Goal: Task Accomplishment & Management: Manage account settings

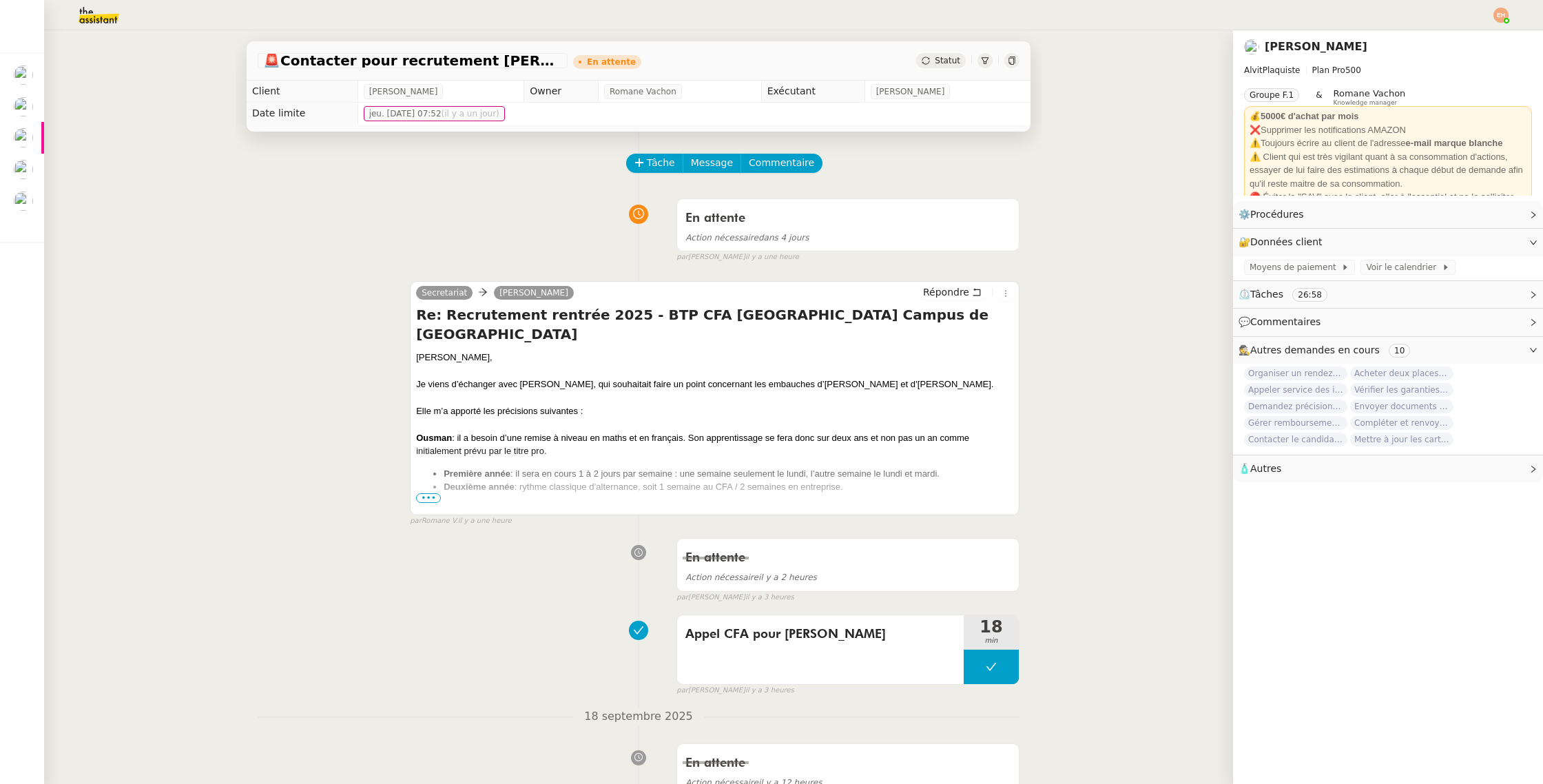
click at [108, 20] on img at bounding box center [88, 15] width 107 height 30
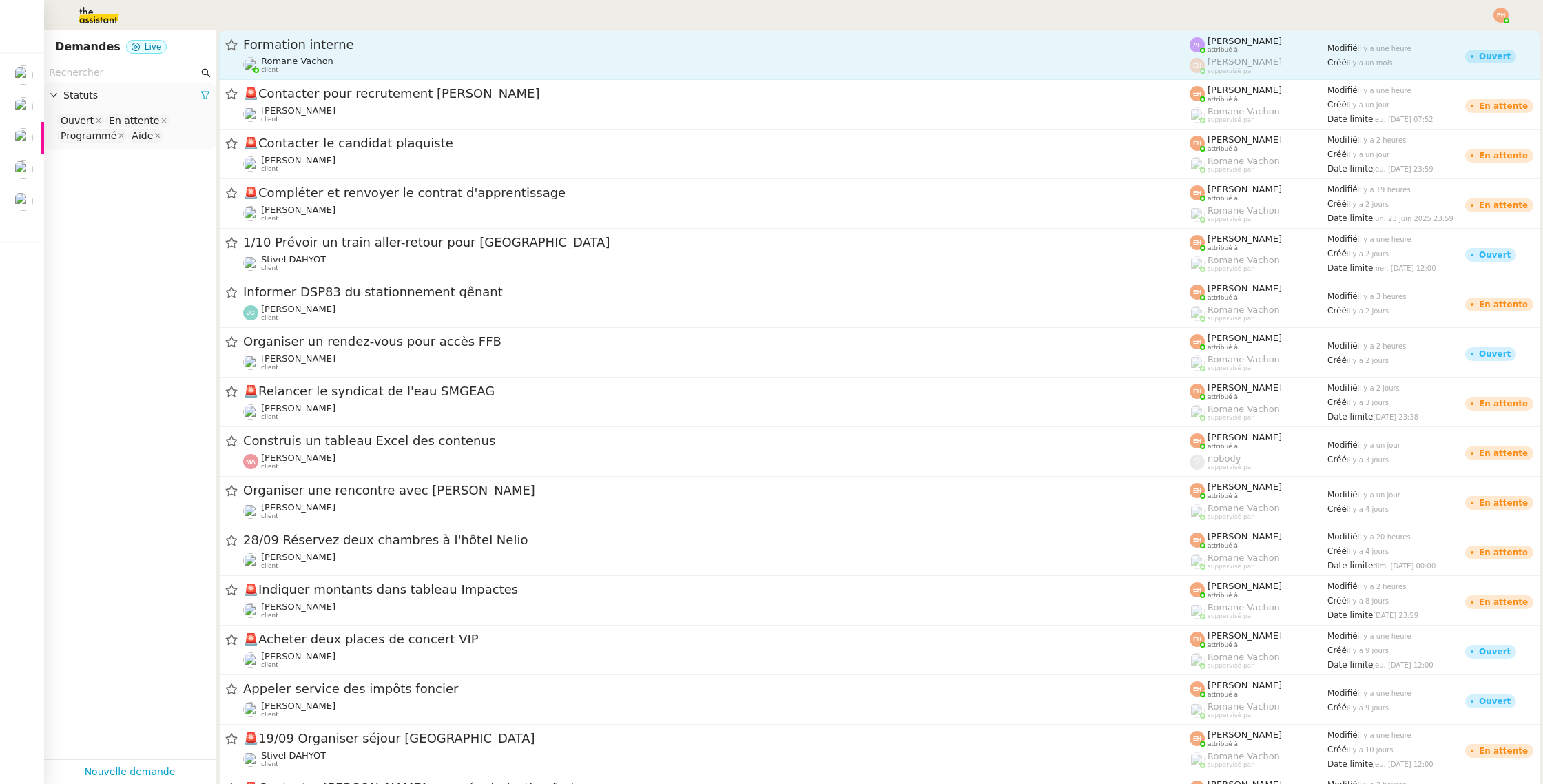
click at [306, 56] on span "Romane Vachon" at bounding box center [296, 61] width 72 height 10
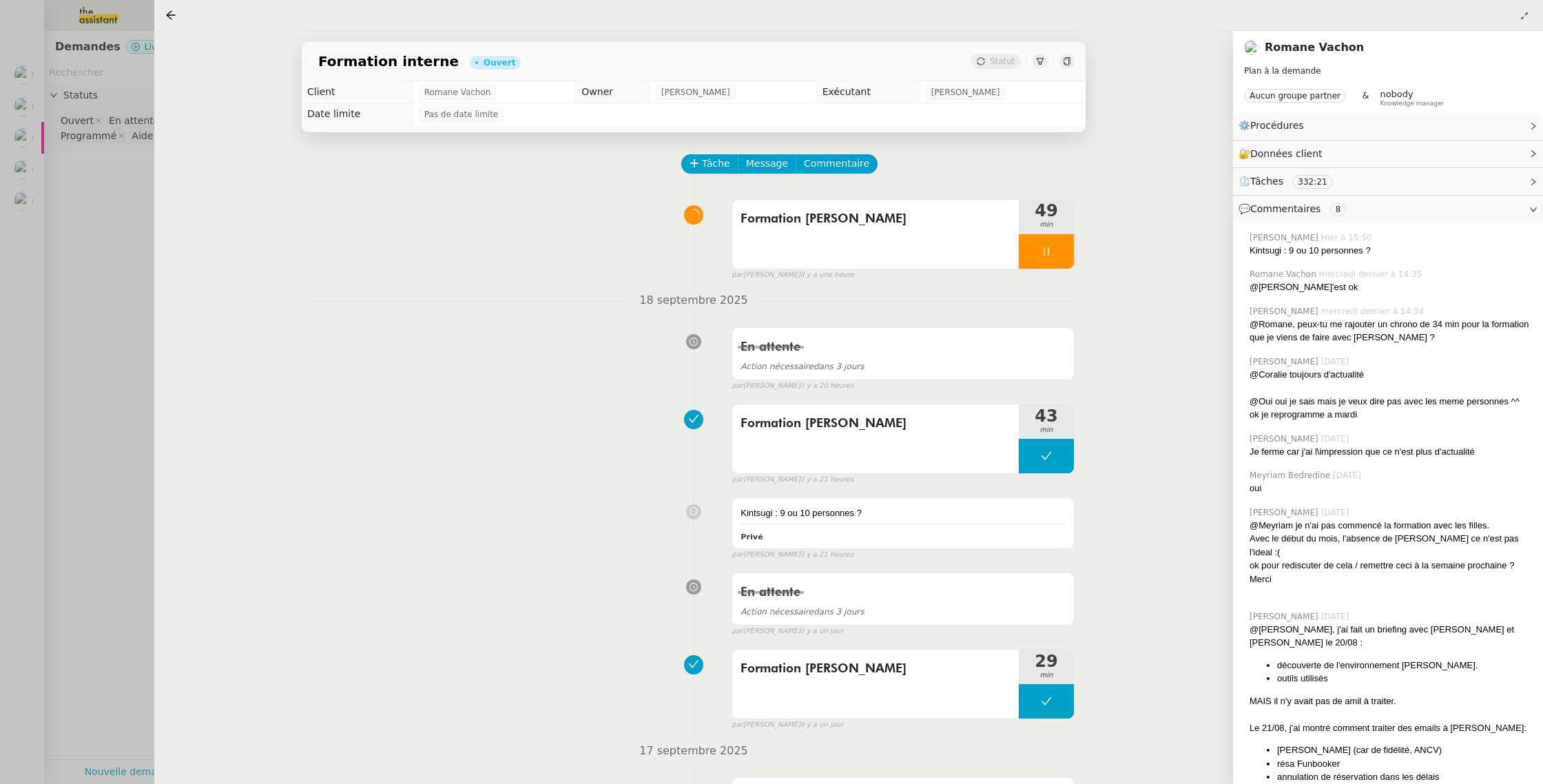
click at [13, 282] on div at bounding box center [771, 392] width 1543 height 784
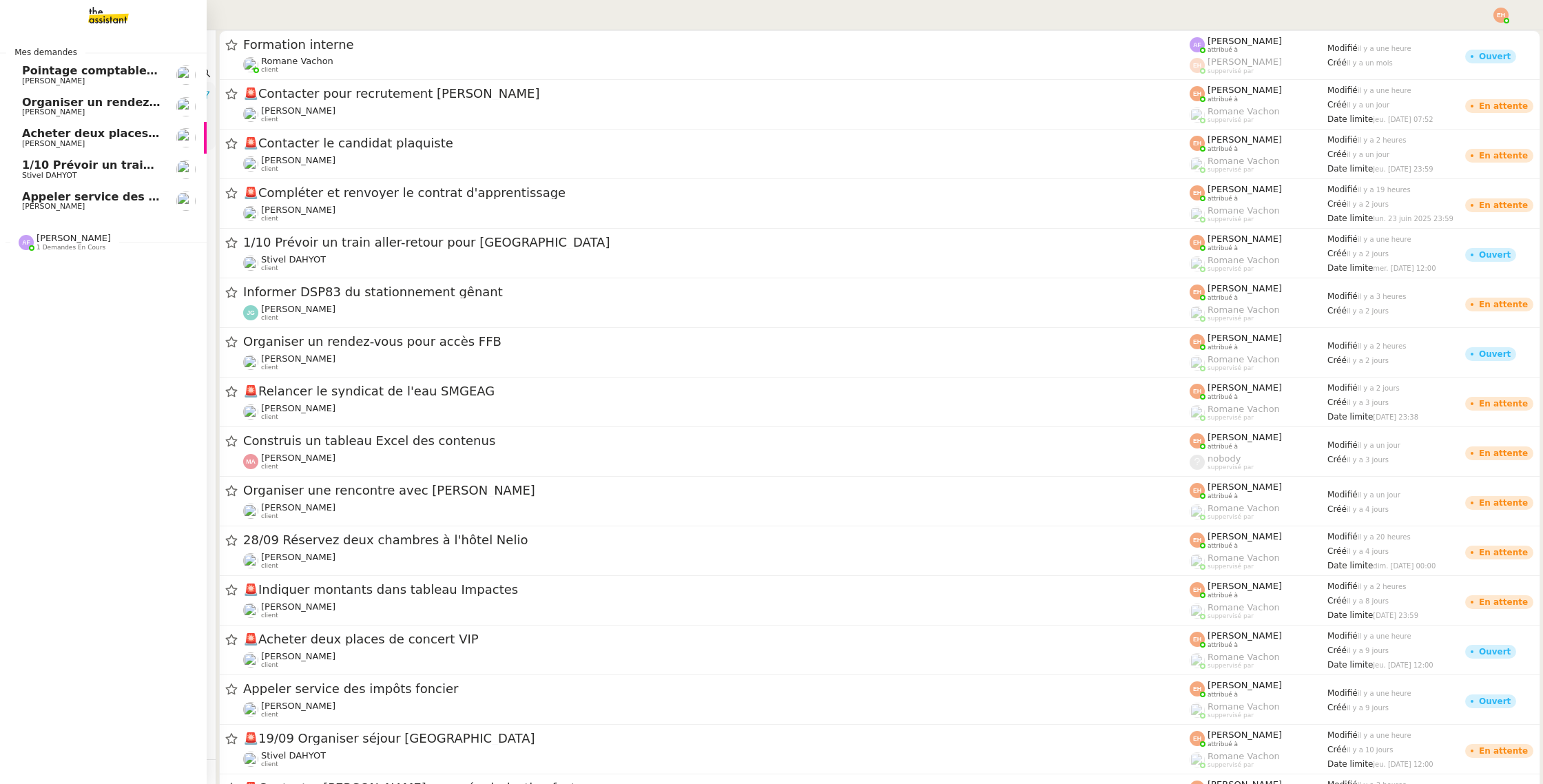
click at [68, 175] on span "Stivel DAHYOT" at bounding box center [49, 175] width 55 height 9
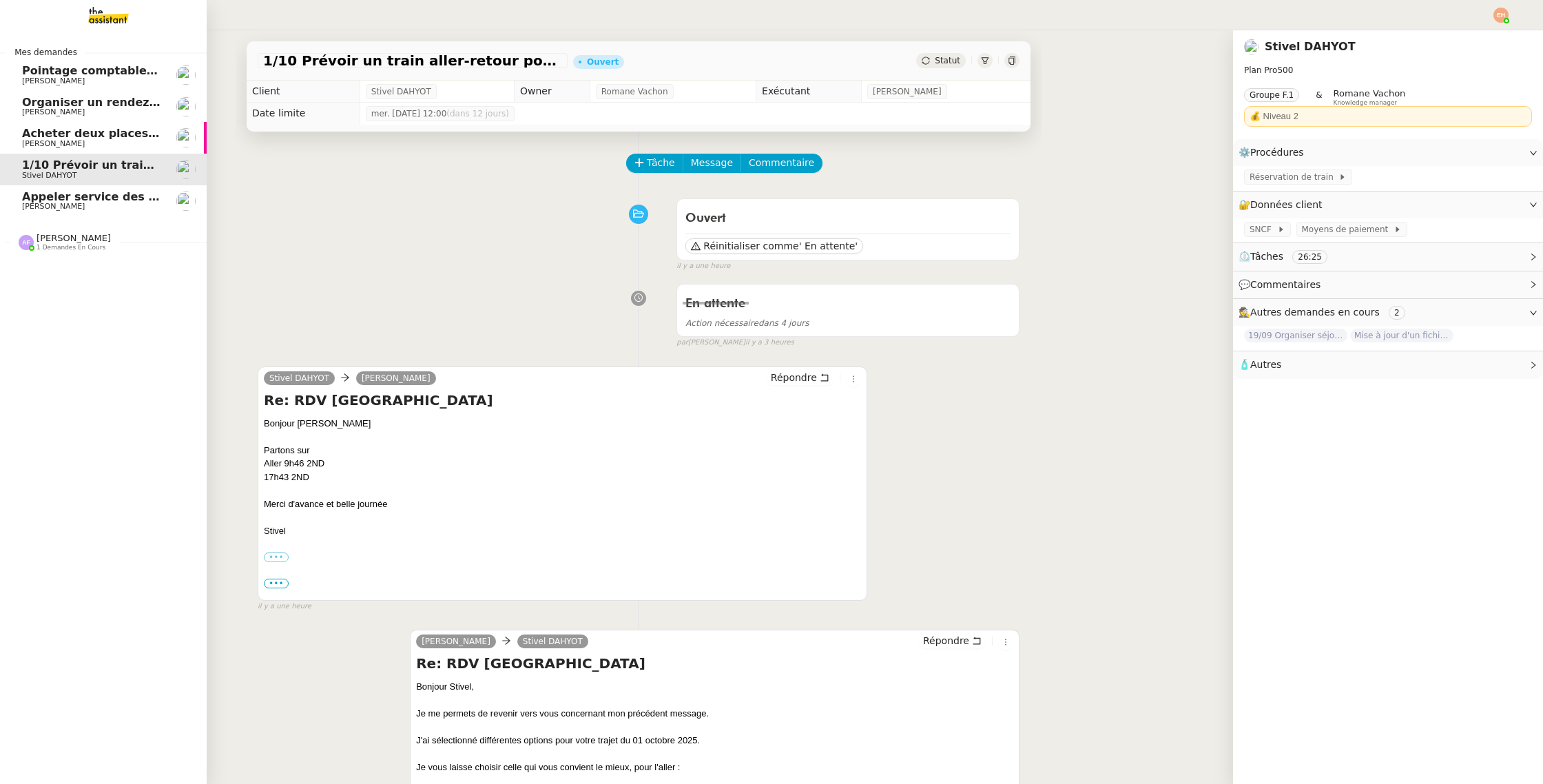
click at [105, 200] on span "Appeler service des impôts foncier" at bounding box center [130, 196] width 216 height 13
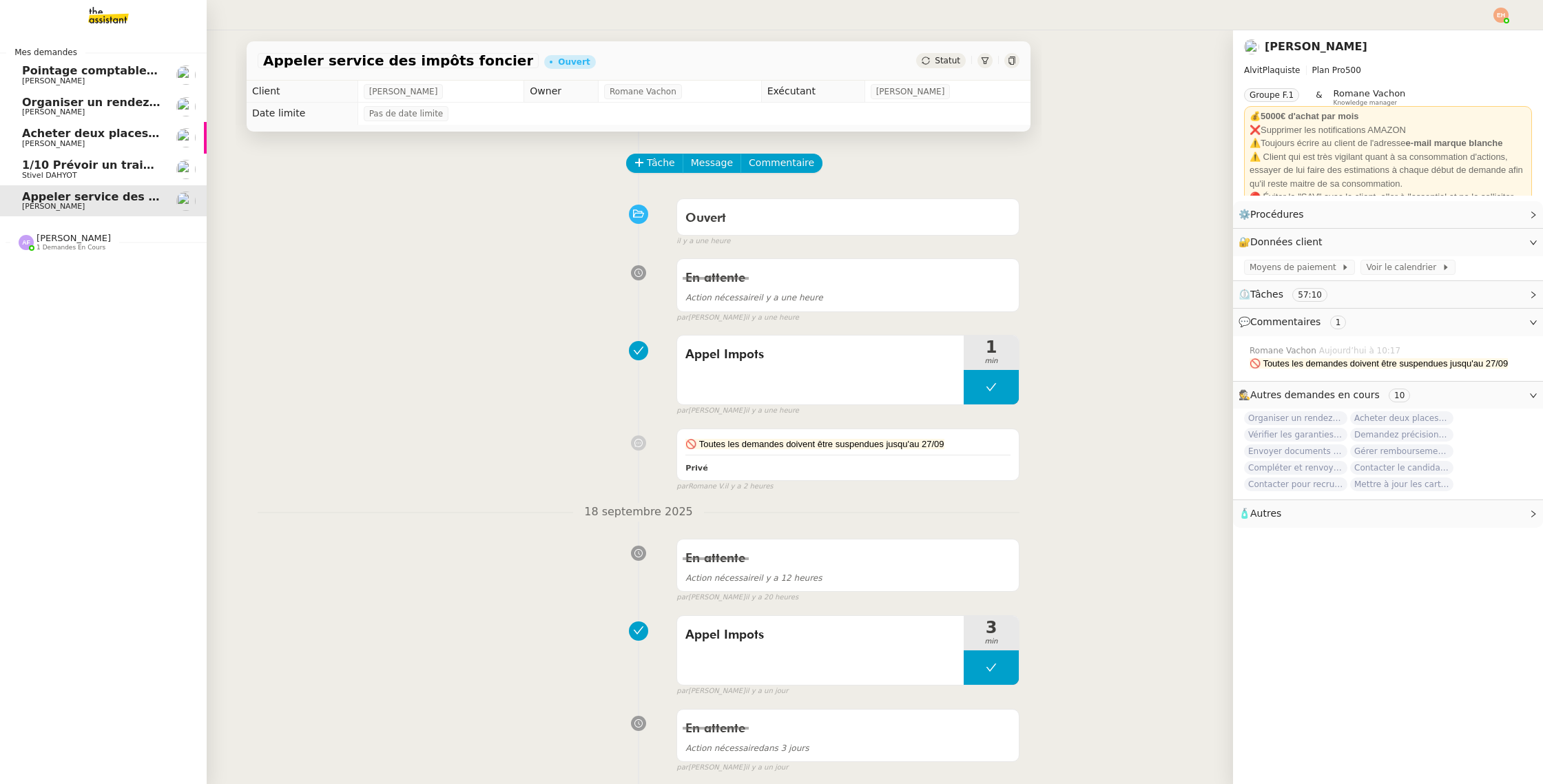
click at [103, 173] on span "Stivel DAHYOT" at bounding box center [91, 176] width 139 height 9
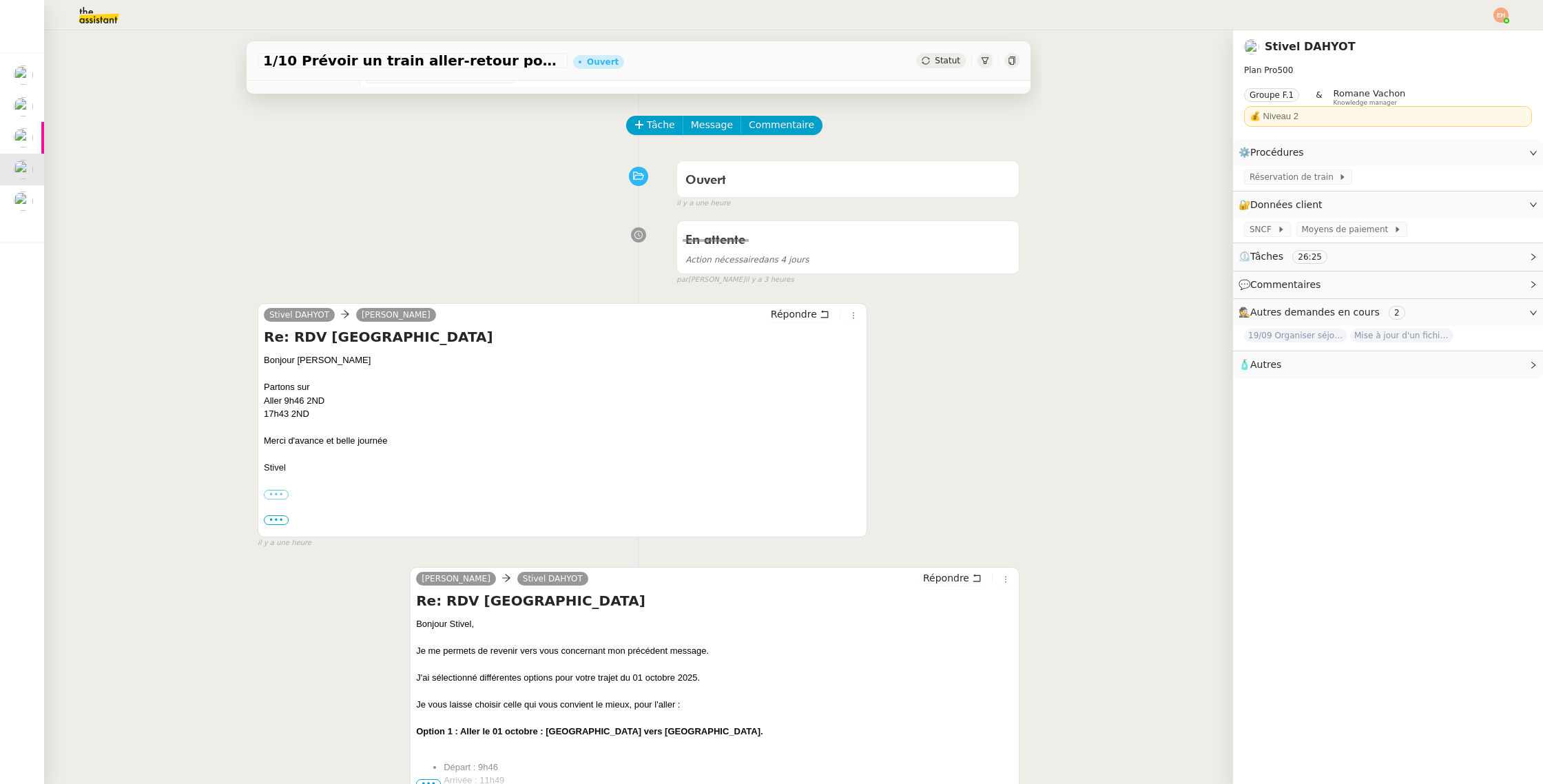
scroll to position [42, 0]
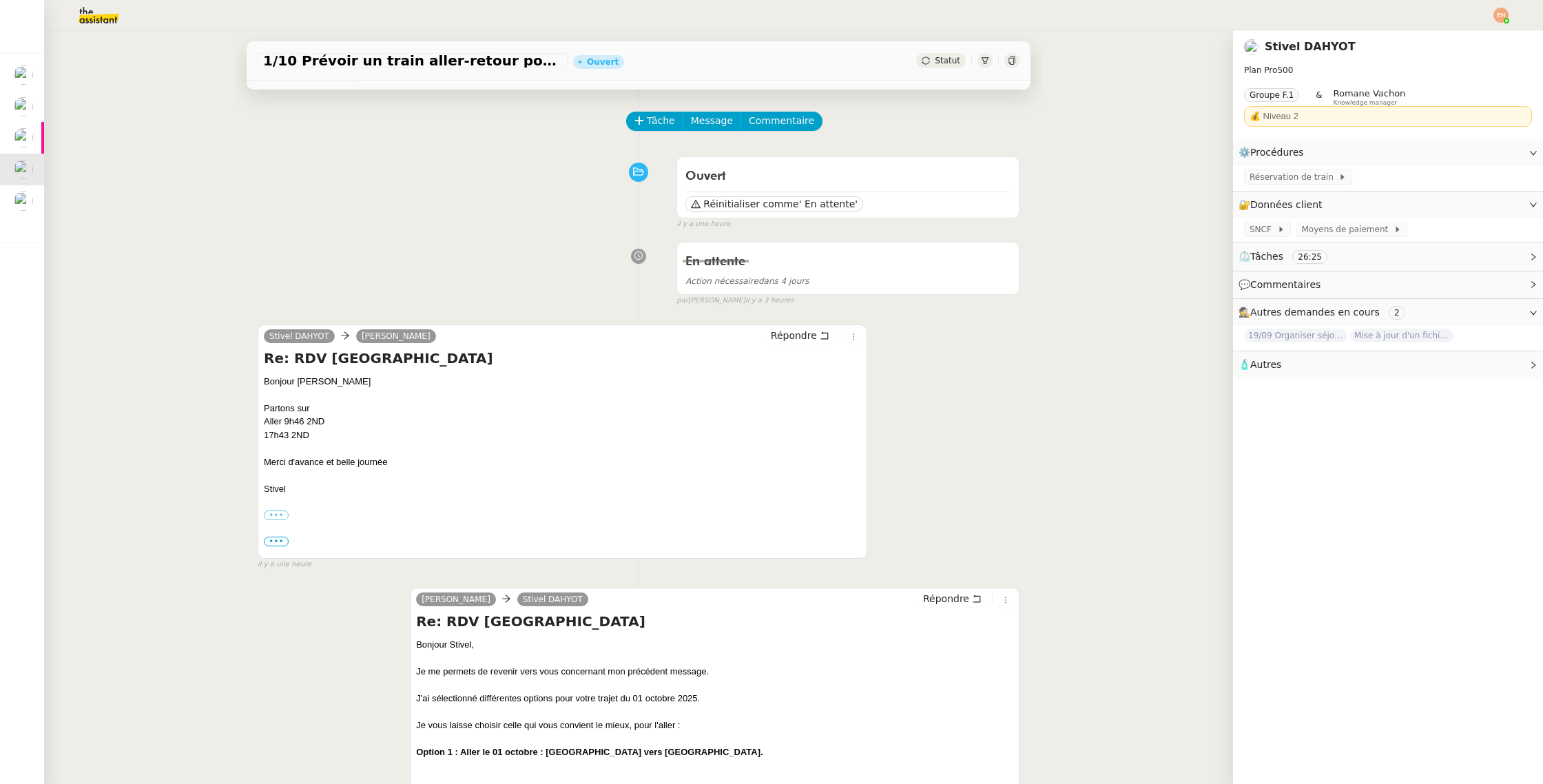
click at [276, 541] on span "•••" at bounding box center [276, 541] width 25 height 10
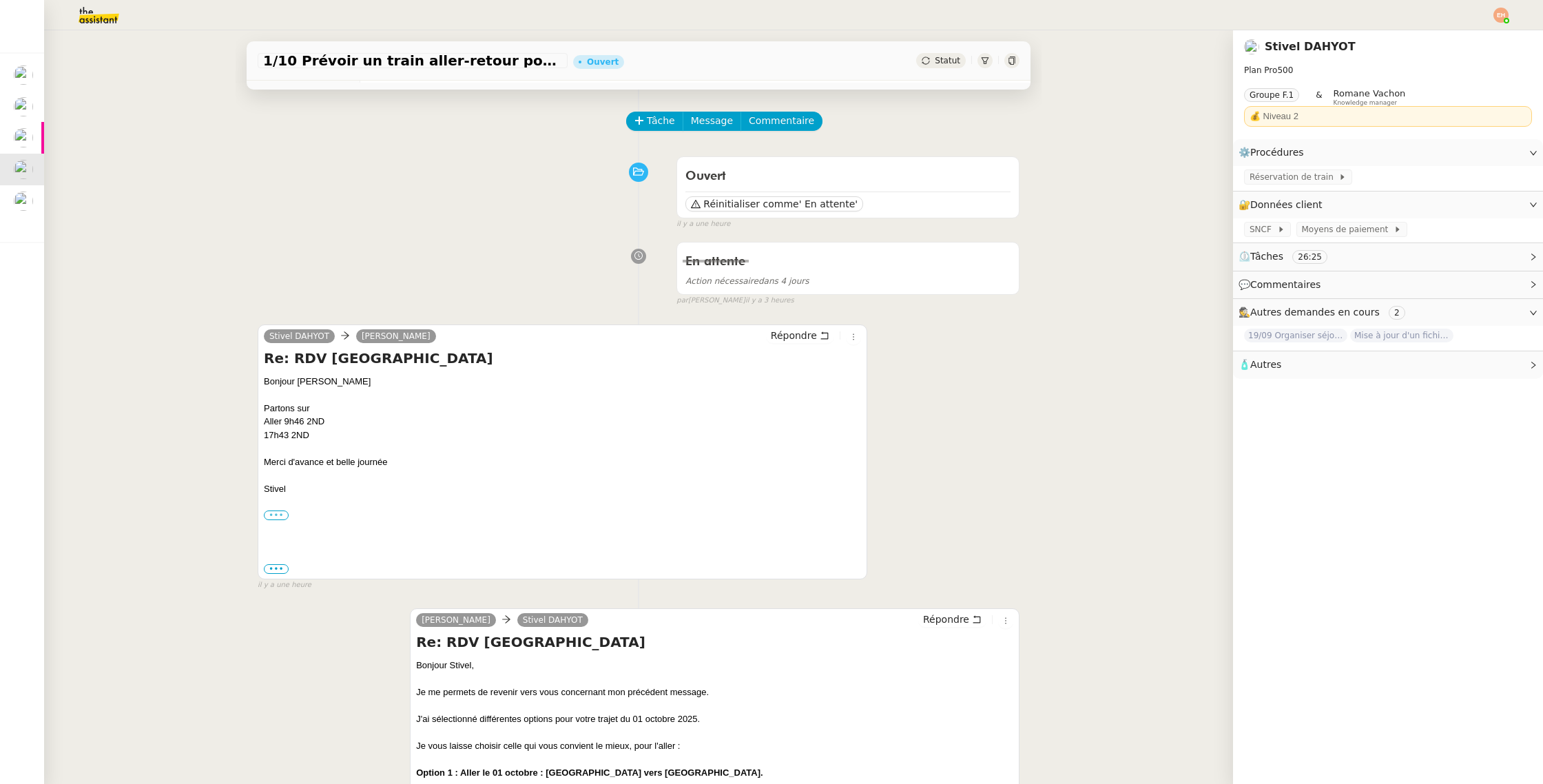
click at [274, 515] on label "•••" at bounding box center [276, 515] width 25 height 10
click at [0, 0] on input "•••" at bounding box center [0, 0] width 0 height 0
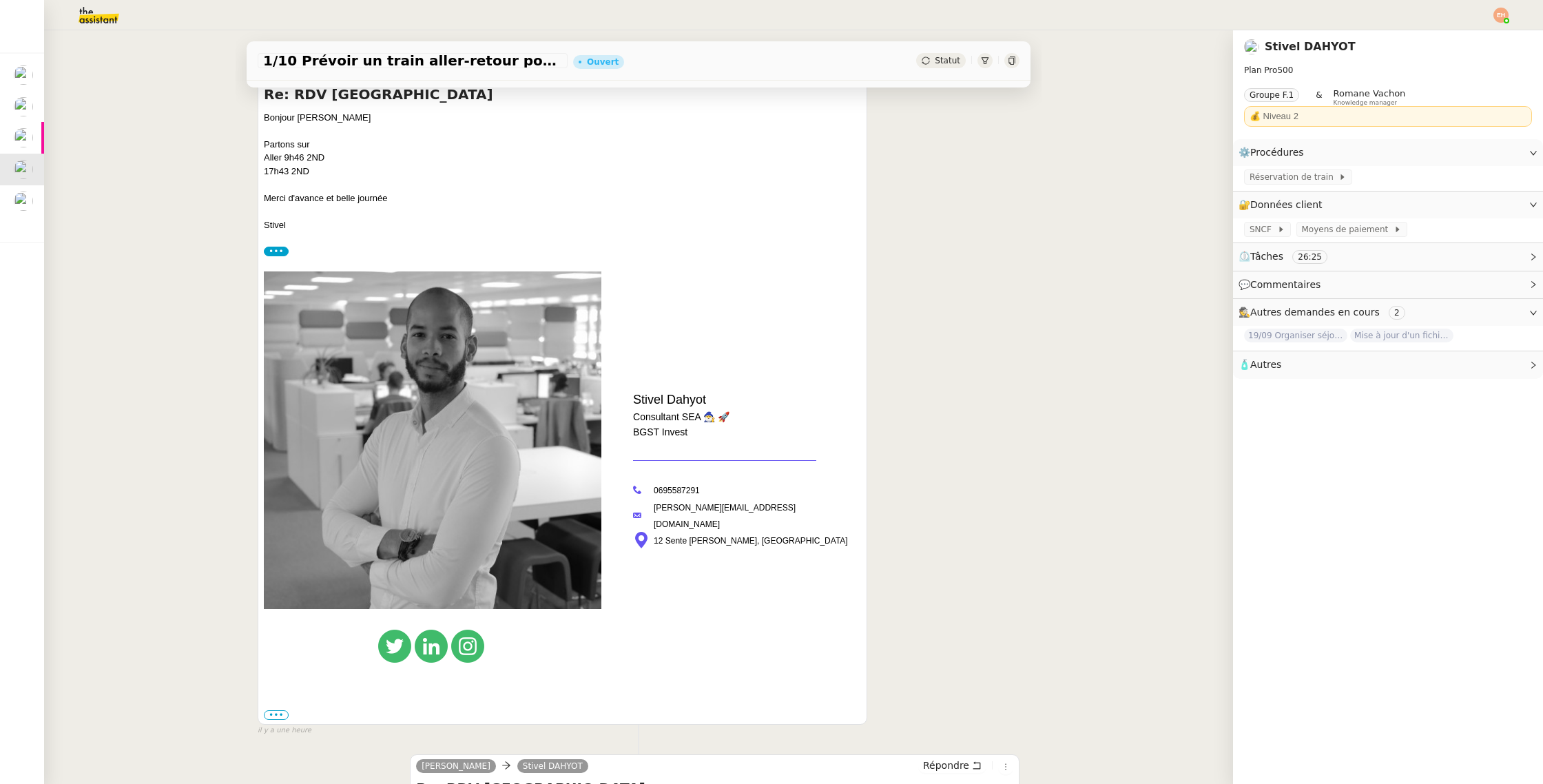
scroll to position [328, 0]
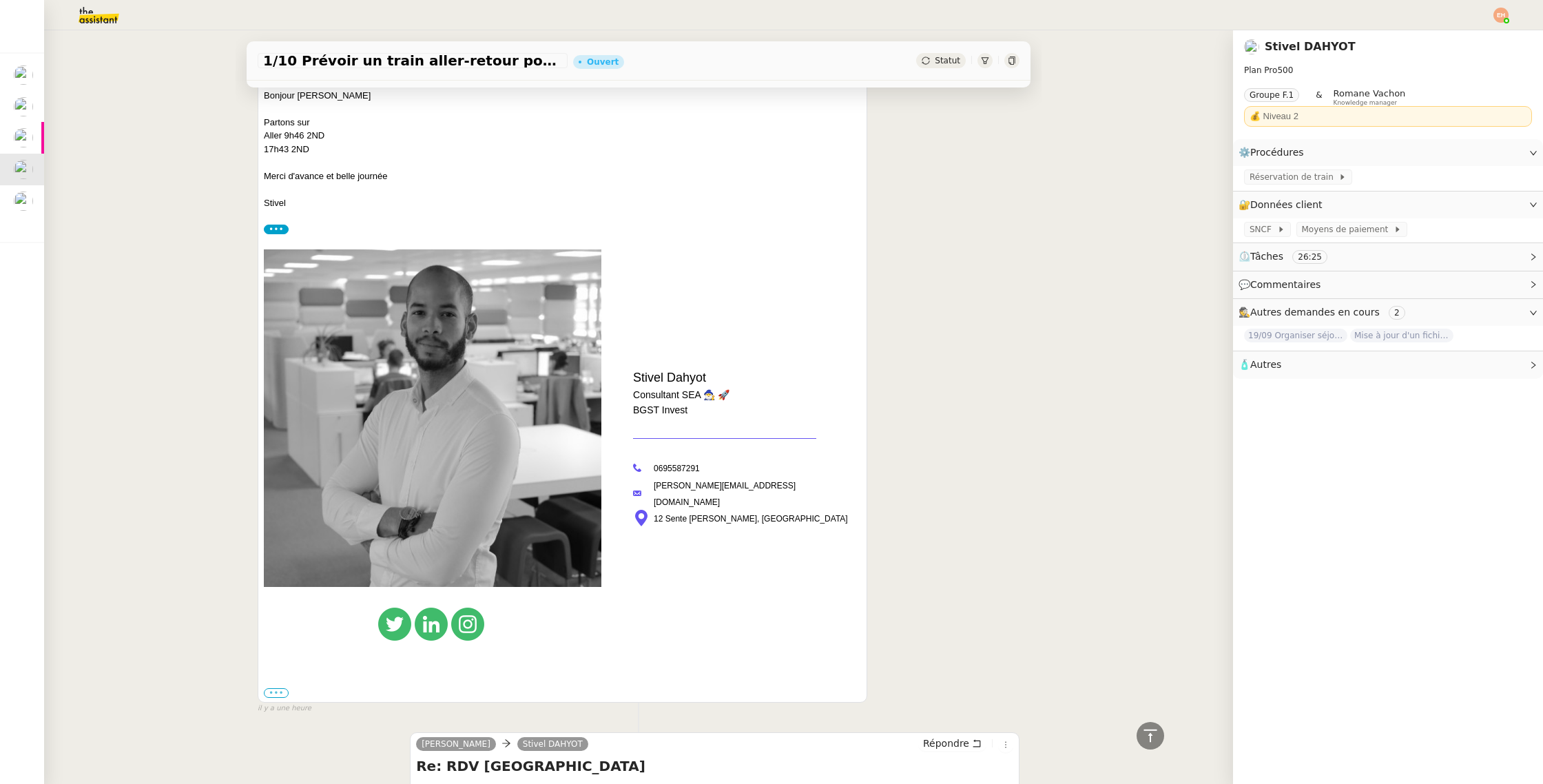
click at [269, 698] on label "•••" at bounding box center [276, 692] width 25 height 10
click at [0, 0] on input "•••" at bounding box center [0, 0] width 0 height 0
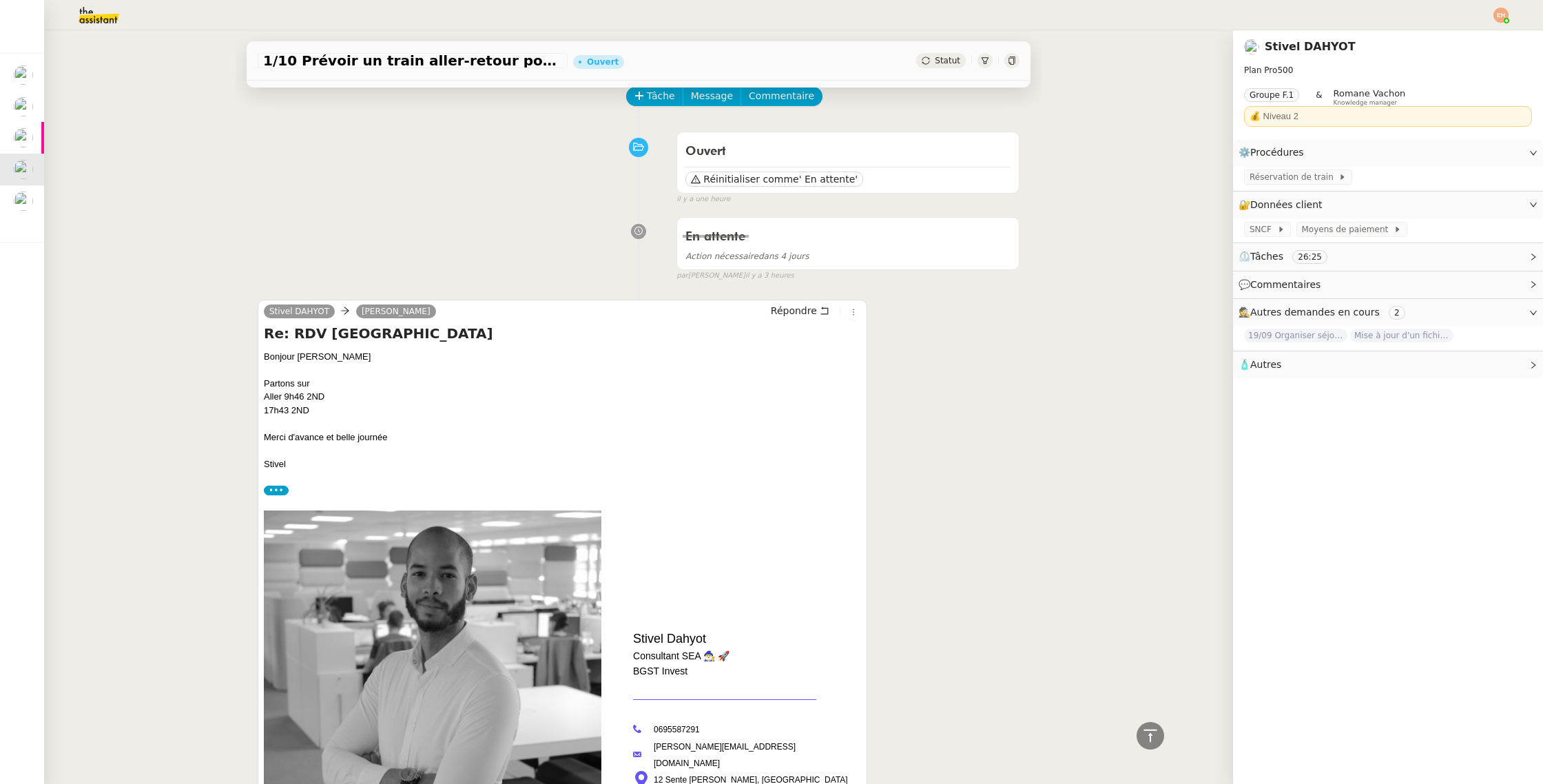
scroll to position [64, 0]
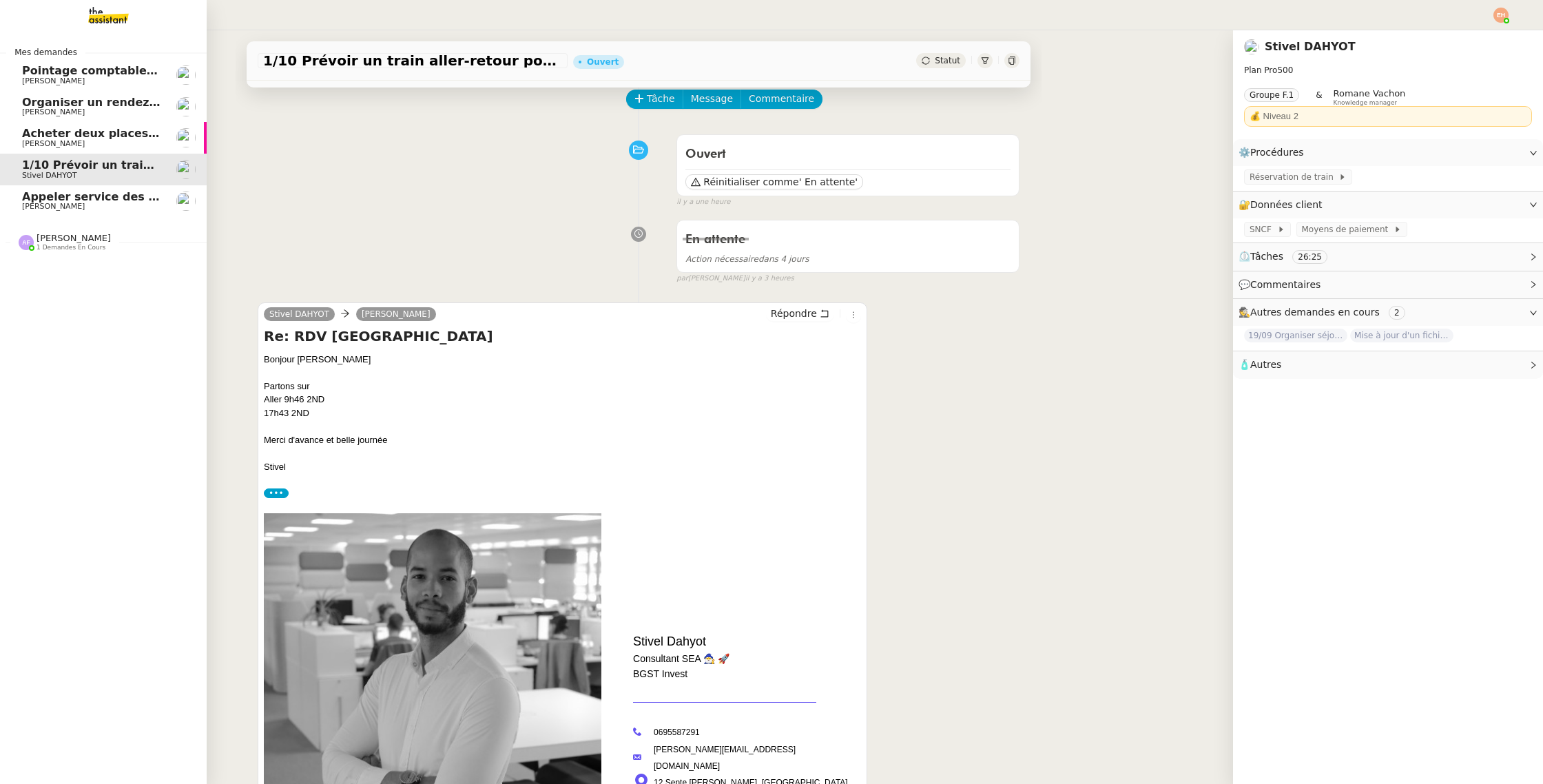
click at [53, 197] on span "Appeler service des impôts foncier" at bounding box center [130, 196] width 216 height 13
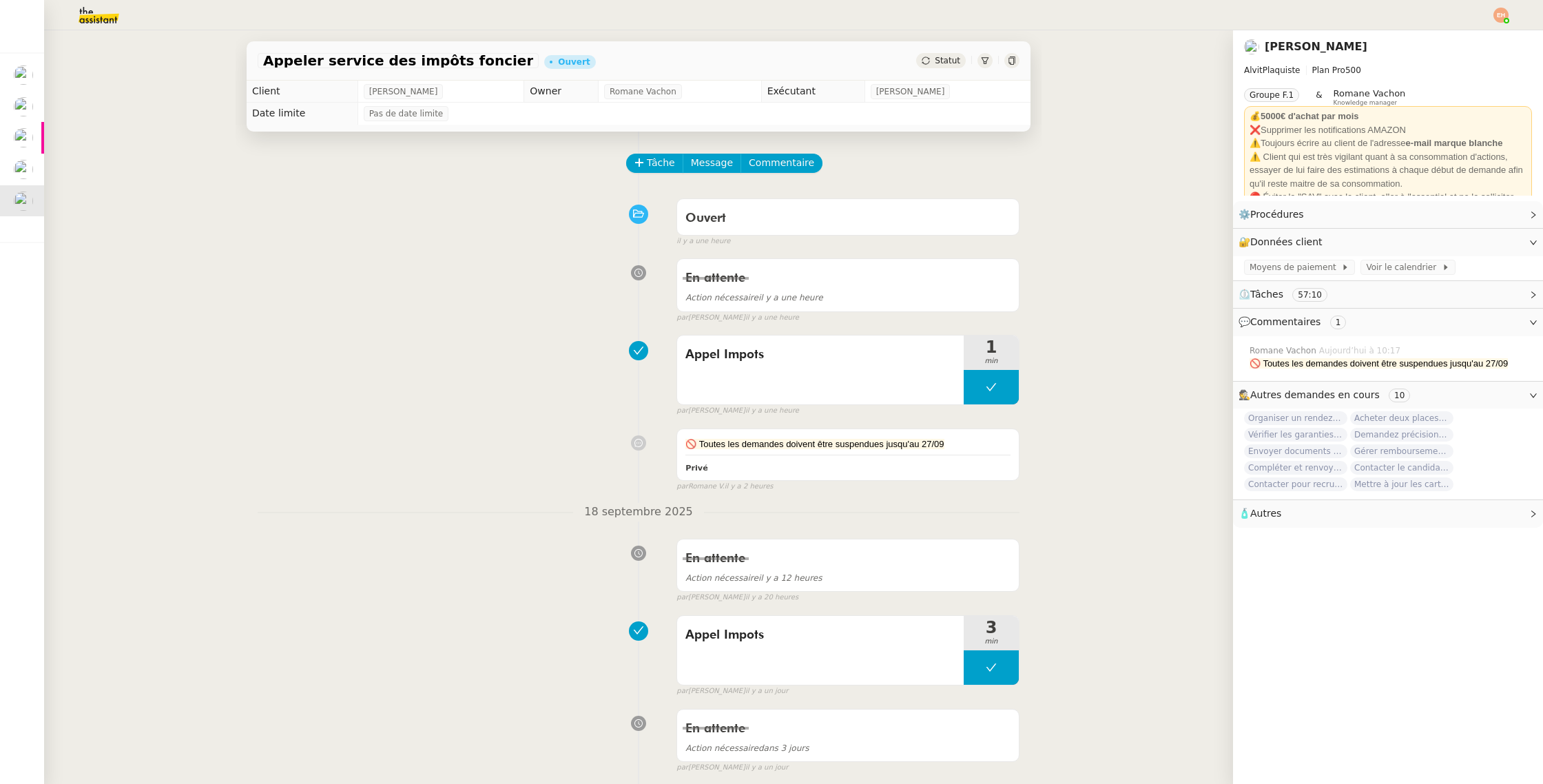
click at [121, 17] on img at bounding box center [88, 15] width 107 height 30
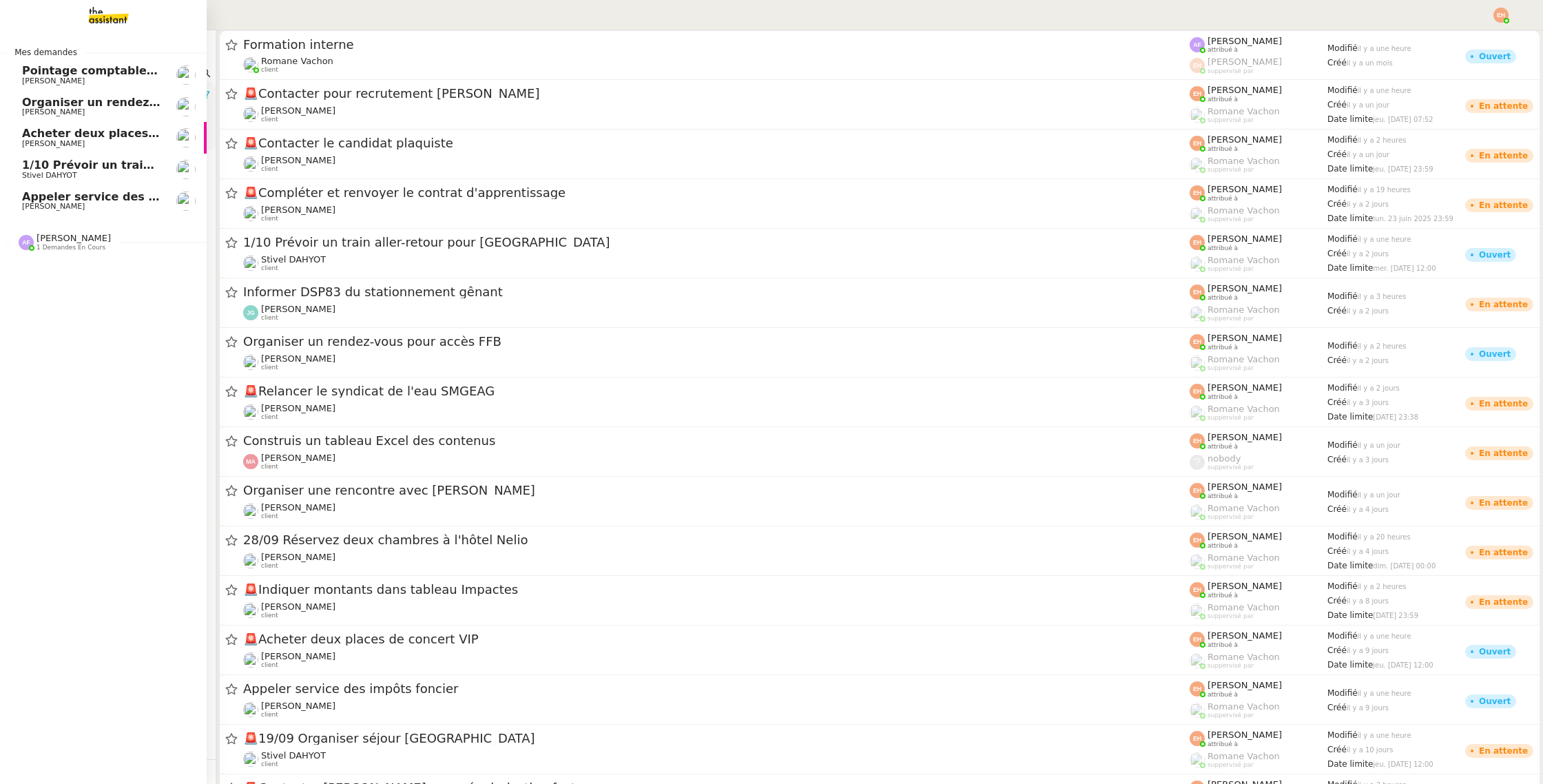
click at [105, 110] on span "[PERSON_NAME]" at bounding box center [91, 112] width 139 height 9
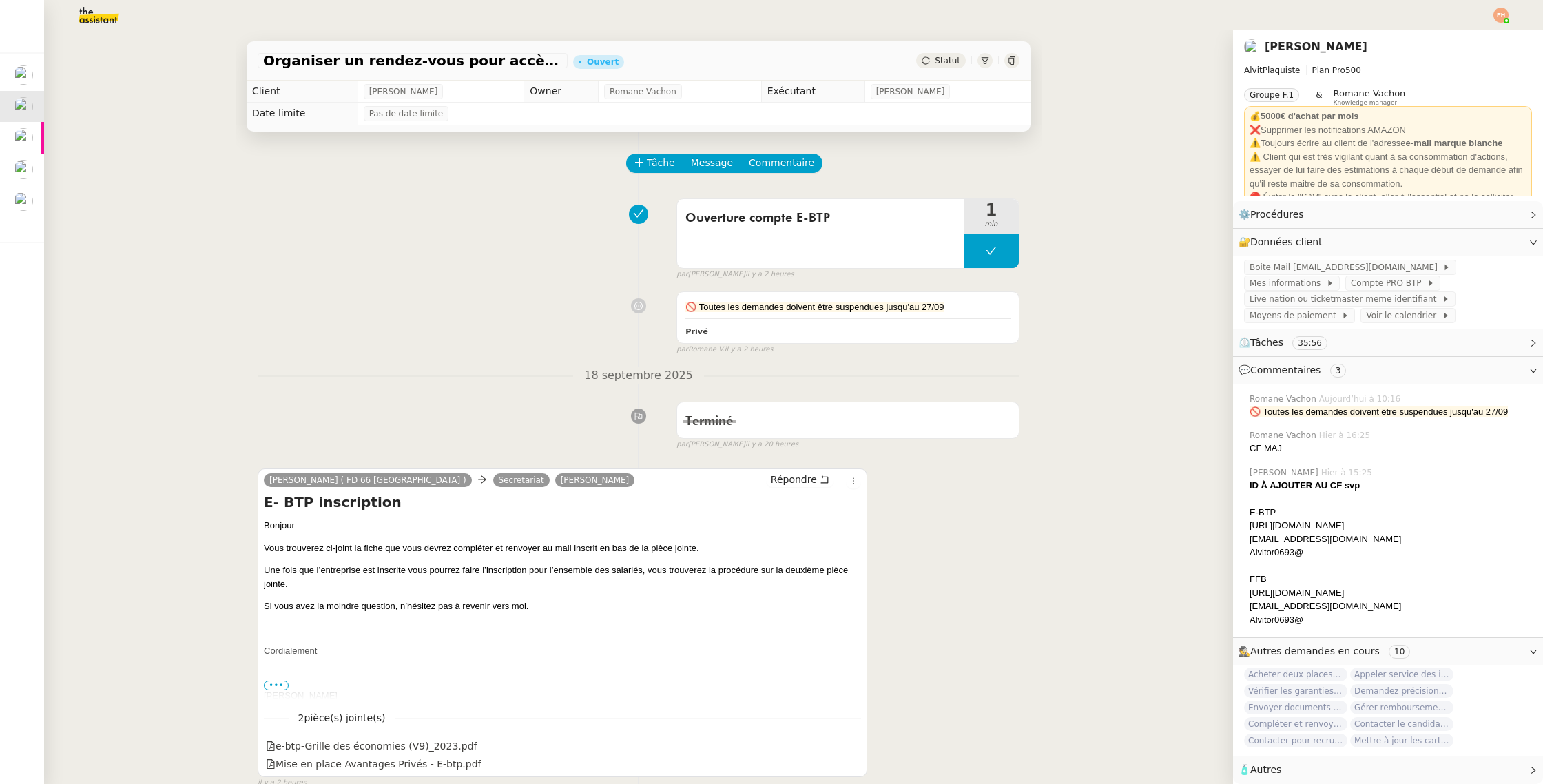
click at [1510, 17] on nz-header at bounding box center [771, 15] width 1543 height 30
drag, startPoint x: 1500, startPoint y: 17, endPoint x: 1490, endPoint y: 27, distance: 14.1
click at [1500, 17] on img at bounding box center [1500, 15] width 15 height 15
click at [1464, 37] on span "Suivi" at bounding box center [1452, 39] width 23 height 11
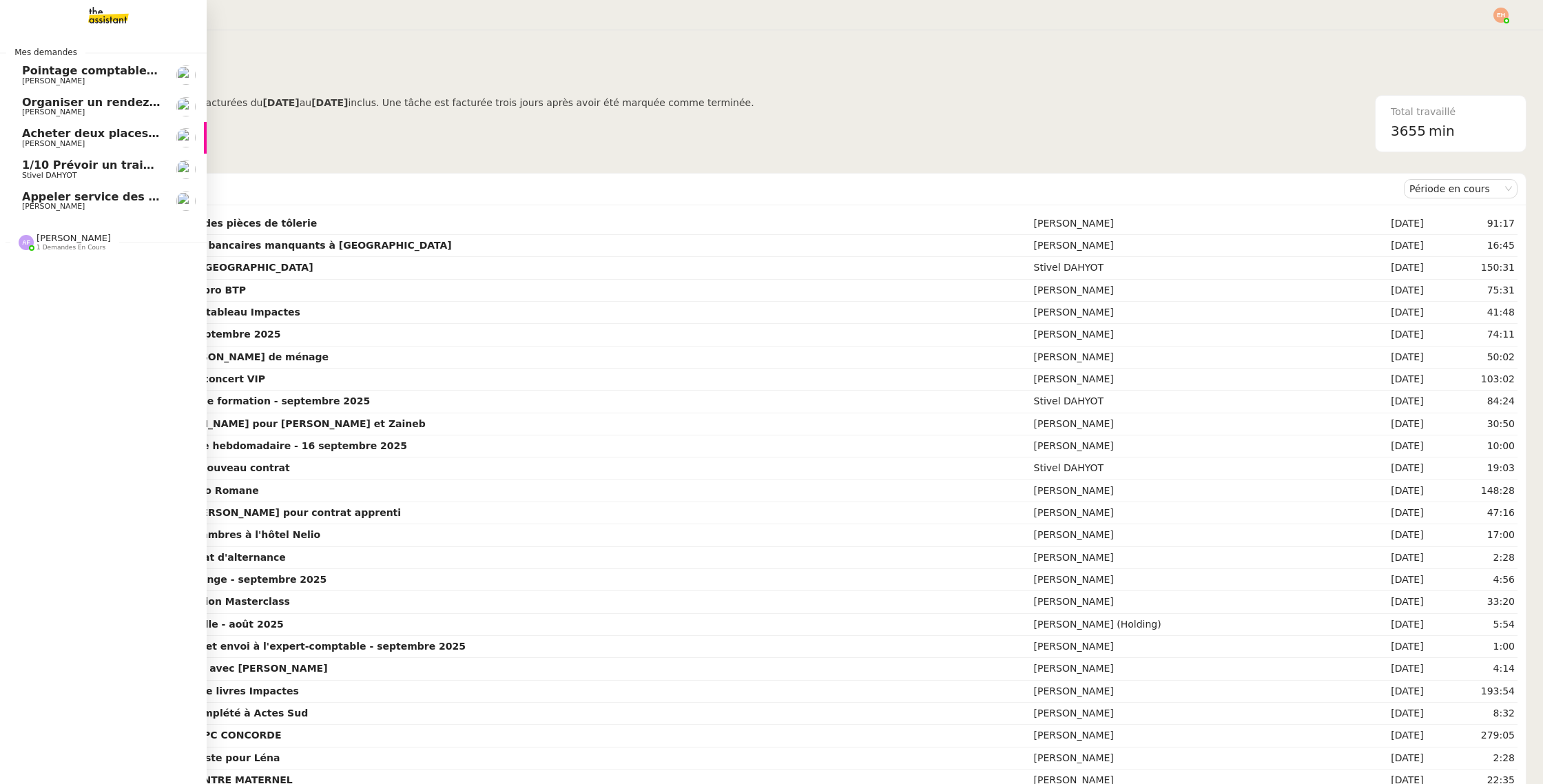
click at [98, 197] on span "Appeler service des impôts foncier" at bounding box center [130, 196] width 216 height 13
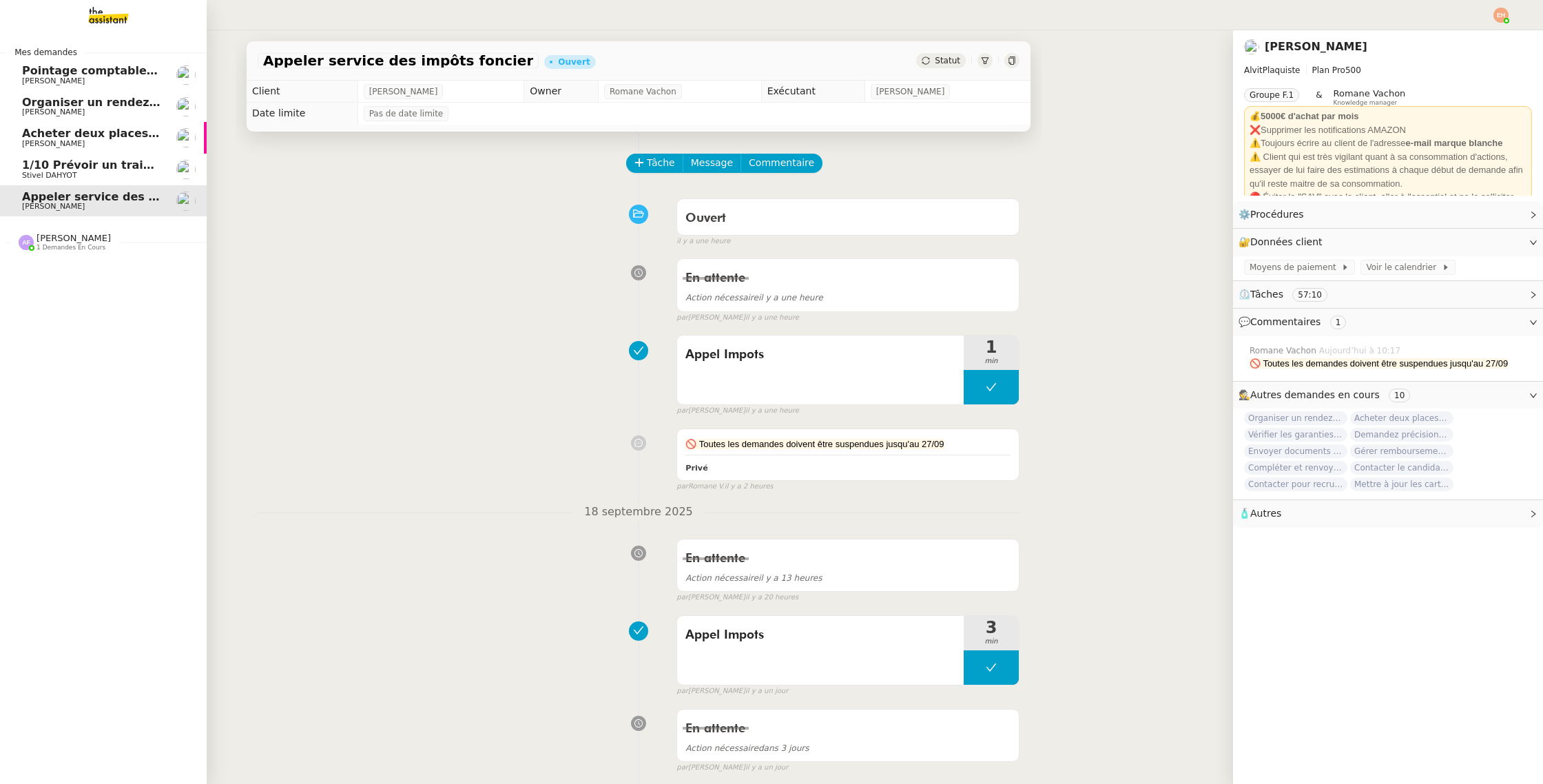
click at [117, 153] on link "Acheter deux places de concert VIP [PERSON_NAME]" at bounding box center [103, 137] width 207 height 31
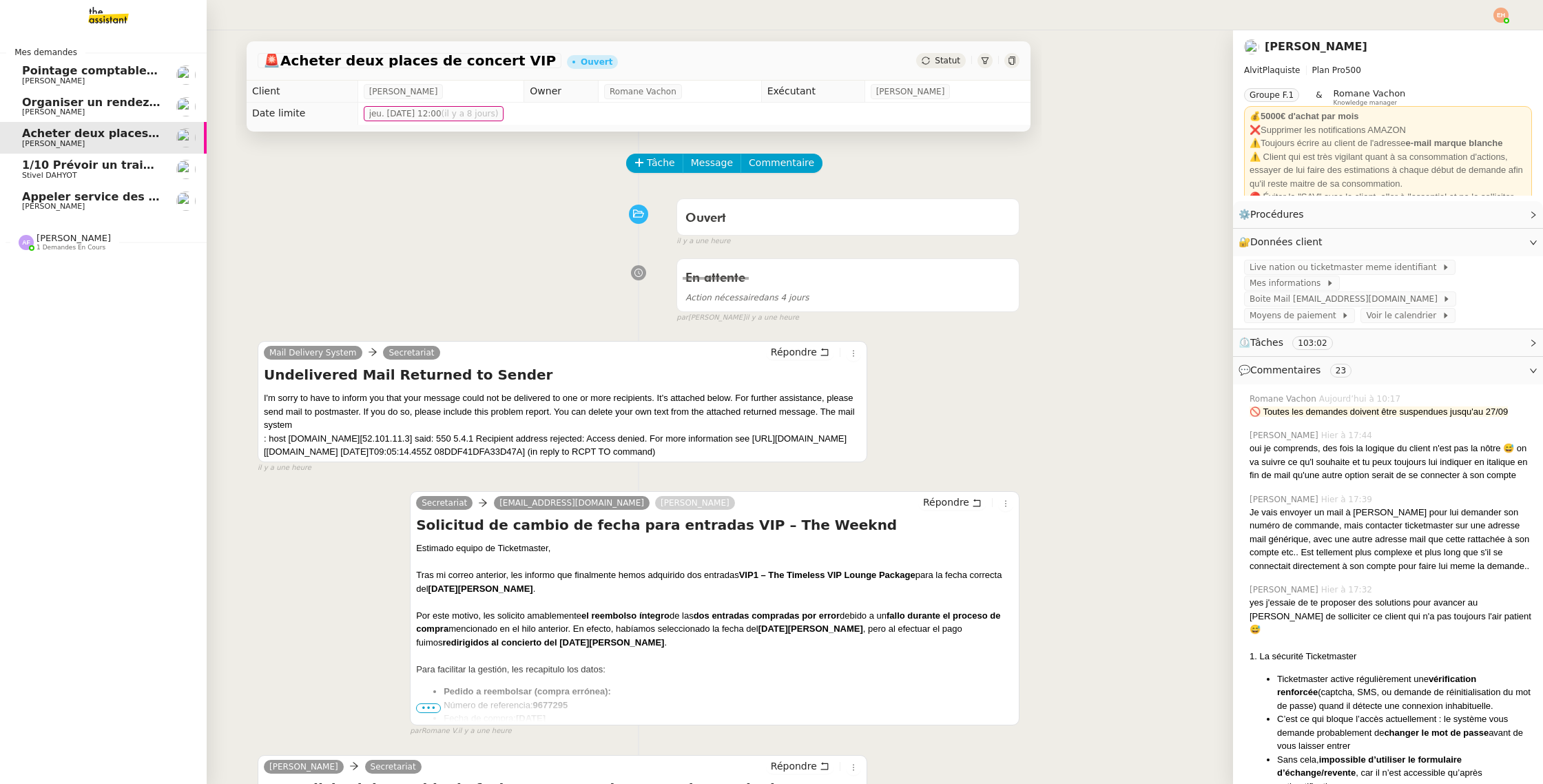
click at [137, 168] on span "1/10 Prévoir un train aller-retour pour [GEOGRAPHIC_DATA]" at bounding box center [206, 164] width 369 height 13
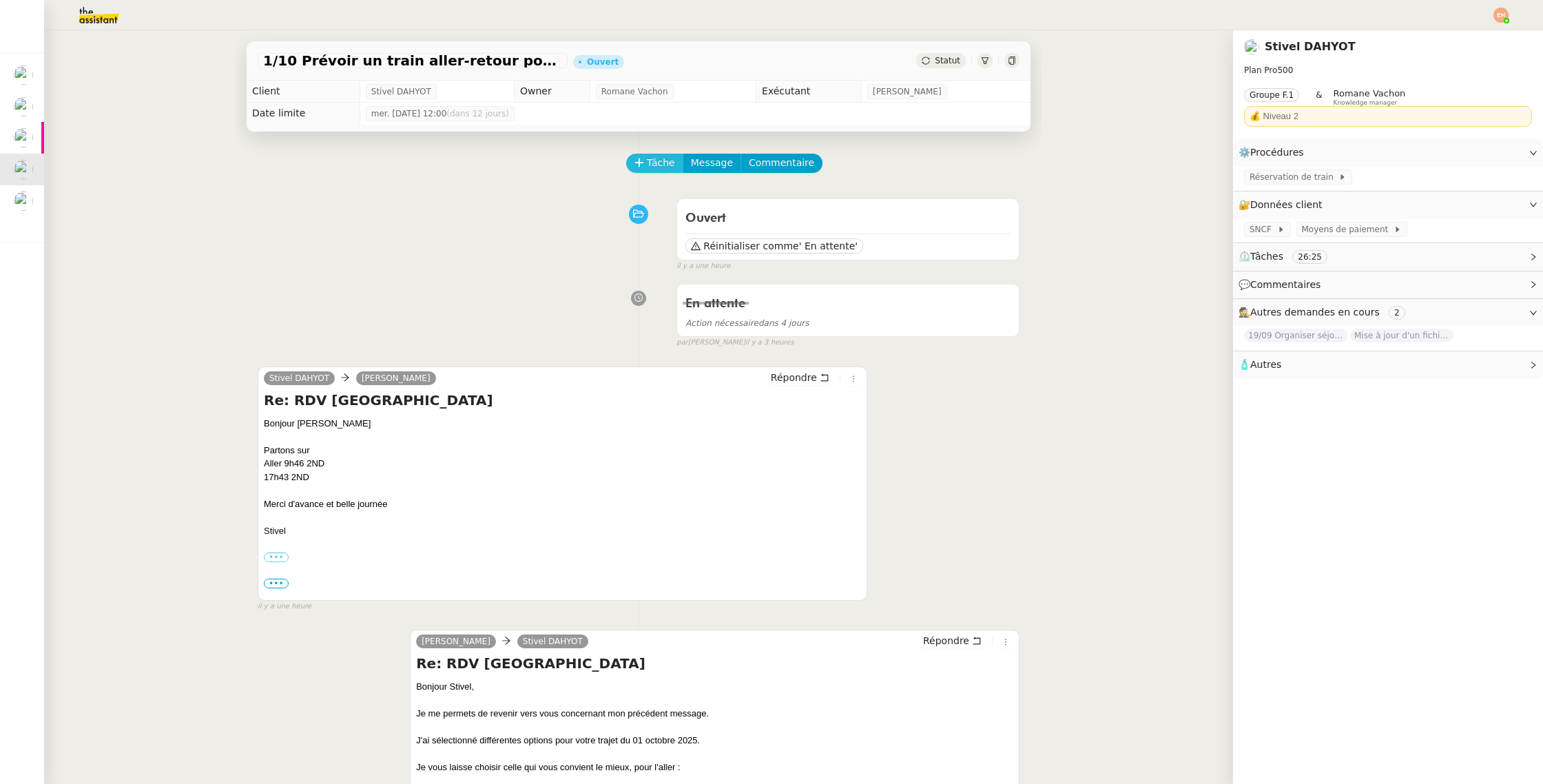
click at [671, 156] on span "Tâche" at bounding box center [661, 163] width 28 height 16
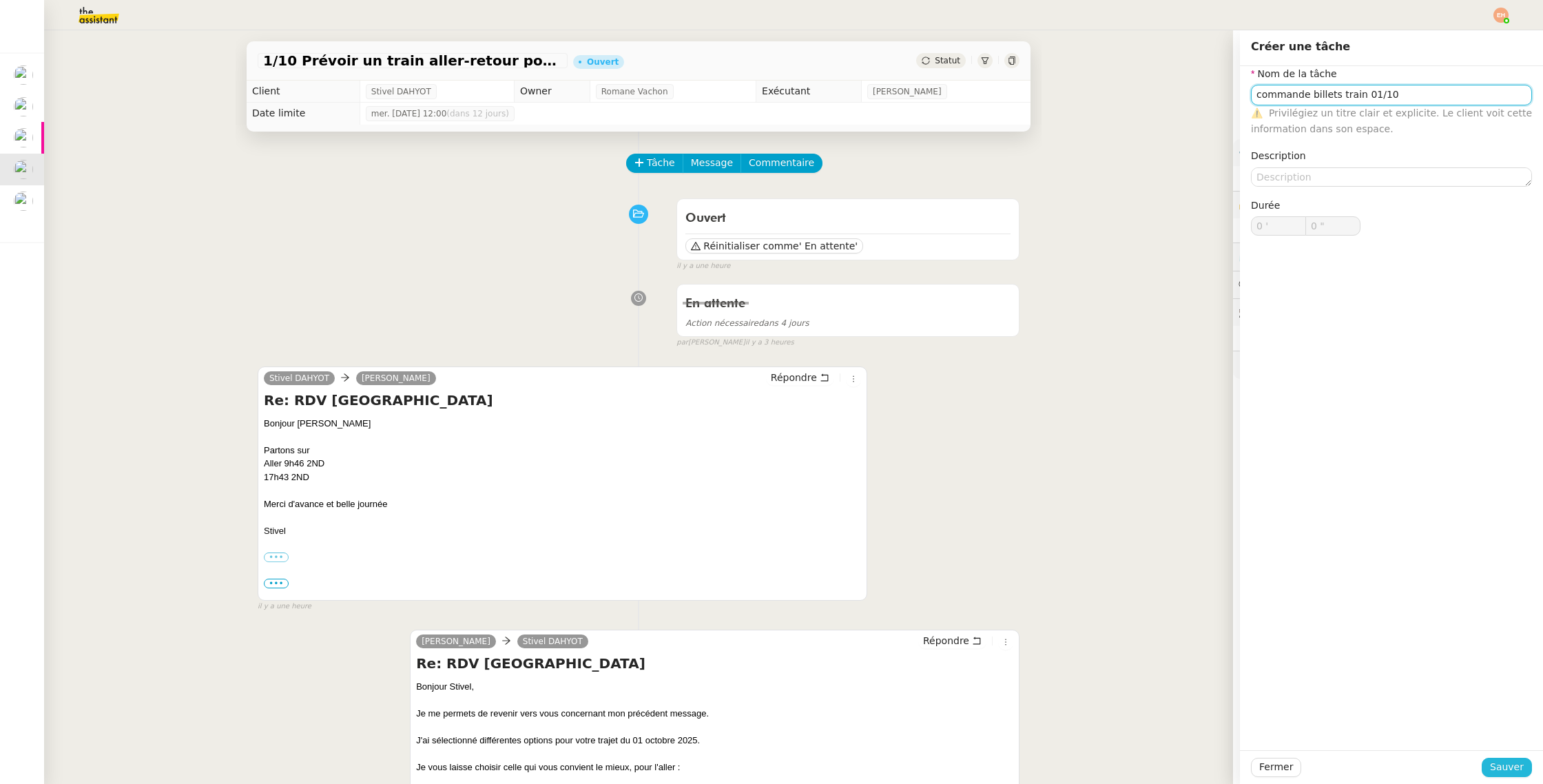
type input "commande billets train 01/10"
click at [1497, 762] on span "Sauver" at bounding box center [1506, 767] width 34 height 16
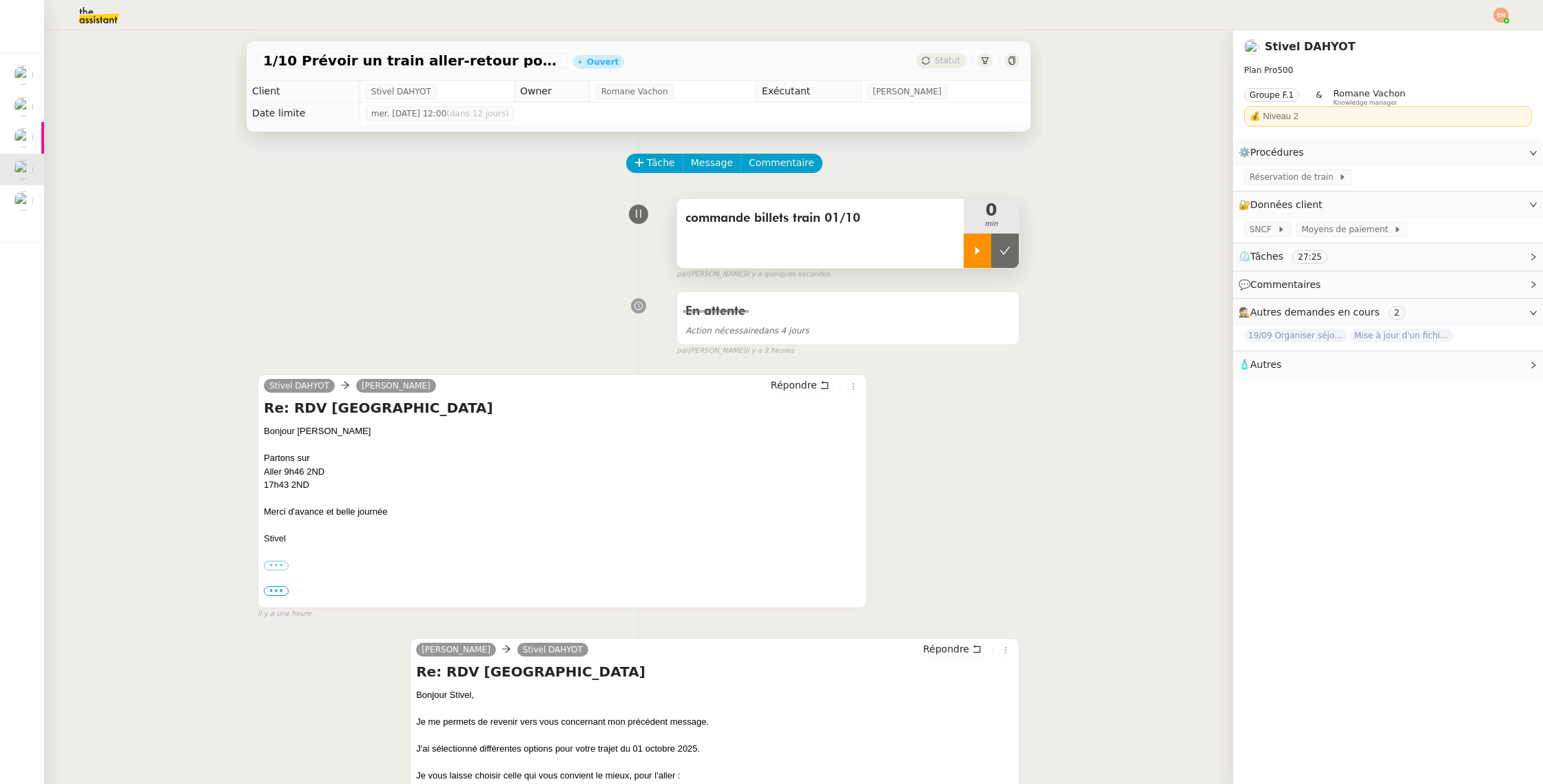
click at [973, 251] on icon at bounding box center [977, 250] width 11 height 11
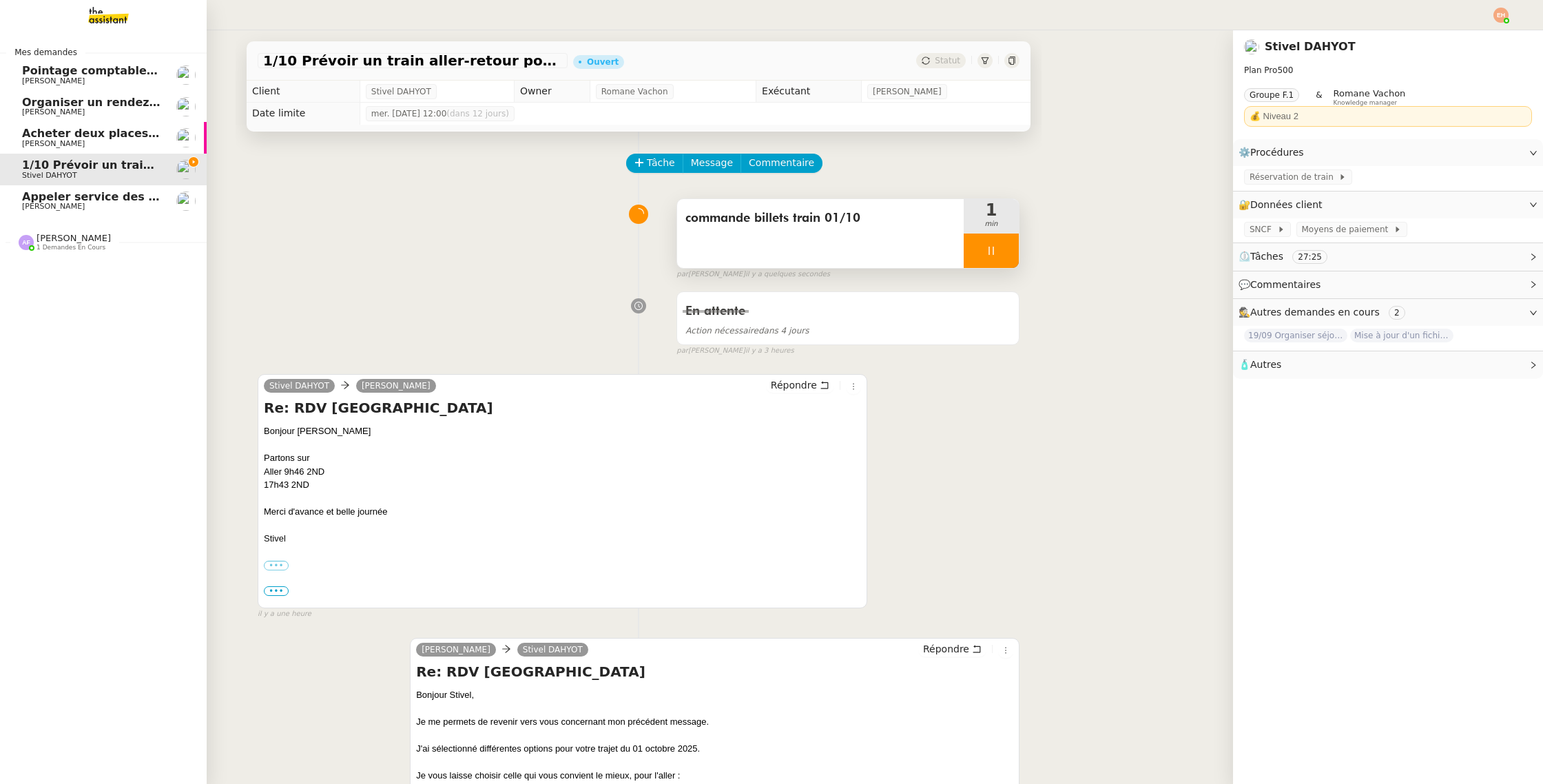
click at [58, 237] on span "[PERSON_NAME]" at bounding box center [74, 238] width 75 height 10
click at [56, 238] on span "[PERSON_NAME]" at bounding box center [74, 238] width 75 height 10
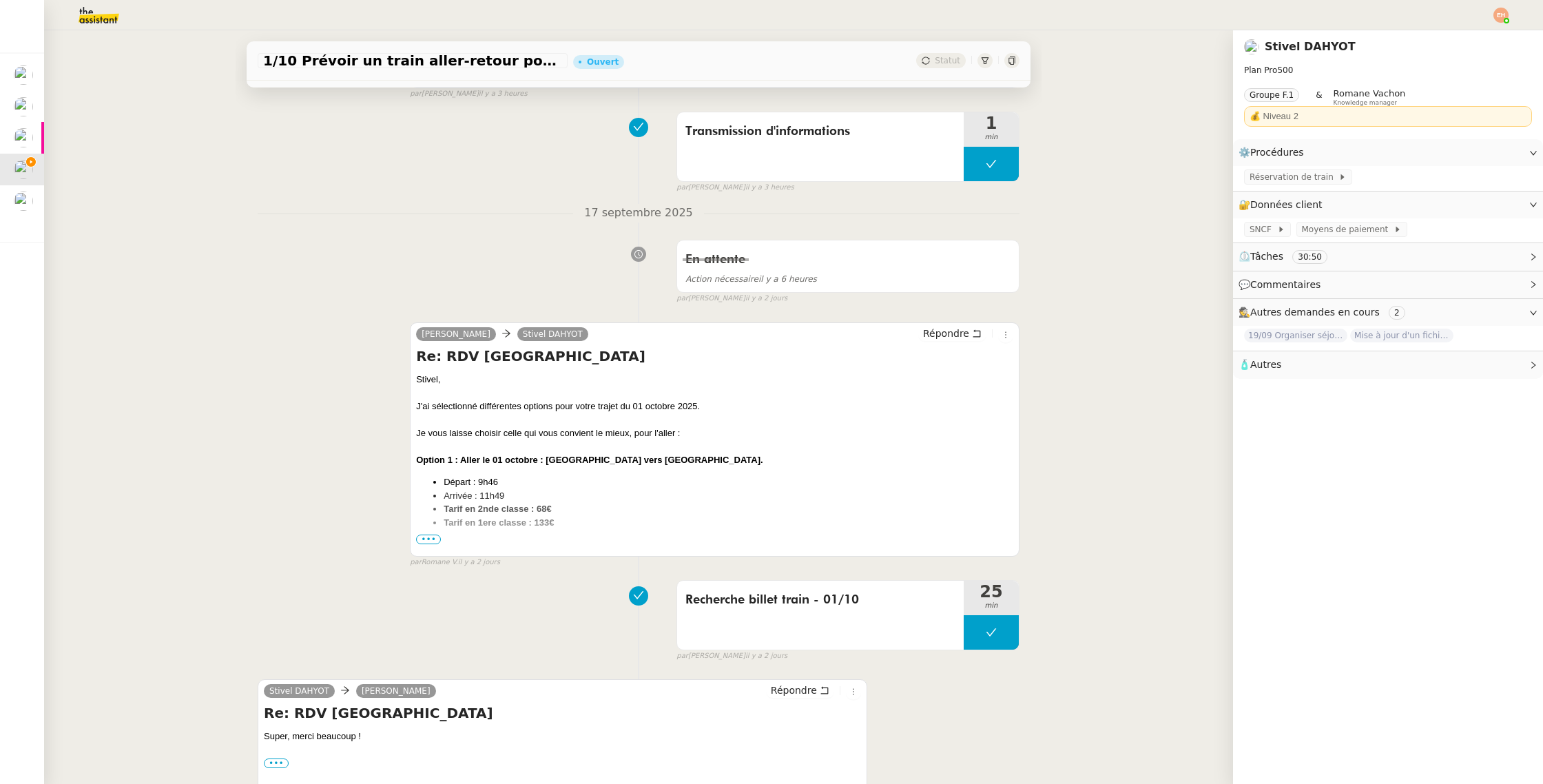
scroll to position [995, 0]
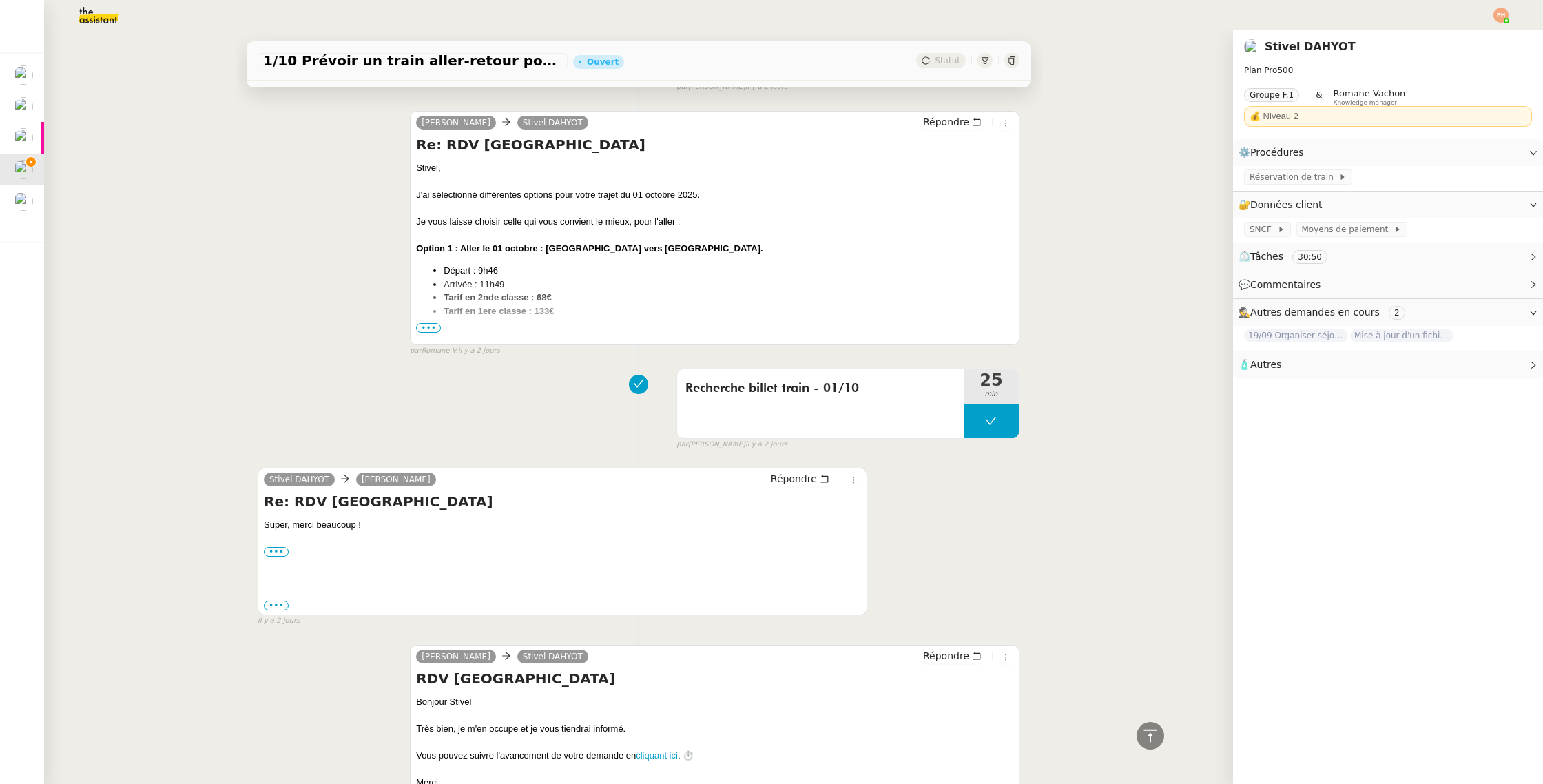
click at [429, 322] on div "[PERSON_NAME], J'ai sélectionné différentes options pour votre trajet du 01 oct…" at bounding box center [715, 442] width 597 height 563
click at [429, 329] on span "•••" at bounding box center [429, 328] width 25 height 10
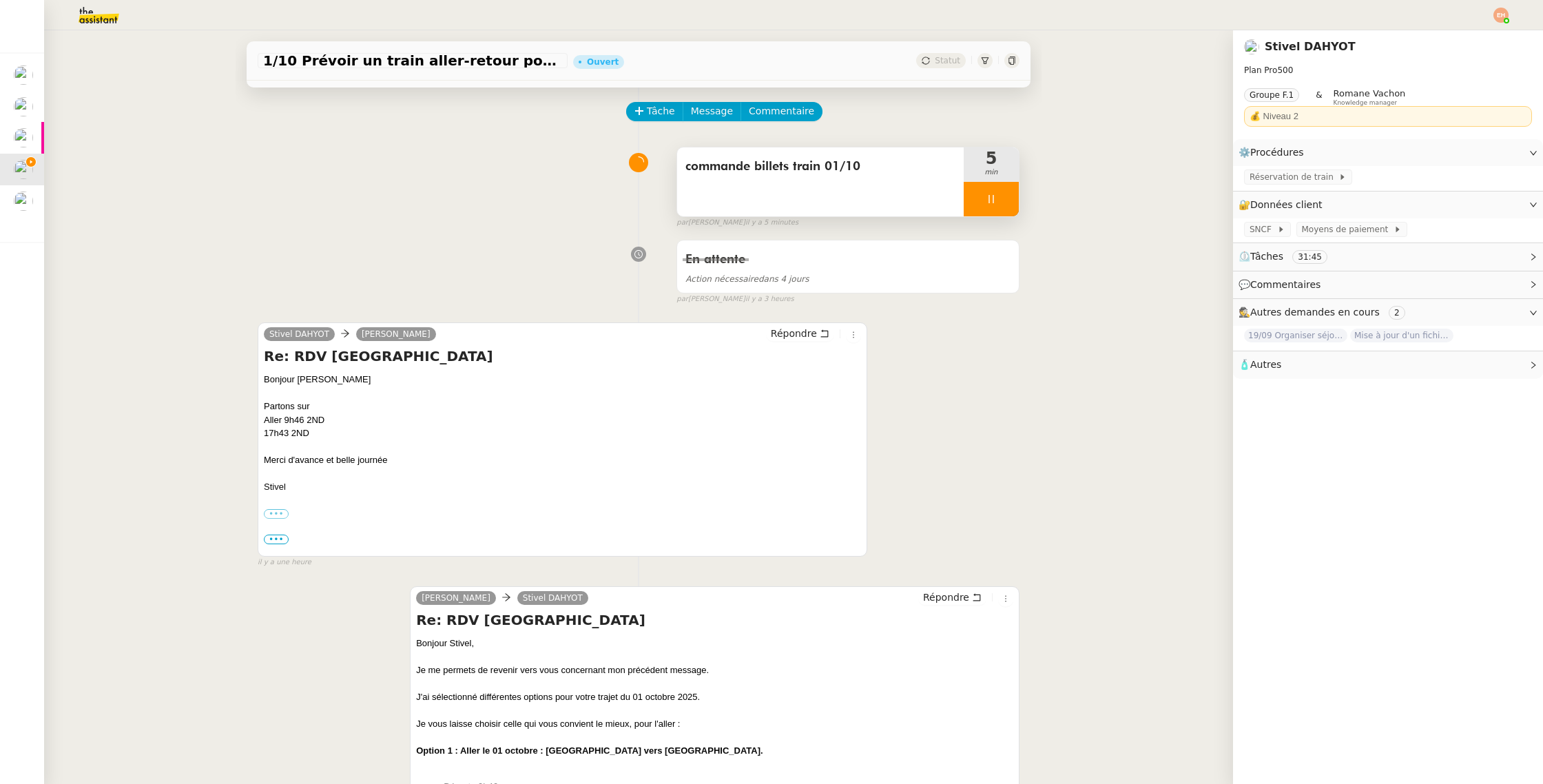
scroll to position [0, 0]
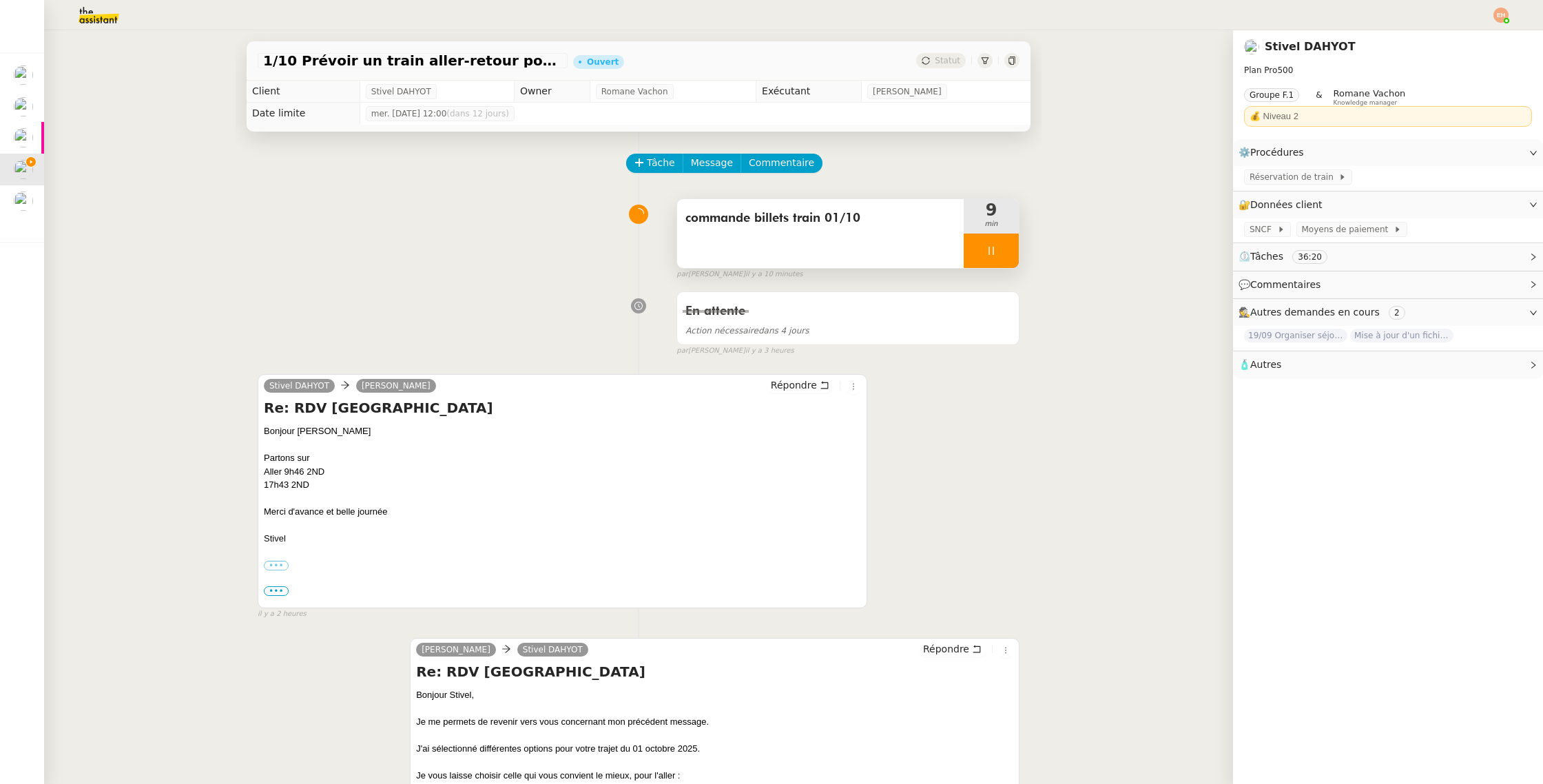
click at [994, 240] on div at bounding box center [990, 251] width 55 height 35
click at [1000, 253] on icon at bounding box center [1005, 250] width 11 height 11
click at [799, 390] on span "Répondre" at bounding box center [794, 385] width 46 height 14
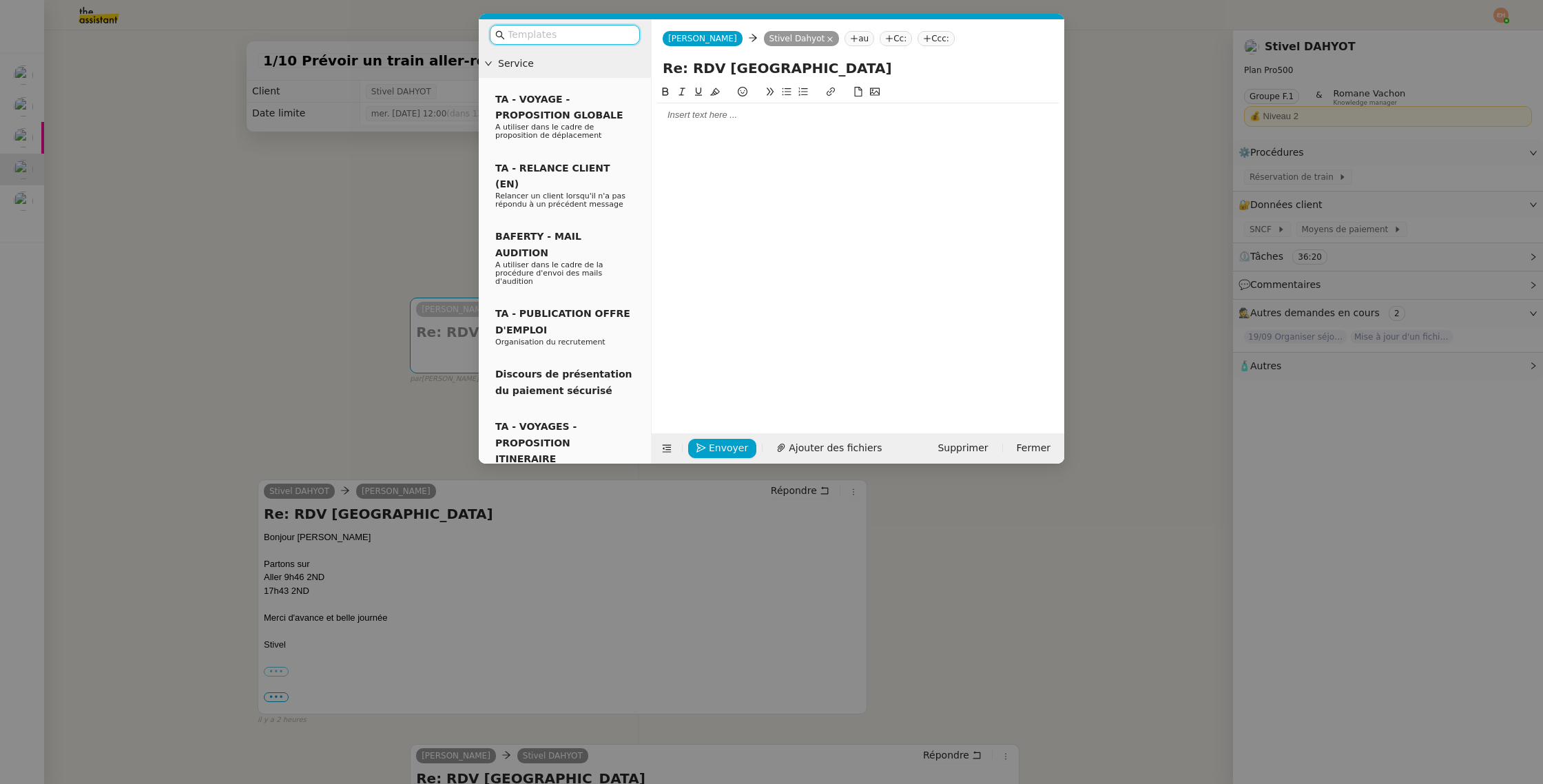
click at [767, 119] on div at bounding box center [858, 115] width 402 height 12
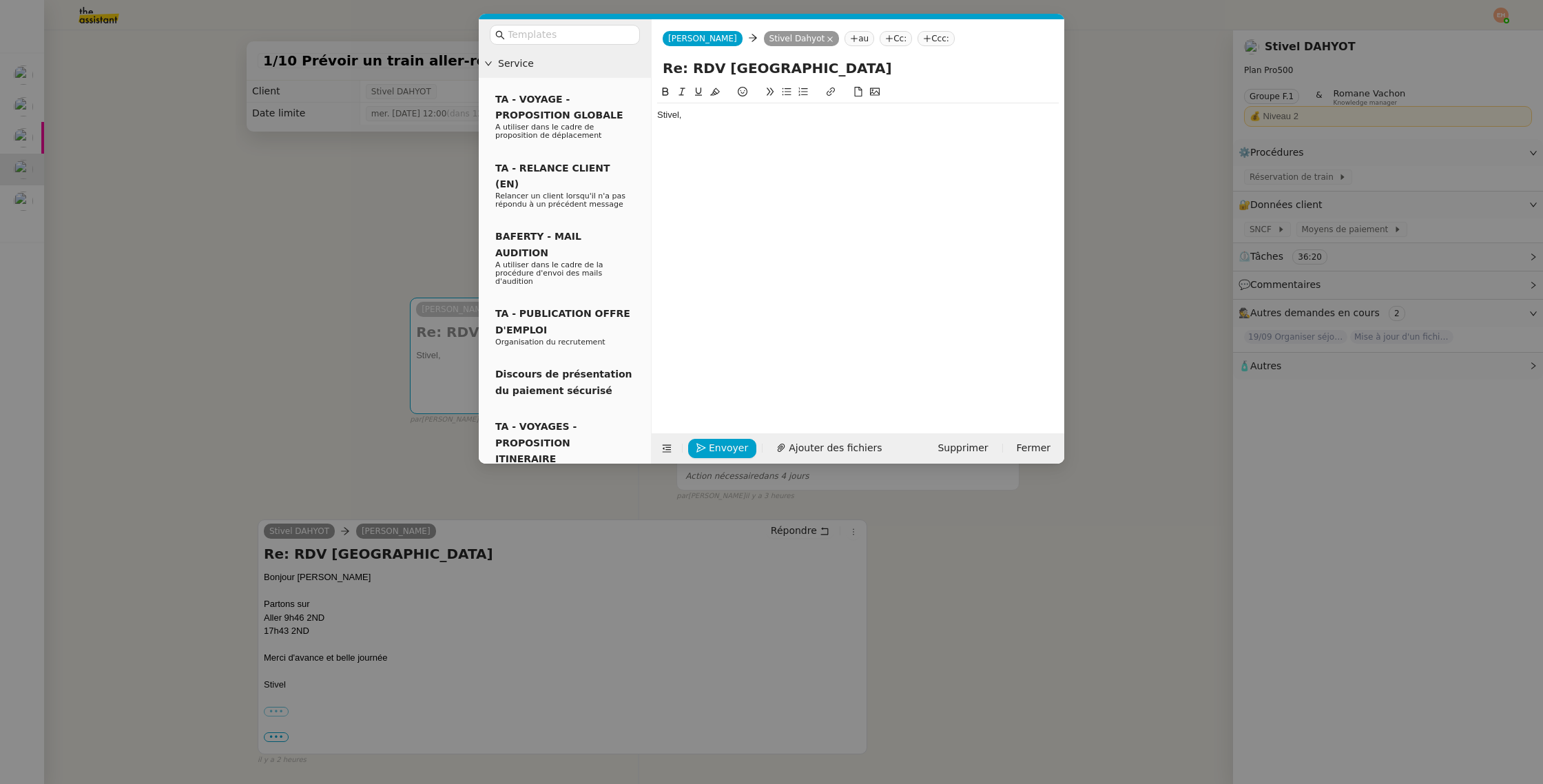
click at [400, 227] on nz-modal-container "Service TA - VOYAGE - PROPOSITION GLOBALE A utiliser dans le cadre de propositi…" at bounding box center [771, 392] width 1543 height 784
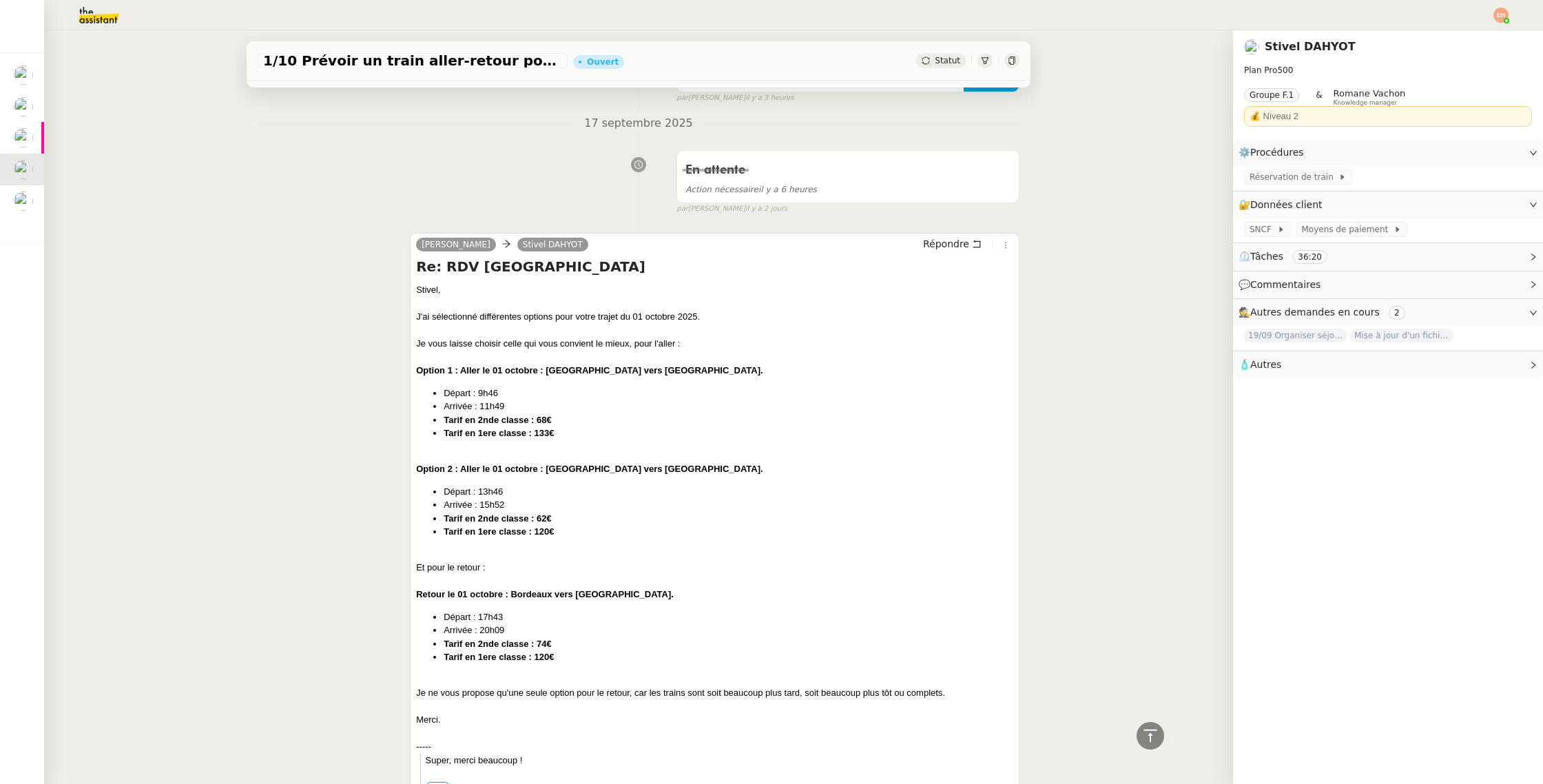
scroll to position [1110, 0]
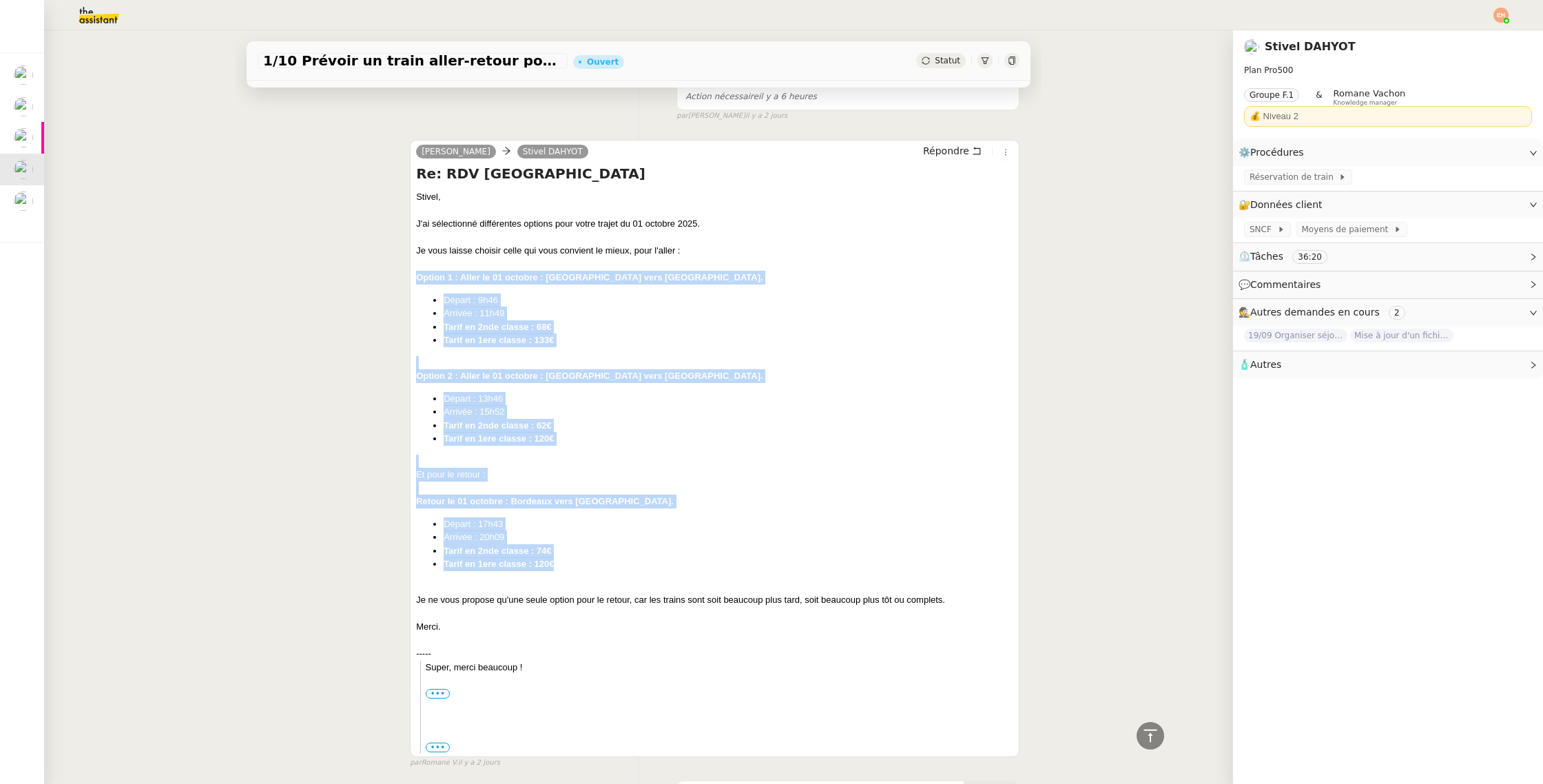
drag, startPoint x: 417, startPoint y: 276, endPoint x: 712, endPoint y: 559, distance: 408.8
click at [711, 565] on div "[PERSON_NAME], J'ai sélectionné différentes options pour votre trajet du 01 oct…" at bounding box center [715, 472] width 597 height 563
copy div "Option 1 : Aller le 01 octobre : [GEOGRAPHIC_DATA] vers [GEOGRAPHIC_DATA]. Dépa…"
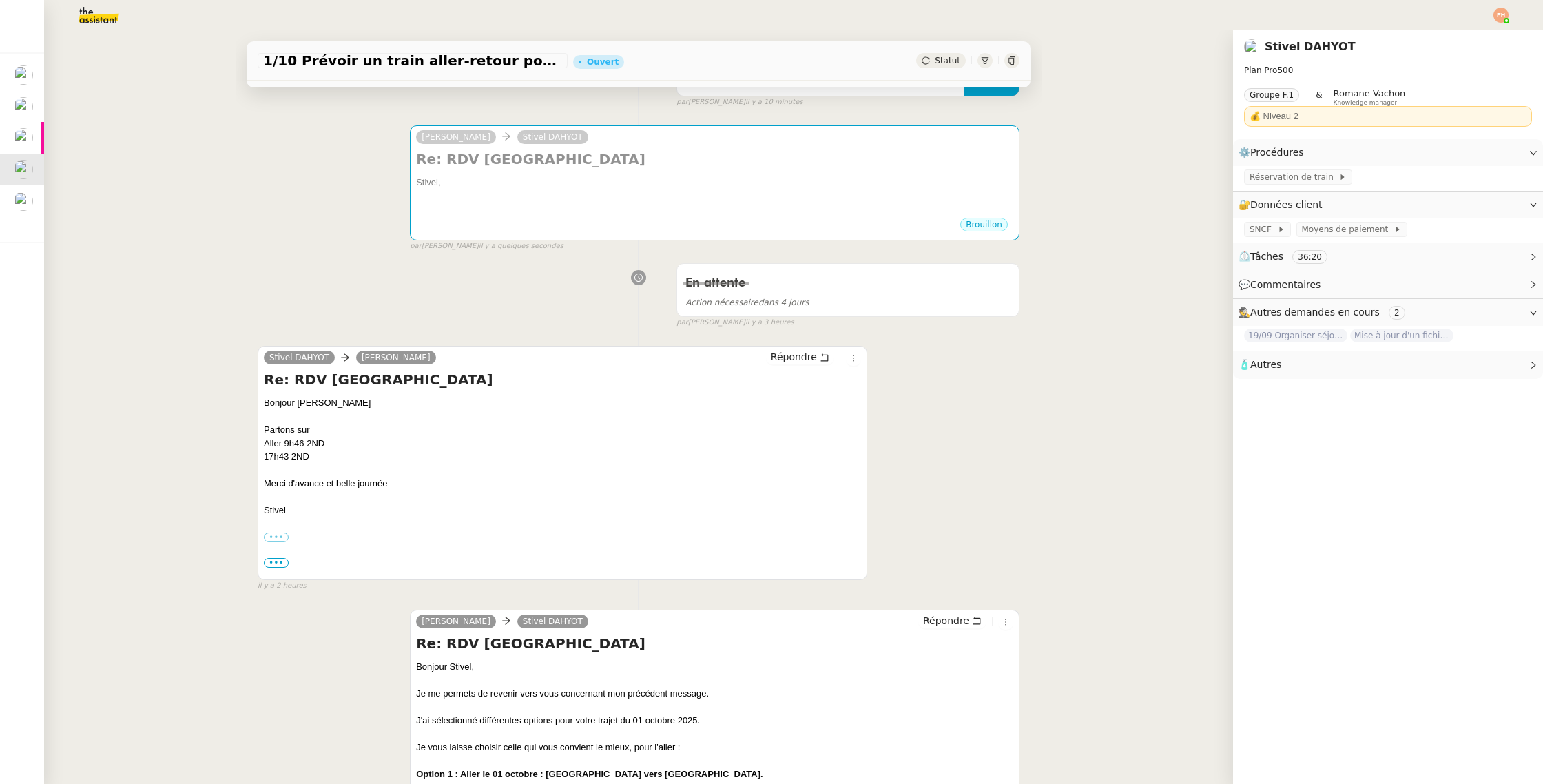
scroll to position [0, 0]
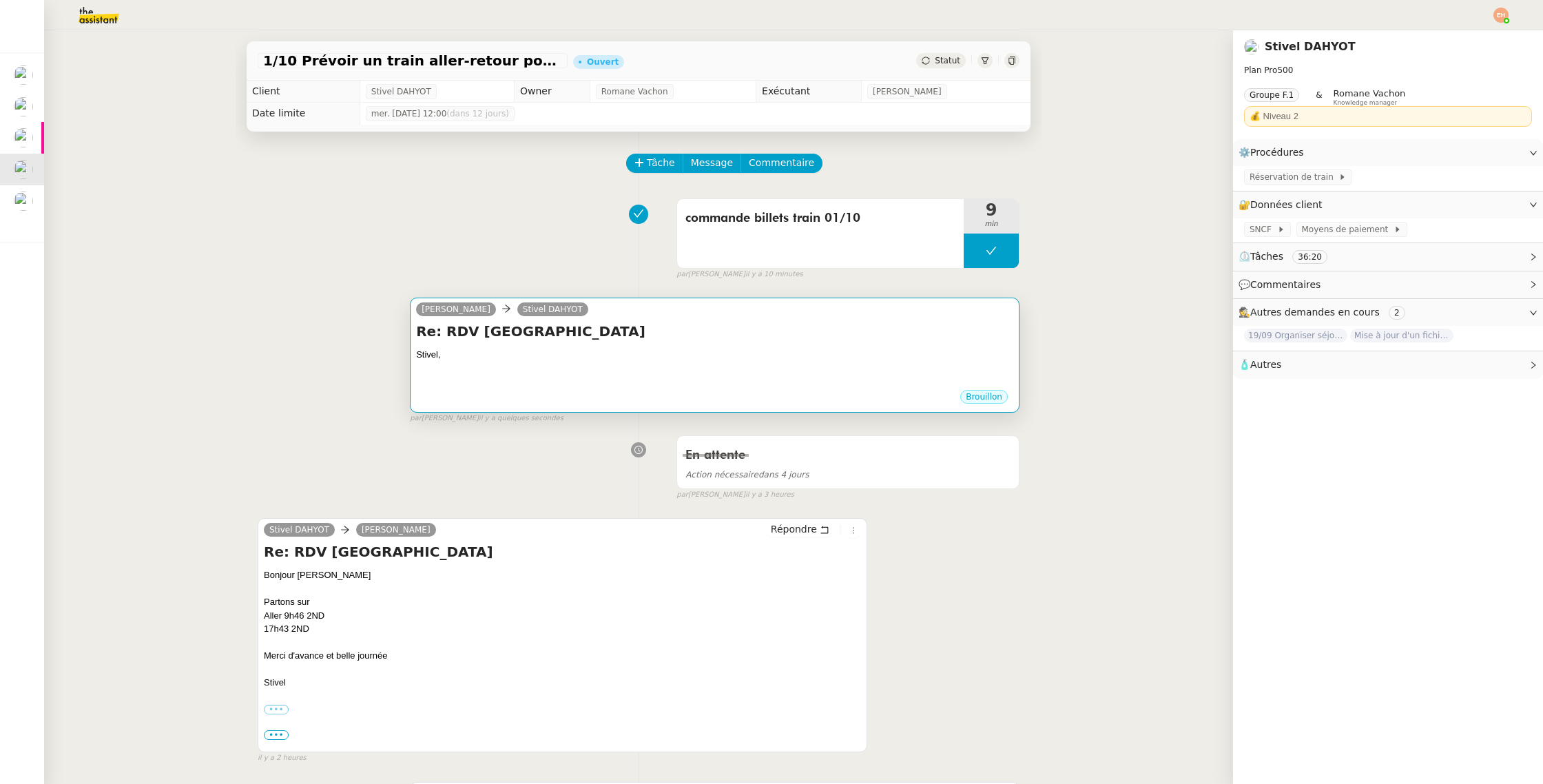
click at [691, 374] on div at bounding box center [715, 369] width 597 height 14
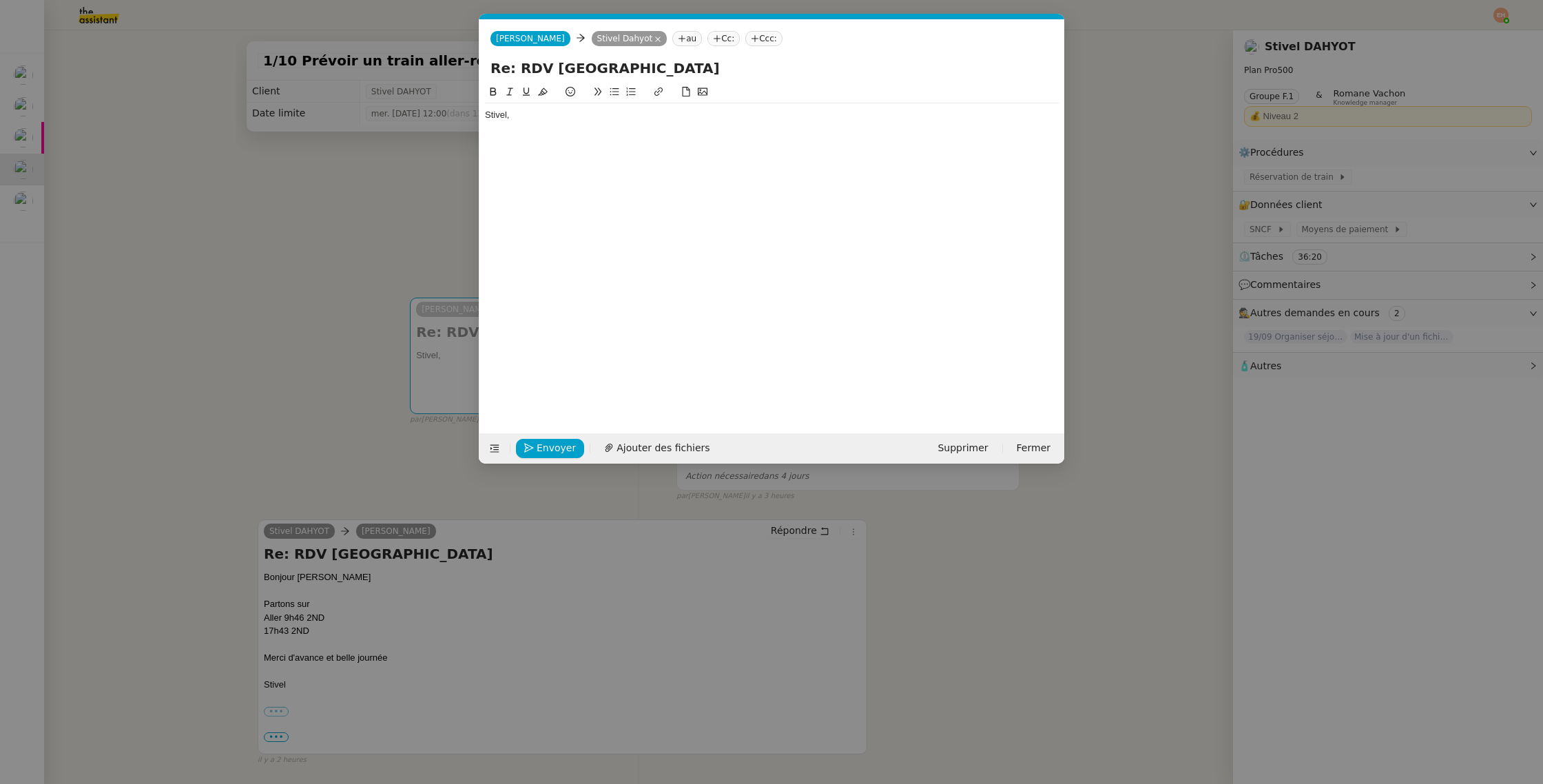
scroll to position [0, 29]
click at [539, 161] on div "Stivel," at bounding box center [772, 248] width 574 height 328
click at [549, 145] on div "Stivel," at bounding box center [772, 248] width 574 height 328
click at [540, 129] on div at bounding box center [772, 128] width 574 height 12
drag, startPoint x: 620, startPoint y: 94, endPoint x: 620, endPoint y: 106, distance: 12.0
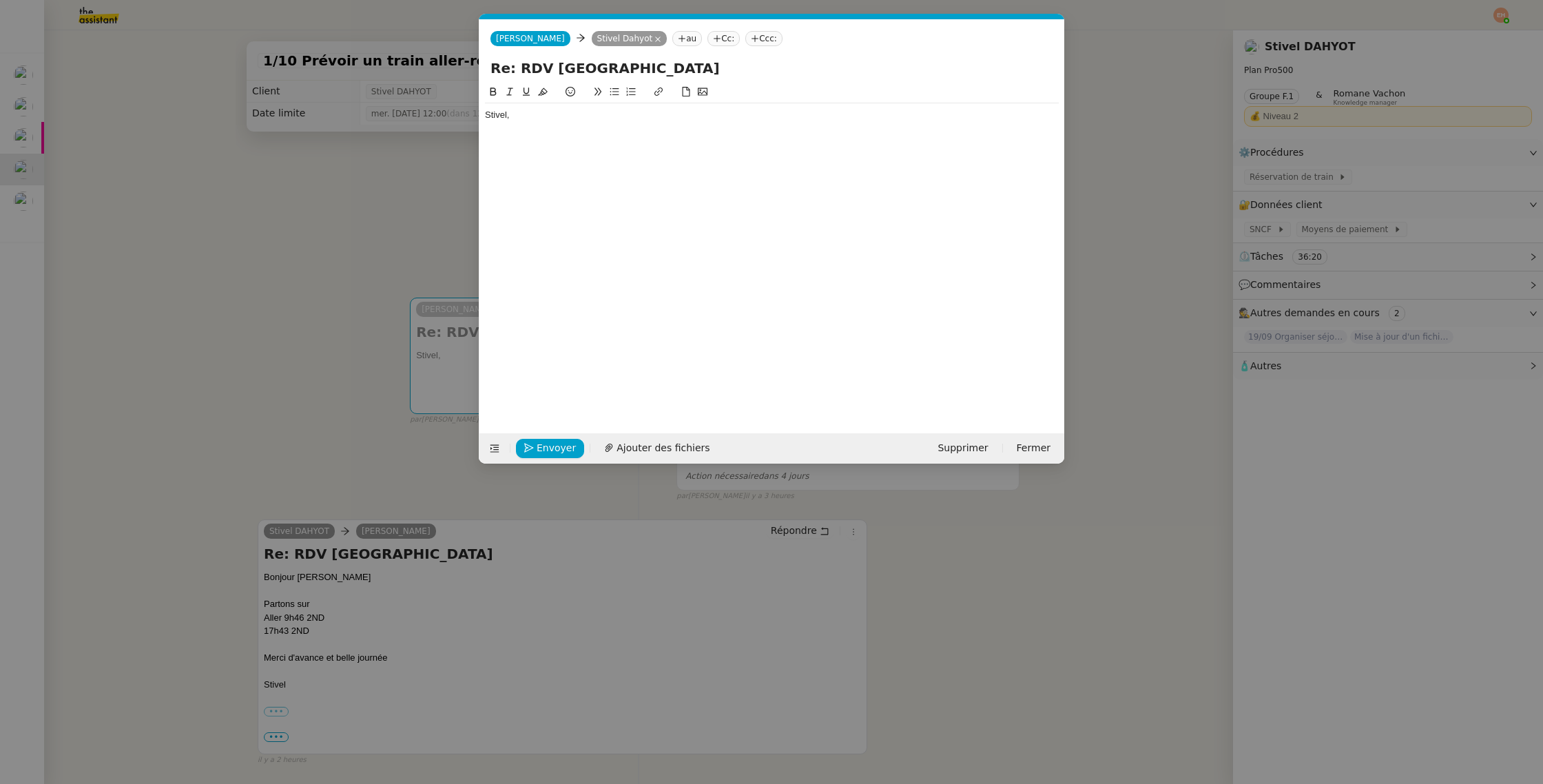
click at [620, 95] on button at bounding box center [614, 92] width 17 height 16
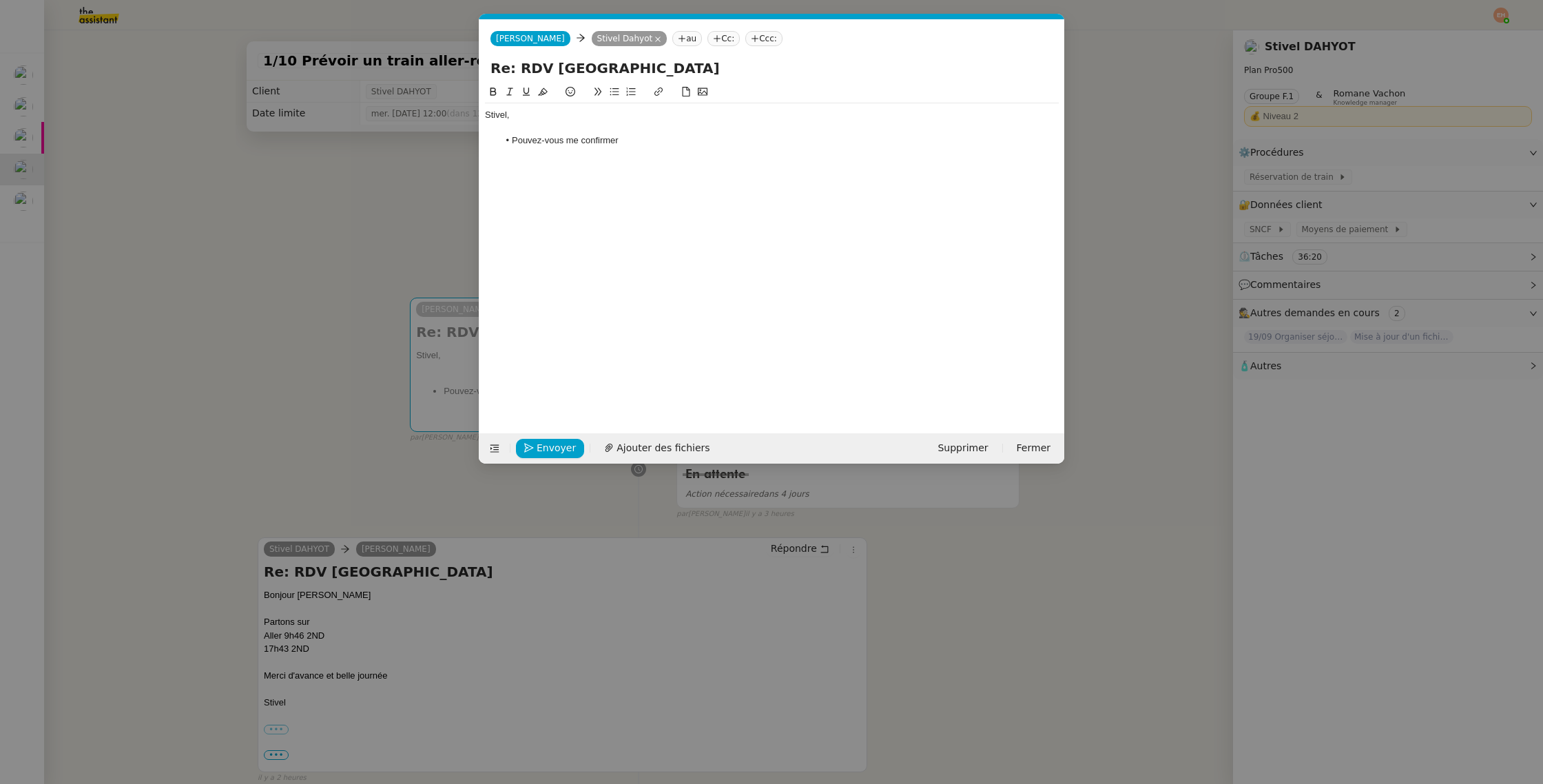
click at [575, 141] on li "Pouvez-vous me confirmer" at bounding box center [779, 140] width 561 height 12
click at [635, 131] on div at bounding box center [772, 128] width 574 height 12
click at [655, 137] on li "Pouvez-vous me confirmer" at bounding box center [779, 140] width 561 height 12
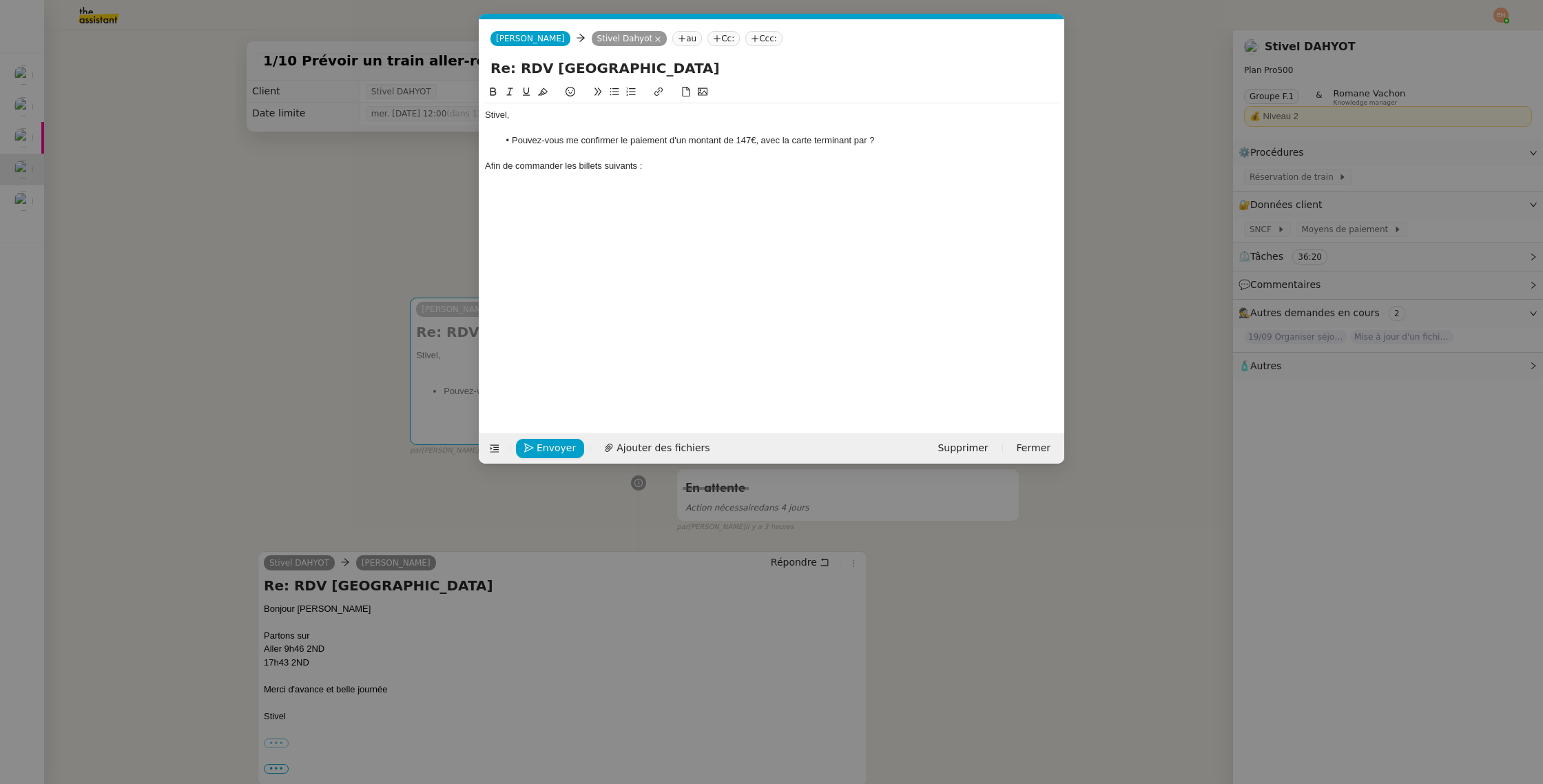
scroll to position [0, 0]
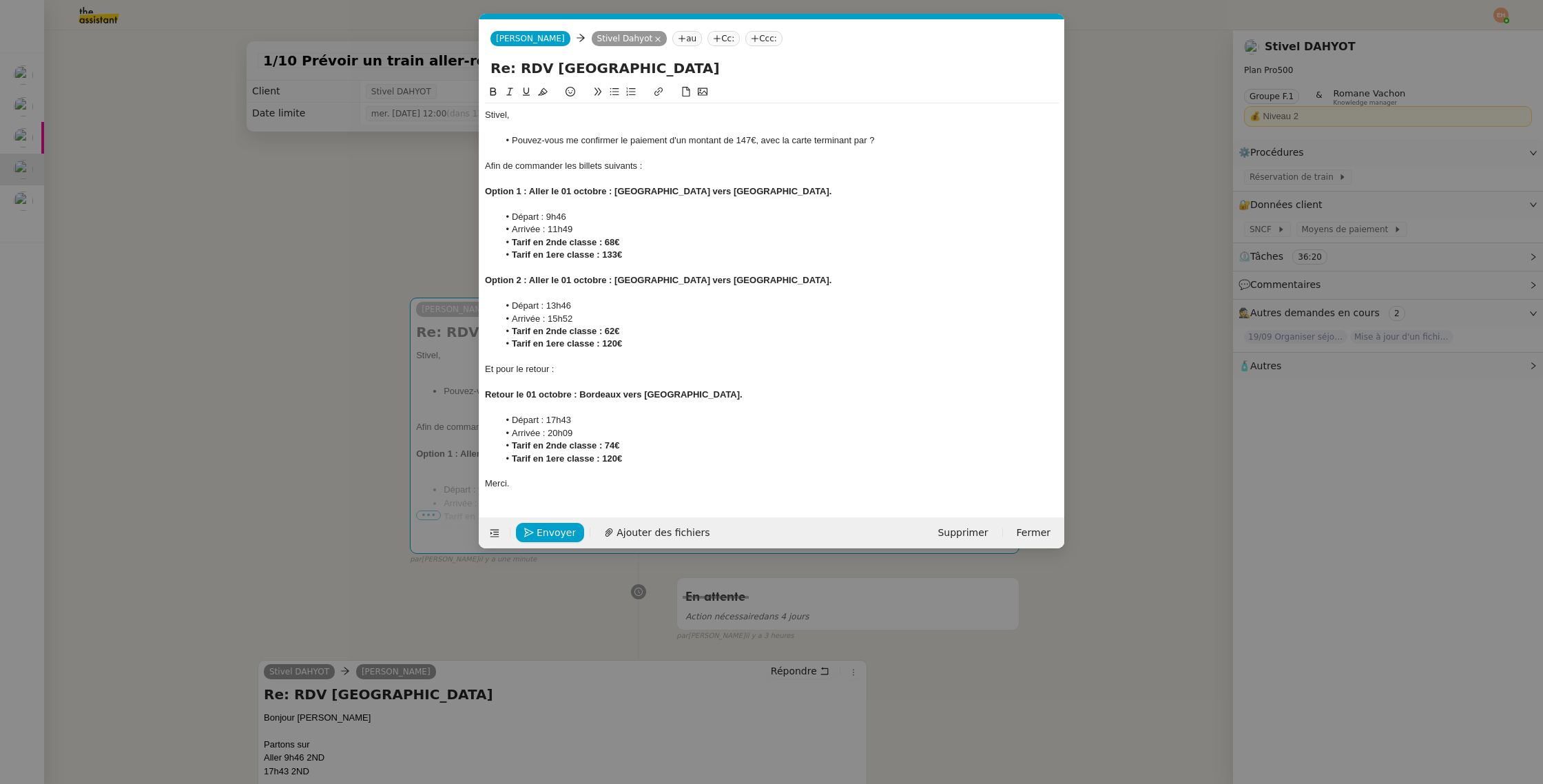
click at [597, 399] on strong "Retour le 01 octobre : Bordeaux vers [GEOGRAPHIC_DATA]." at bounding box center [614, 395] width 257 height 10
click at [585, 396] on strong "Retour le 01 octobre : Bordeaux vers [GEOGRAPHIC_DATA]." at bounding box center [614, 395] width 257 height 10
click at [582, 396] on strong "Retour le 01 octobre : Bordeaux vers [GEOGRAPHIC_DATA]." at bounding box center [614, 395] width 257 height 10
drag, startPoint x: 711, startPoint y: 393, endPoint x: 668, endPoint y: 399, distance: 43.4
click at [666, 399] on strong "Retour le 01 octobre : [GEOGRAPHIC_DATA] vers [GEOGRAPHIC_DATA] vers [GEOGRAPHI…" at bounding box center [701, 395] width 431 height 10
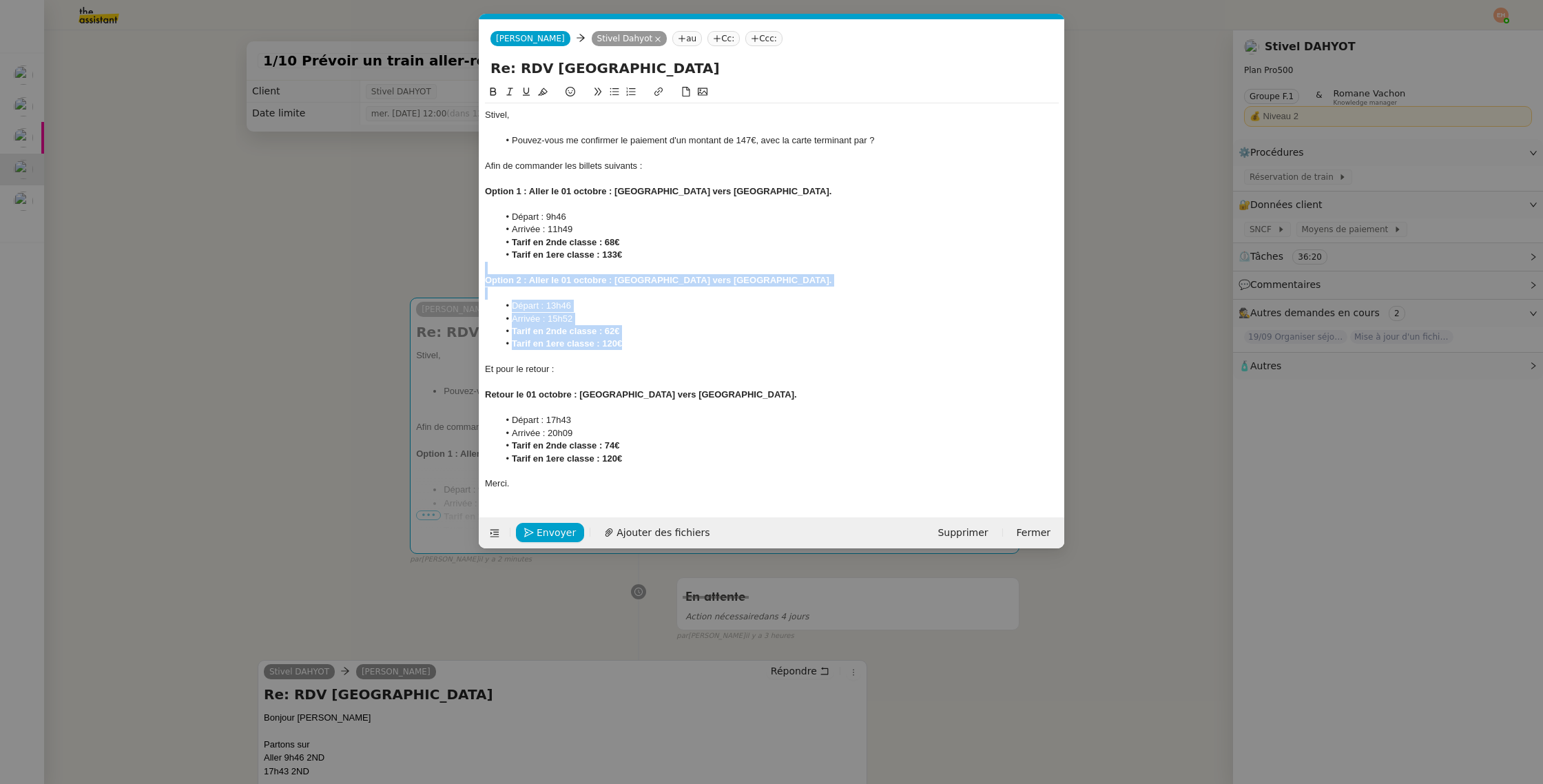
drag, startPoint x: 648, startPoint y: 347, endPoint x: 469, endPoint y: 274, distance: 193.3
click at [469, 274] on nz-modal-container "Service TA - VOYAGE - PROPOSITION GLOBALE A utiliser dans le cadre de propositi…" at bounding box center [771, 392] width 1543 height 784
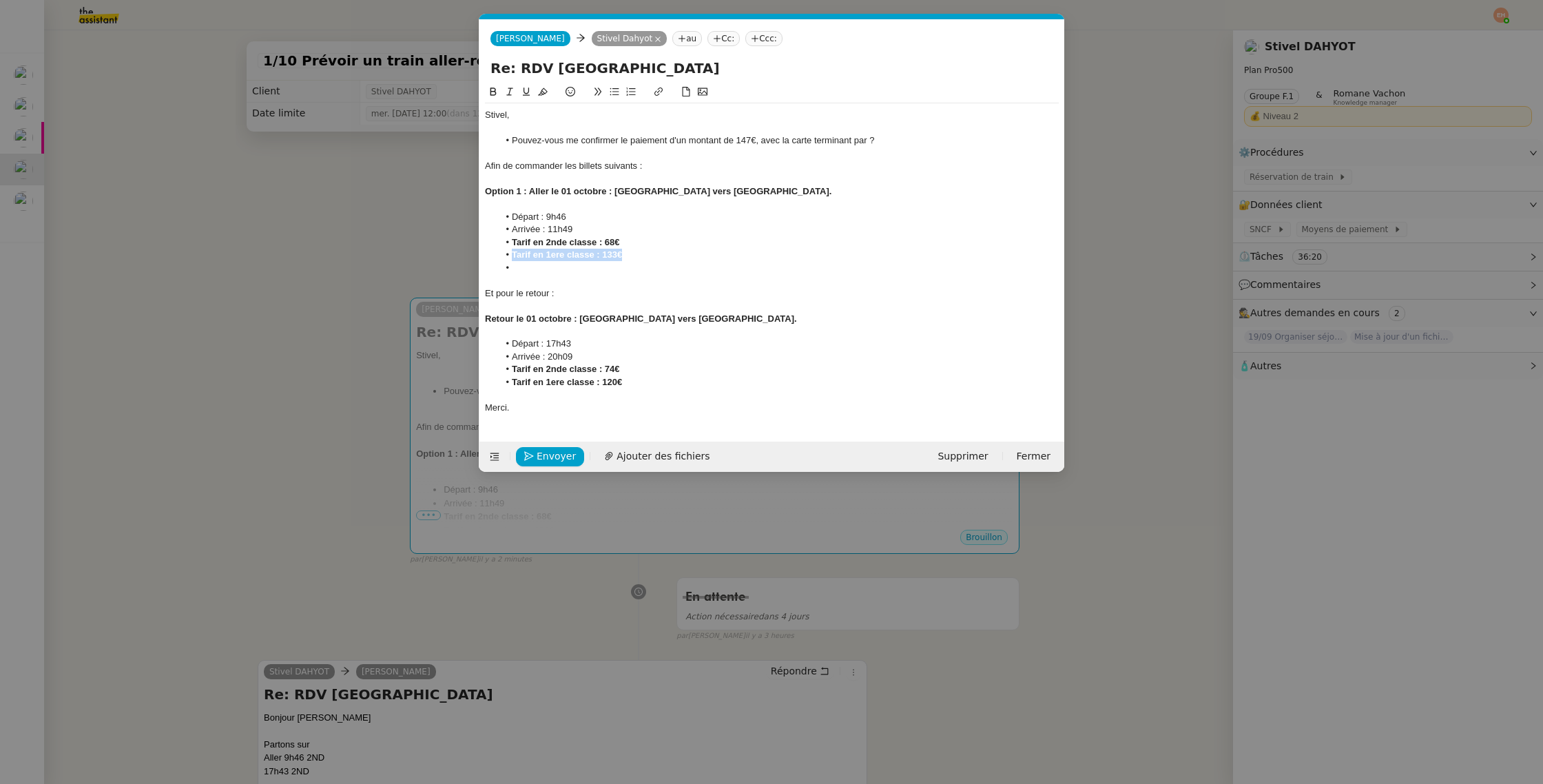
drag, startPoint x: 614, startPoint y: 256, endPoint x: 460, endPoint y: 256, distance: 154.0
click at [460, 256] on nz-modal-container "Service TA - VOYAGE - PROPOSITION GLOBALE A utiliser dans le cadre de propositi…" at bounding box center [771, 392] width 1543 height 784
click at [526, 263] on li at bounding box center [779, 268] width 561 height 12
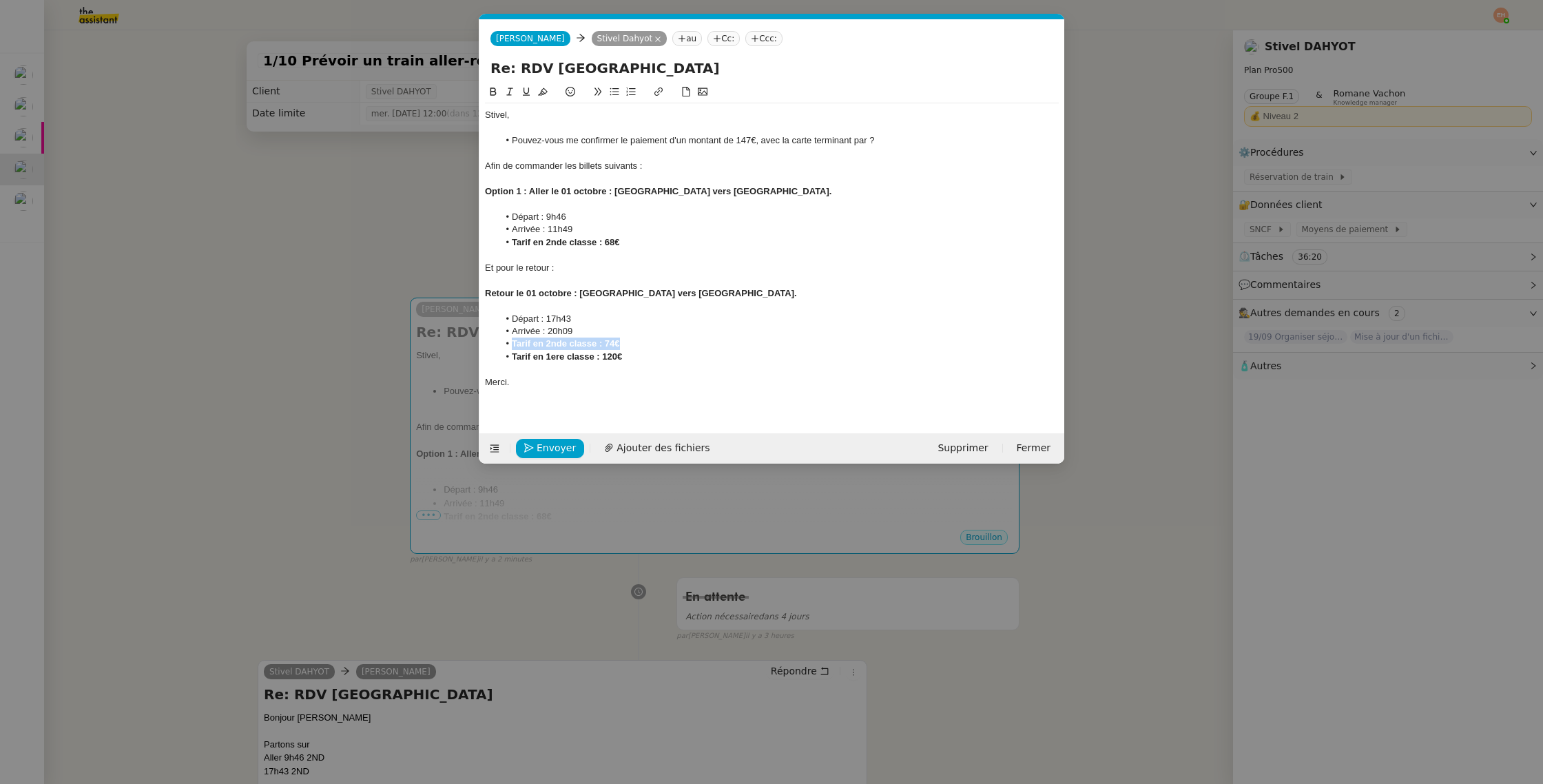
drag, startPoint x: 482, startPoint y: 341, endPoint x: 442, endPoint y: 340, distance: 40.0
click at [442, 340] on nz-modal-container "Service TA - VOYAGE - PROPOSITION GLOBALE A utiliser dans le cadre de propositi…" at bounding box center [771, 392] width 1543 height 784
click at [658, 360] on li "Tarif en 1ere classe : 120€" at bounding box center [779, 356] width 561 height 12
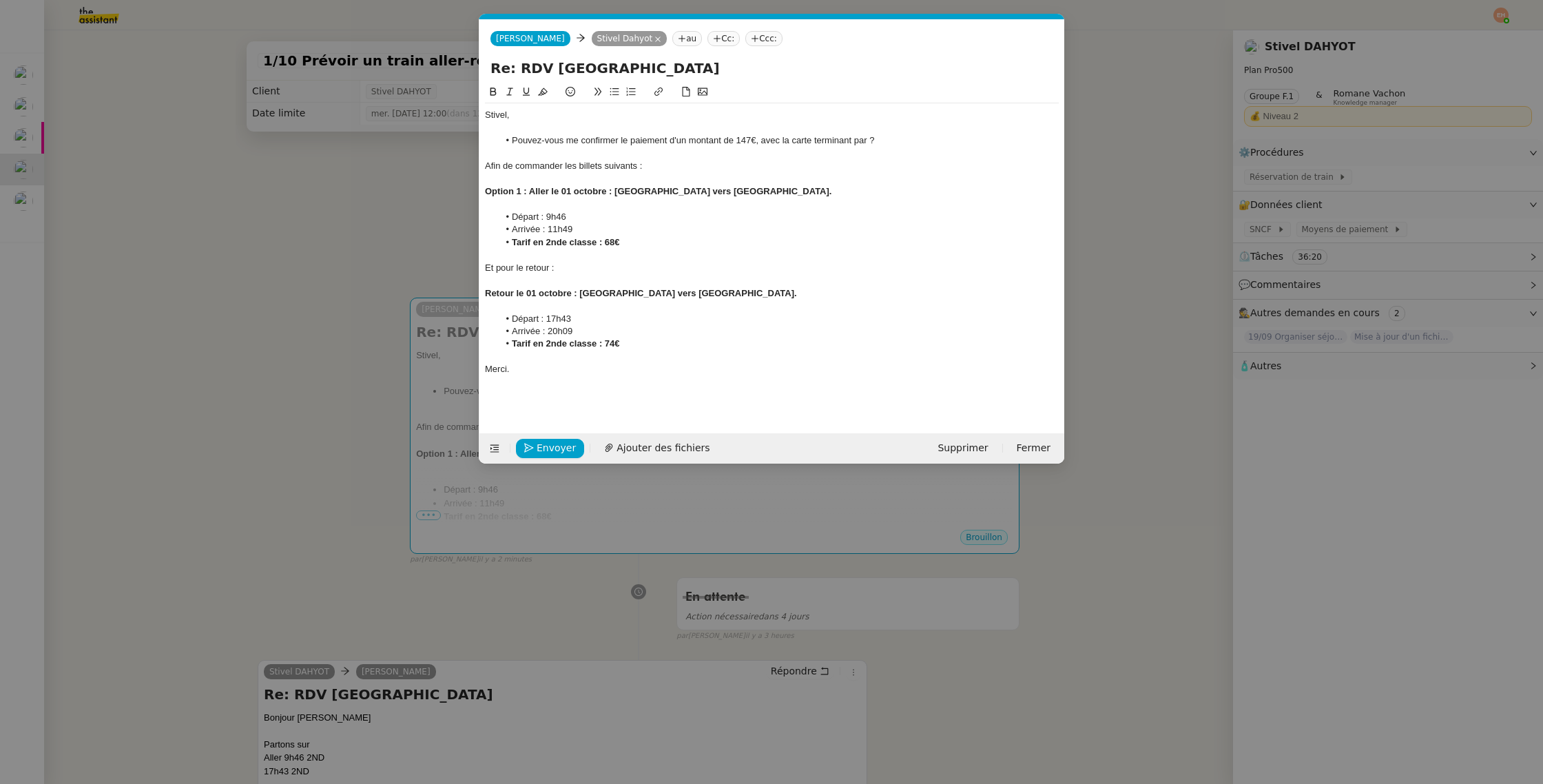
drag, startPoint x: 612, startPoint y: 346, endPoint x: 622, endPoint y: 352, distance: 11.7
click at [612, 346] on strong "Tarif en 2nde classe : 74€" at bounding box center [566, 343] width 108 height 10
click at [356, 347] on nz-modal-container "Service TA - VOYAGE - PROPOSITION GLOBALE A utiliser dans le cadre de propositi…" at bounding box center [771, 392] width 1543 height 784
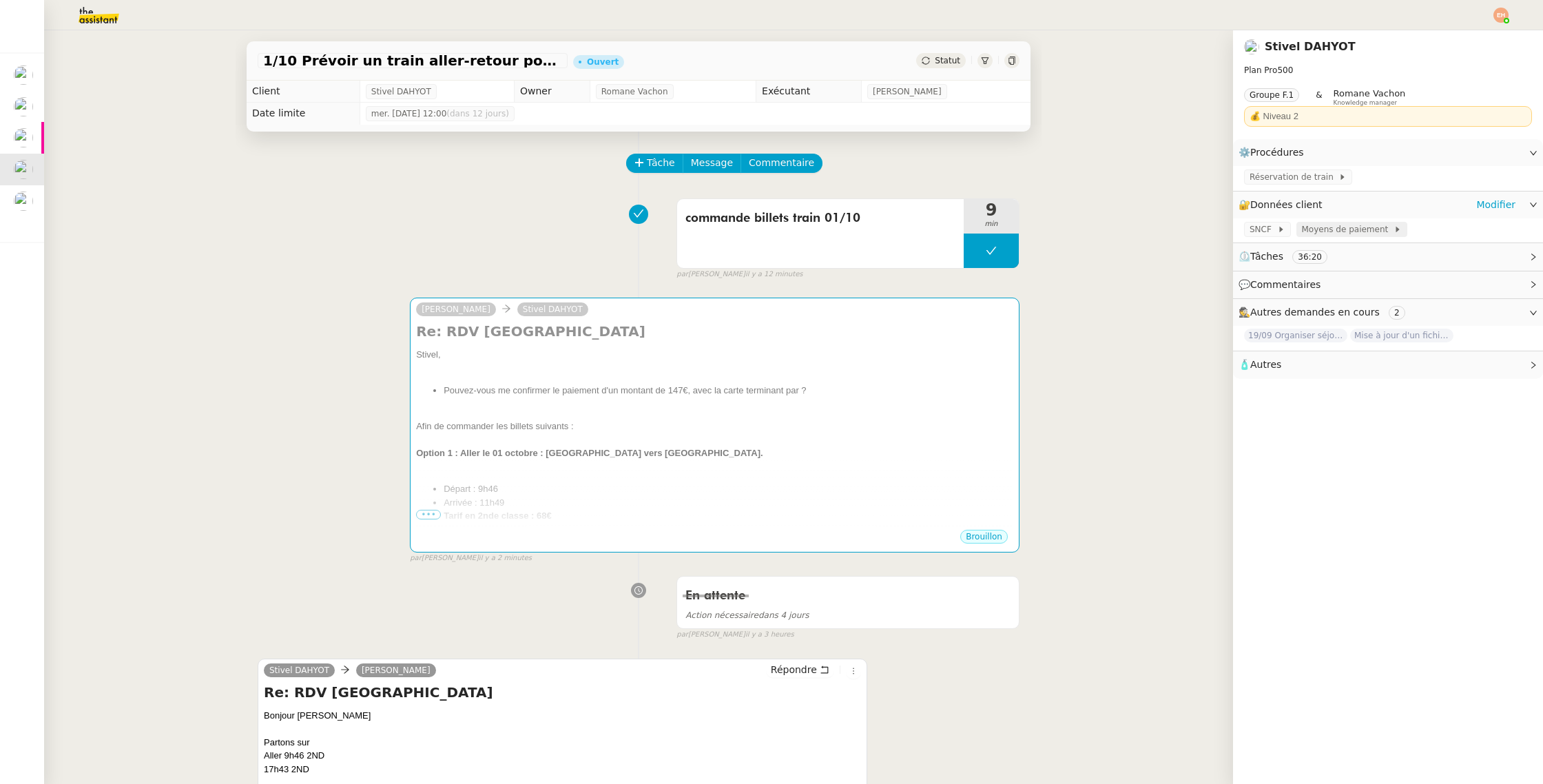
click at [1333, 228] on span "Moyens de paiement" at bounding box center [1347, 229] width 91 height 14
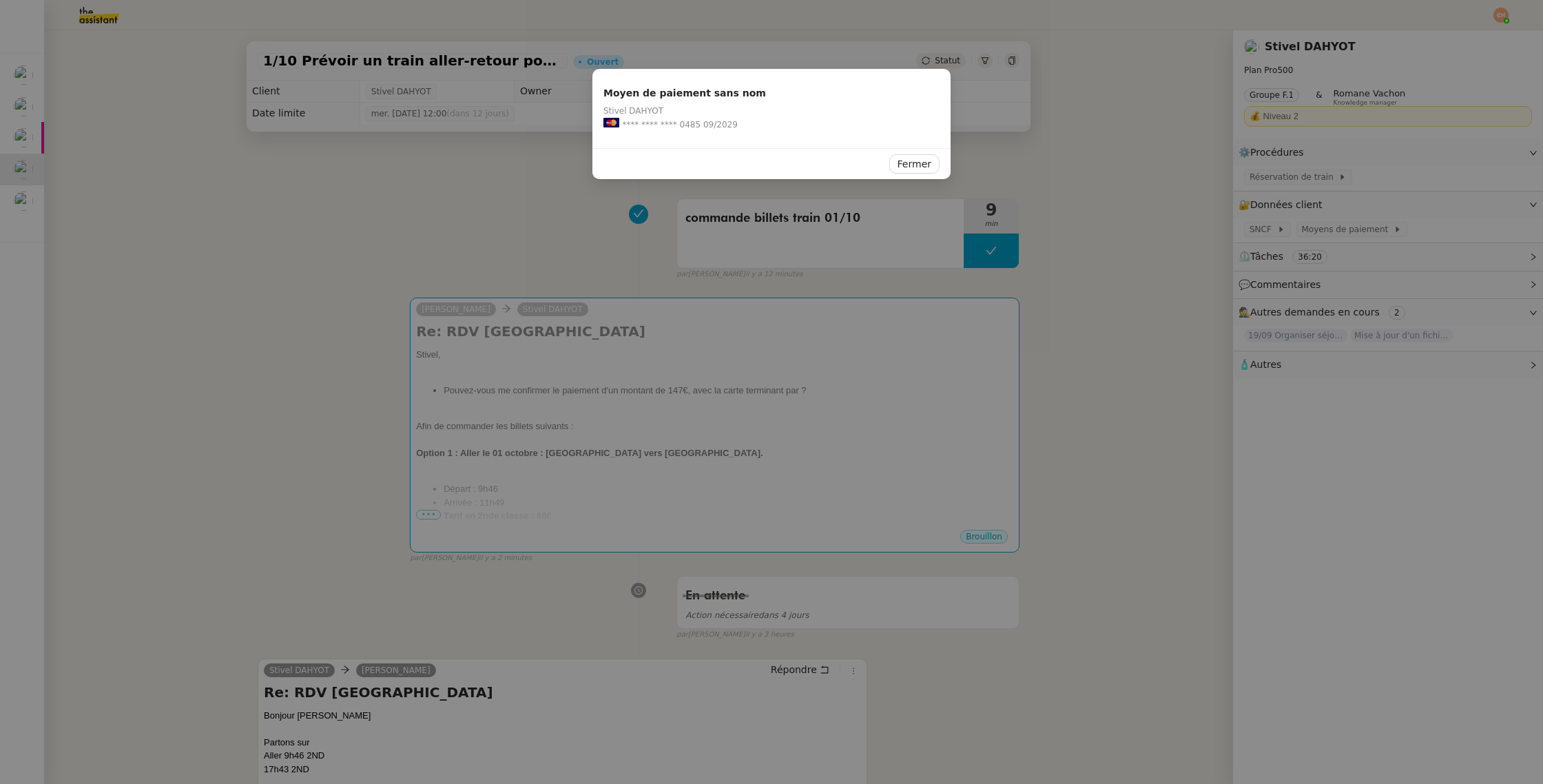
click at [685, 124] on span "**** **** **** 0485" at bounding box center [661, 124] width 78 height 14
drag, startPoint x: 685, startPoint y: 124, endPoint x: 670, endPoint y: 348, distance: 224.5
click at [685, 124] on span "**** **** **** 0485" at bounding box center [661, 124] width 78 height 14
copy span "0485"
click at [688, 416] on nz-modal-container "Moyen de paiement sans nom Stivel DAHYOT **** **** **** 0485 09/2029 Fermer" at bounding box center [771, 392] width 1543 height 784
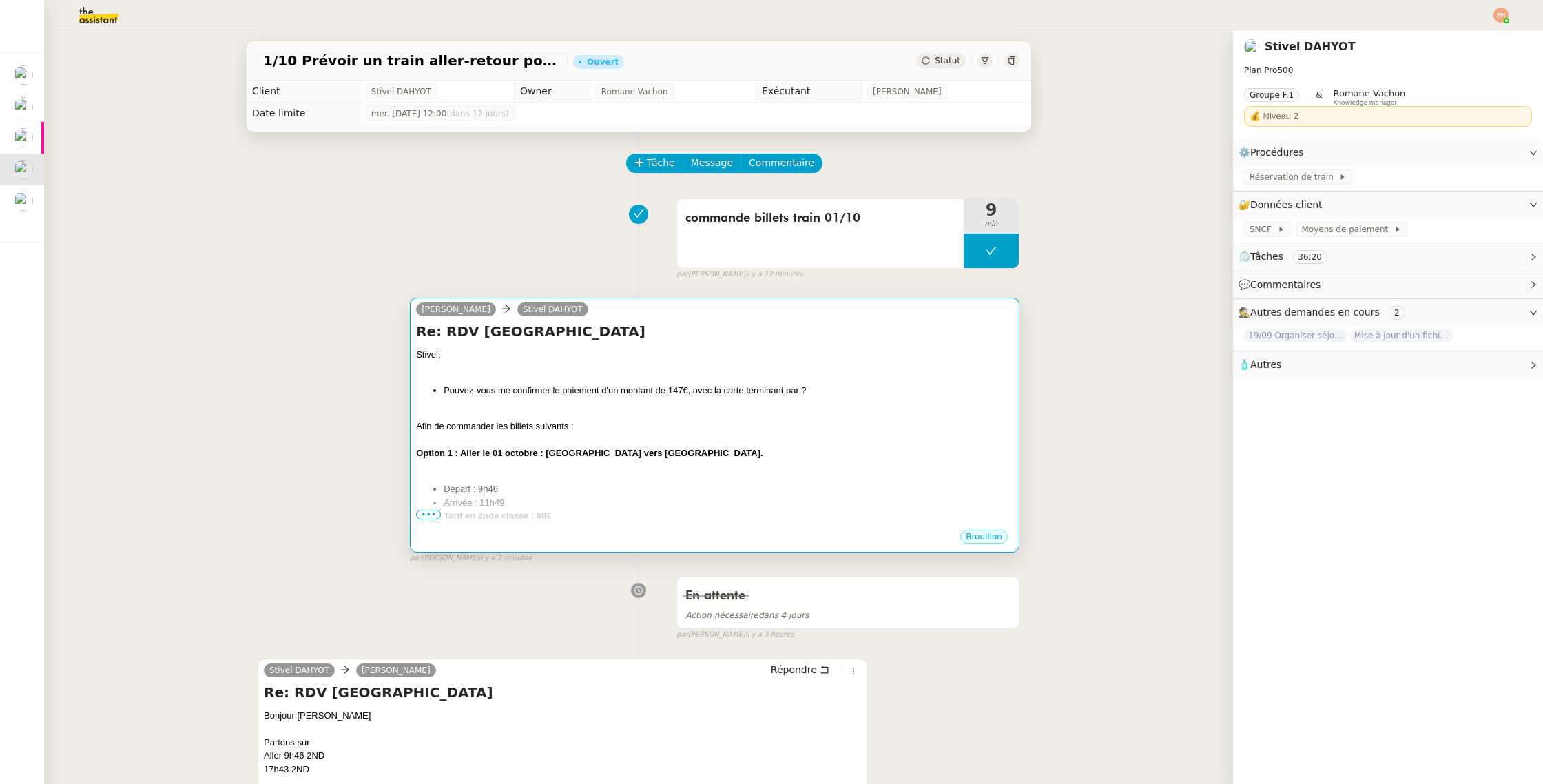
click at [698, 406] on div at bounding box center [715, 413] width 597 height 14
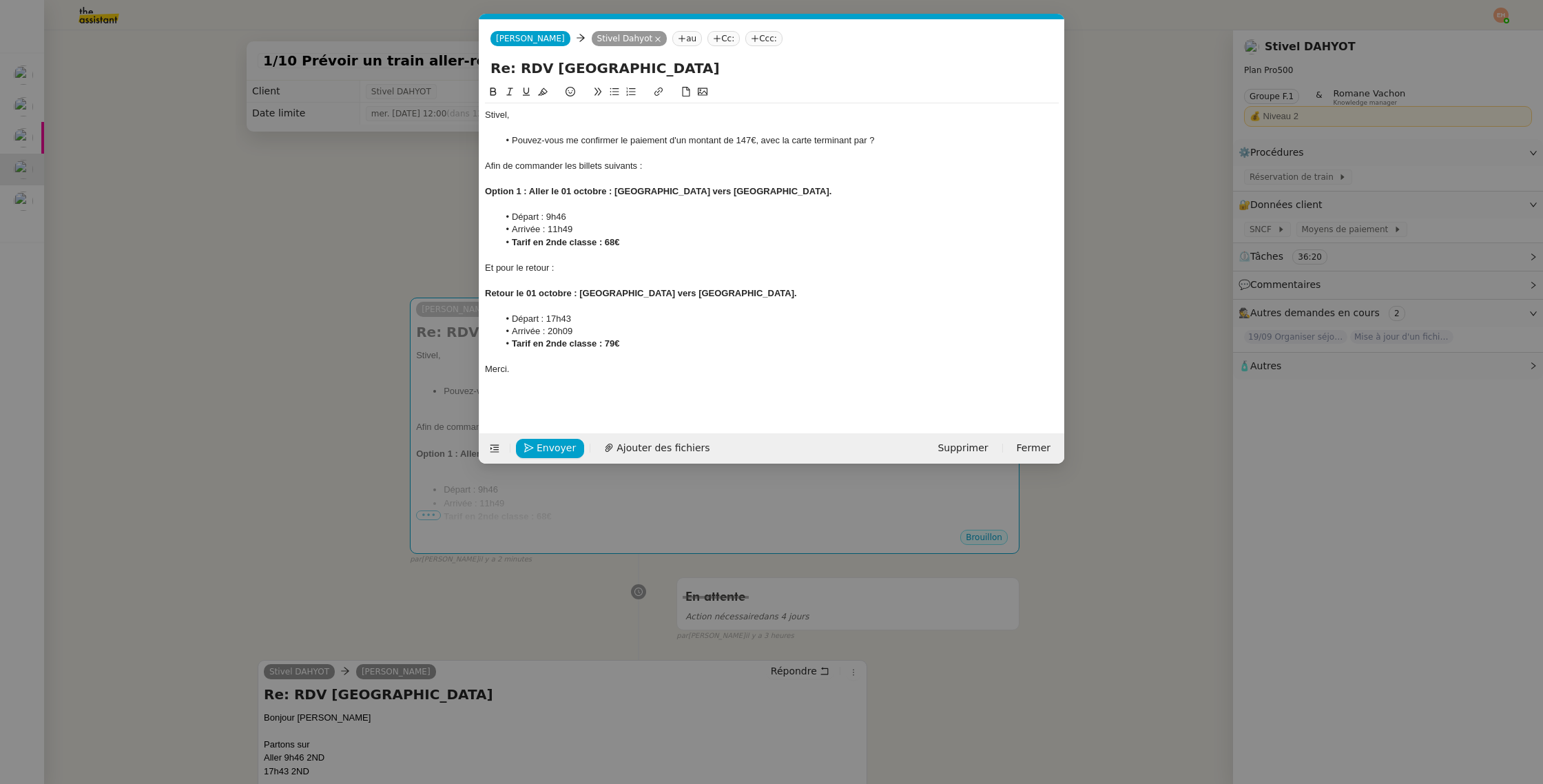
scroll to position [0, 29]
click at [868, 141] on li "Pouvez-vous me confirmer le paiement d'un montant de 147€, avec la carte termin…" at bounding box center [779, 140] width 561 height 12
click at [549, 446] on span "Envoyer" at bounding box center [555, 448] width 39 height 16
click at [554, 446] on span "Confirmer l'envoi" at bounding box center [577, 448] width 83 height 16
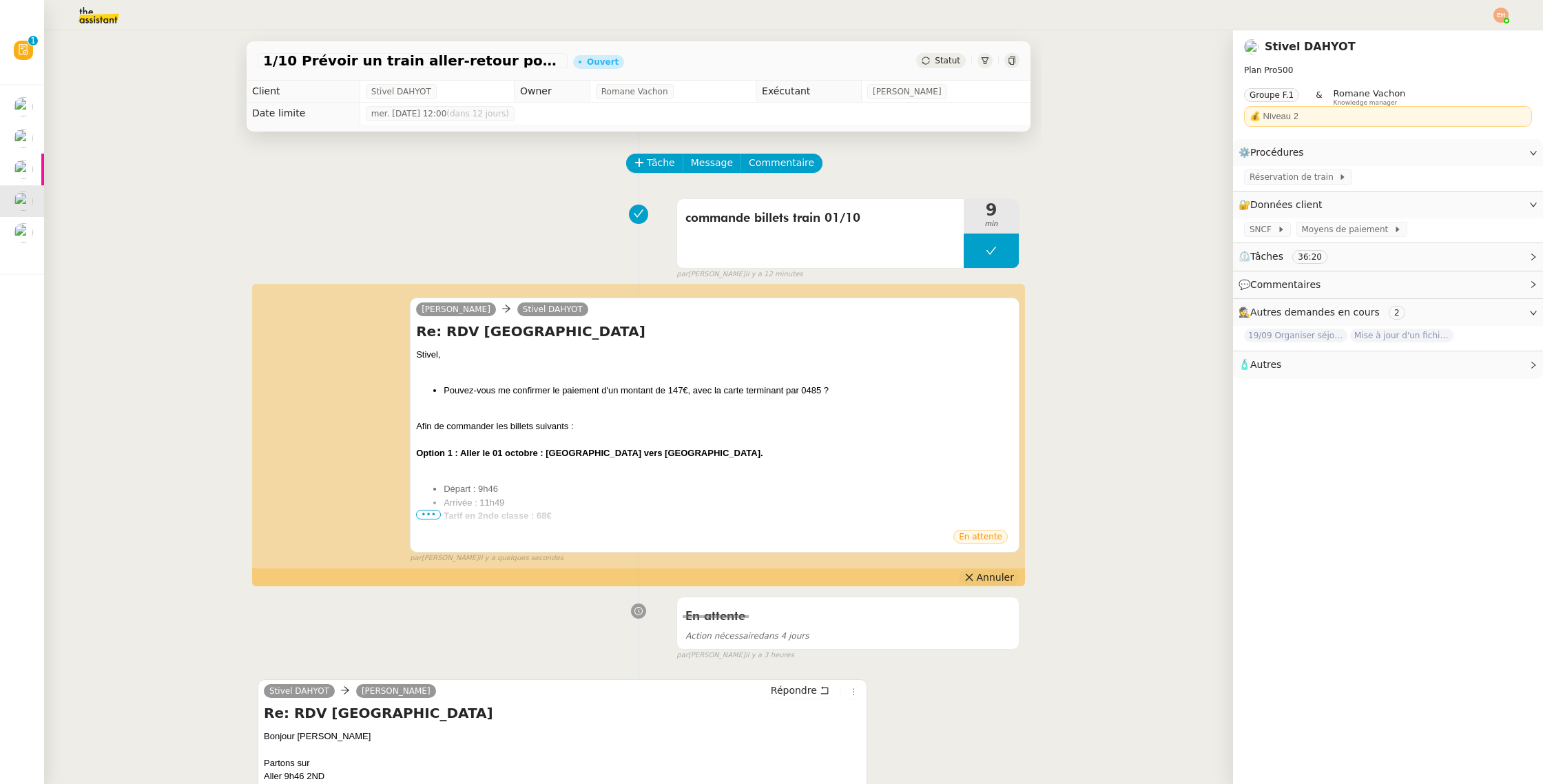
click at [991, 576] on span "Annuler" at bounding box center [994, 577] width 37 height 14
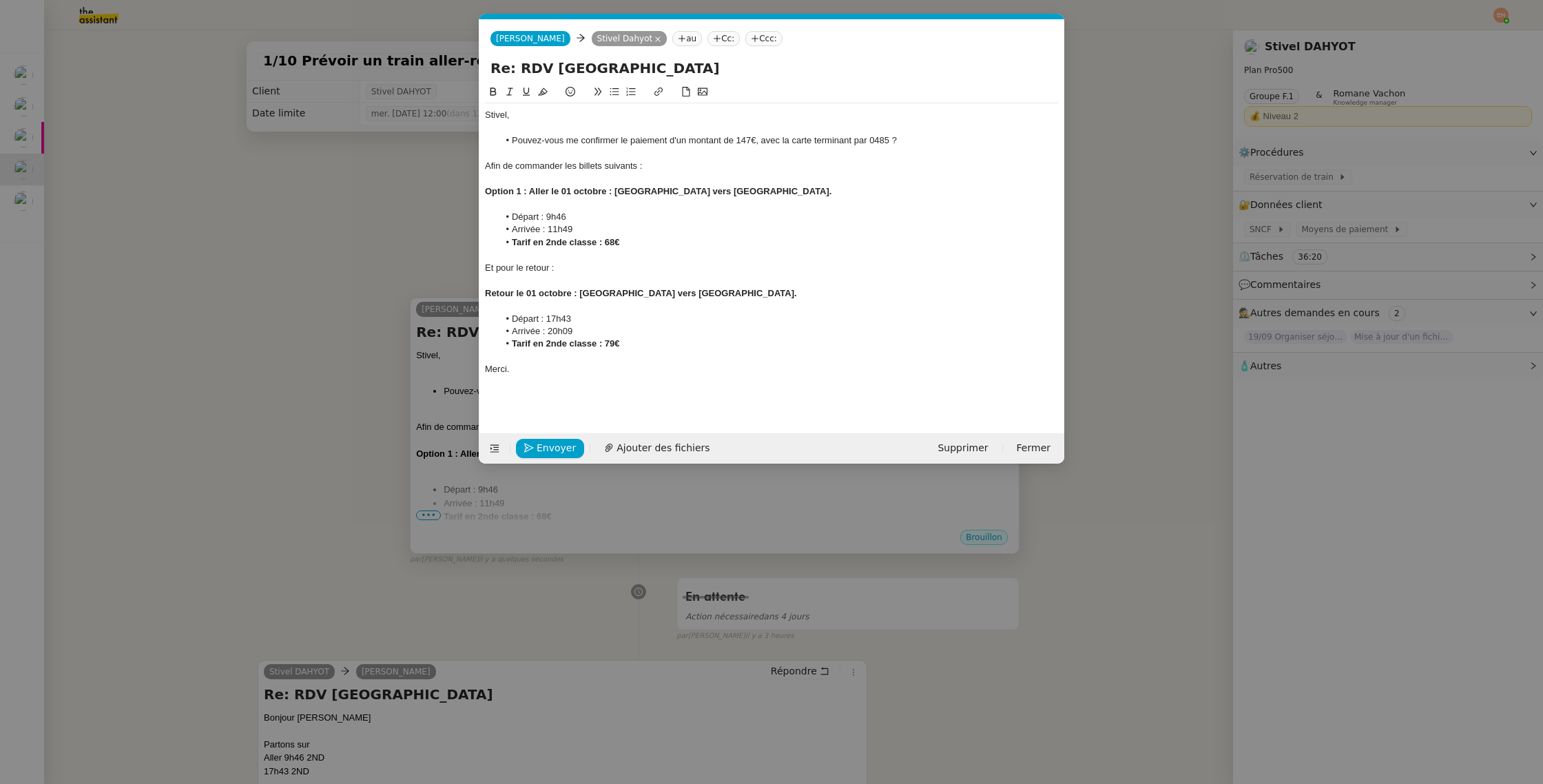
scroll to position [0, 29]
click at [527, 190] on strong "Option 1 : Aller le 01 octobre : [GEOGRAPHIC_DATA] vers [GEOGRAPHIC_DATA]." at bounding box center [658, 191] width 347 height 10
drag, startPoint x: 529, startPoint y: 189, endPoint x: 478, endPoint y: 207, distance: 54.1
click at [445, 189] on nz-modal-container "Service TA - VOYAGE - PROPOSITION GLOBALE A utiliser dans le cadre de propositi…" at bounding box center [771, 392] width 1543 height 784
click at [543, 439] on button "Envoyer" at bounding box center [549, 448] width 68 height 19
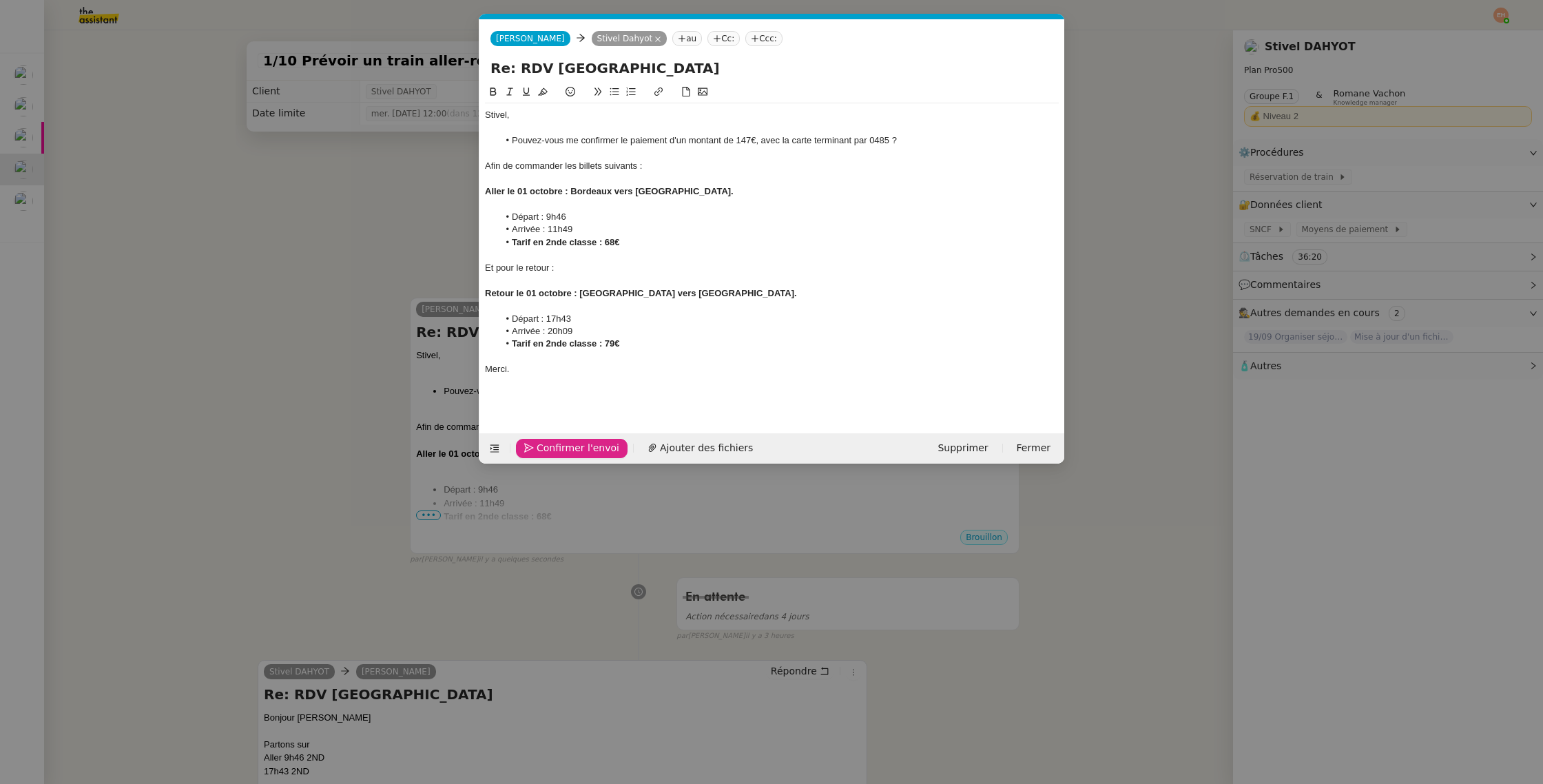
click at [543, 439] on button "Confirmer l'envoi" at bounding box center [571, 448] width 111 height 19
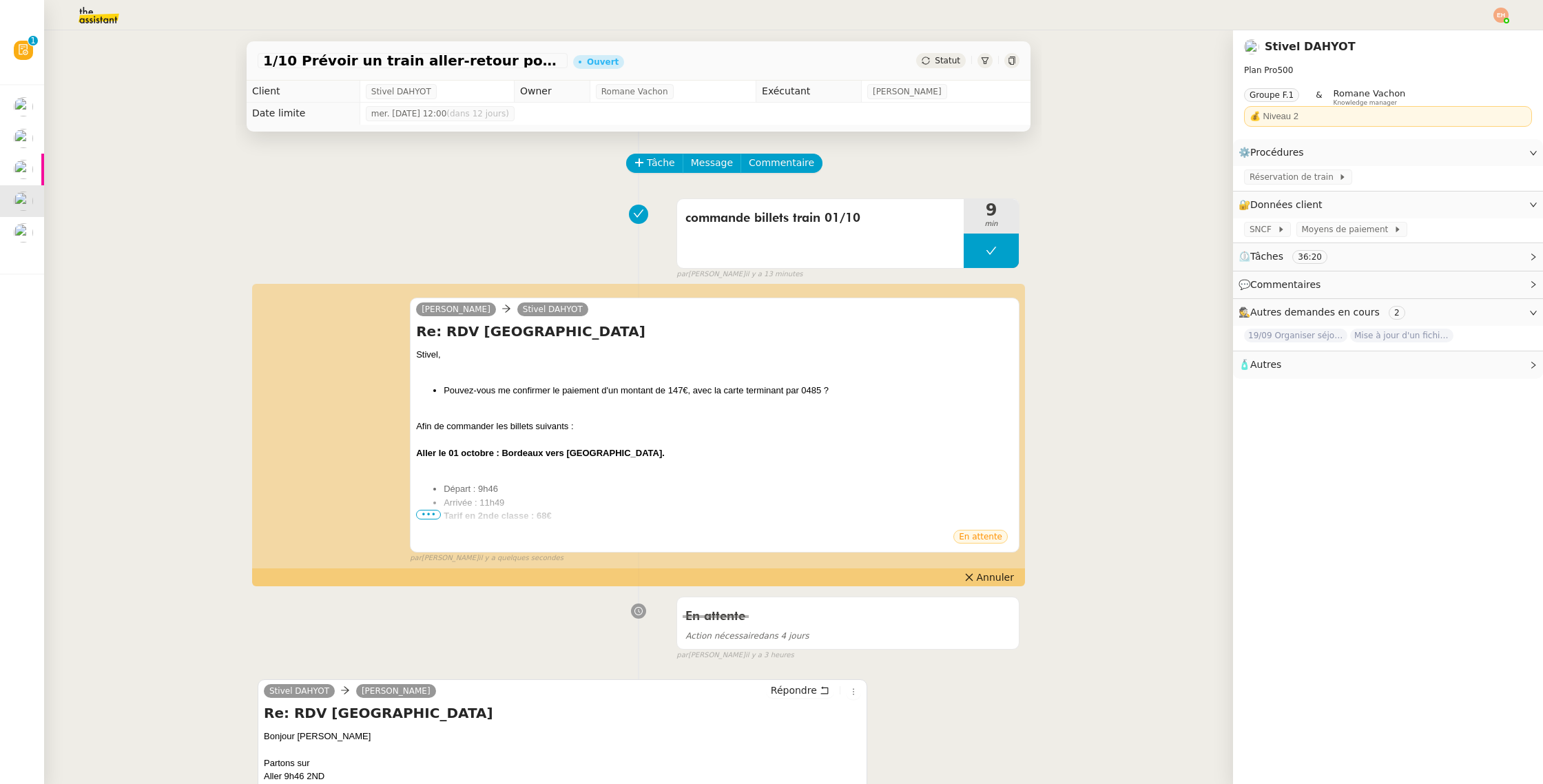
click at [940, 68] on div "Statut" at bounding box center [941, 60] width 50 height 15
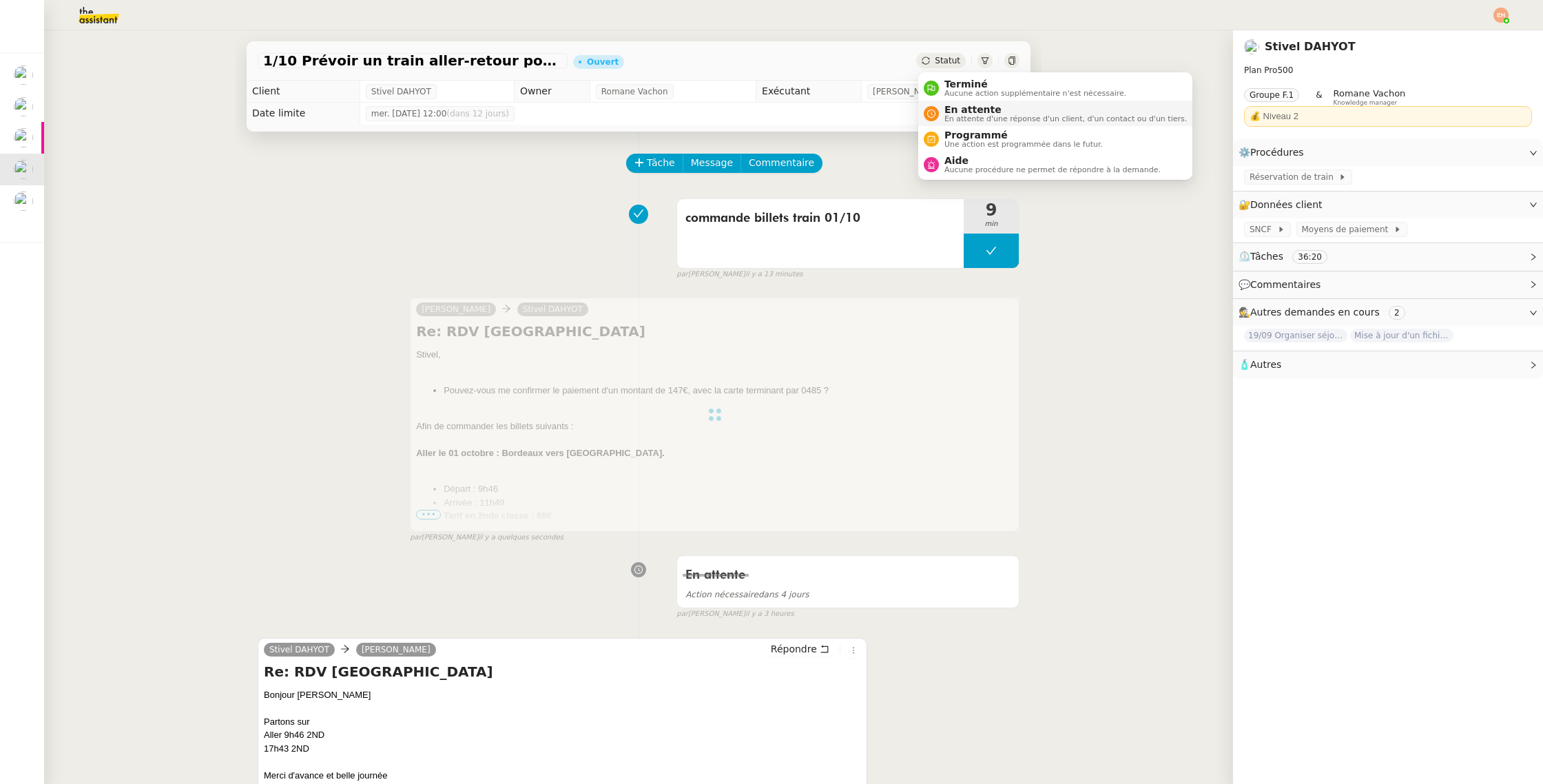
click at [966, 110] on span "En attente" at bounding box center [1065, 110] width 243 height 11
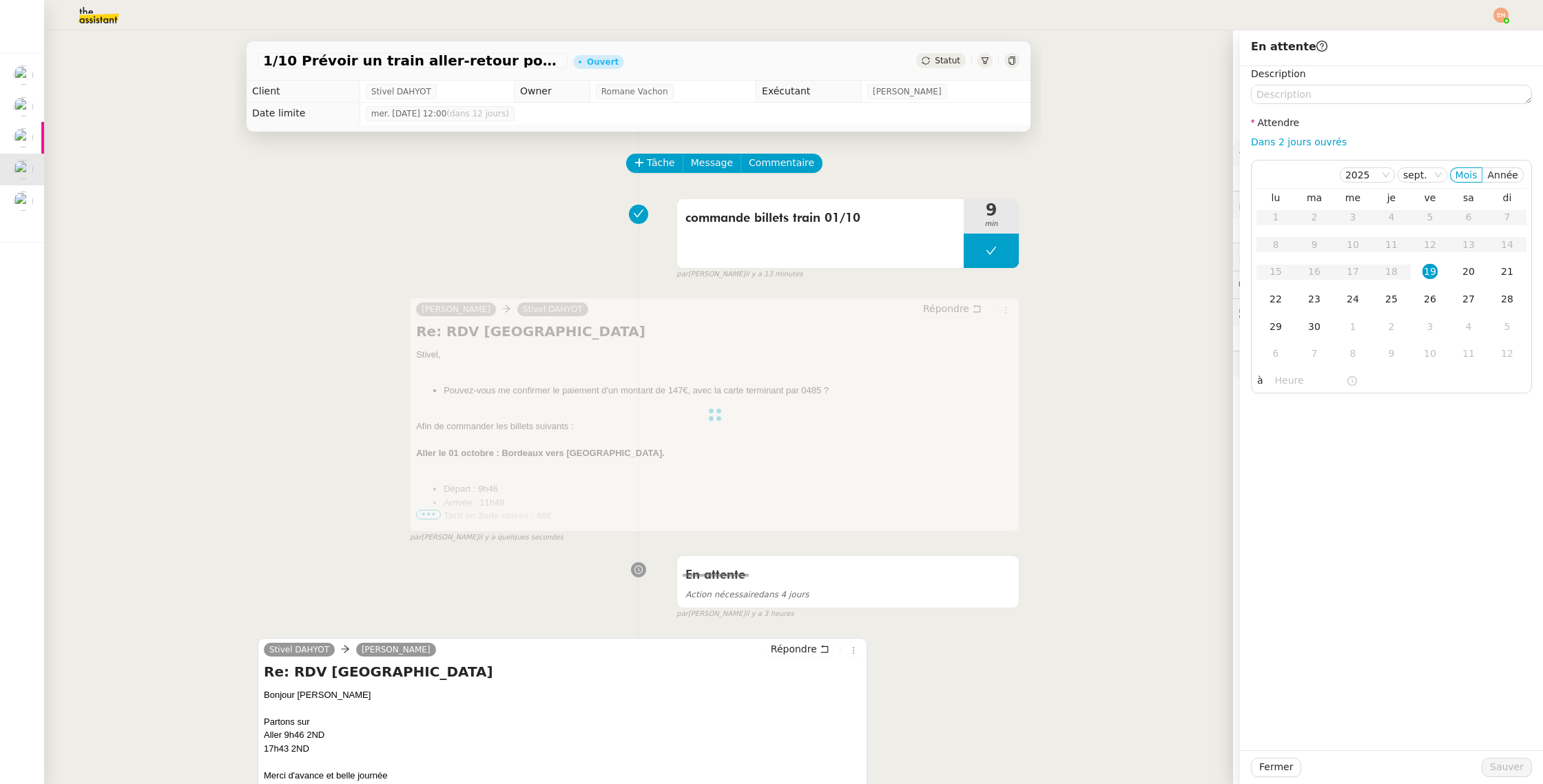
drag, startPoint x: 1290, startPoint y: 139, endPoint x: 1443, endPoint y: 562, distance: 449.8
click at [1289, 139] on link "Dans 2 jours ouvrés" at bounding box center [1299, 142] width 96 height 11
type input "07:00"
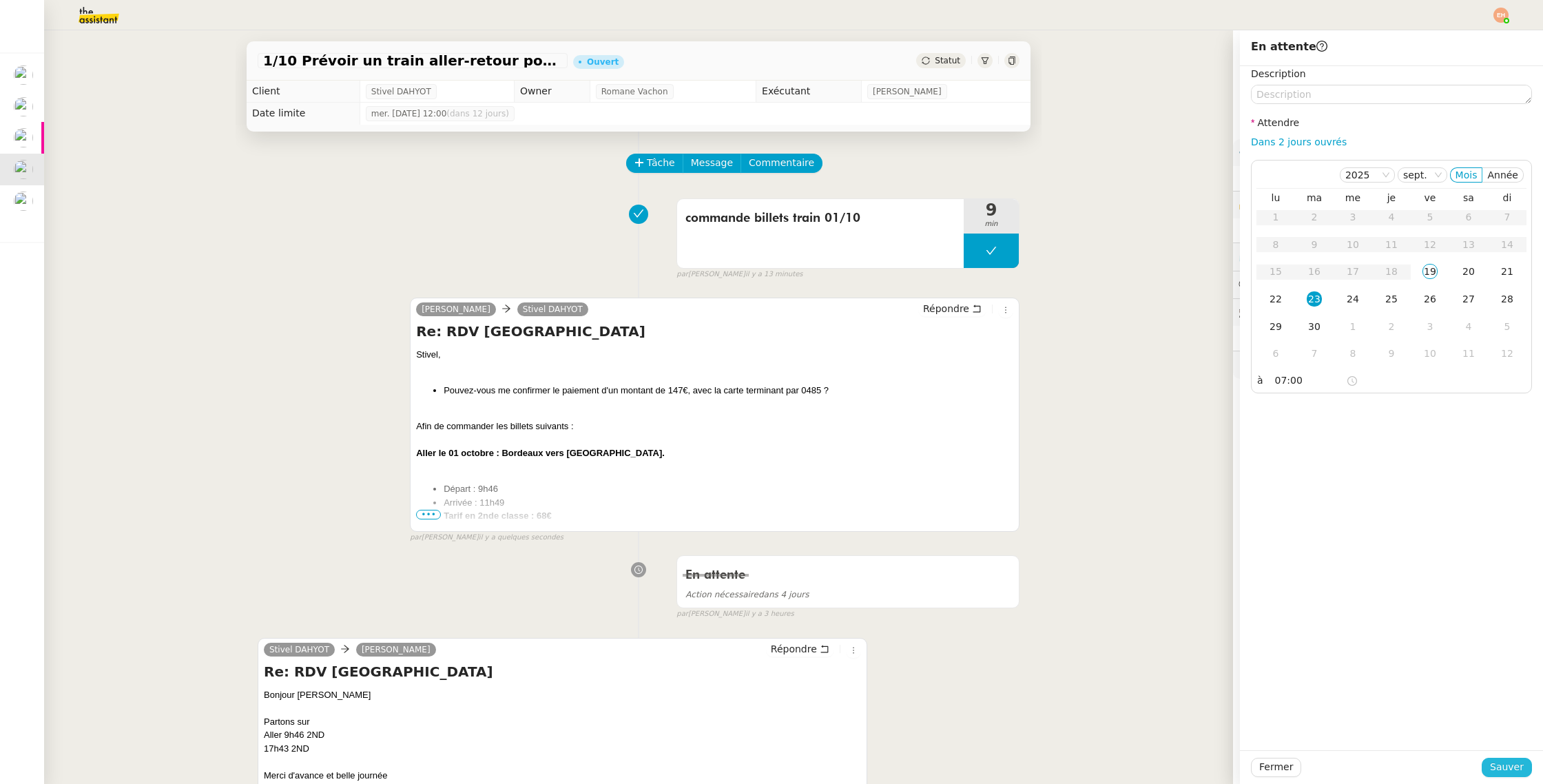
click at [1493, 774] on span "Sauver" at bounding box center [1506, 767] width 34 height 16
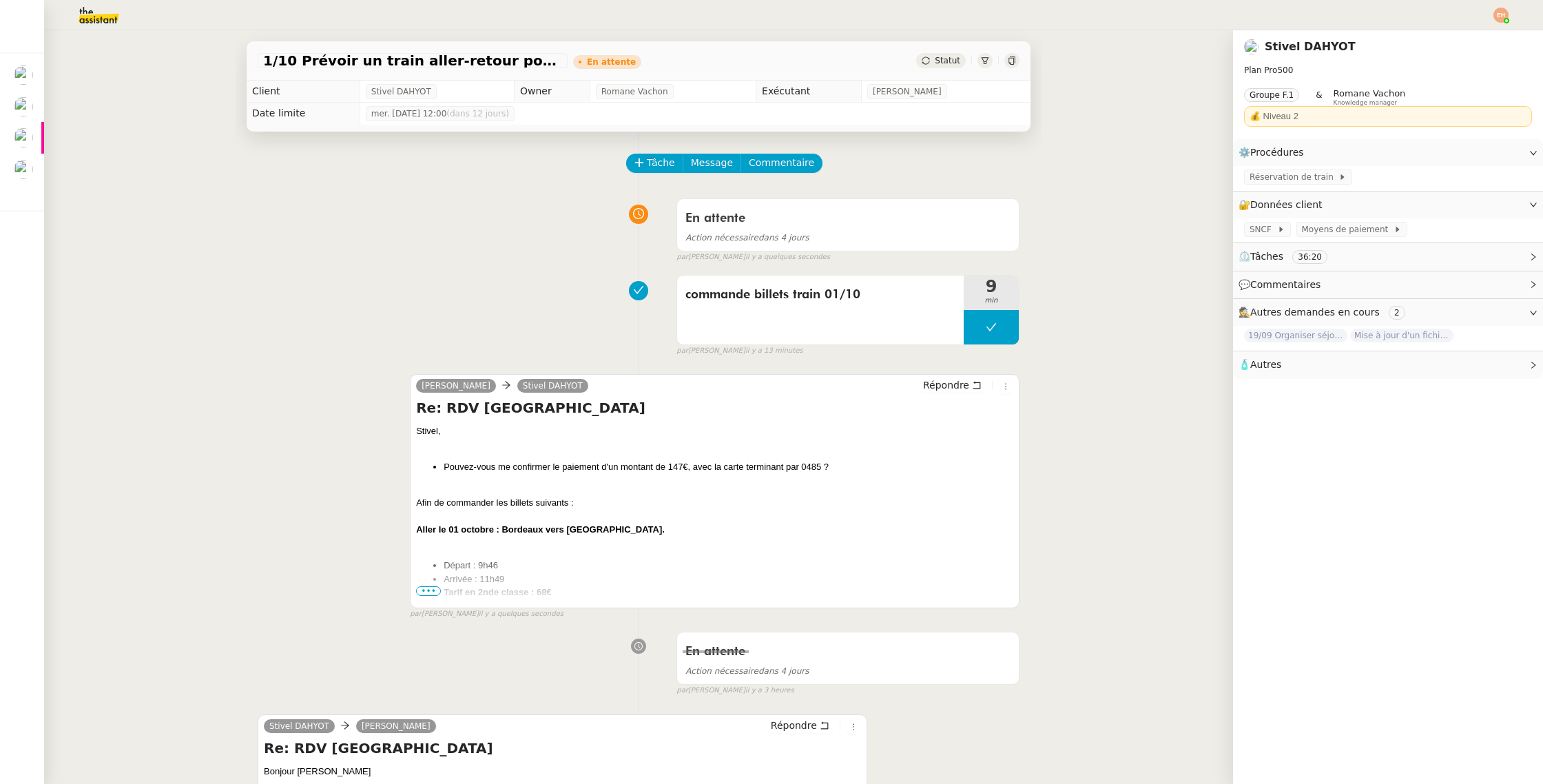
click at [82, 22] on img at bounding box center [88, 15] width 107 height 30
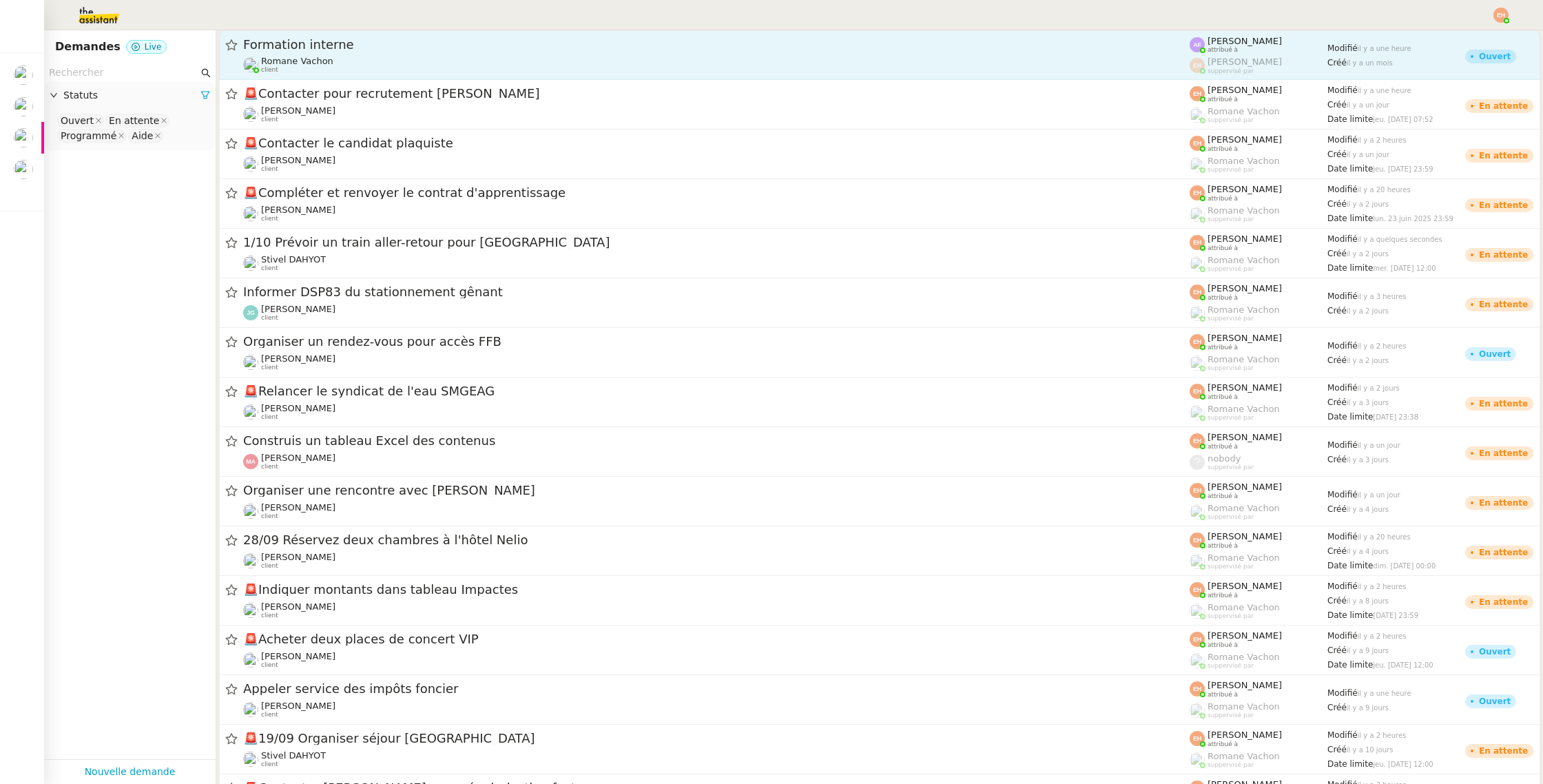
click at [313, 38] on span "Formation interne" at bounding box center [716, 44] width 947 height 12
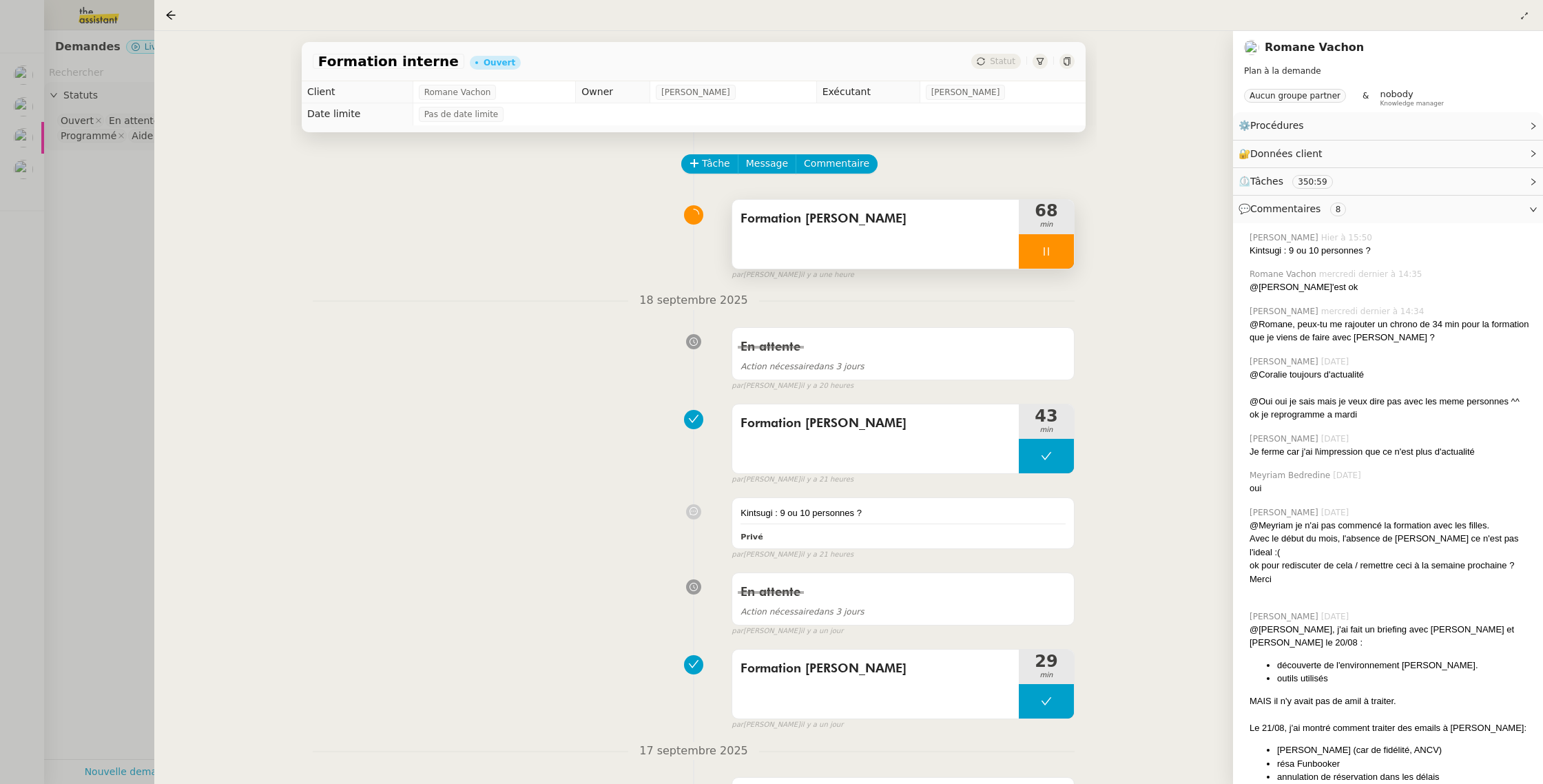
click at [1054, 251] on div at bounding box center [1046, 251] width 55 height 35
click at [1062, 252] on icon at bounding box center [1060, 251] width 11 height 11
drag, startPoint x: 75, startPoint y: 309, endPoint x: 159, endPoint y: 310, distance: 84.0
click at [75, 309] on div at bounding box center [771, 392] width 1543 height 784
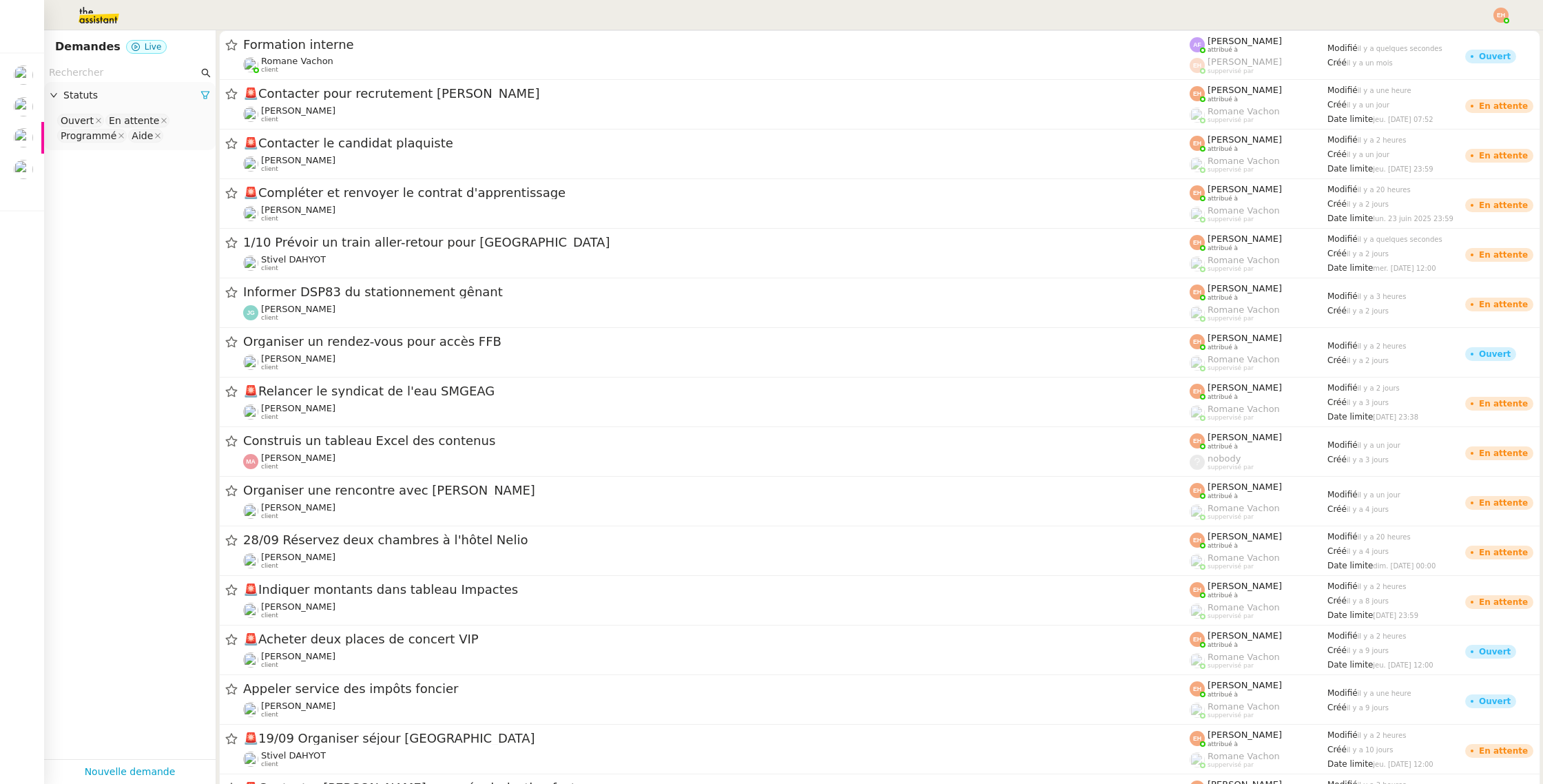
click at [1496, 15] on img at bounding box center [1500, 15] width 15 height 15
click at [1471, 41] on li "Suivi" at bounding box center [1463, 39] width 90 height 19
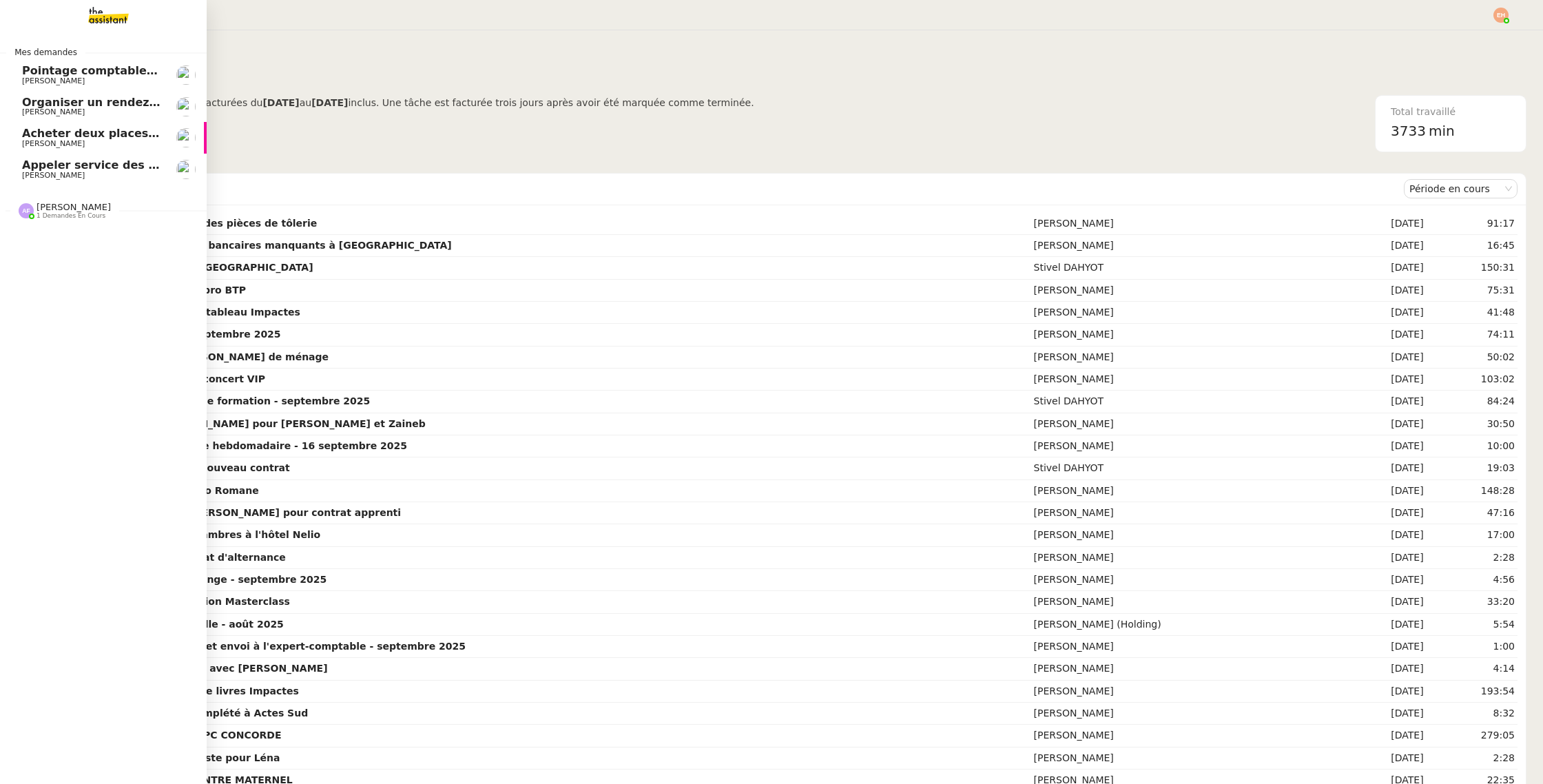
click at [78, 104] on span "Organiser un rendez-vous pour accès FFB" at bounding box center [151, 102] width 259 height 13
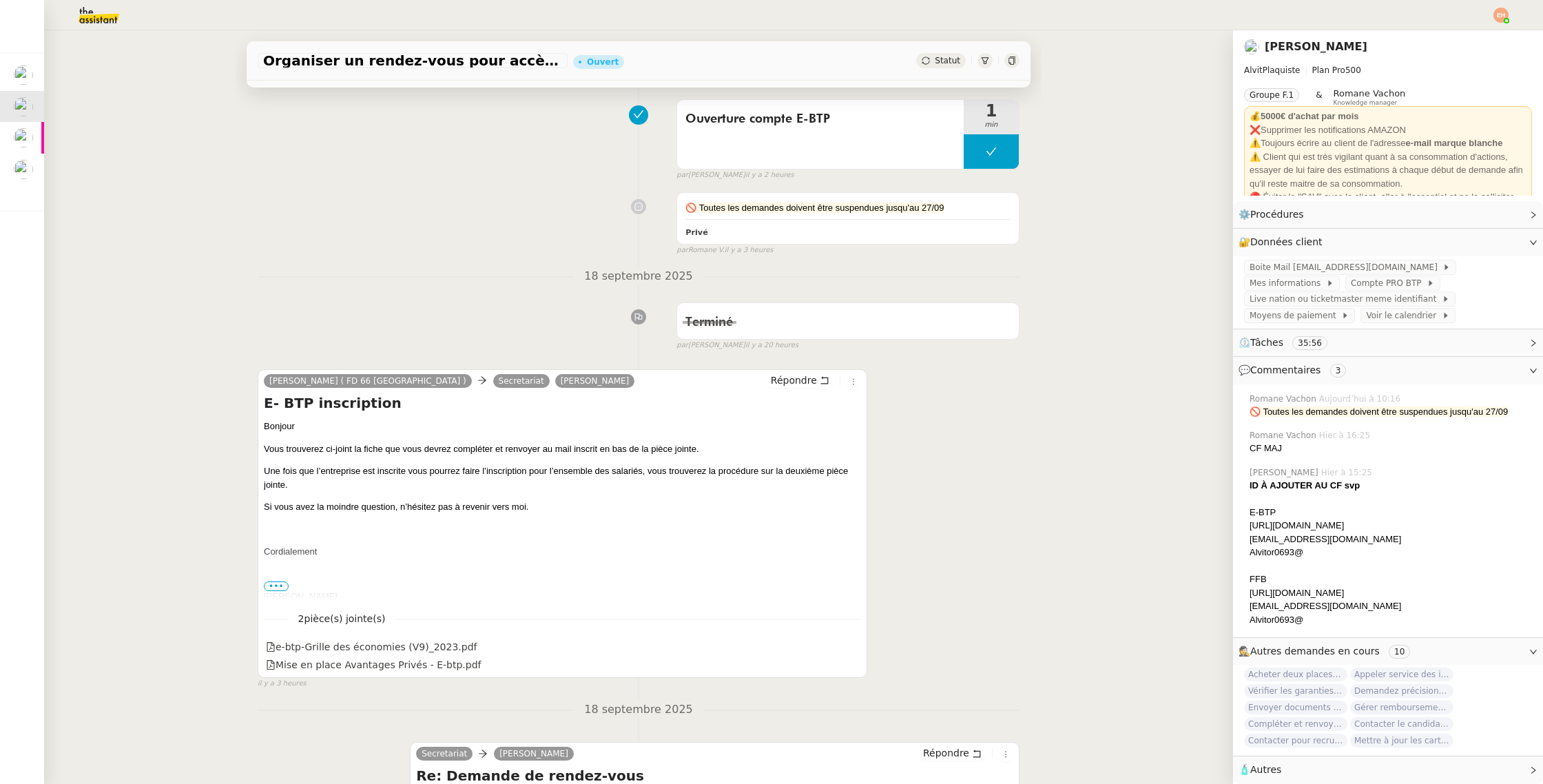
scroll to position [101, 0]
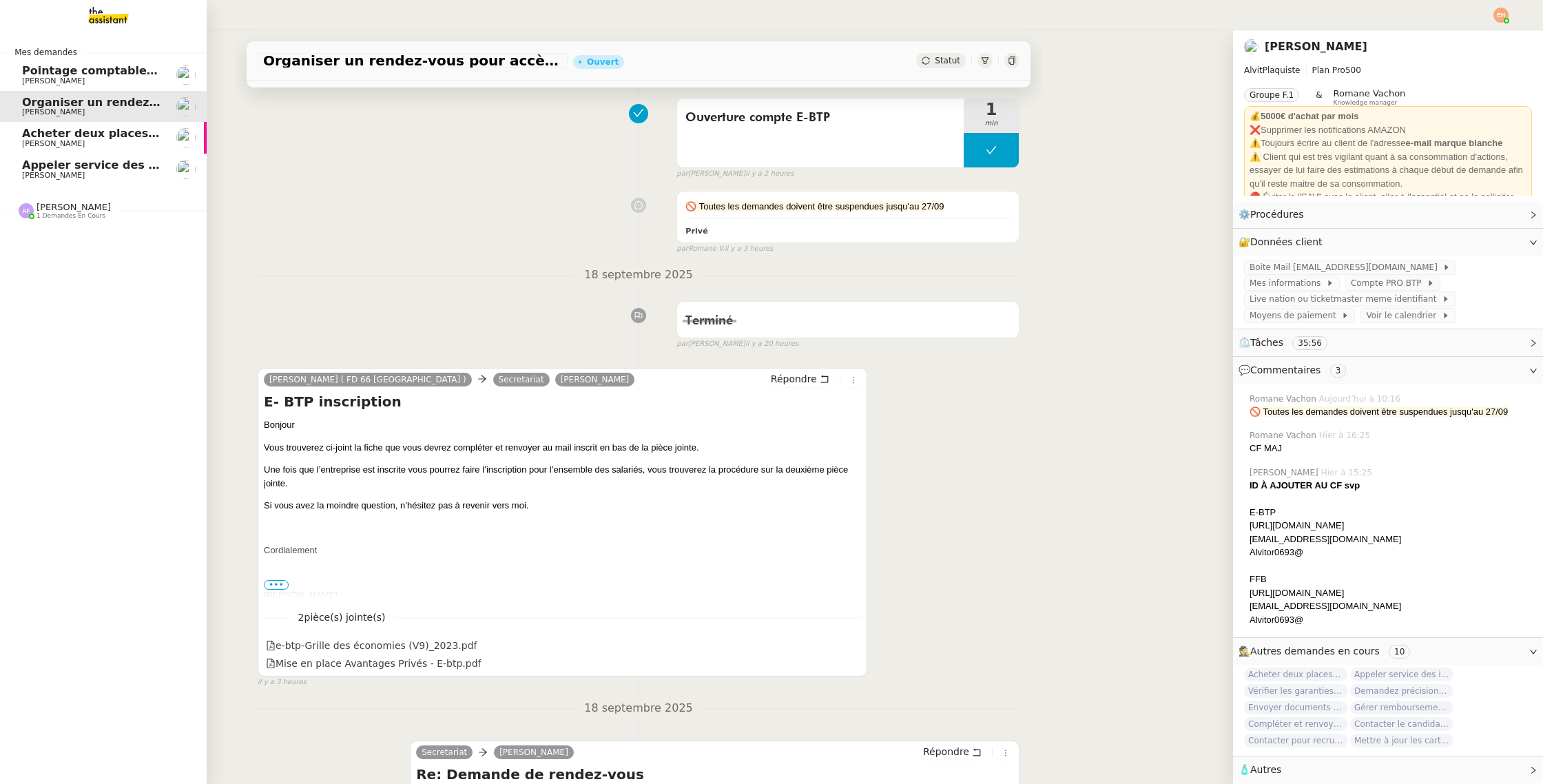
click at [35, 75] on span "Pointage comptable - septembre 2025" at bounding box center [141, 70] width 238 height 13
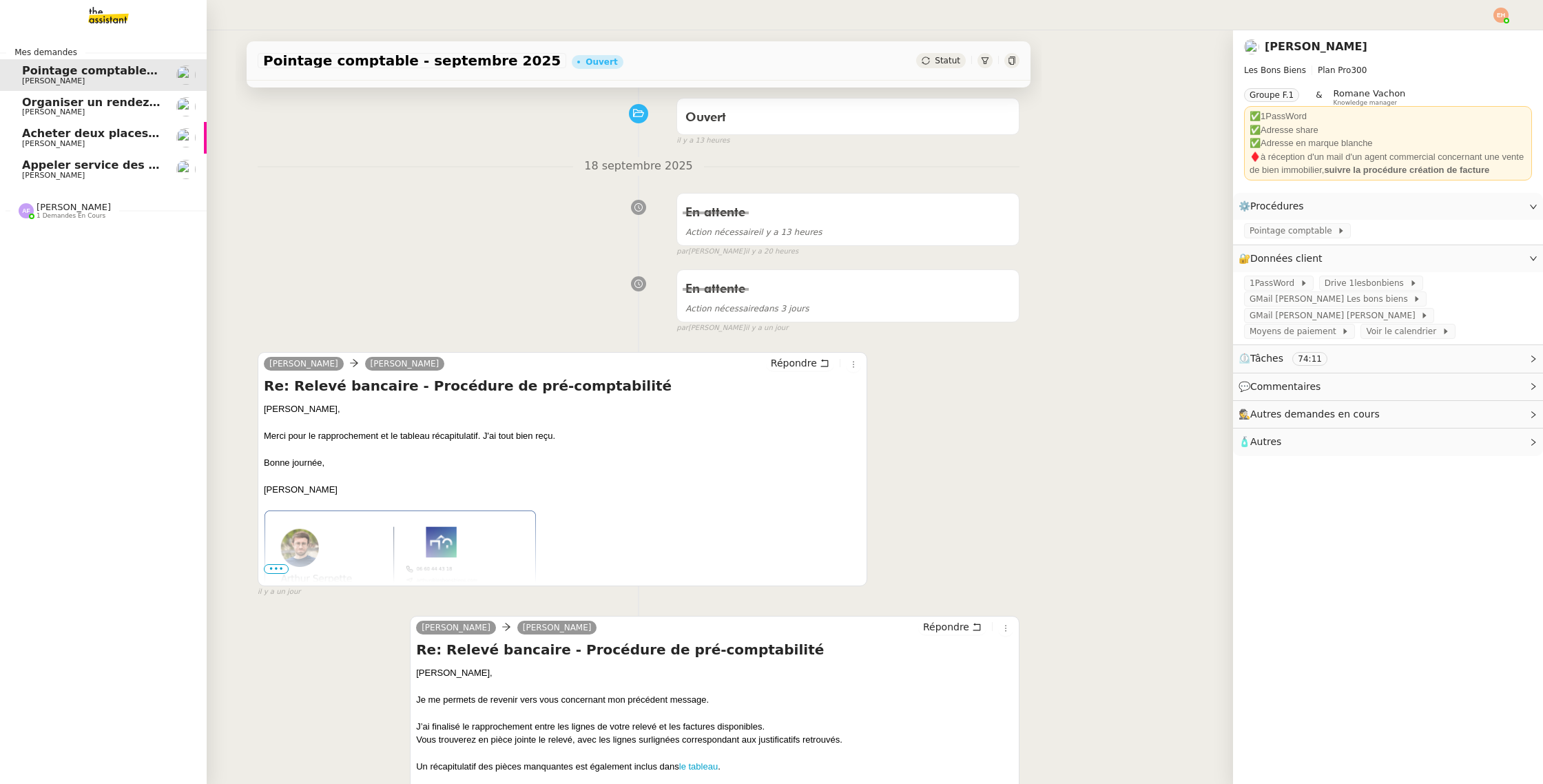
click at [134, 173] on span "[PERSON_NAME]" at bounding box center [91, 176] width 139 height 9
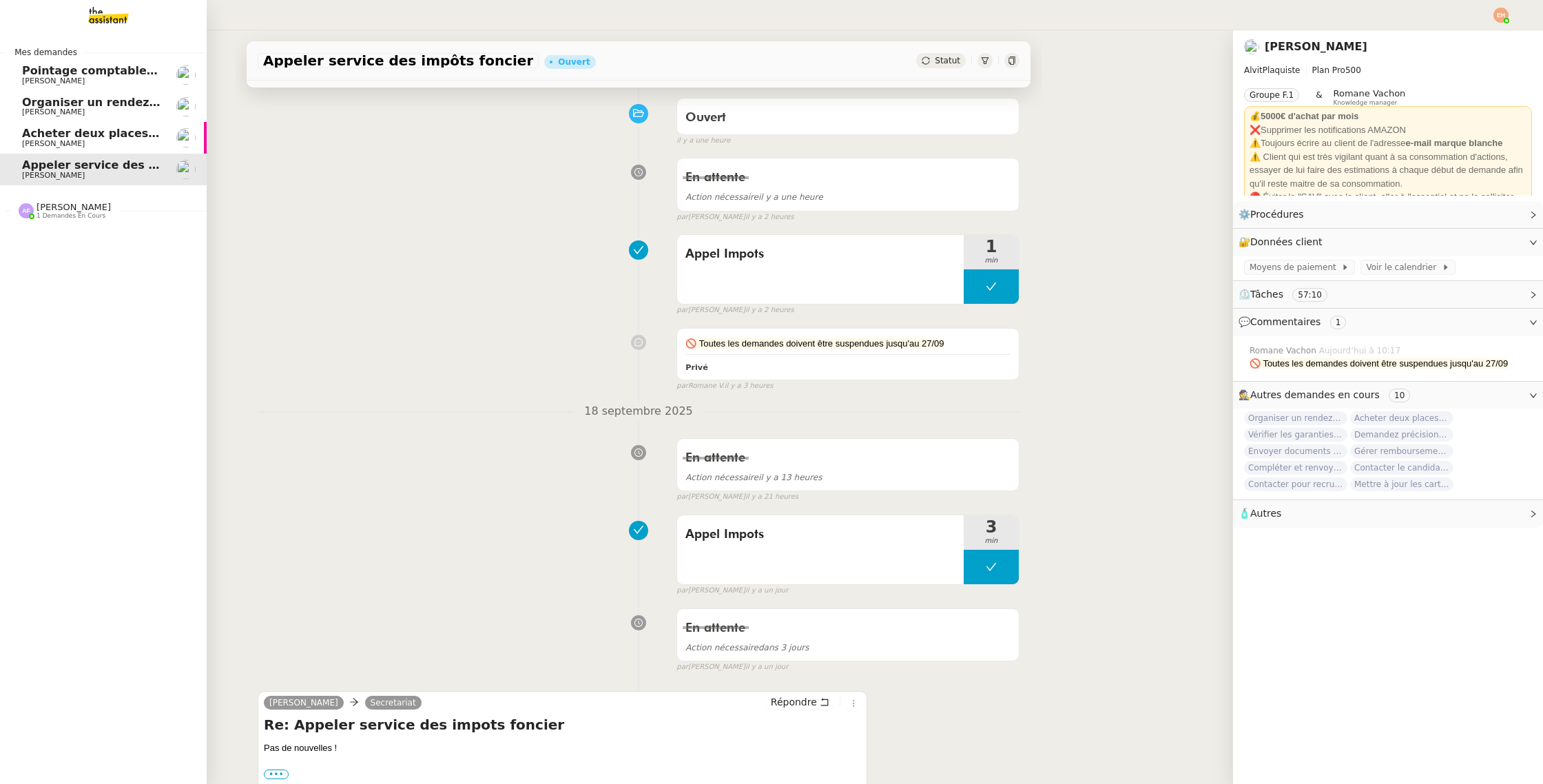
click at [115, 134] on span "Acheter deux places de concert VIP" at bounding box center [132, 133] width 221 height 13
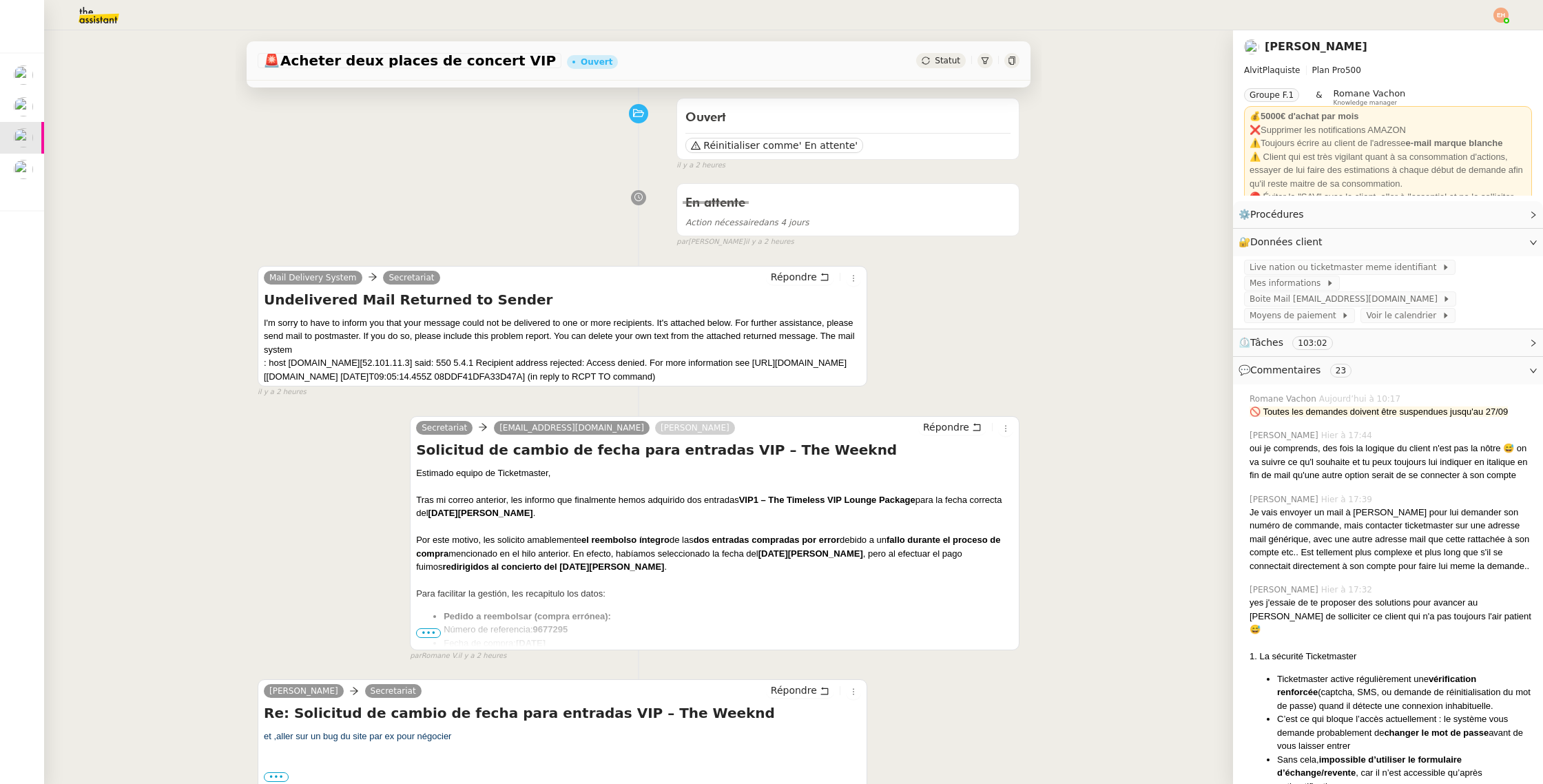
click at [406, 376] on div "I'm sorry to have to inform you that your message could not be delivered to one…" at bounding box center [562, 350] width 597 height 68
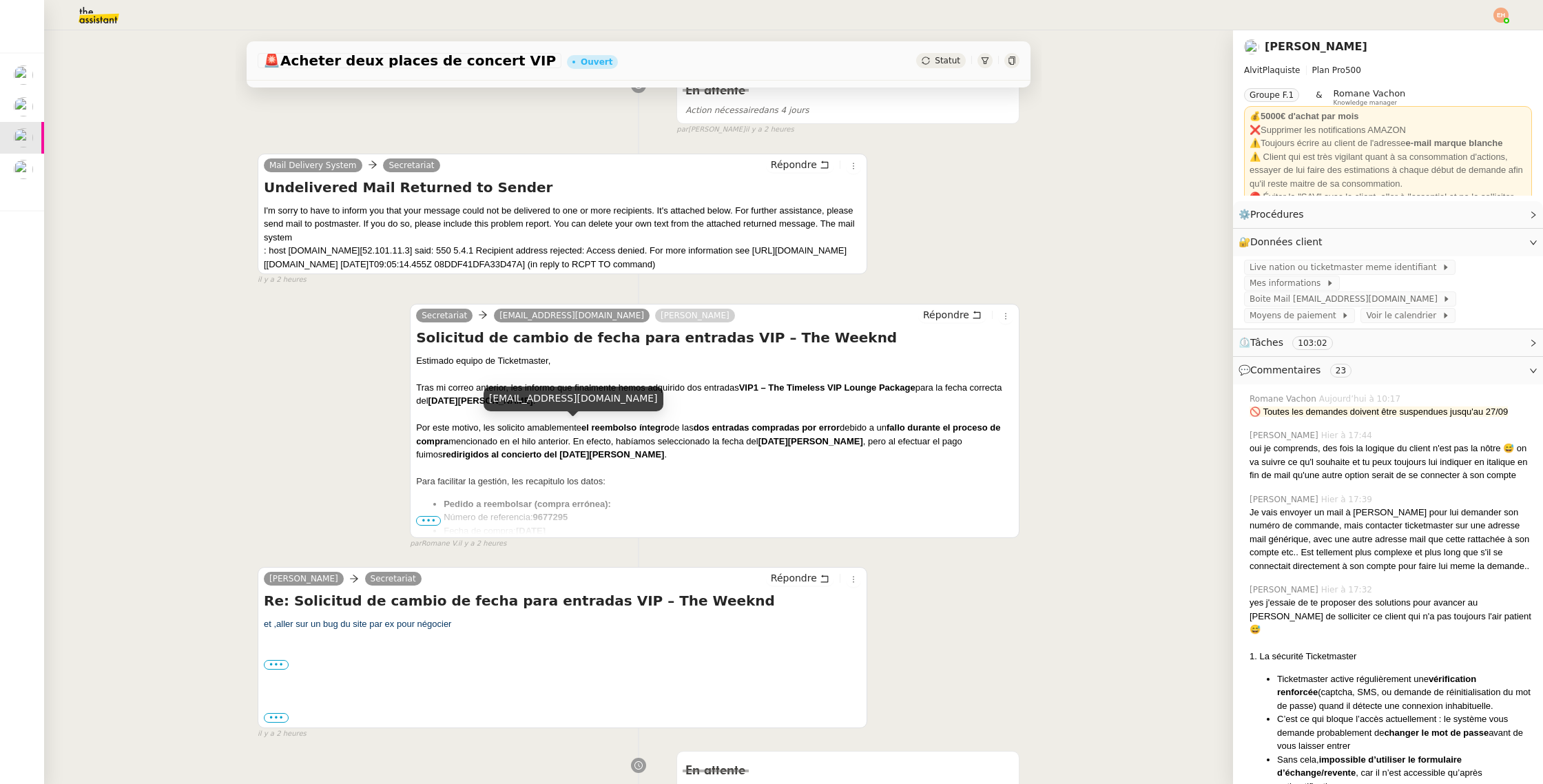
scroll to position [277, 0]
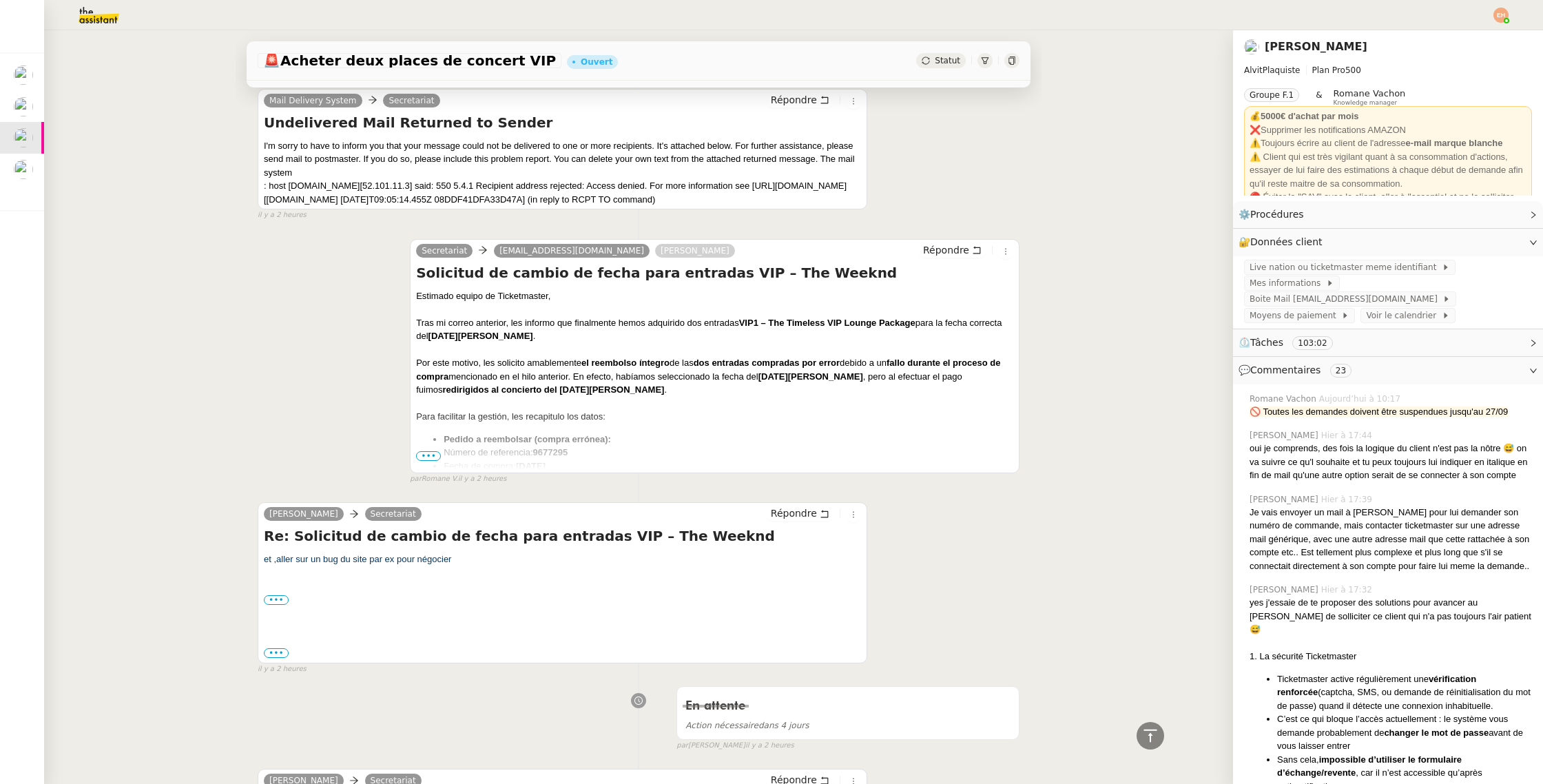
click at [433, 452] on span "•••" at bounding box center [429, 455] width 25 height 10
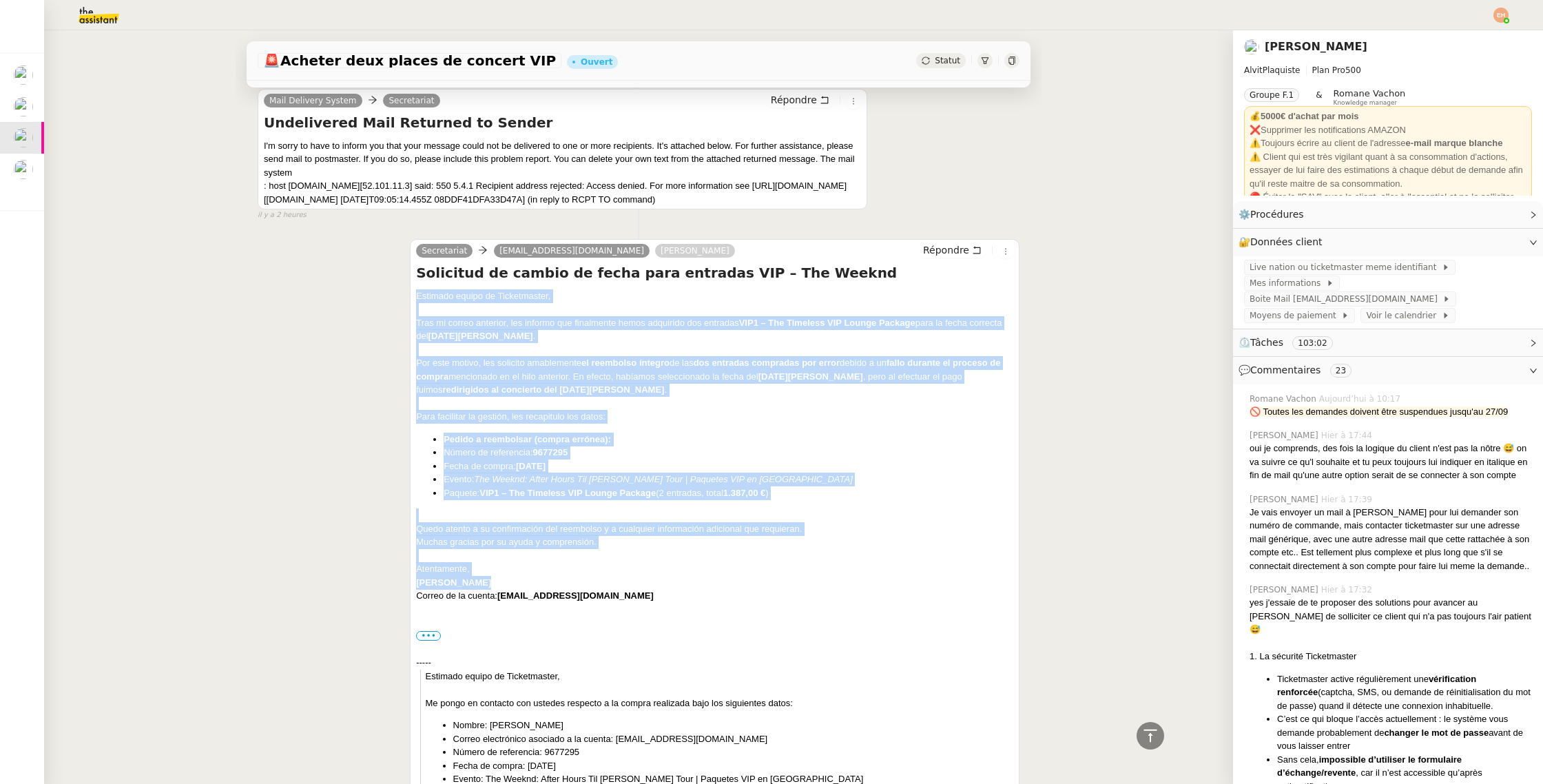
drag, startPoint x: 416, startPoint y: 299, endPoint x: 670, endPoint y: 585, distance: 382.5
click at [668, 585] on div "Estimado equipo de Ticketmaster, Tras mi correo anterior, les informo que final…" at bounding box center [715, 636] width 597 height 694
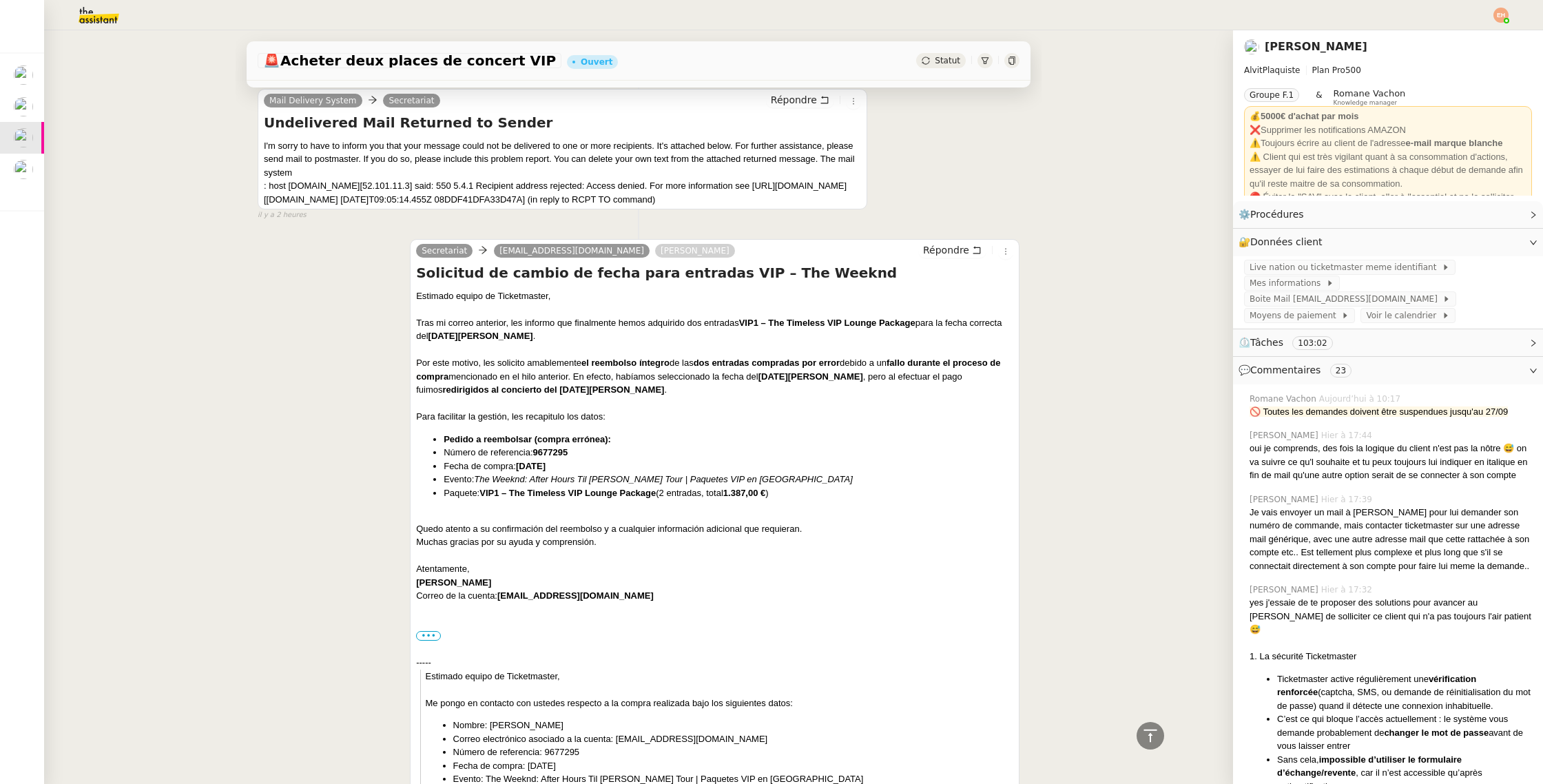
click at [670, 585] on div "[PERSON_NAME]" at bounding box center [715, 582] width 597 height 14
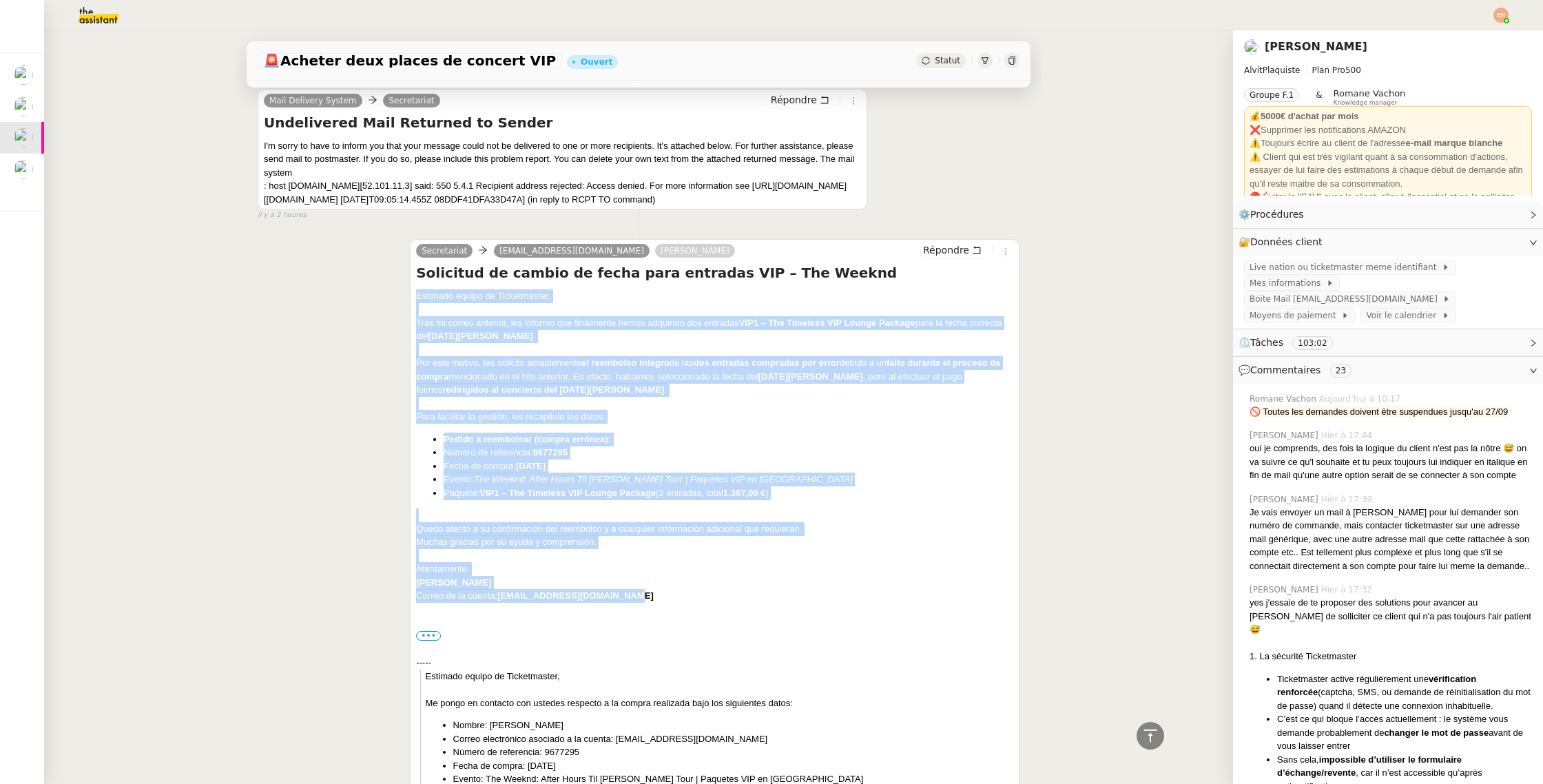
drag, startPoint x: 647, startPoint y: 595, endPoint x: 417, endPoint y: 294, distance: 378.8
click at [417, 294] on div "Estimado equipo de Ticketmaster, Tras mi correo anterior, les informo que final…" at bounding box center [715, 636] width 597 height 694
copy div "Loremips dolors am Consectetura, Elit se doeius temporin, utl etdolor mag aliqu…"
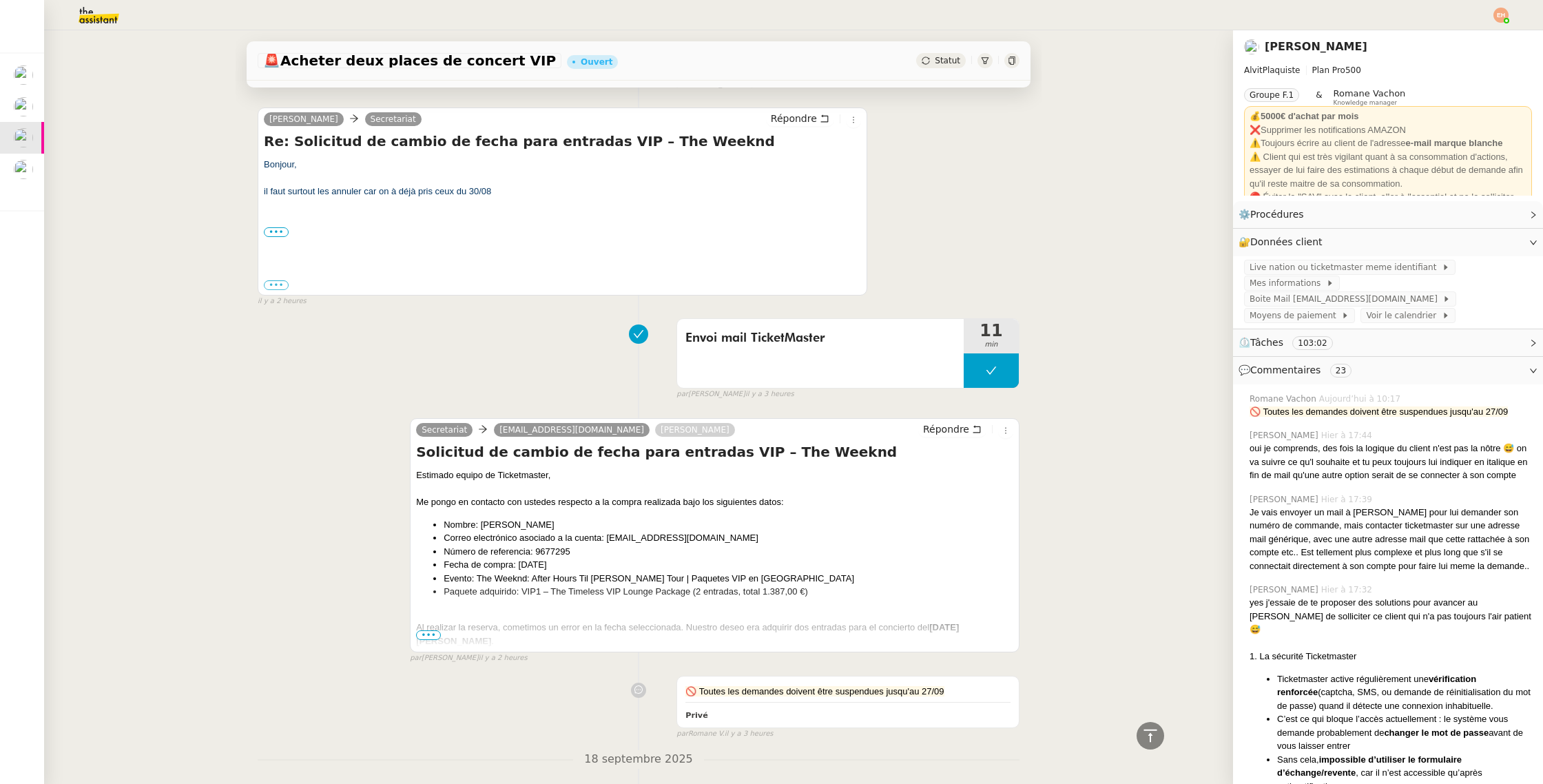
scroll to position [1451, 0]
click at [956, 425] on span "Répondre" at bounding box center [946, 429] width 46 height 14
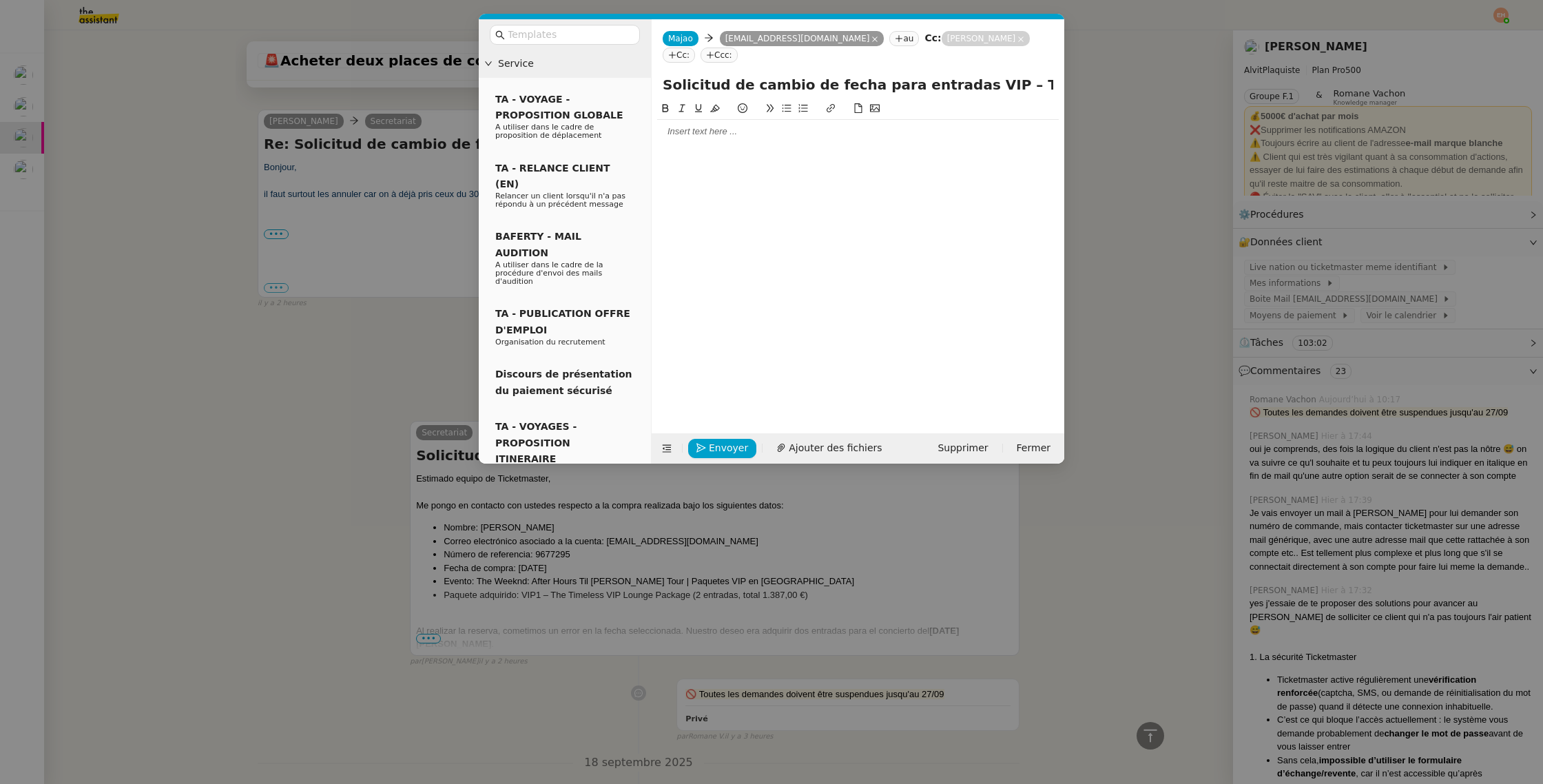
scroll to position [1558, 0]
click at [732, 130] on div at bounding box center [858, 131] width 402 height 12
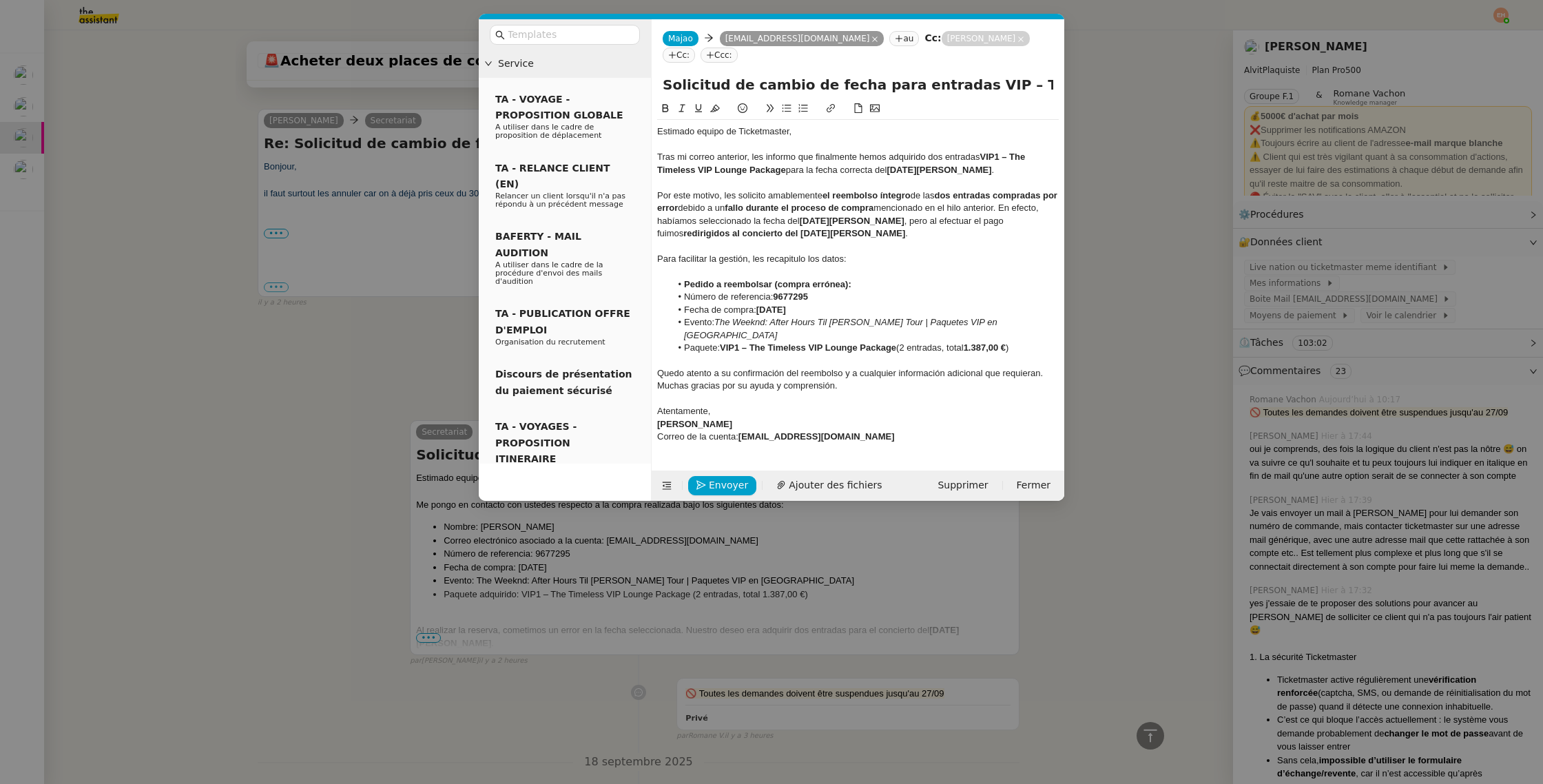
scroll to position [1738, 0]
click at [1017, 38] on icon at bounding box center [1021, 39] width 7 height 7
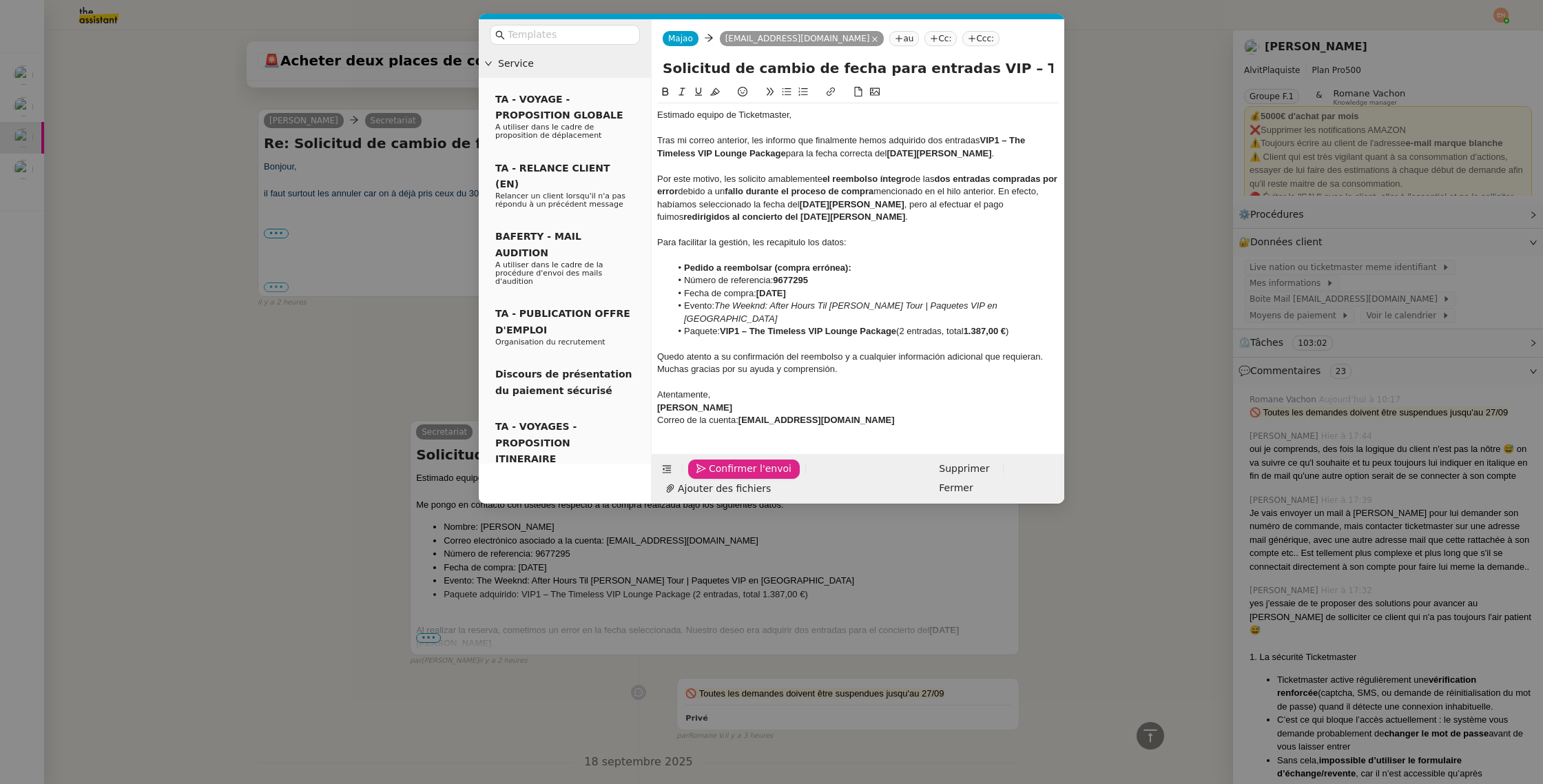
click at [728, 469] on span "Confirmer l'envoi" at bounding box center [749, 468] width 83 height 16
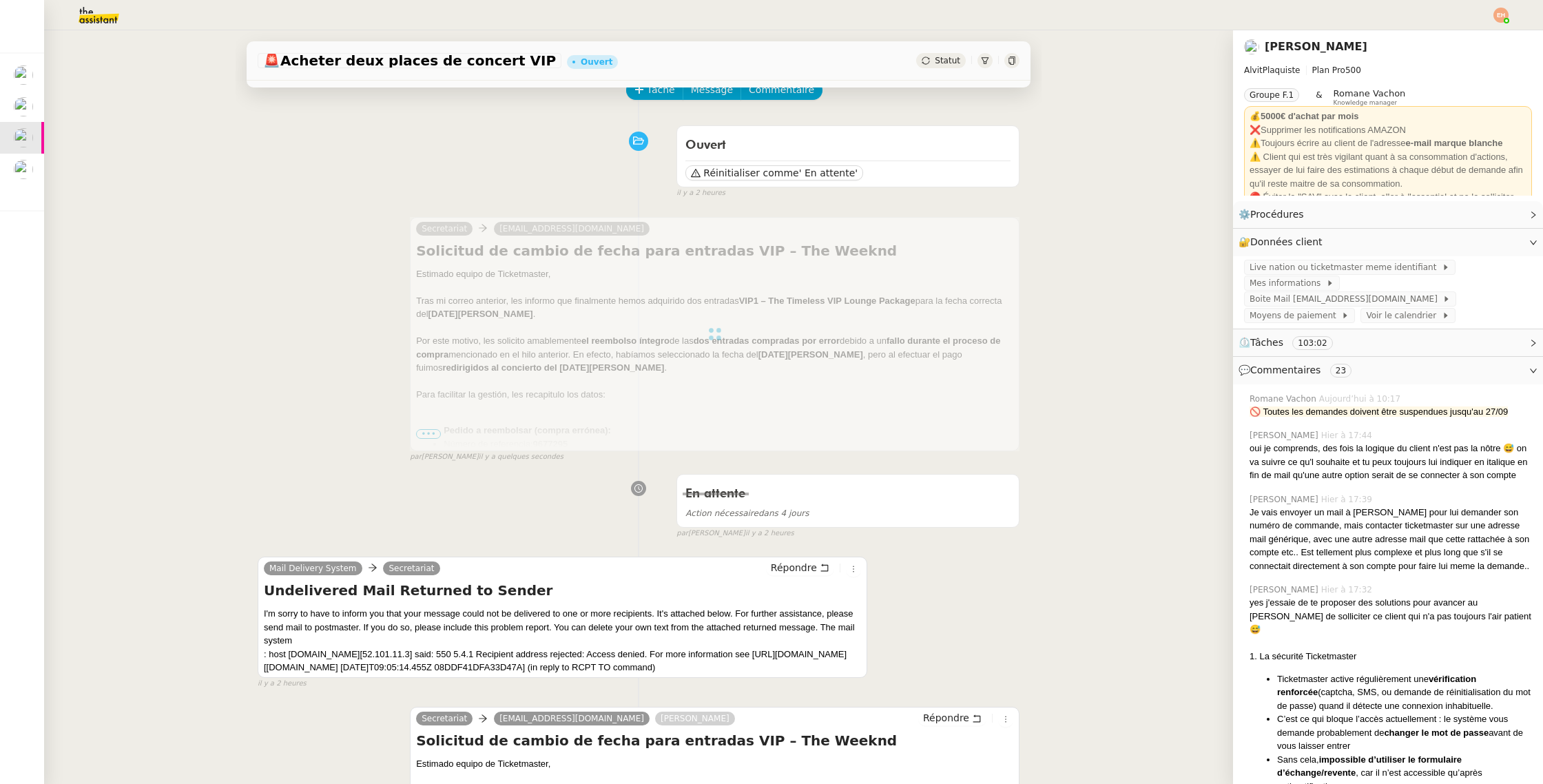
scroll to position [0, 0]
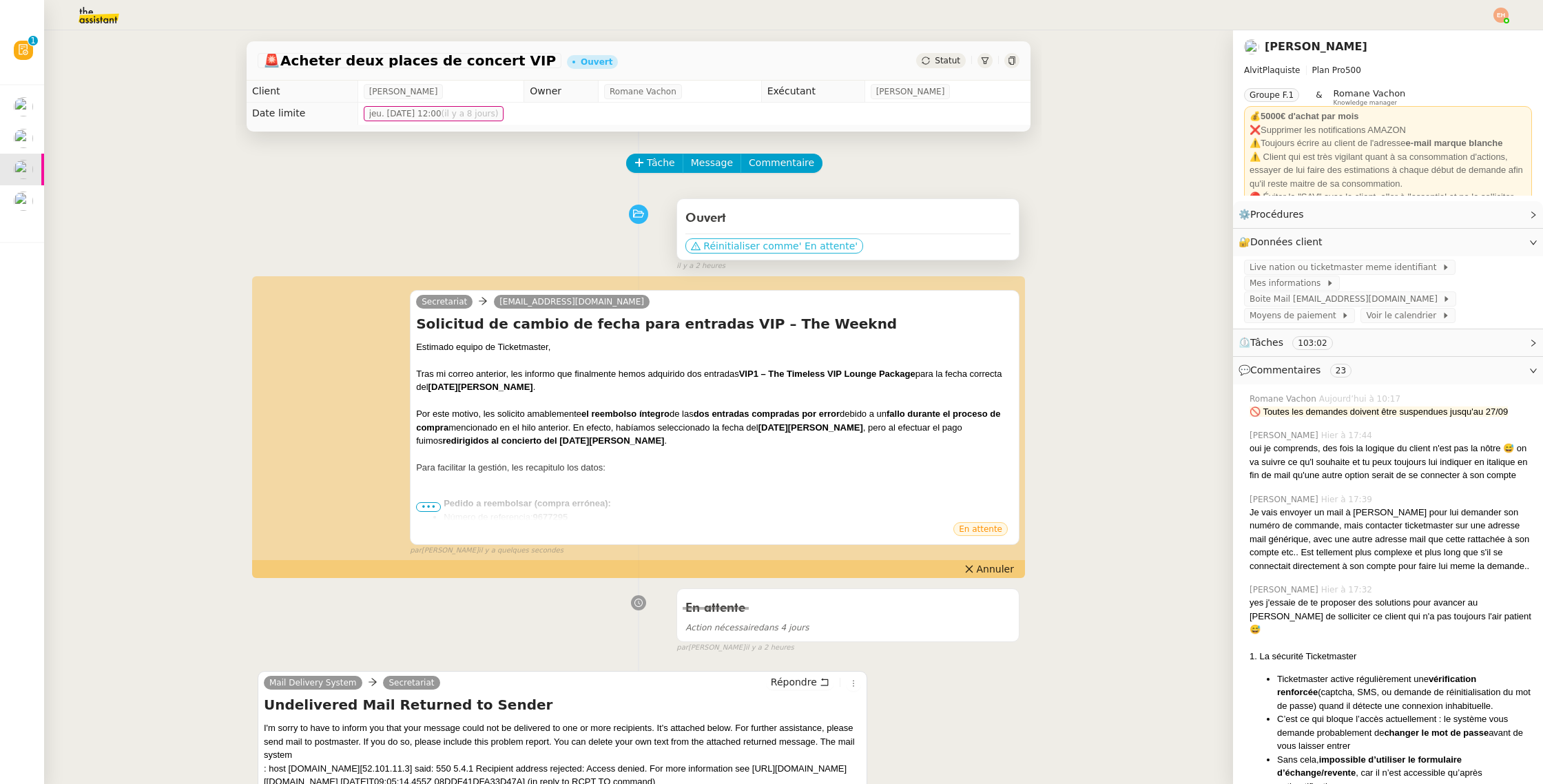
click at [764, 243] on span "Réinitialiser comme" at bounding box center [750, 246] width 95 height 14
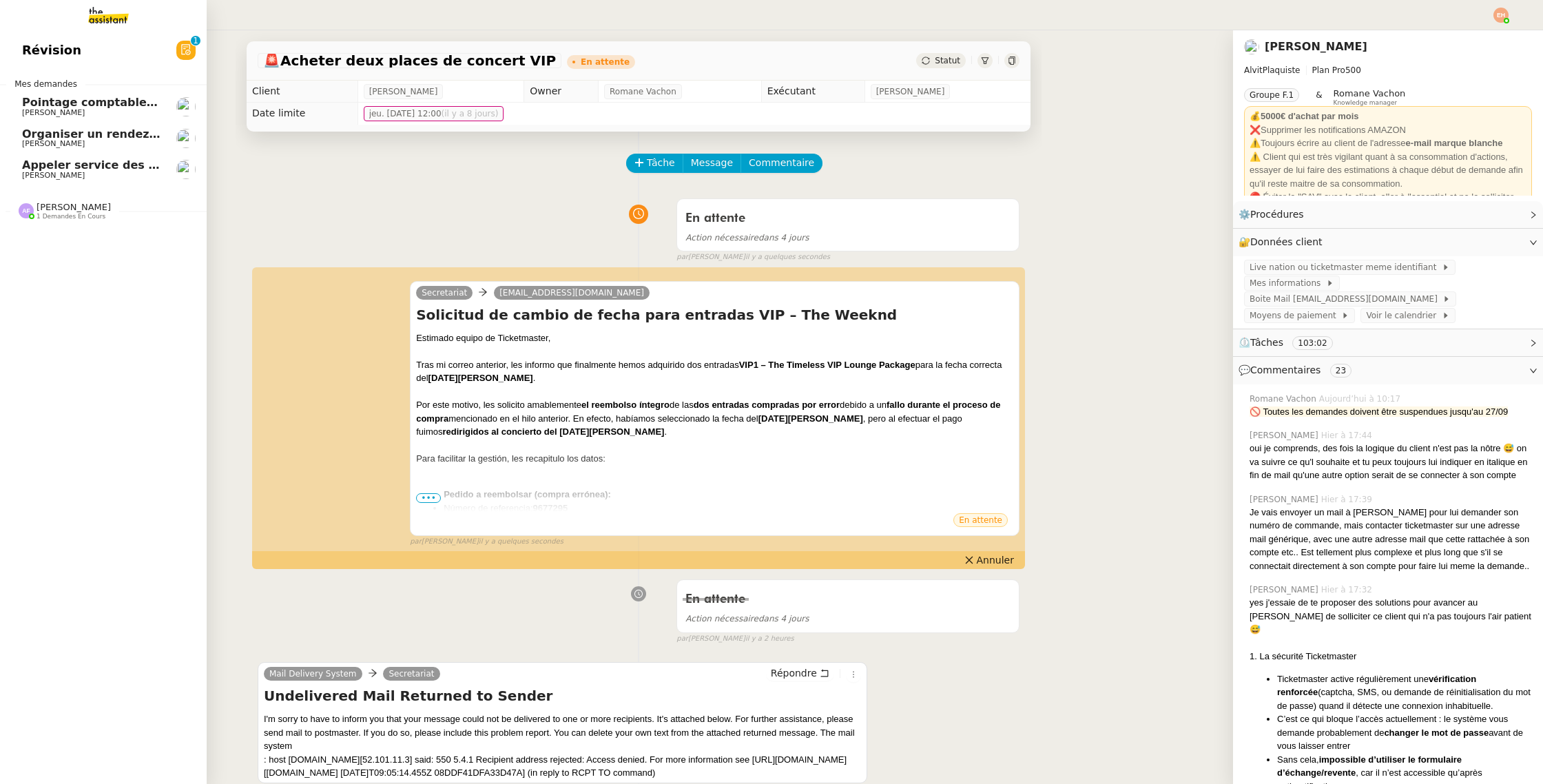
click at [77, 158] on link "Appeler service des impôts foncier [PERSON_NAME]" at bounding box center [103, 169] width 207 height 31
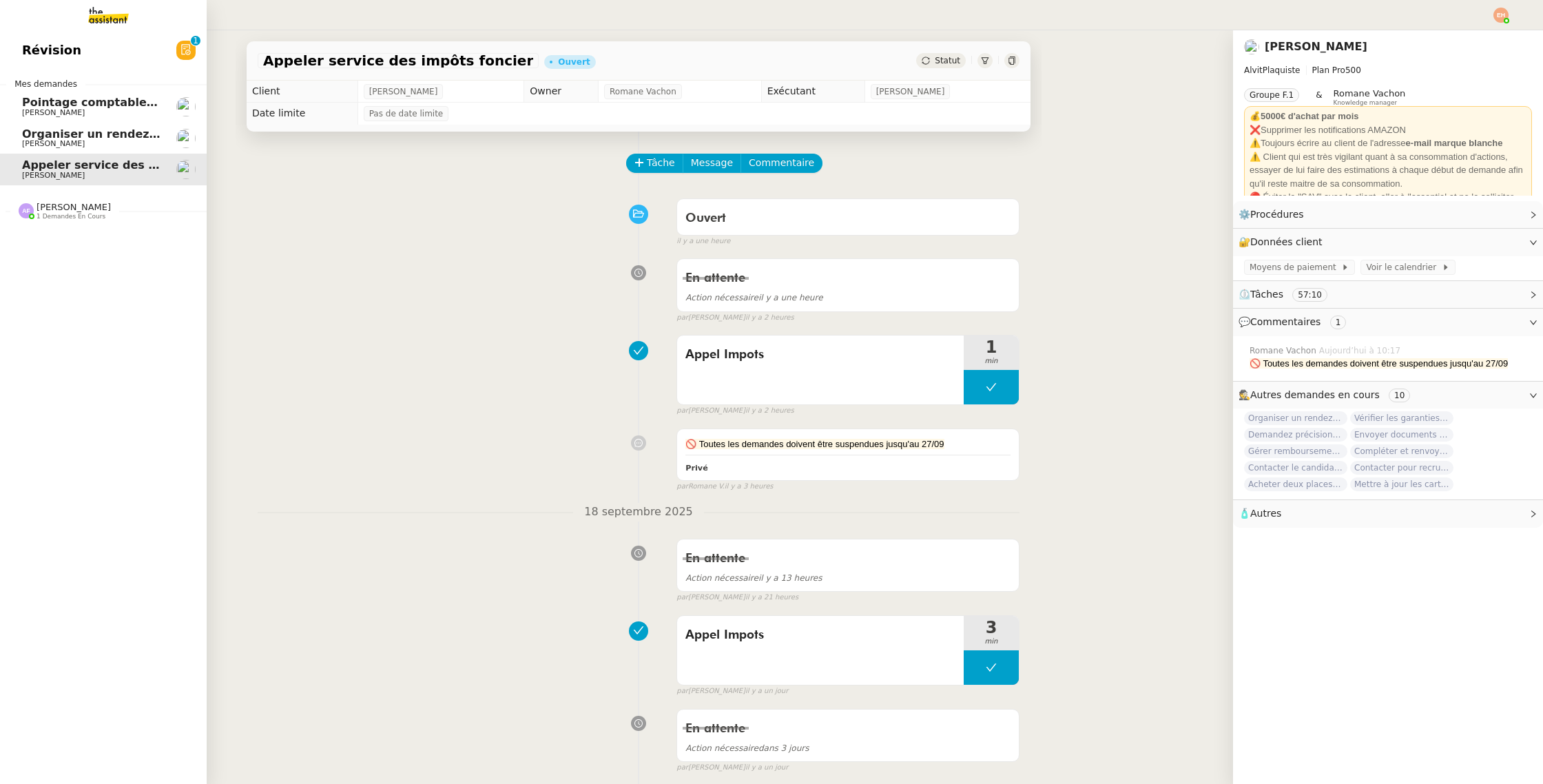
click at [101, 137] on span "Organiser un rendez-vous pour accès FFB" at bounding box center [151, 134] width 259 height 13
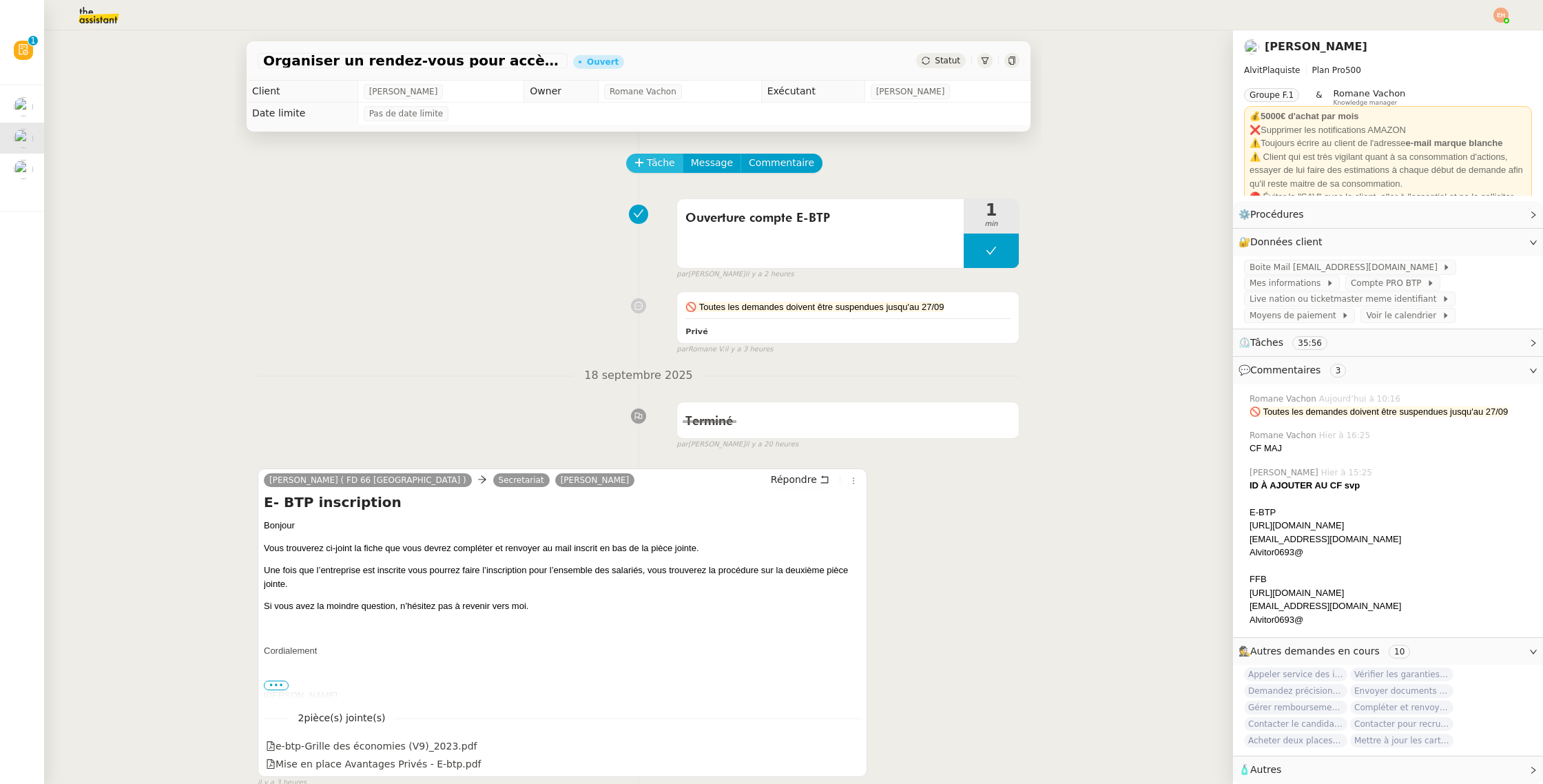
click at [651, 163] on span "Tâche" at bounding box center [661, 163] width 28 height 16
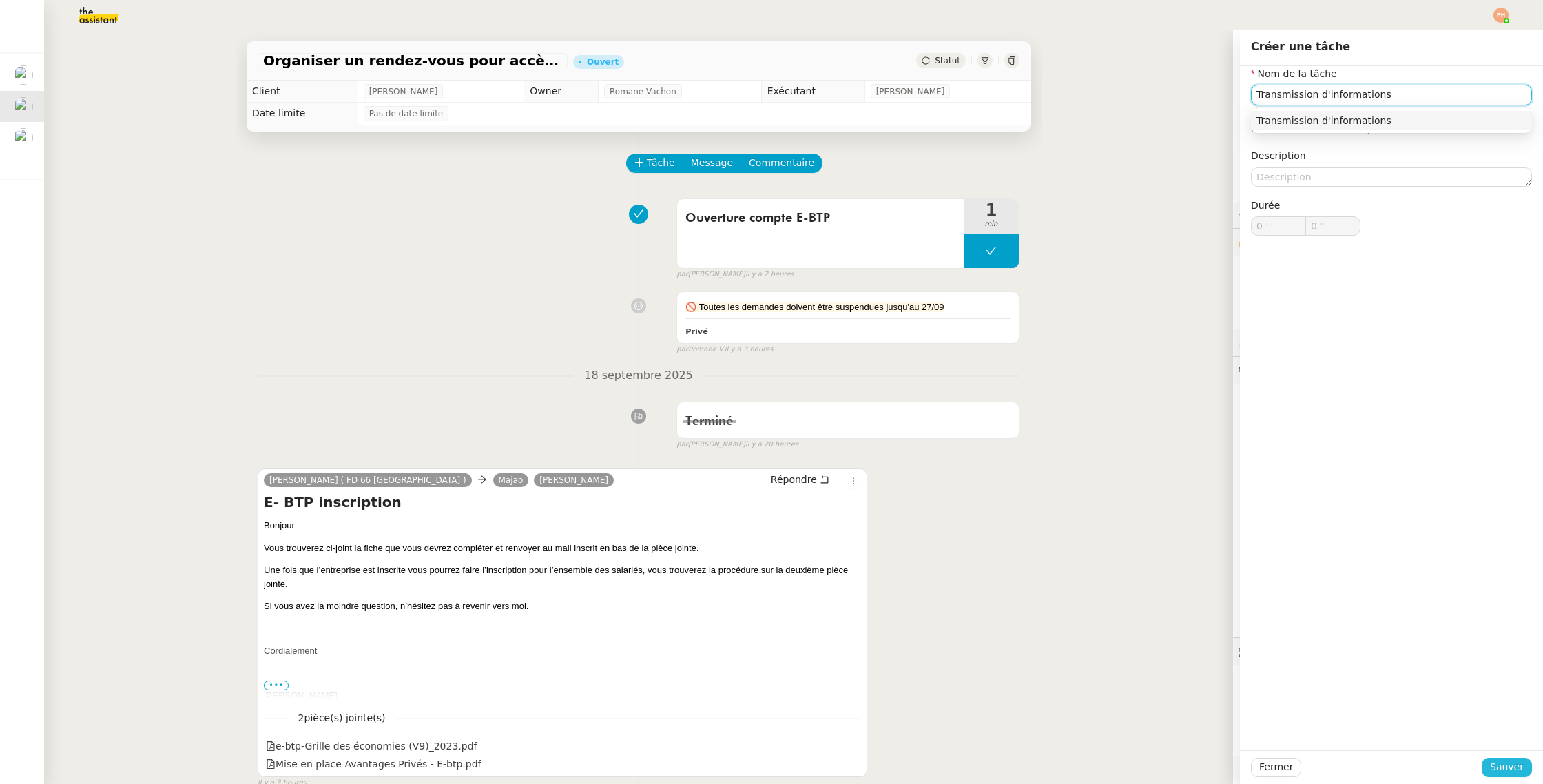
type input "Transmission d'informations"
click at [1498, 761] on span "Sauver" at bounding box center [1506, 767] width 34 height 16
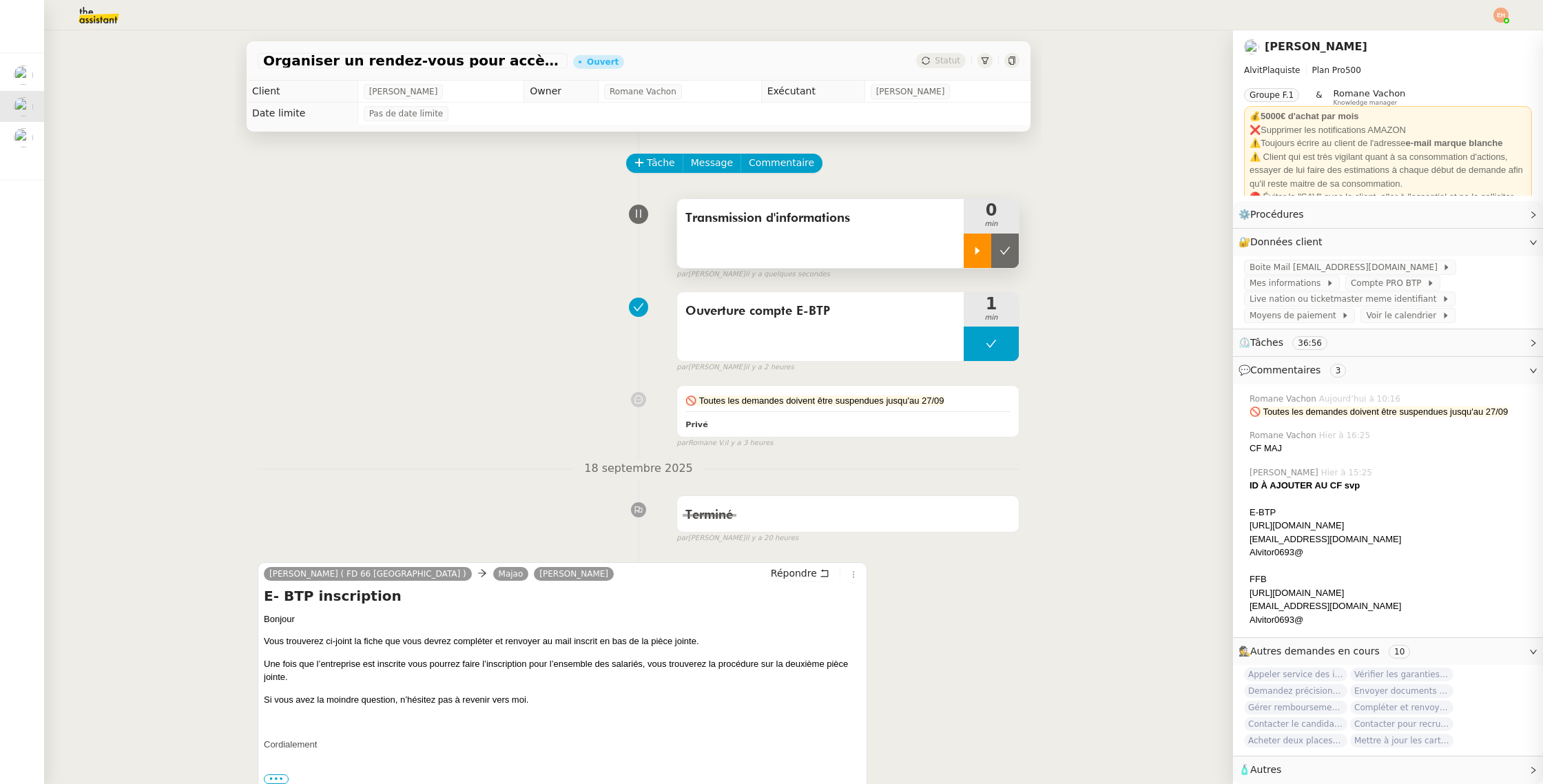
click at [980, 262] on div at bounding box center [977, 251] width 28 height 35
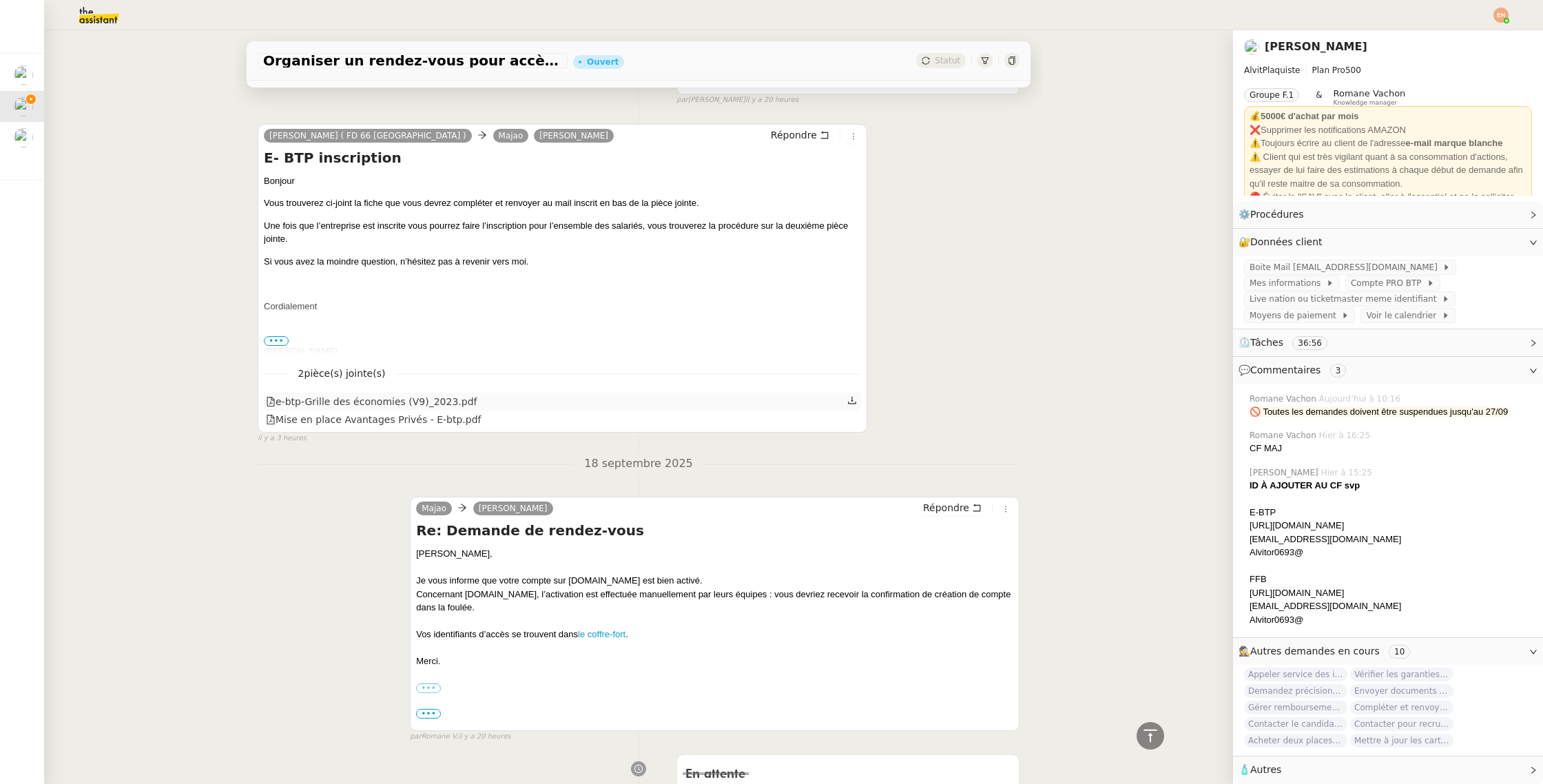
scroll to position [429, 0]
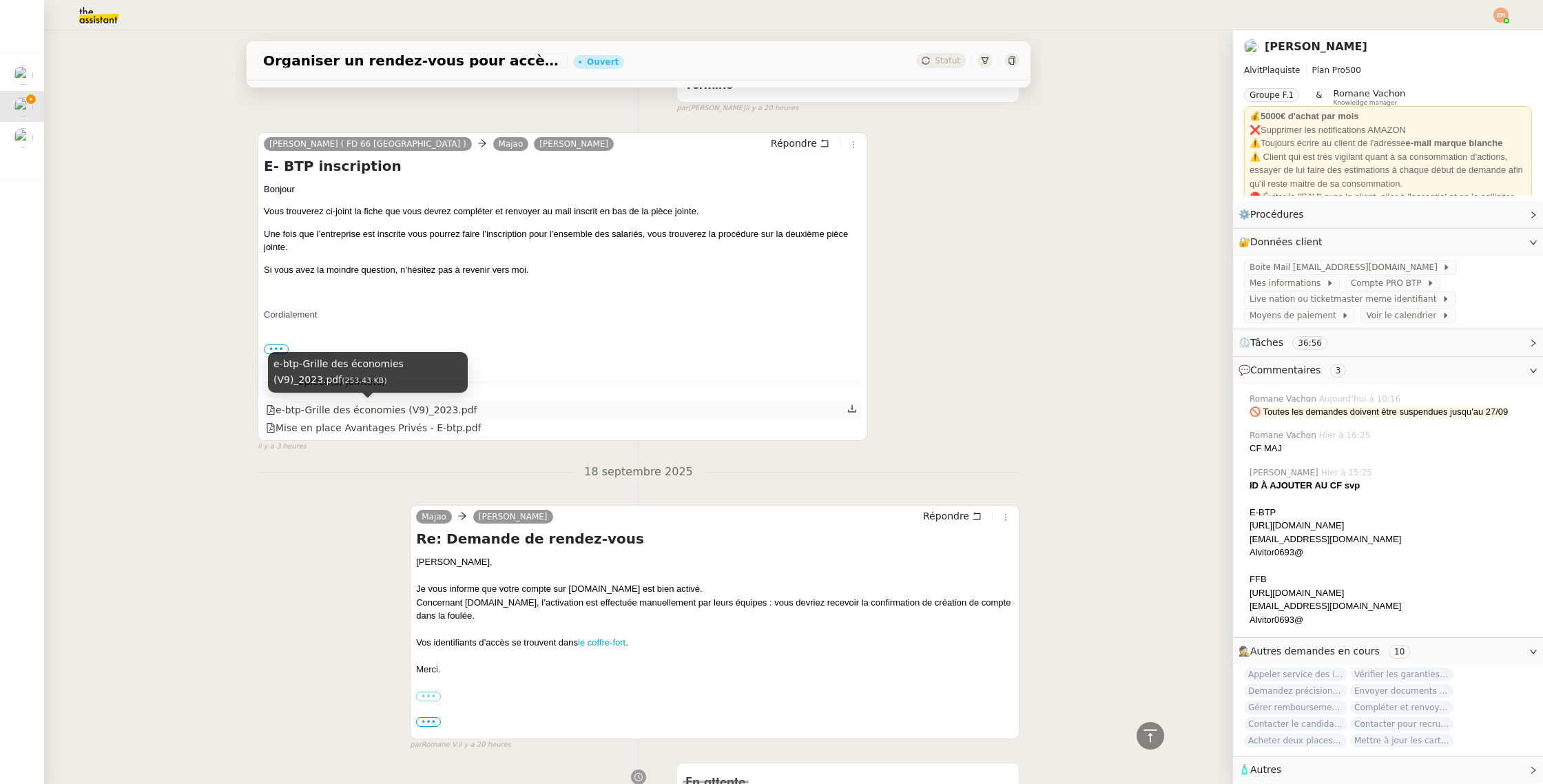
click at [333, 414] on div "e-btp-Grille des économies (V9)_2023.pdf" at bounding box center [371, 410] width 210 height 16
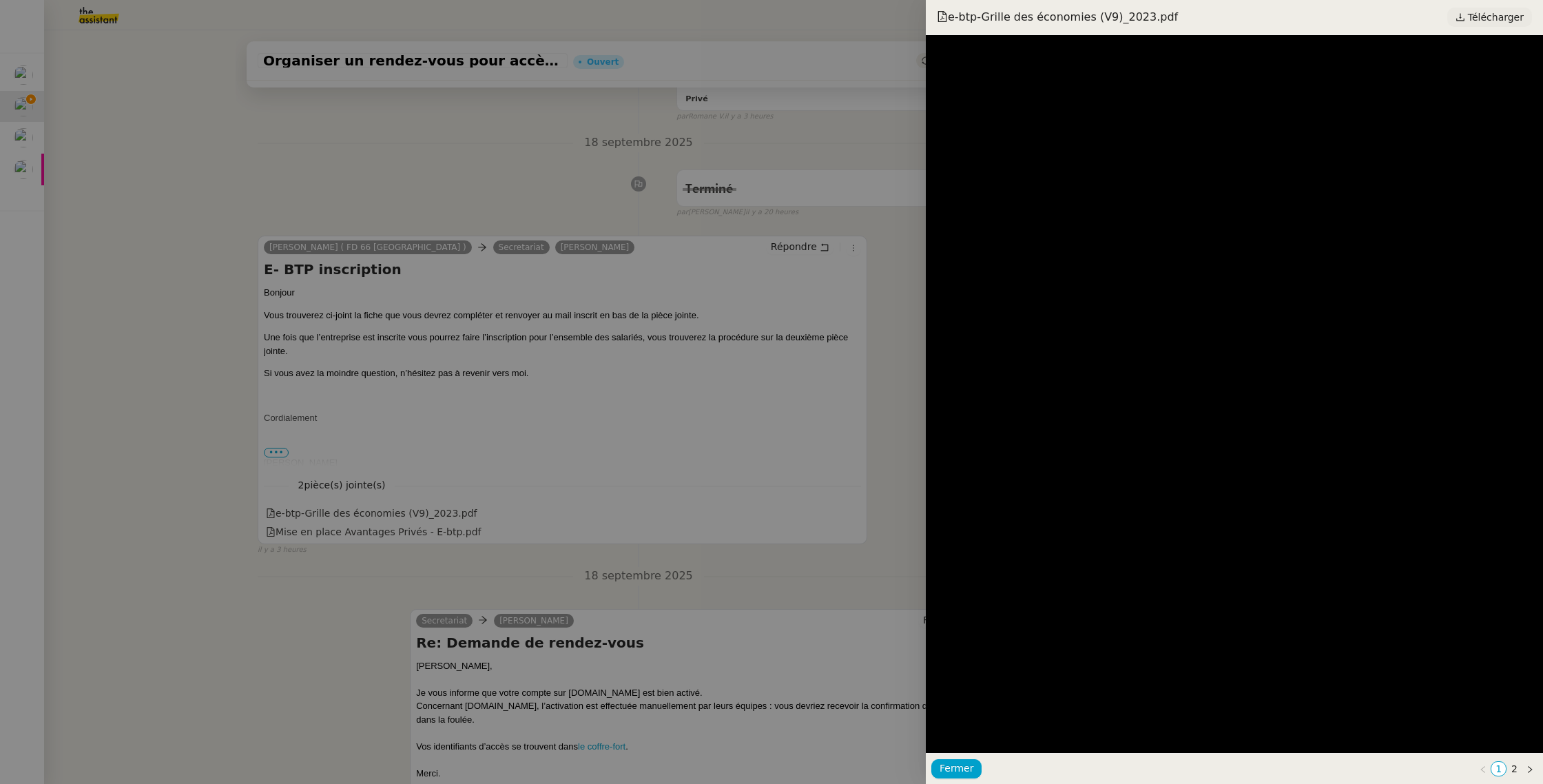
scroll to position [533, 0]
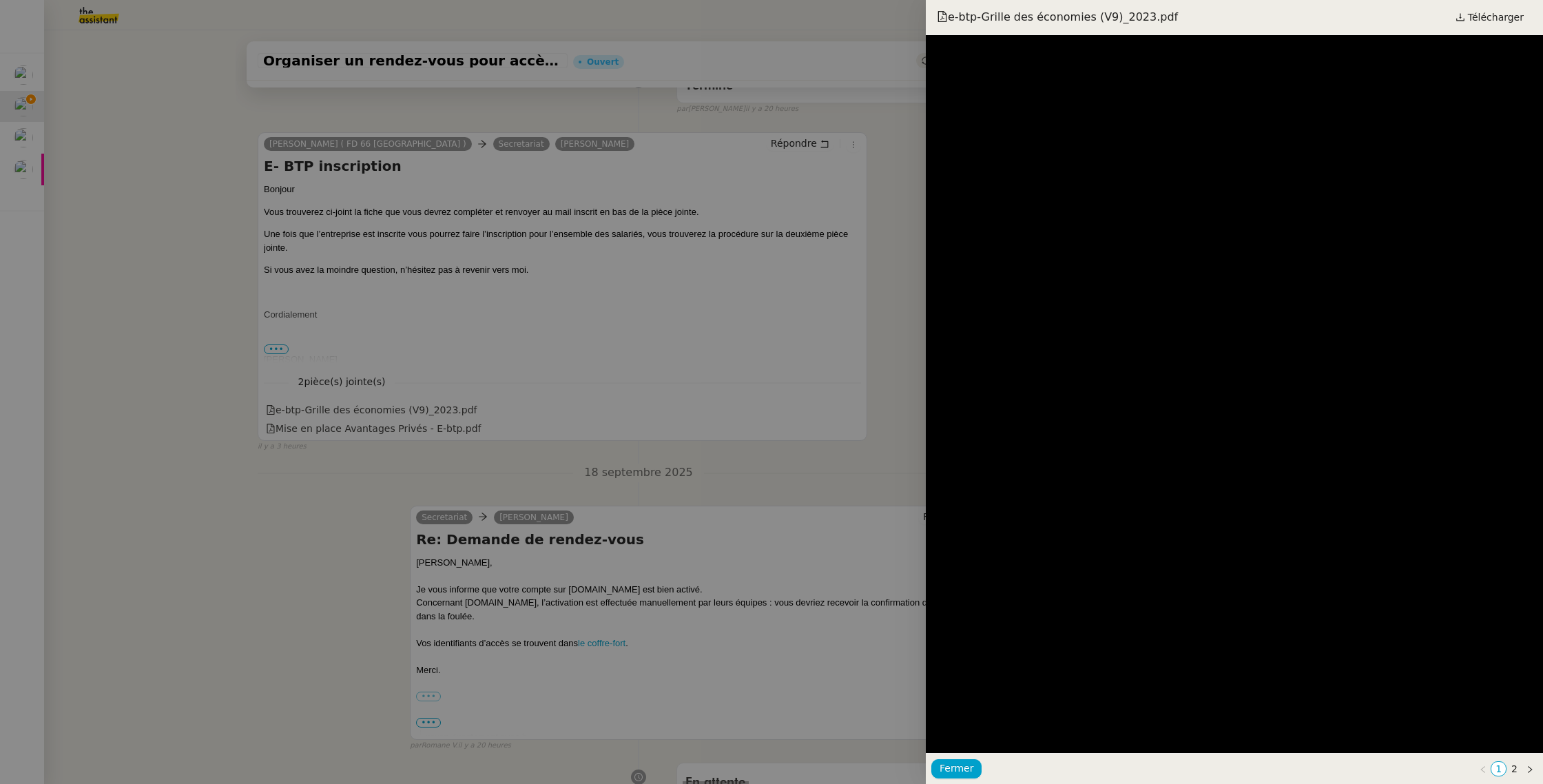
click at [597, 287] on div at bounding box center [771, 392] width 1543 height 784
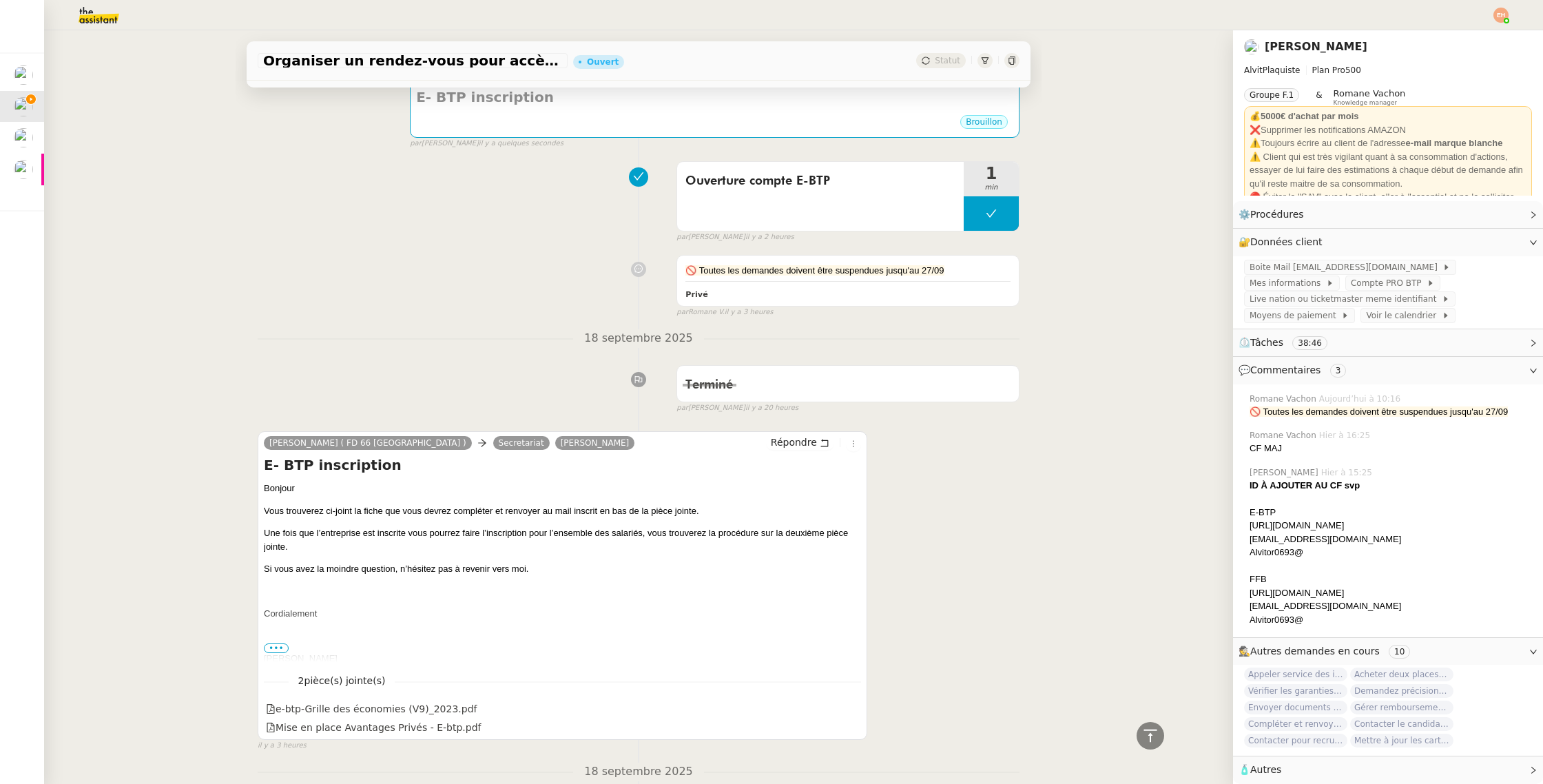
scroll to position [0, 0]
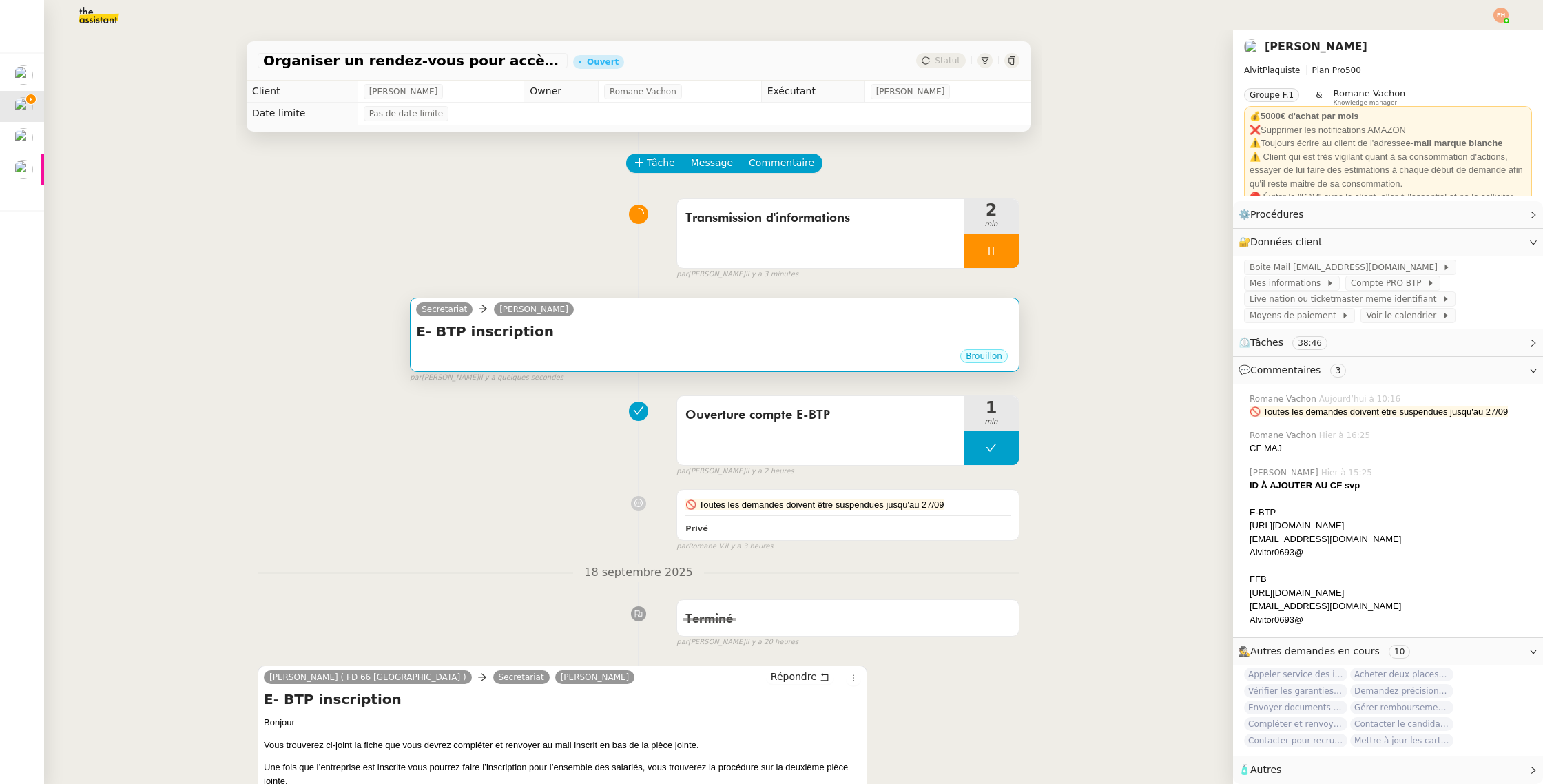
click at [595, 347] on div "E- BTP inscription •••" at bounding box center [715, 335] width 597 height 26
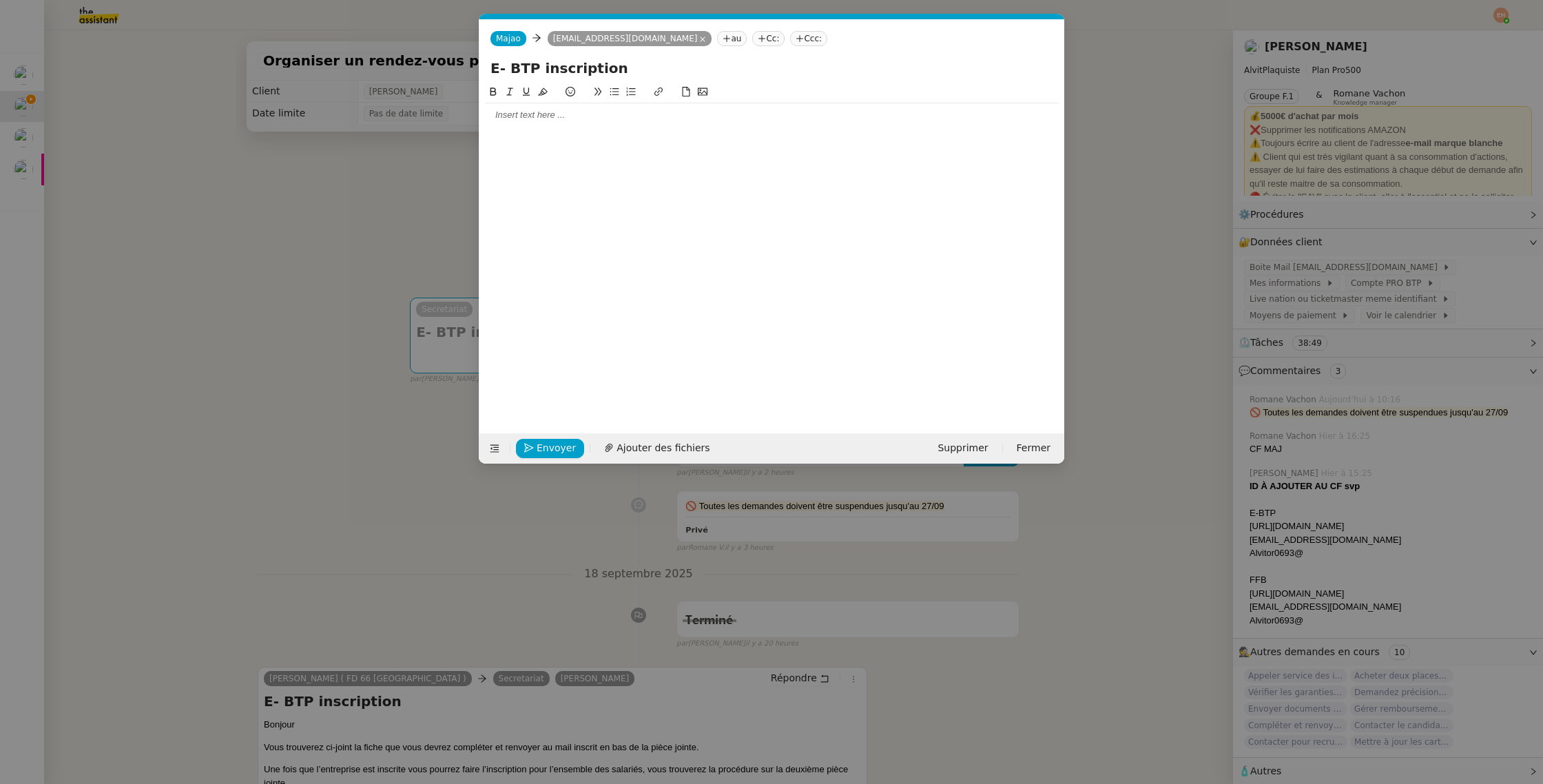
scroll to position [0, 29]
click at [662, 162] on div at bounding box center [772, 248] width 574 height 328
click at [627, 121] on div at bounding box center [772, 115] width 574 height 12
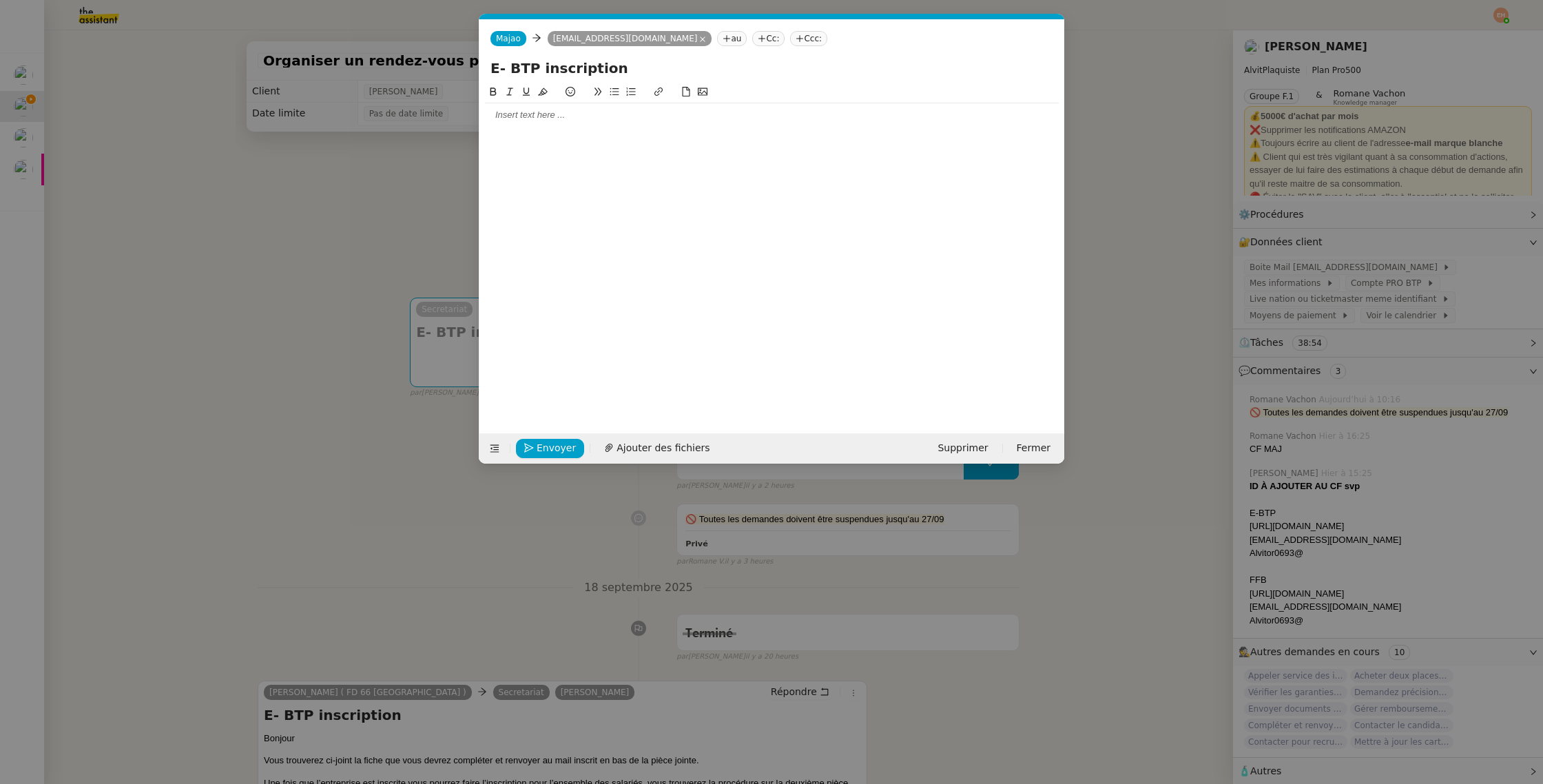
scroll to position [0, 0]
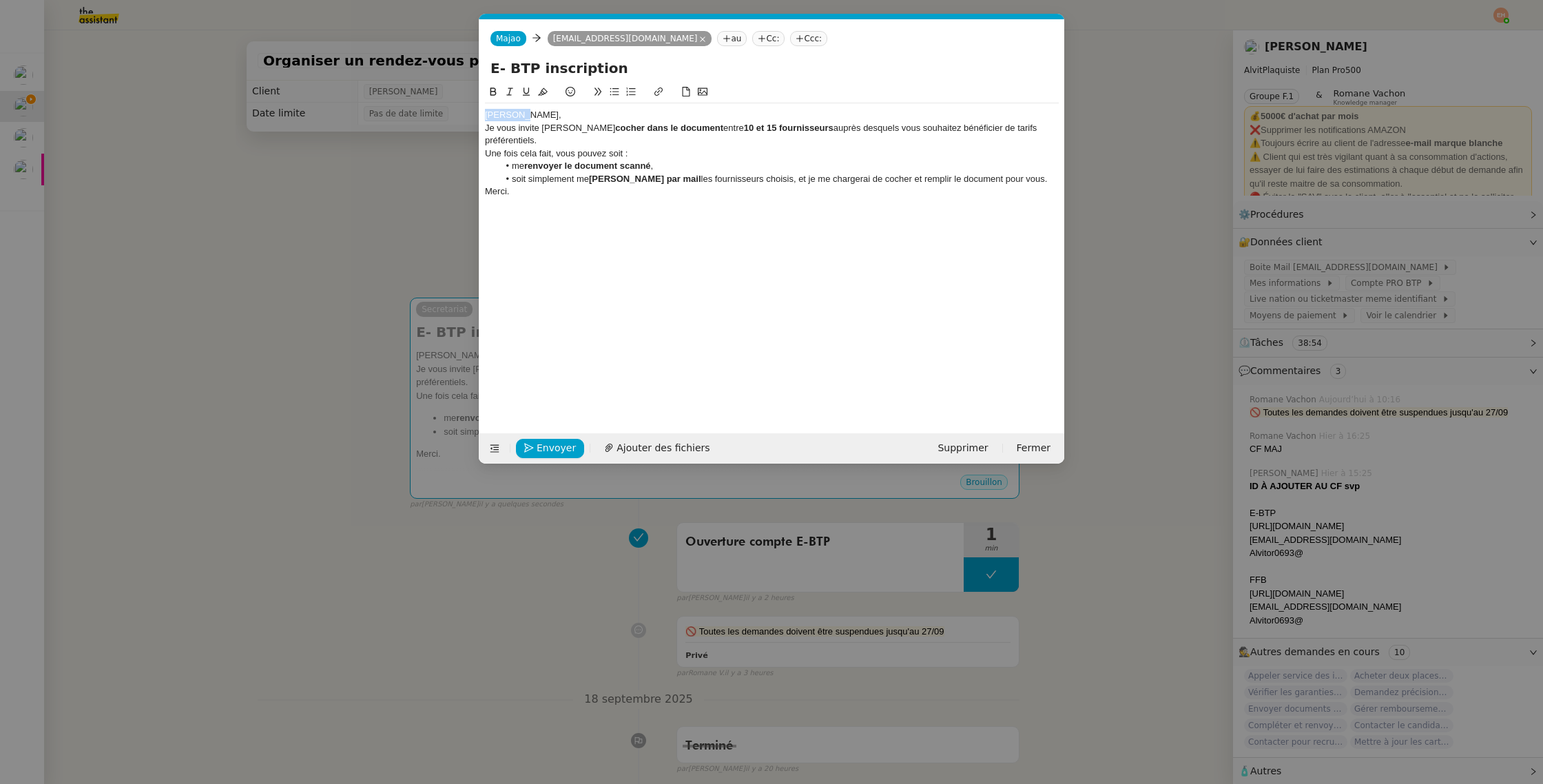
drag, startPoint x: 518, startPoint y: 117, endPoint x: 436, endPoint y: 116, distance: 82.0
click at [436, 116] on nz-modal-container "Service TA - VOYAGE - PROPOSITION GLOBALE A utiliser dans le cadre de propositi…" at bounding box center [771, 392] width 1543 height 784
click at [551, 117] on div "[PERSON_NAME]," at bounding box center [772, 115] width 574 height 12
click at [588, 154] on div "Une fois cela fait, vous pouvez soit :" at bounding box center [772, 154] width 574 height 12
click at [668, 150] on div "Une fois cela fait, vous pouvez soit :" at bounding box center [772, 154] width 574 height 12
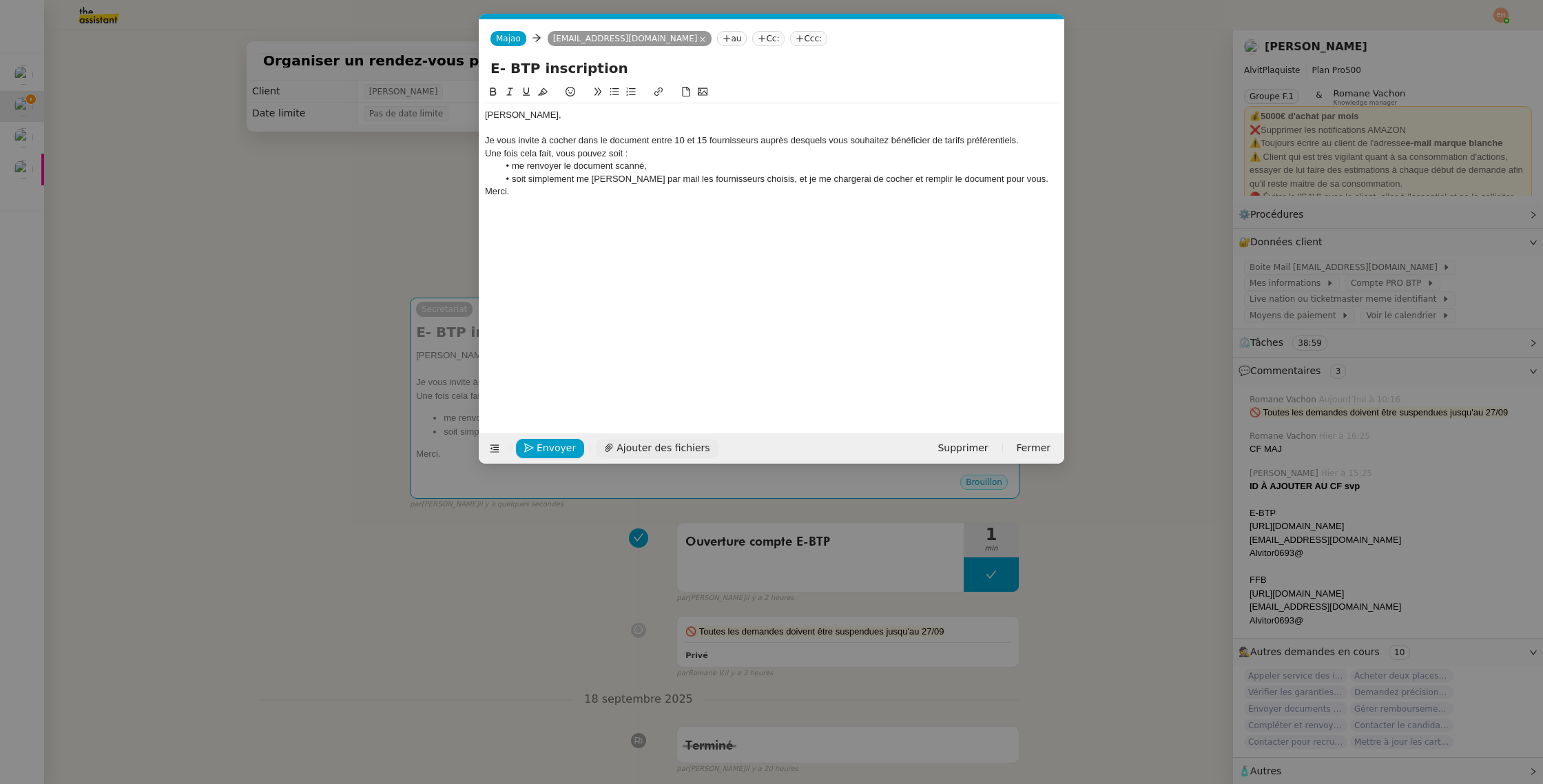
click at [658, 449] on span "Ajouter des fichiers" at bounding box center [662, 448] width 93 height 16
click at [590, 177] on li "soit simplement me [PERSON_NAME] par mail les fournisseurs choisis, et je me ch…" at bounding box center [779, 179] width 561 height 12
click at [999, 179] on li "soit simplement me [PERSON_NAME] par mail les fournisseurs choisis, et je me ch…" at bounding box center [779, 179] width 561 height 12
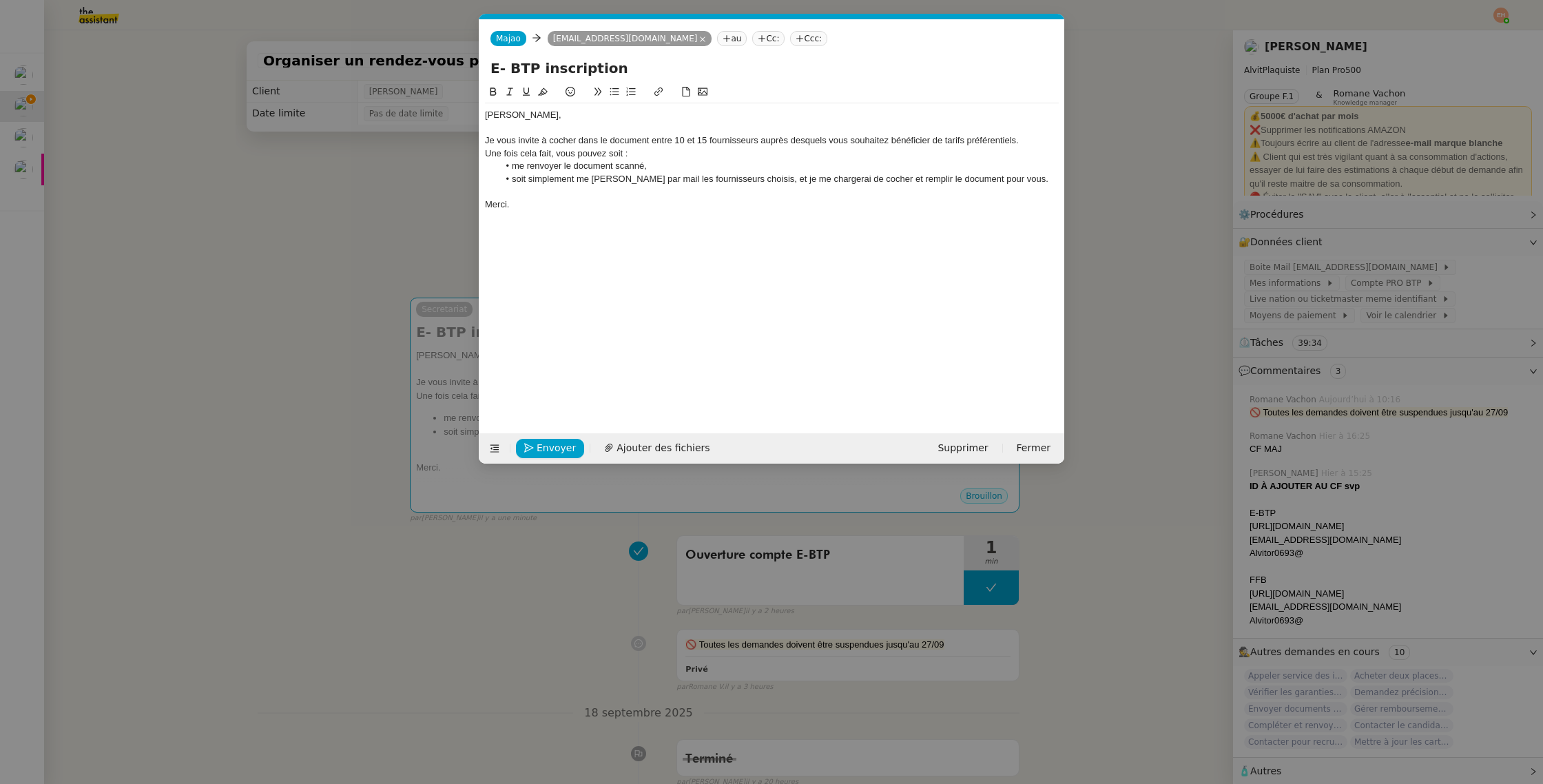
click at [593, 154] on div "Une fois cela fait, vous pouvez soit :" at bounding box center [772, 154] width 574 height 12
click at [1026, 140] on div "Je vous invite à cocher dans le document entre 10 et 15 fournisseurs auprès des…" at bounding box center [772, 140] width 574 height 12
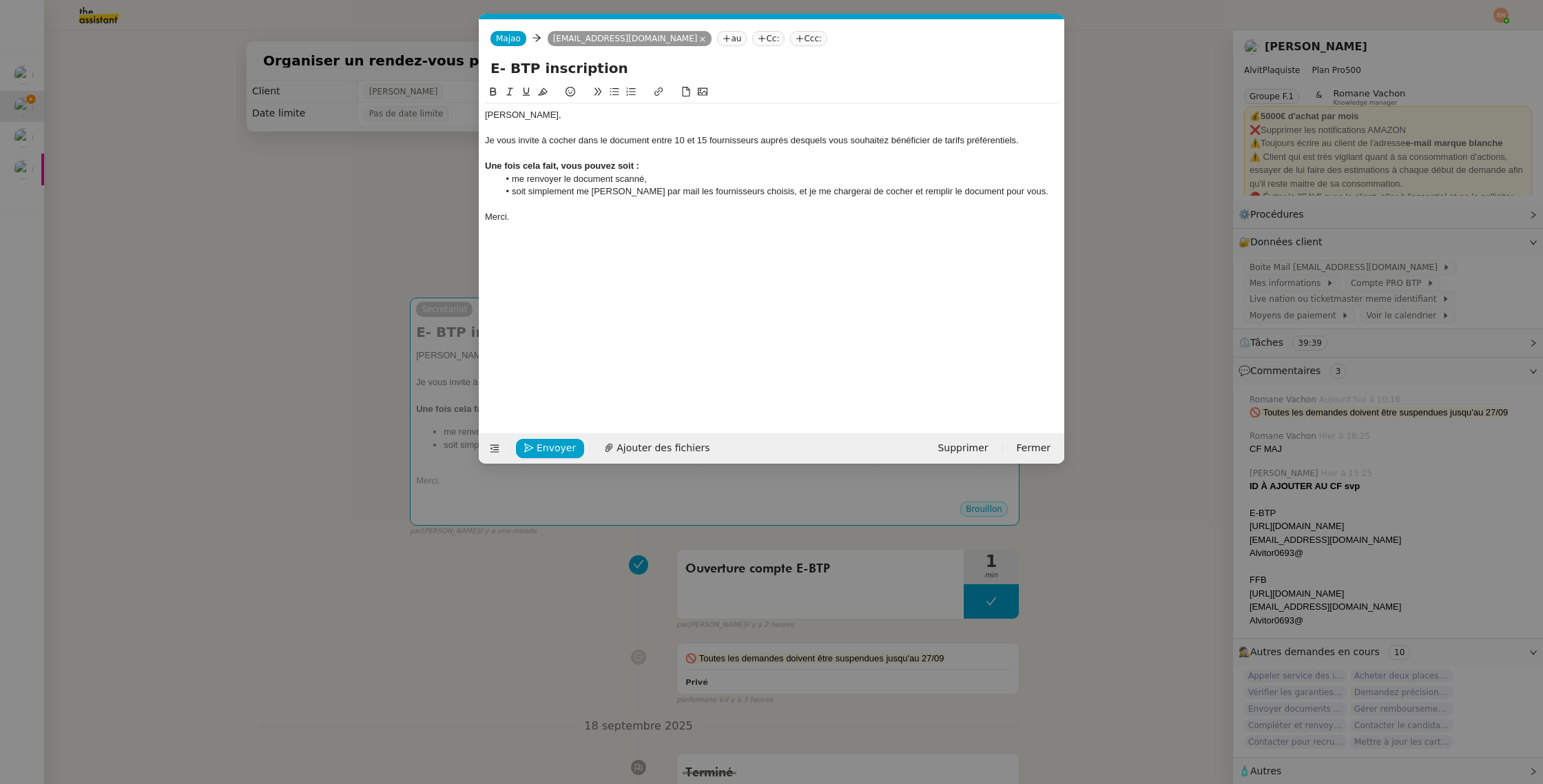
click at [628, 183] on li "me renvoyer le document scanné," at bounding box center [779, 179] width 561 height 12
click at [625, 204] on div at bounding box center [772, 204] width 574 height 12
click at [642, 158] on div at bounding box center [772, 154] width 574 height 12
drag, startPoint x: 629, startPoint y: 167, endPoint x: 462, endPoint y: 167, distance: 167.0
click at [462, 168] on nz-modal-container "Service TA - VOYAGE - PROPOSITION GLOBALE A utiliser dans le cadre de propositi…" at bounding box center [771, 392] width 1543 height 784
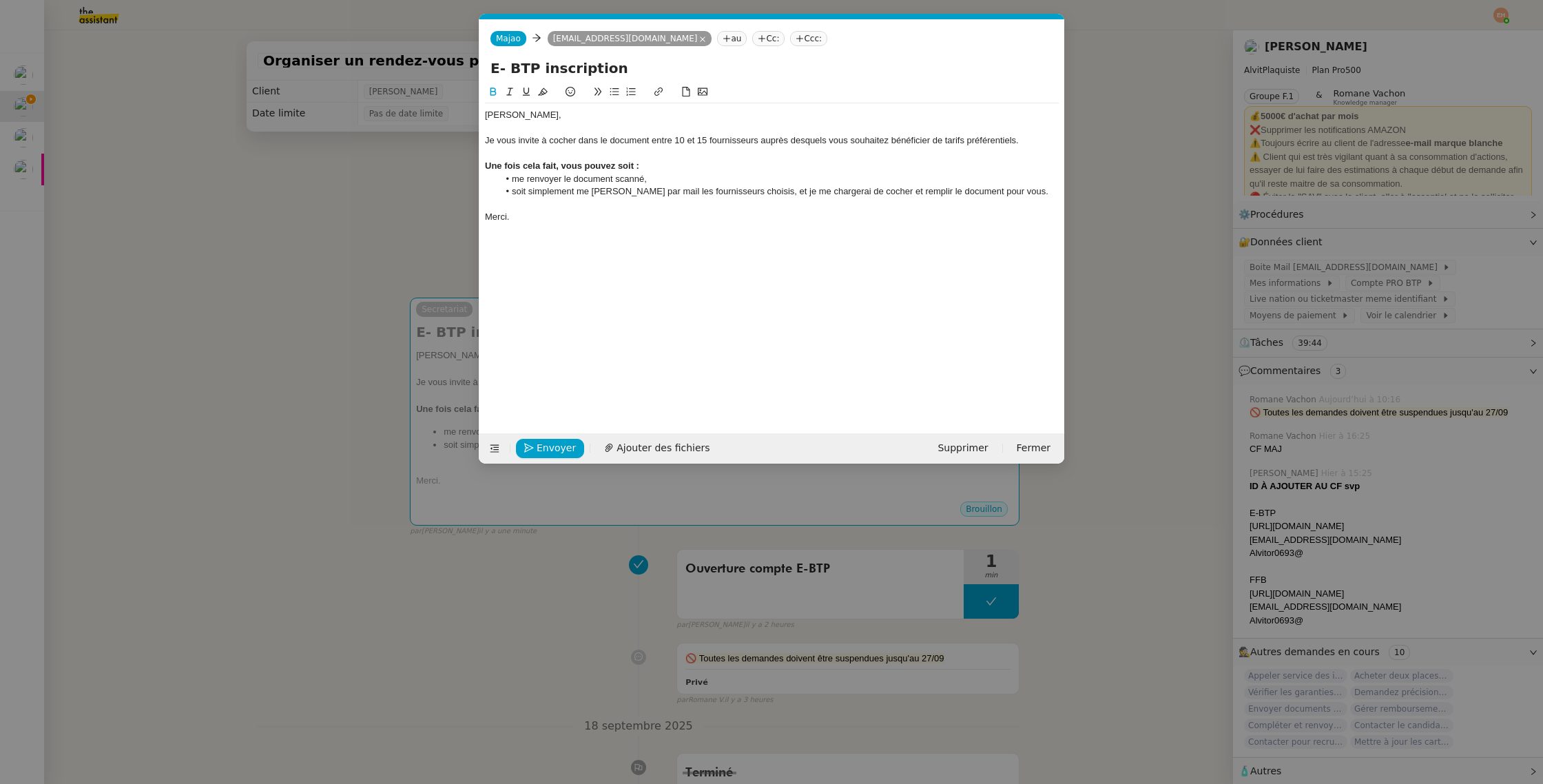
click at [555, 161] on strong "Une fois cela fait, vous pouvez soit :" at bounding box center [562, 166] width 154 height 10
drag, startPoint x: 563, startPoint y: 167, endPoint x: 476, endPoint y: 168, distance: 87.0
click at [476, 168] on nz-modal-container "Service TA - VOYAGE - PROPOSITION GLOBALE A utiliser dans le cadre de propositi…" at bounding box center [771, 392] width 1543 height 784
click at [715, 161] on div "Vous pouvez soit :" at bounding box center [772, 166] width 574 height 12
click at [634, 446] on span "Ajouter des fichiers" at bounding box center [662, 448] width 93 height 16
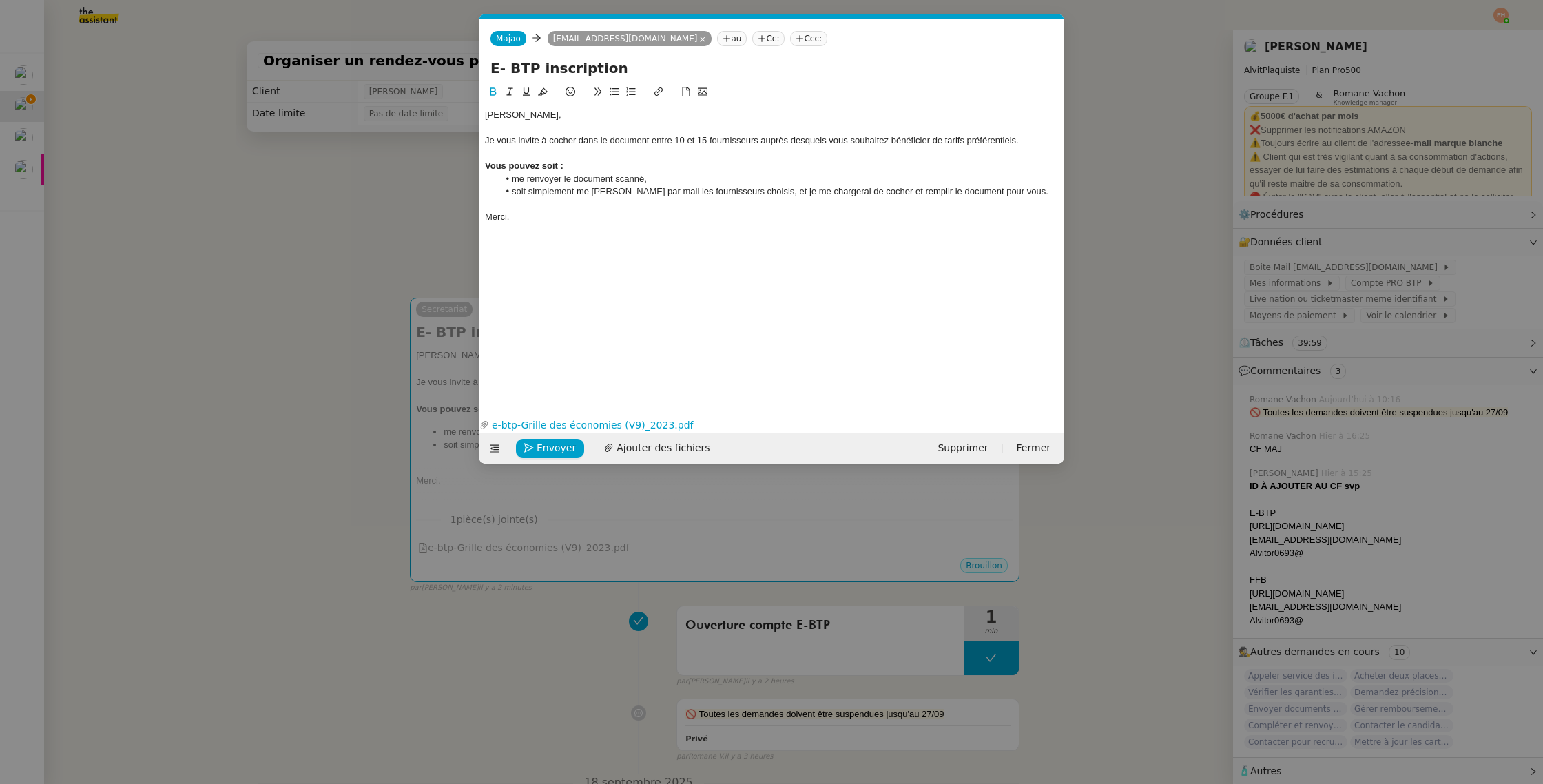
click at [610, 177] on li "me renvoyer le document scanné," at bounding box center [779, 179] width 561 height 12
click at [612, 177] on li "me renvoyer le document scanné," at bounding box center [779, 179] width 561 height 12
click at [688, 205] on div at bounding box center [772, 204] width 574 height 12
click at [539, 442] on span "Envoyer" at bounding box center [555, 448] width 39 height 16
click at [539, 442] on span "Confirmer l'envoi" at bounding box center [577, 448] width 83 height 16
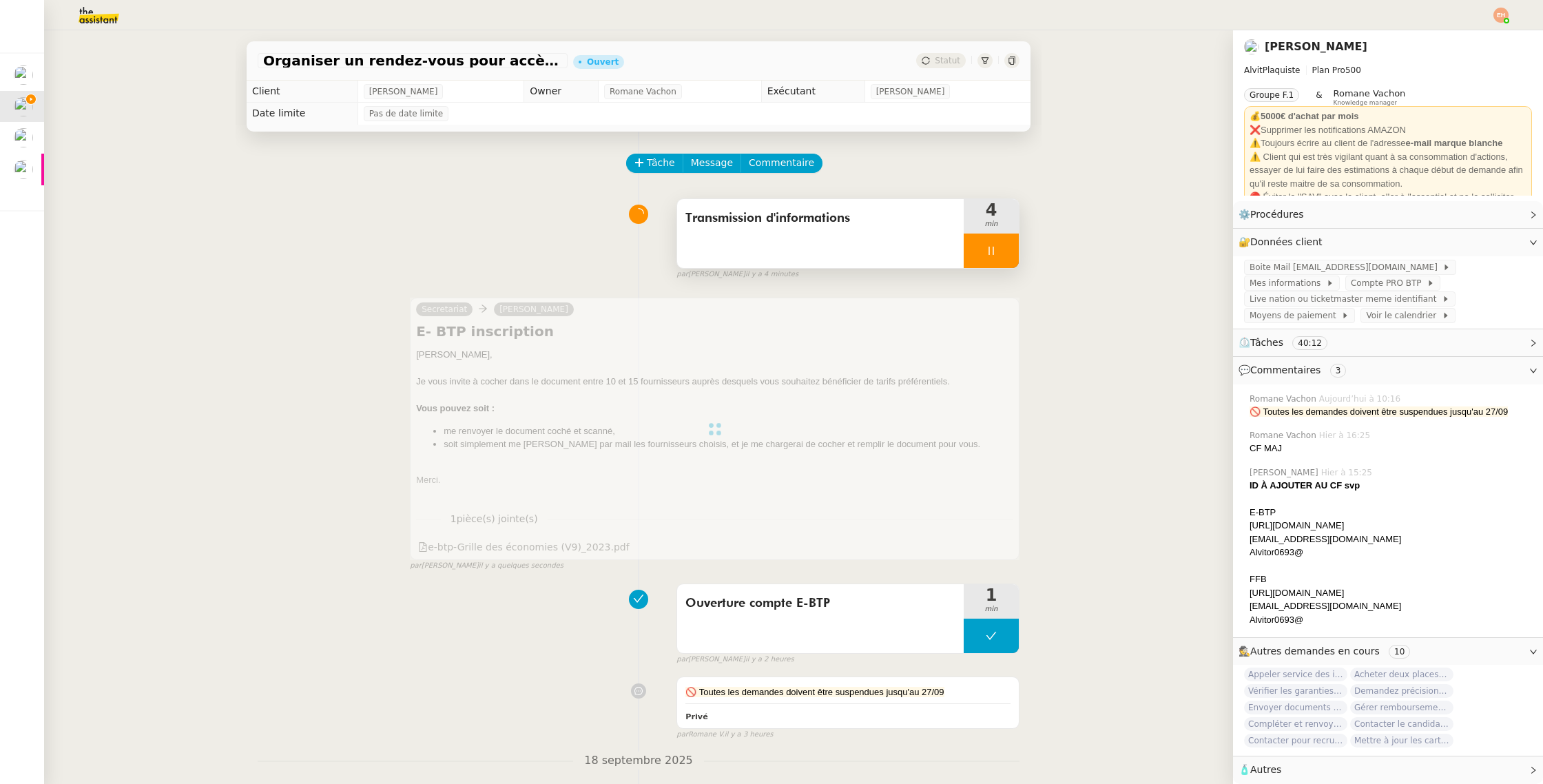
drag, startPoint x: 996, startPoint y: 249, endPoint x: 1007, endPoint y: 254, distance: 12.1
click at [996, 249] on div at bounding box center [990, 251] width 55 height 35
click at [1007, 254] on icon at bounding box center [1005, 250] width 11 height 11
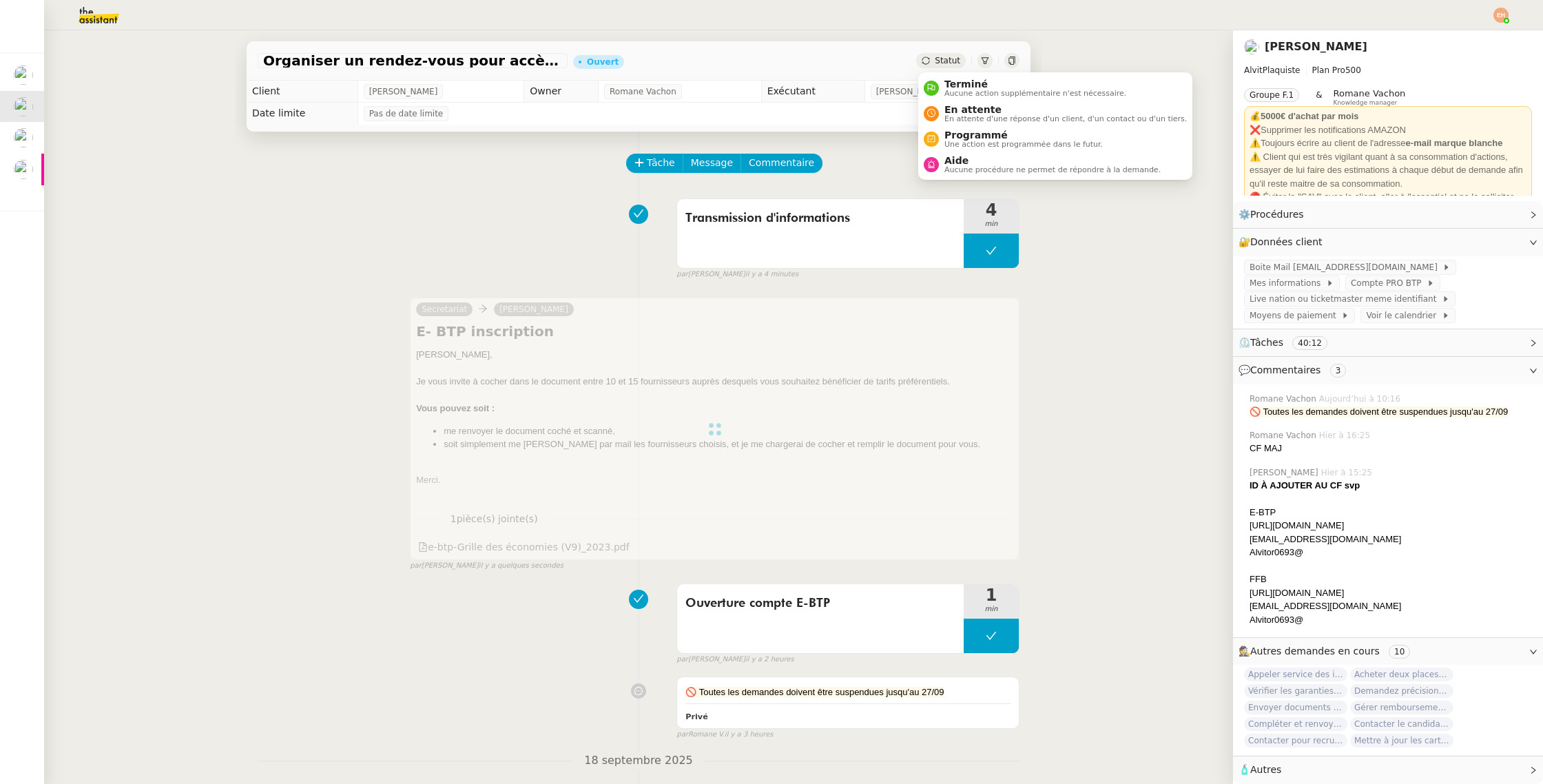
click at [960, 58] on span "Statut" at bounding box center [947, 60] width 25 height 10
click at [970, 111] on span "En attente" at bounding box center [1065, 110] width 243 height 11
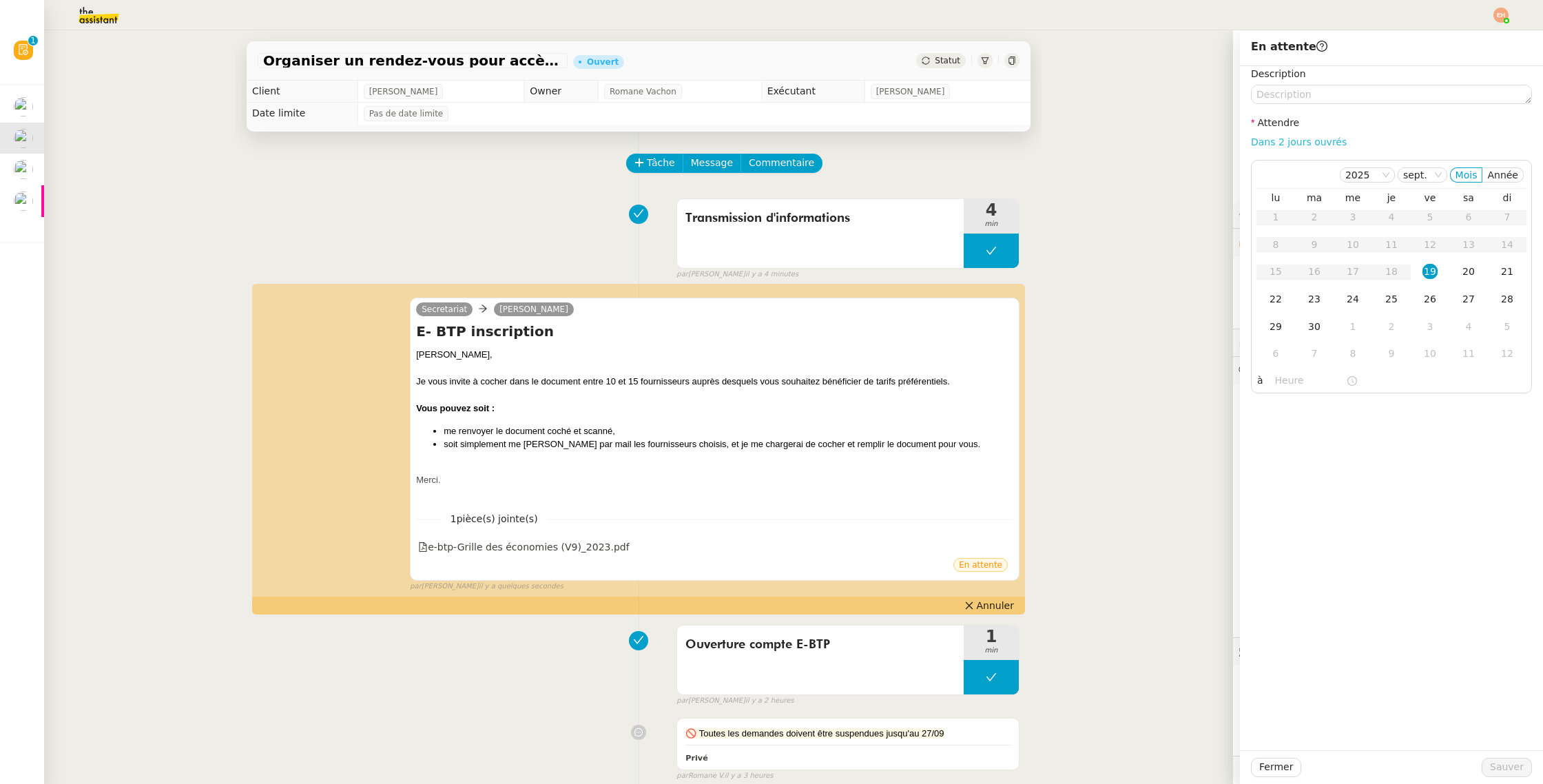
click at [1294, 147] on link "Dans 2 jours ouvrés" at bounding box center [1299, 142] width 96 height 11
type input "07:00"
click at [1496, 763] on span "Sauver" at bounding box center [1506, 767] width 34 height 16
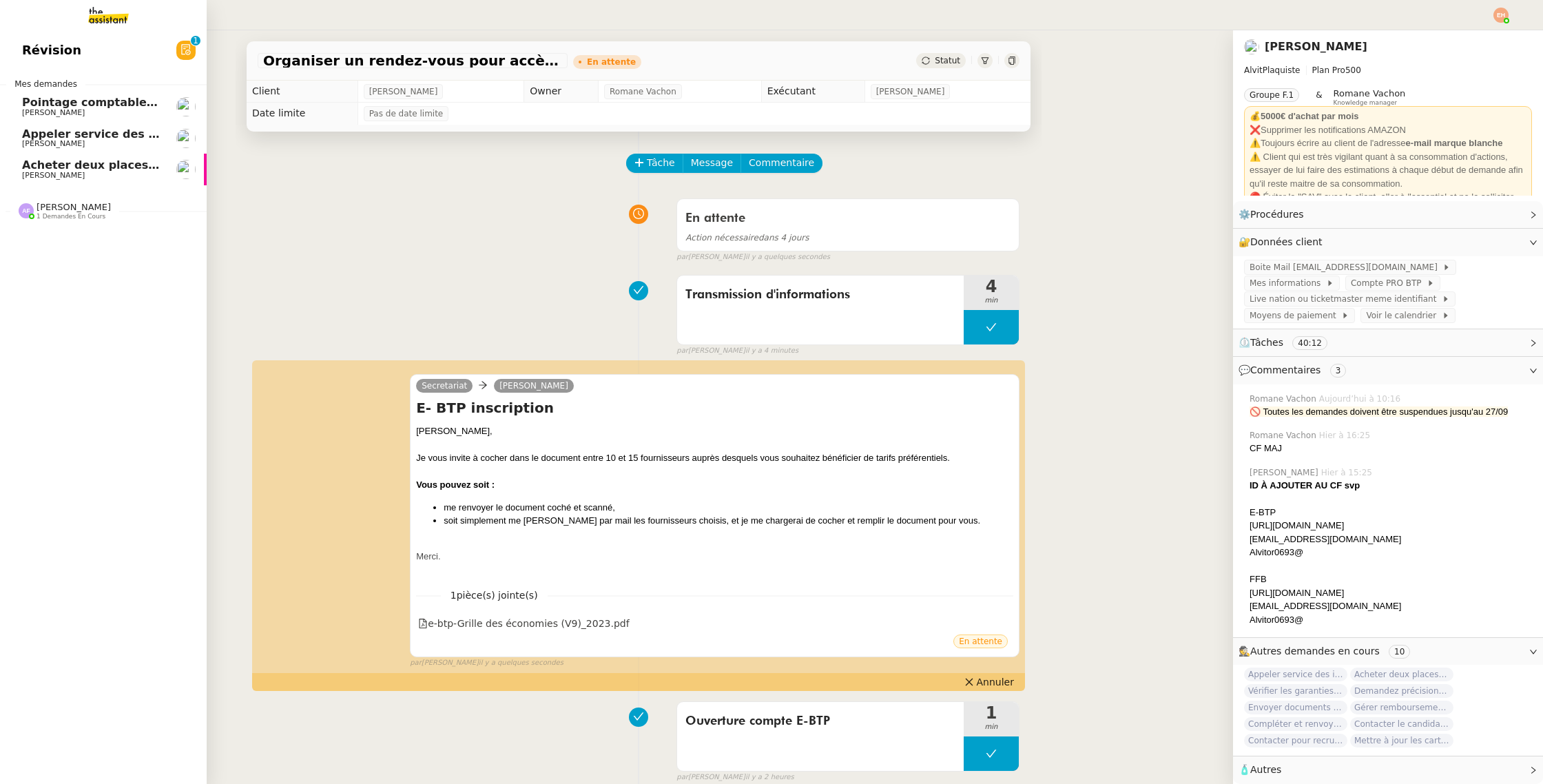
click at [28, 165] on span "Acheter deux places de concert VIP" at bounding box center [132, 164] width 221 height 13
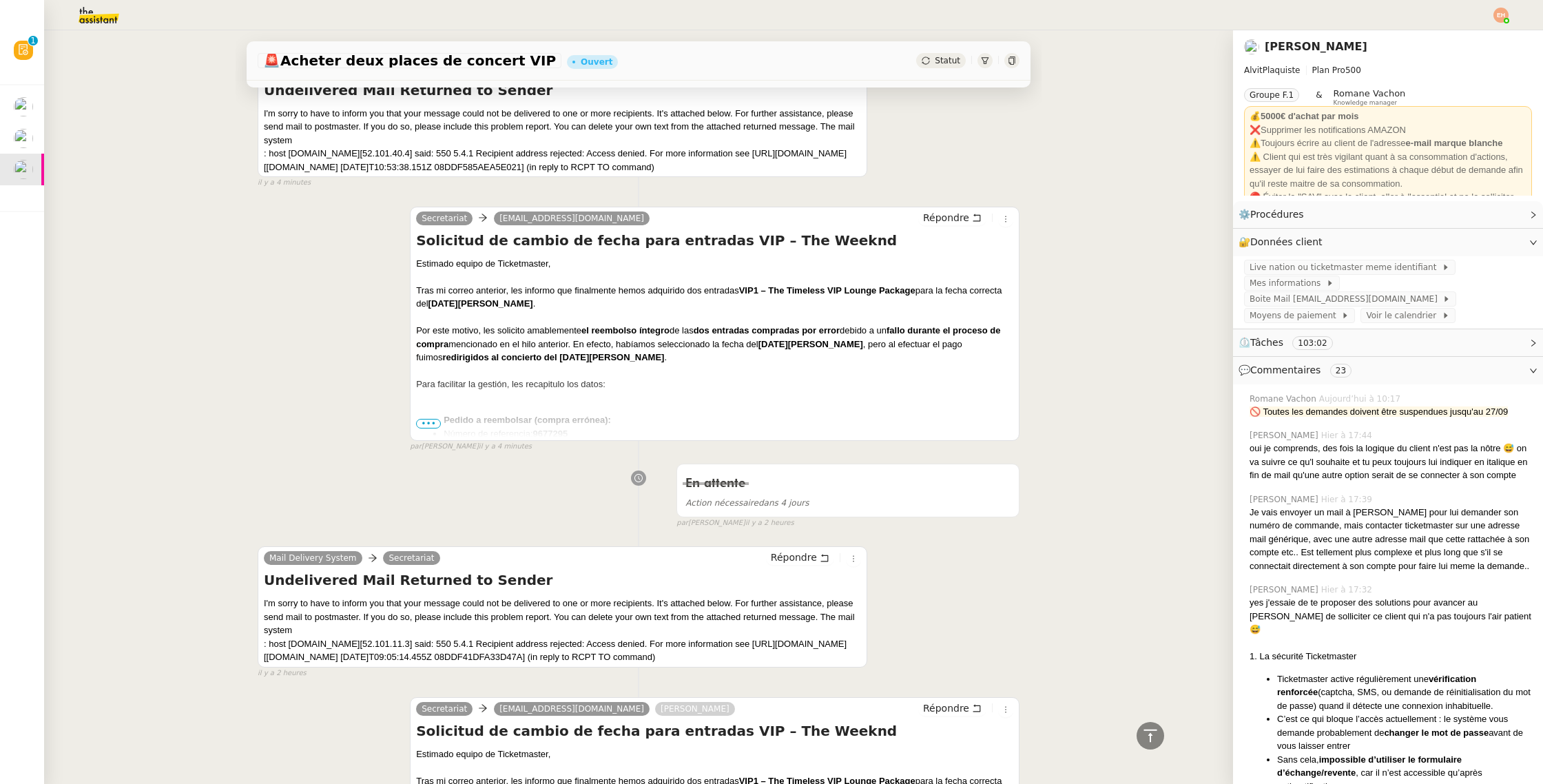
scroll to position [309, 0]
click at [718, 237] on h4 "Solicitud de cambio de fecha para entradas VIP – The Weeknd" at bounding box center [715, 242] width 597 height 19
copy div "Solicitud de cambio de fecha para entradas VIP – The Weeknd"
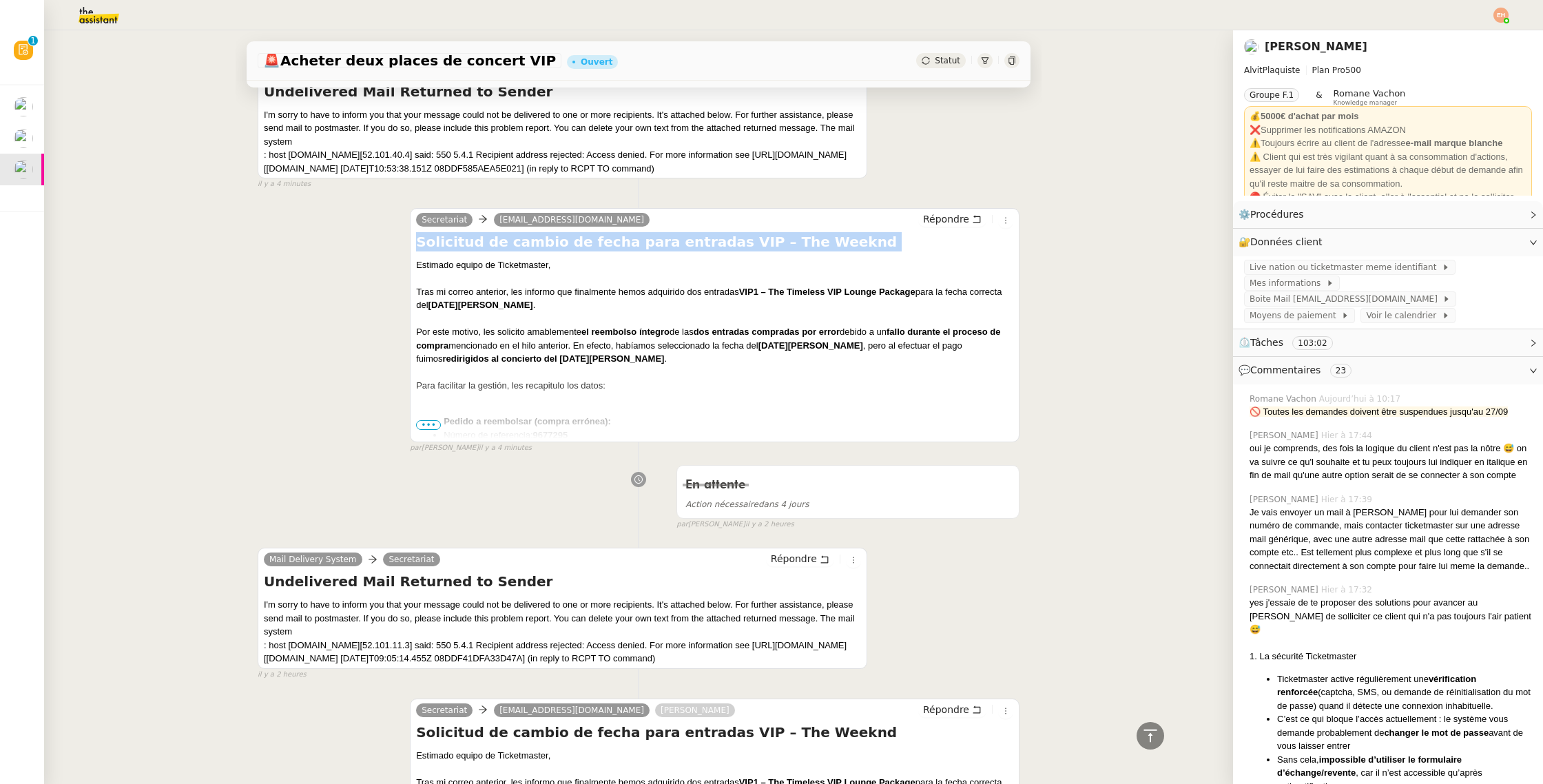
scroll to position [0, 0]
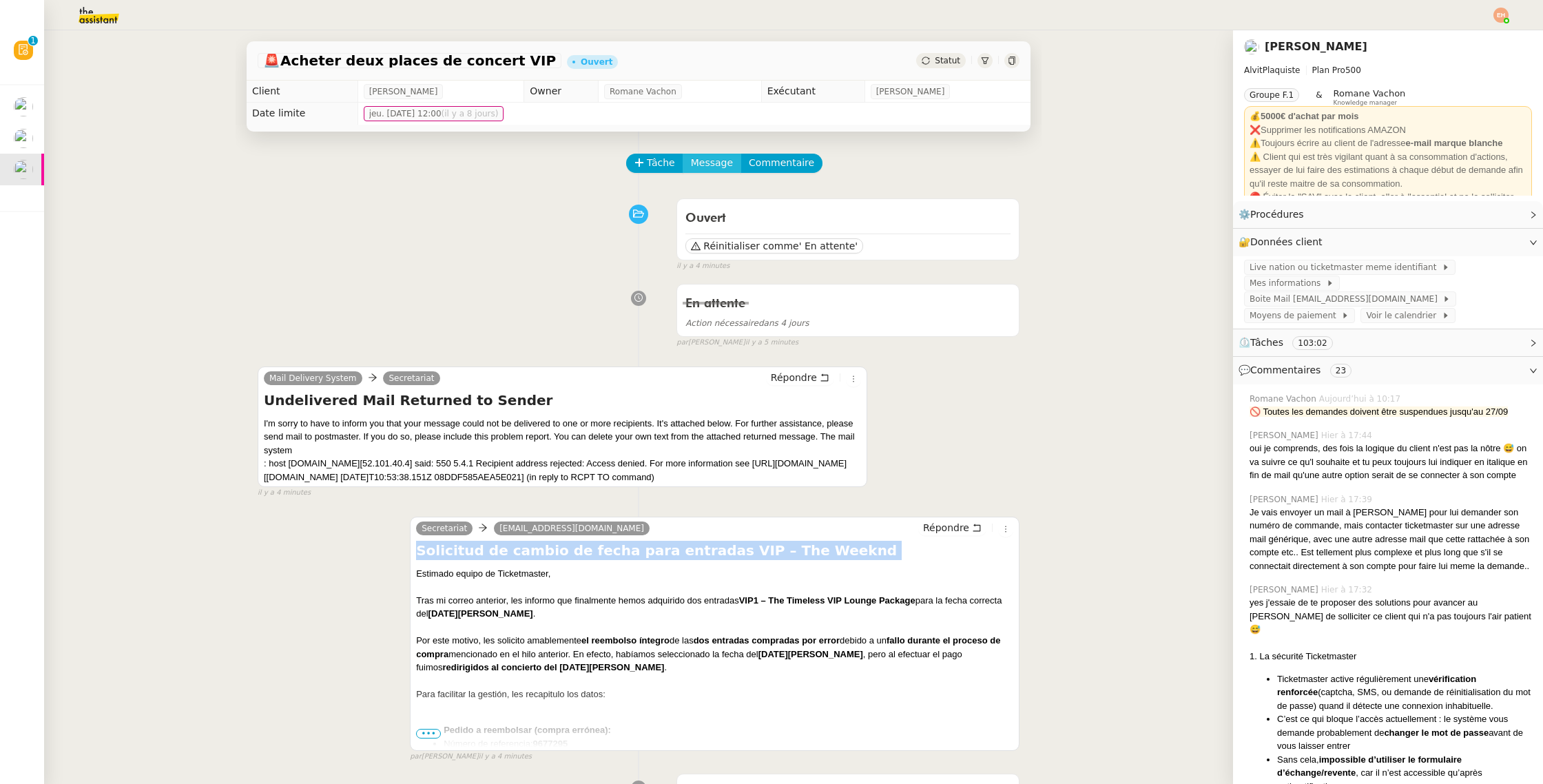
click at [727, 162] on span "Message" at bounding box center [712, 163] width 42 height 16
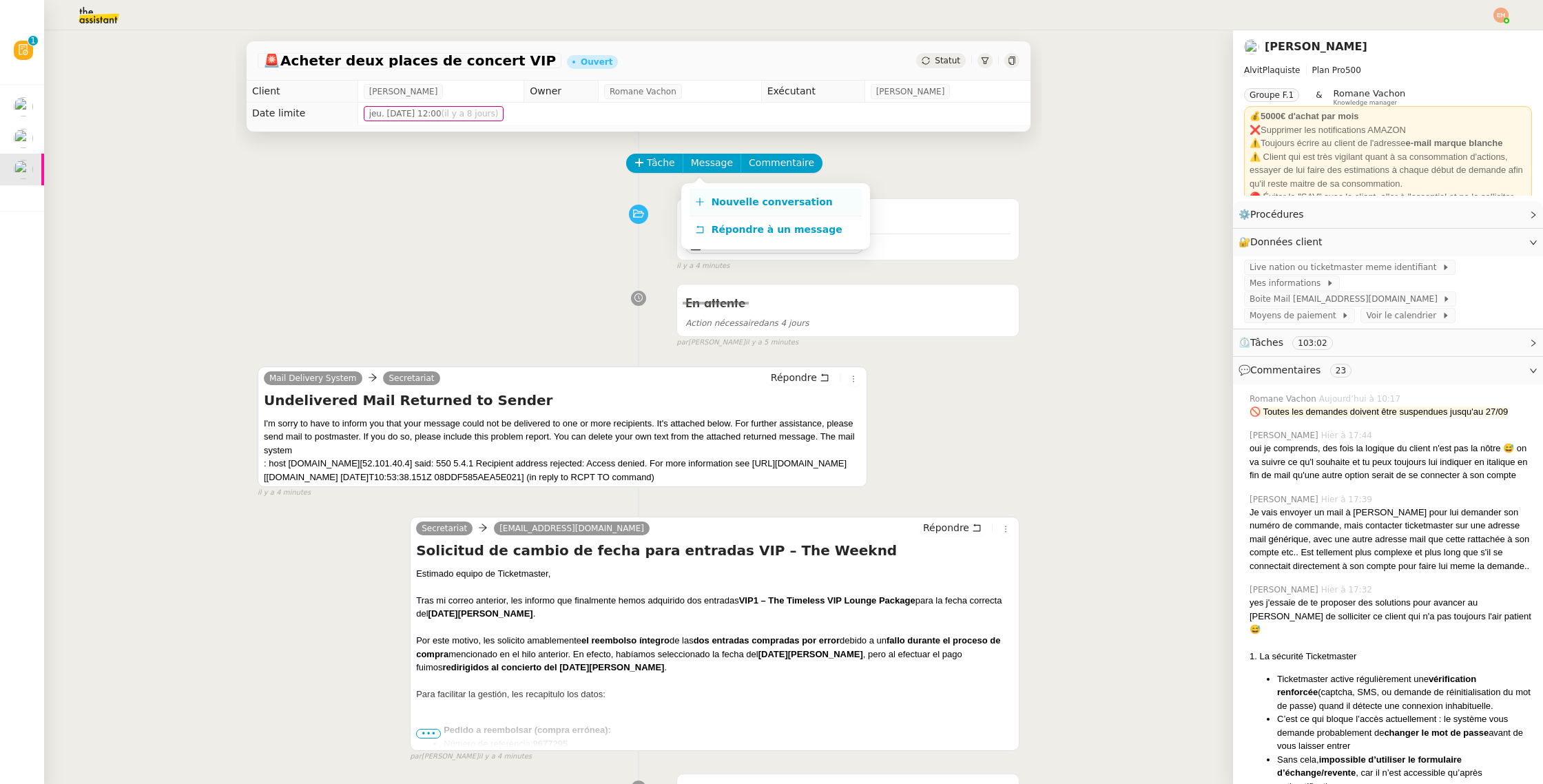
click at [768, 203] on span "Nouvelle conversation" at bounding box center [771, 202] width 121 height 11
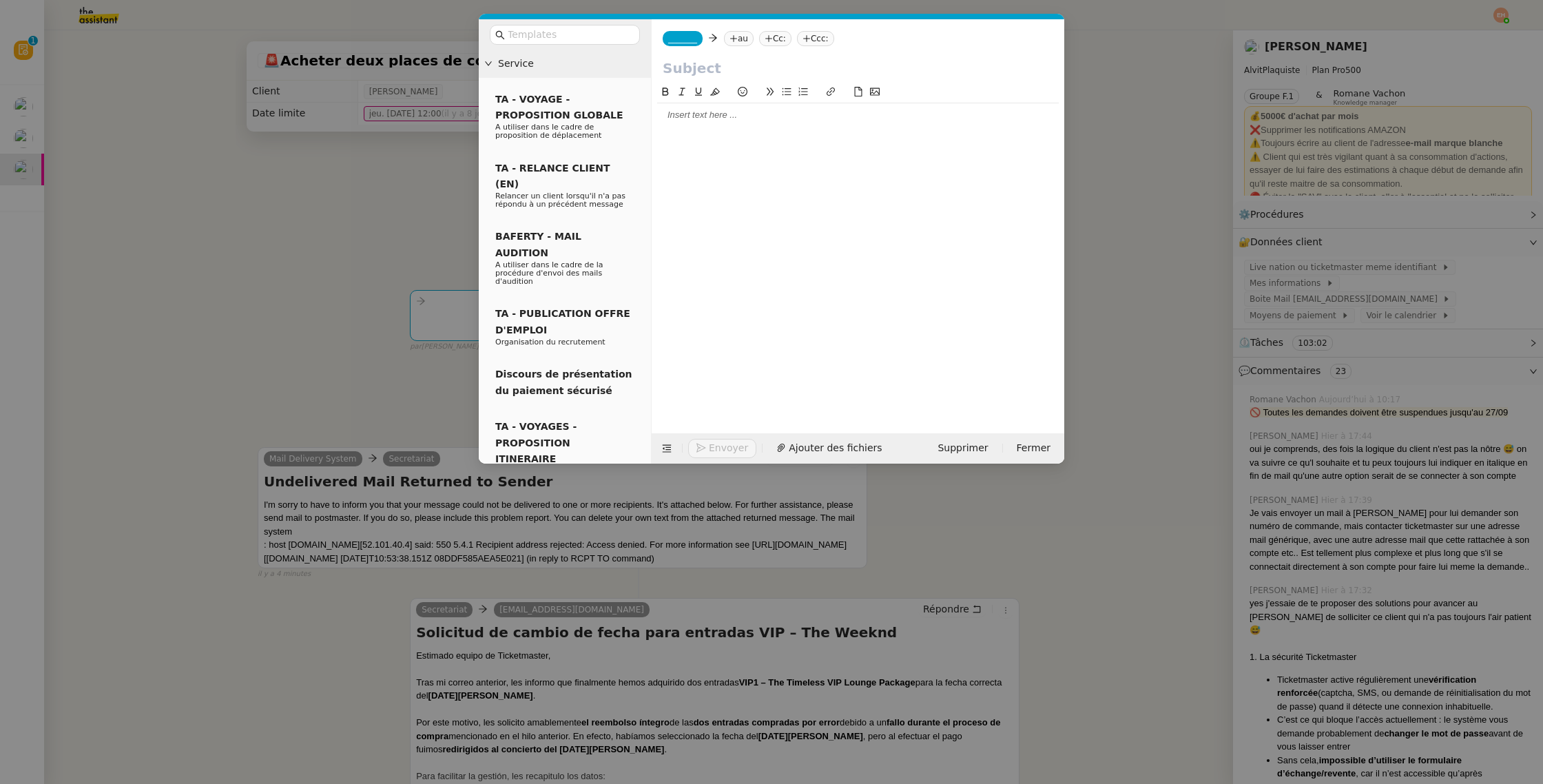
drag, startPoint x: 708, startPoint y: 70, endPoint x: 699, endPoint y: 92, distance: 23.8
click at [708, 70] on input "text" at bounding box center [857, 69] width 390 height 21
paste input "Solicitud de cambio de fecha para entradas VIP – The Weeknd"
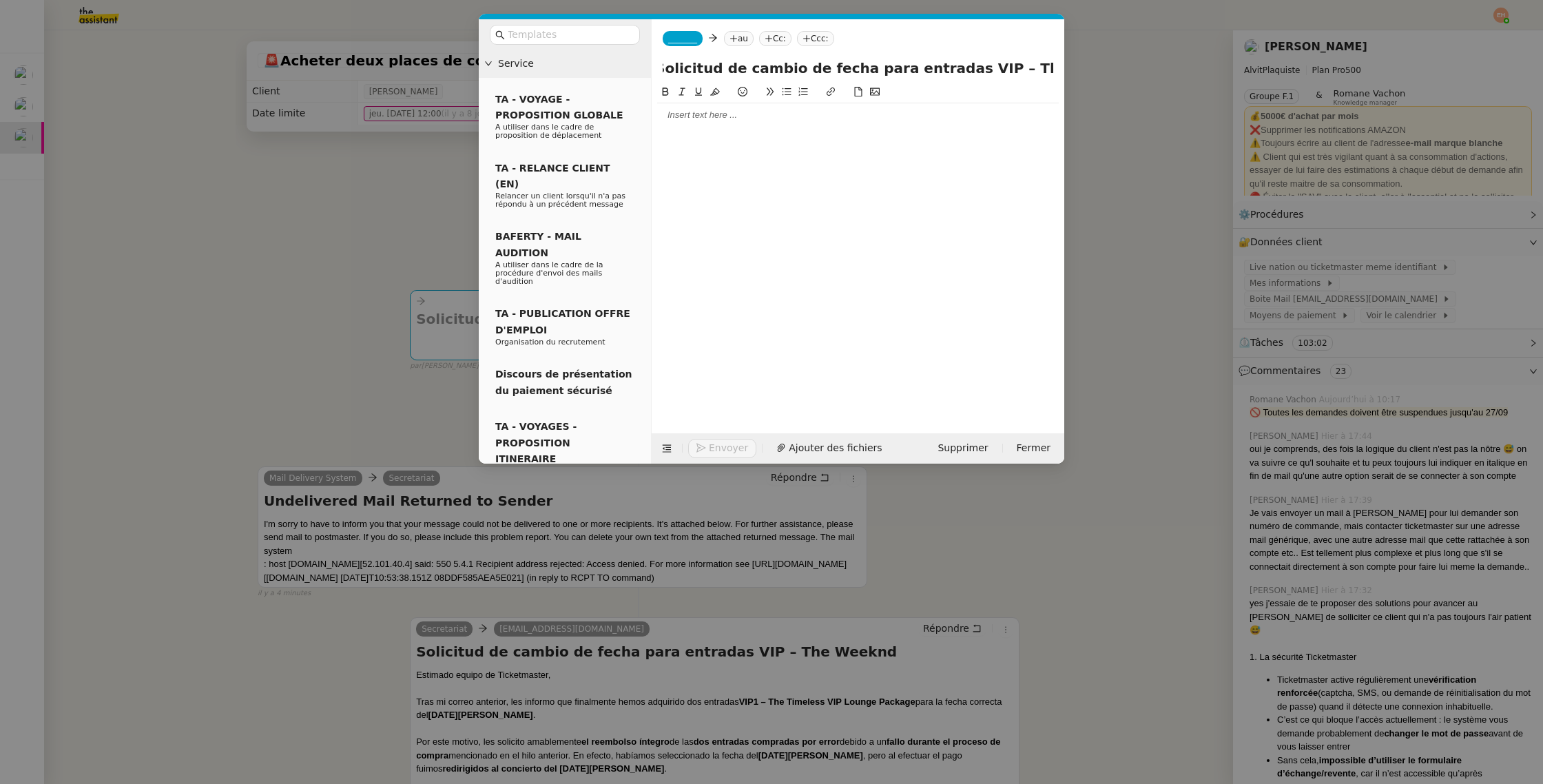
type input "Solicitud de cambio de fecha para entradas VIP – The Weeknd"
click at [689, 40] on span "_______" at bounding box center [682, 38] width 29 height 10
click at [691, 63] on span "Majao" at bounding box center [735, 60] width 132 height 11
click at [146, 497] on nz-modal-container "Service TA - VOYAGE - PROPOSITION GLOBALE A utiliser dans le cadre de propositi…" at bounding box center [771, 392] width 1543 height 784
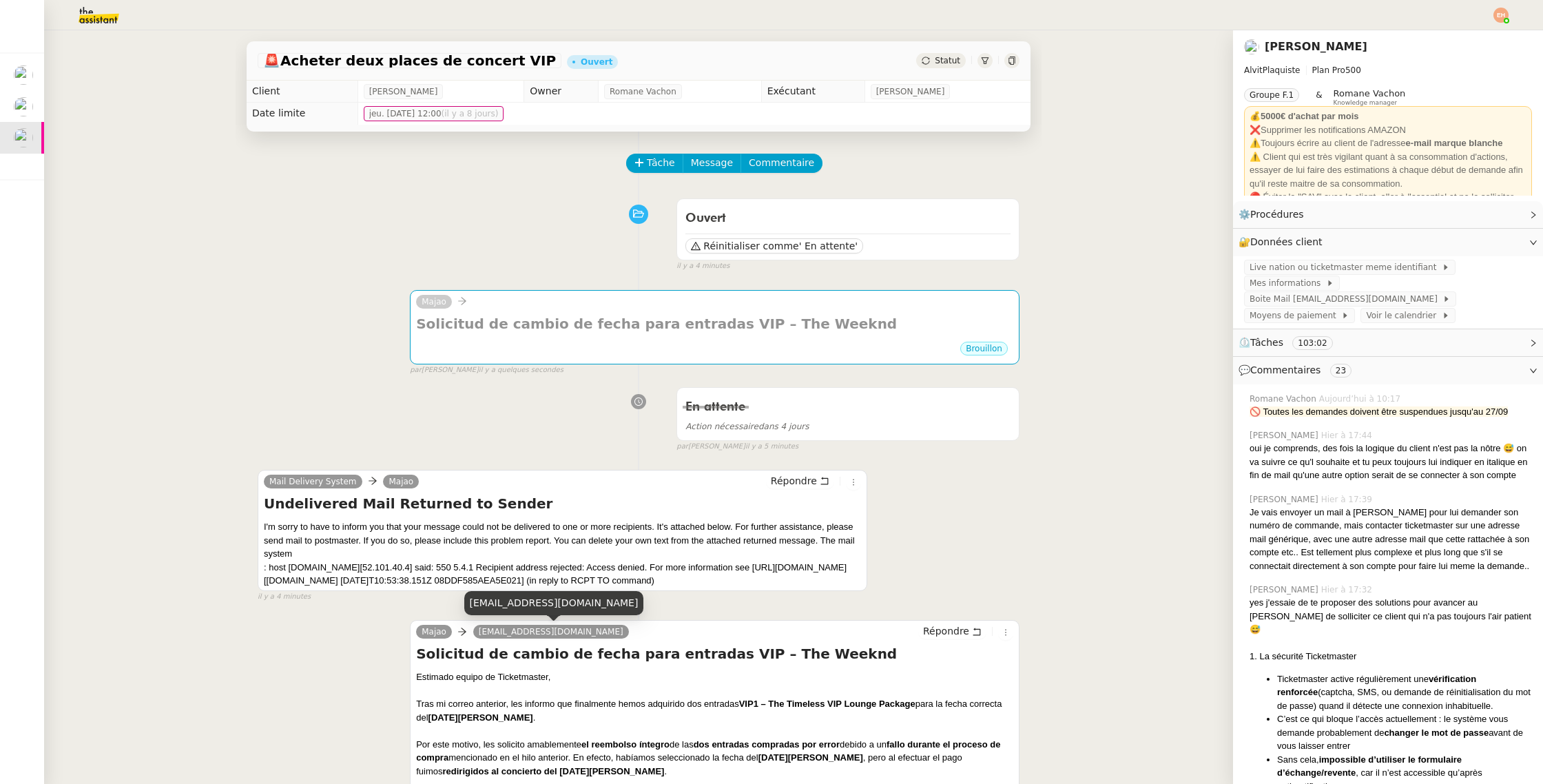
click at [492, 632] on span "[EMAIL_ADDRESS][DOMAIN_NAME]" at bounding box center [551, 631] width 144 height 10
click at [492, 631] on span "[EMAIL_ADDRESS][DOMAIN_NAME]" at bounding box center [551, 631] width 144 height 10
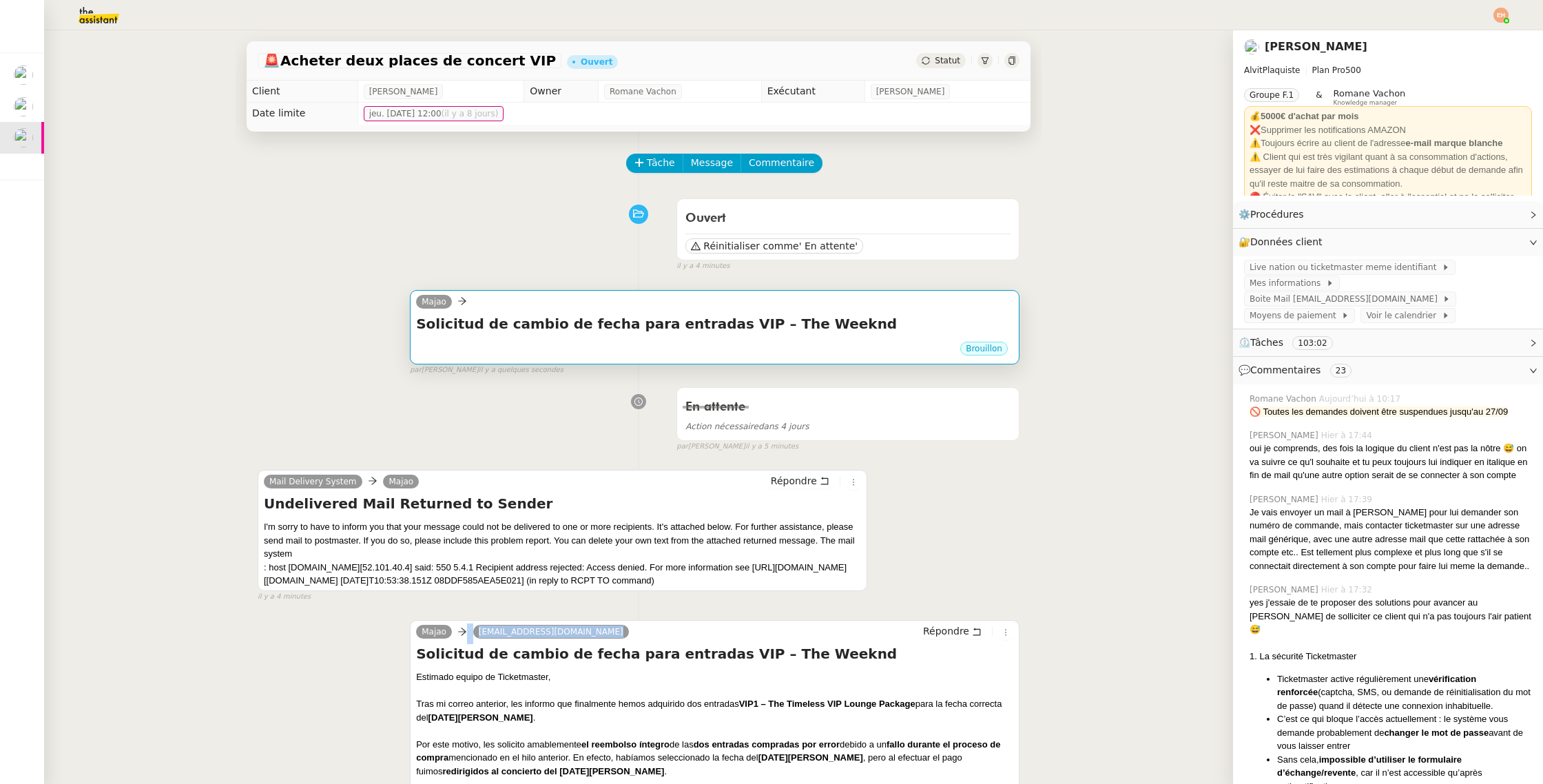
copy div "[EMAIL_ADDRESS][DOMAIN_NAME] Répondre"
click at [597, 330] on h4 "Solicitud de cambio de fecha para entradas VIP – The Weeknd" at bounding box center [715, 323] width 597 height 19
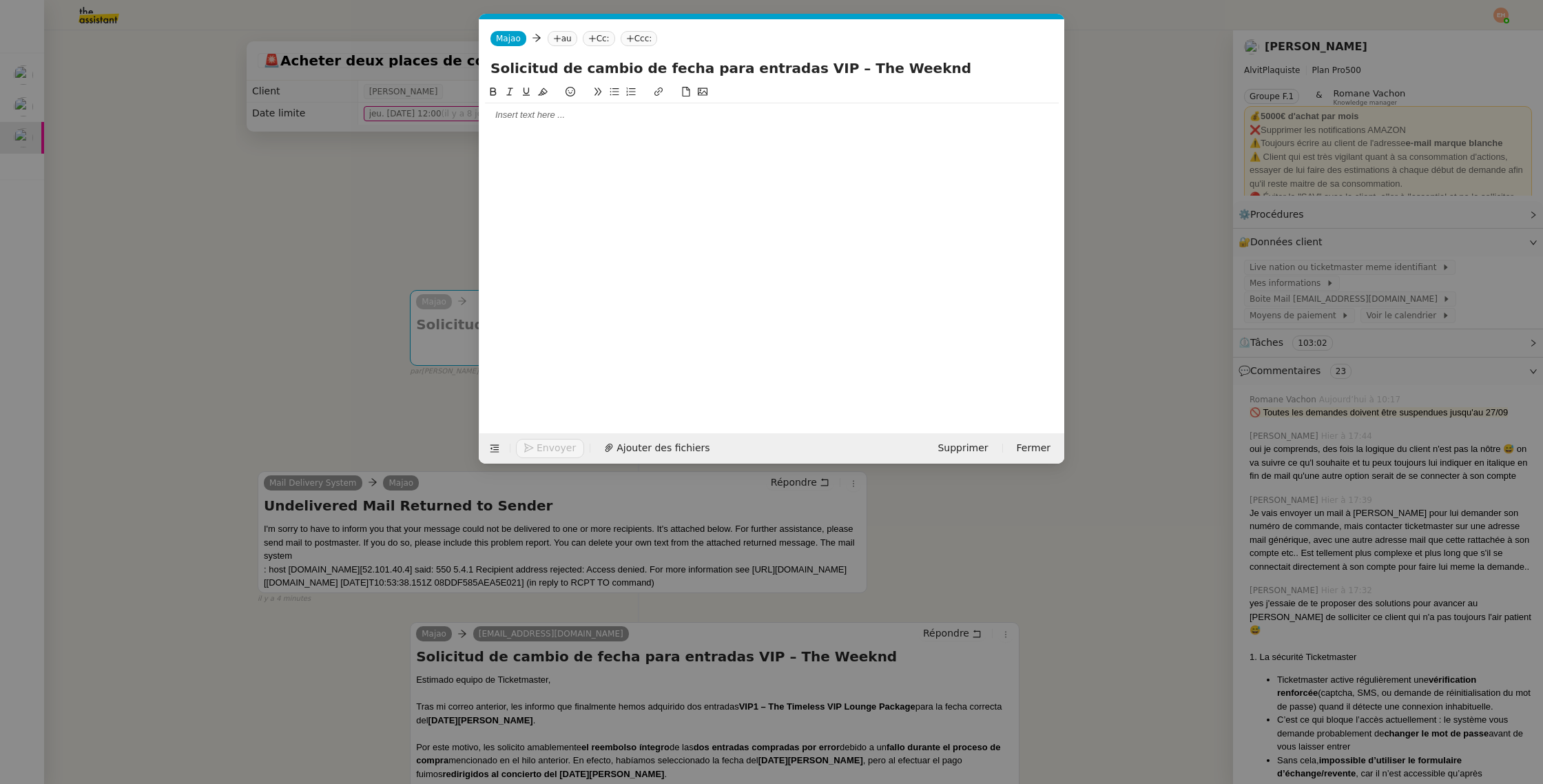
scroll to position [0, 29]
click at [557, 35] on icon at bounding box center [557, 39] width 9 height 9
paste input "[EMAIL_ADDRESS][DOMAIN_NAME]"
drag, startPoint x: 563, startPoint y: 42, endPoint x: 529, endPoint y: 43, distance: 34.0
click at [529, 43] on div "Majao Majao [EMAIL_ADDRESS][DOMAIN_NAME] Cc: Ccc:" at bounding box center [771, 38] width 585 height 38
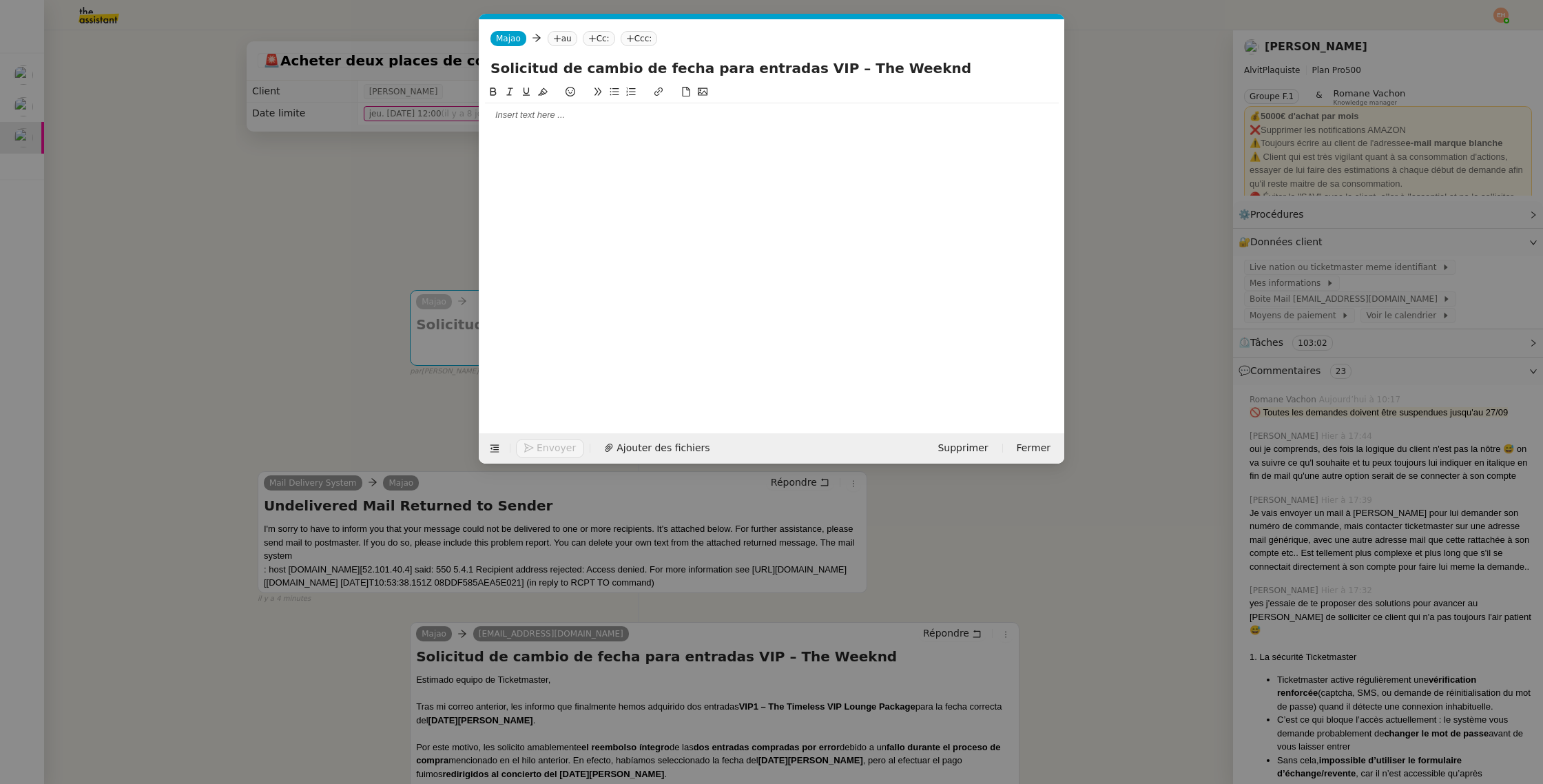
click at [562, 45] on nz-tag "au" at bounding box center [562, 38] width 30 height 15
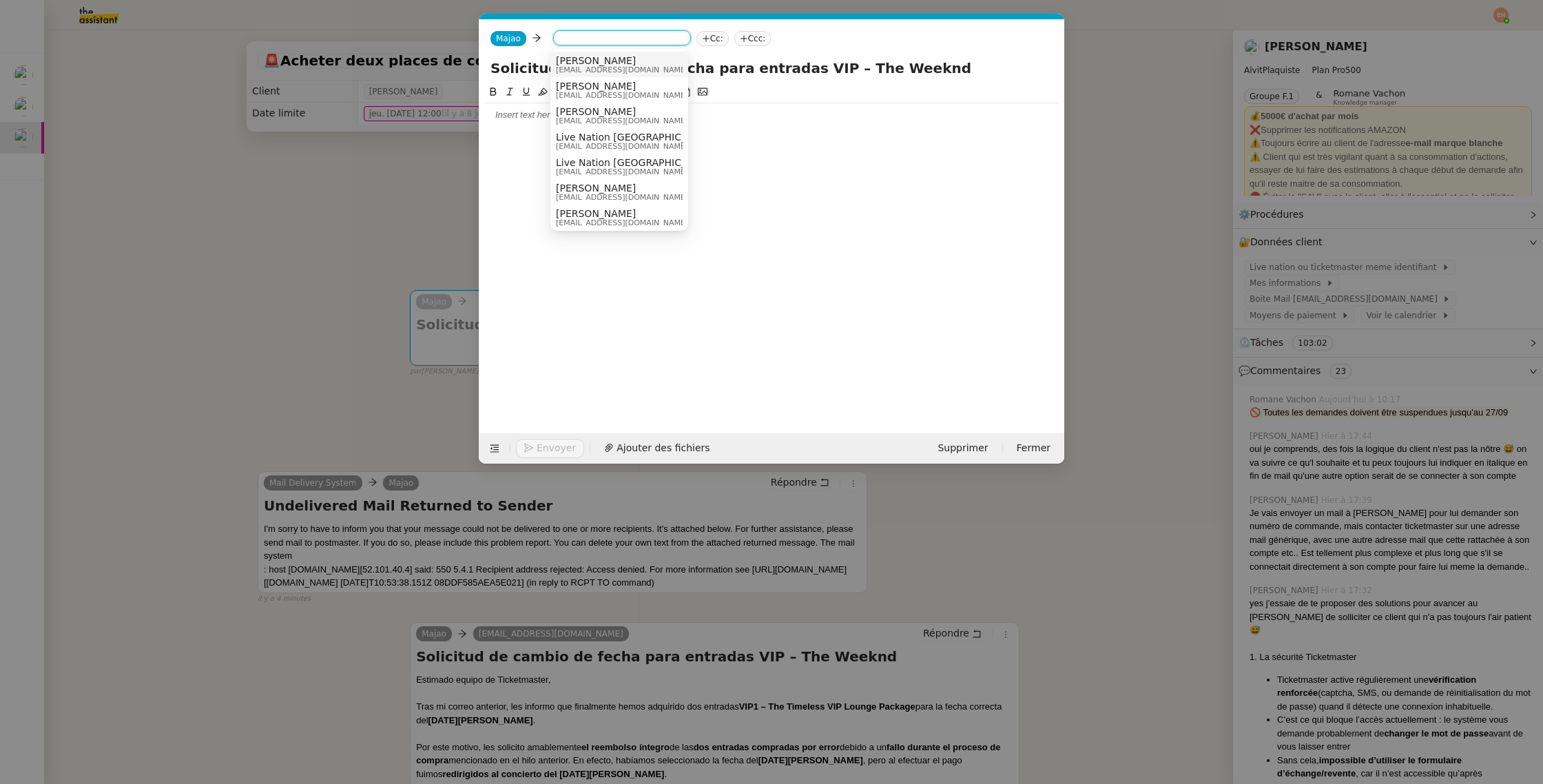
paste input "[EMAIL_ADDRESS][DOMAIN_NAME]"
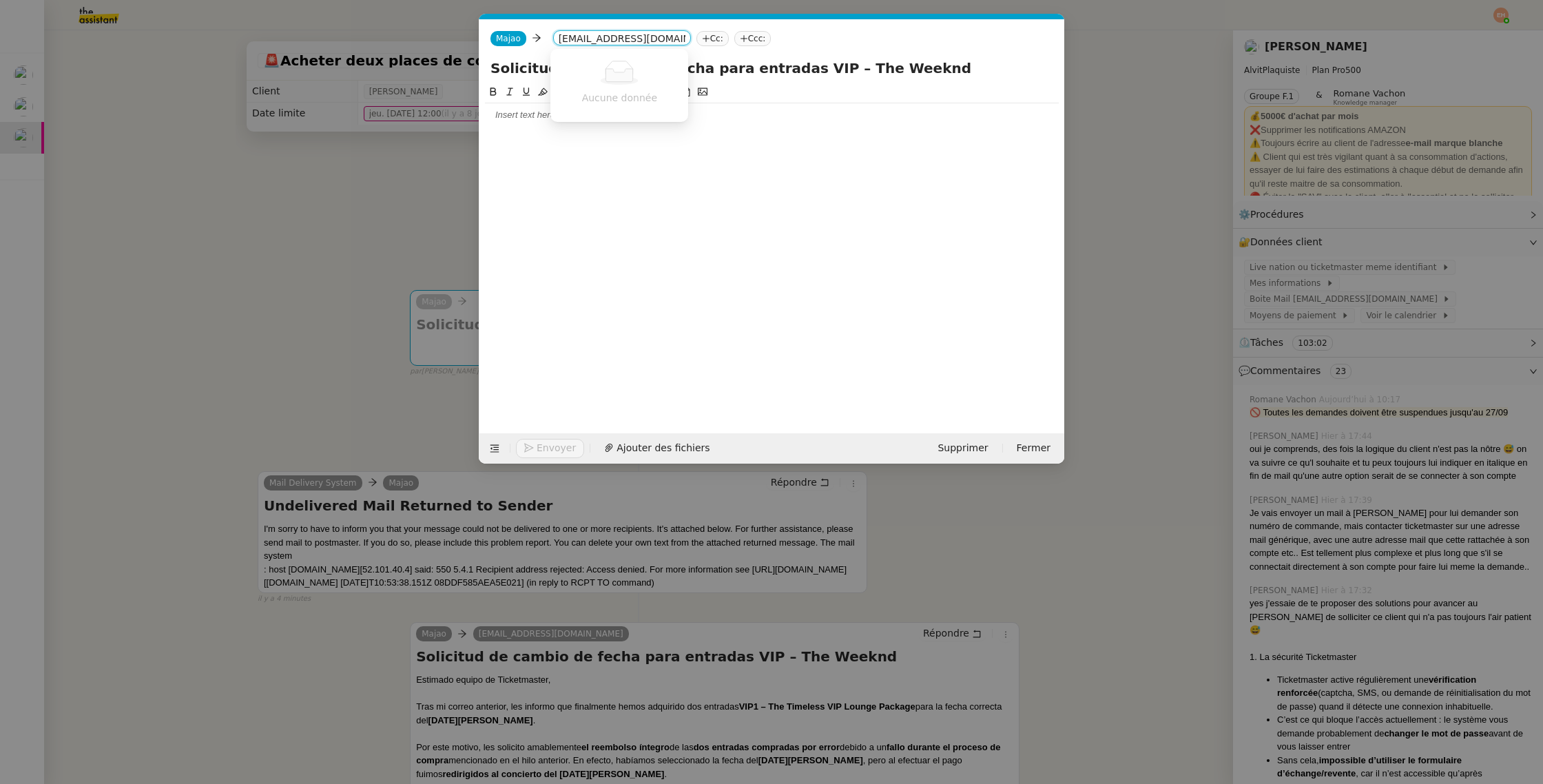
click at [564, 39] on input "[EMAIL_ADDRESS][DOMAIN_NAME]" at bounding box center [622, 39] width 127 height 14
type input "[EMAIL_ADDRESS][DOMAIN_NAME]"
click at [625, 58] on span "[EMAIL_ADDRESS][DOMAIN_NAME]" at bounding box center [640, 60] width 169 height 11
drag, startPoint x: 348, startPoint y: 192, endPoint x: 449, endPoint y: 249, distance: 116.0
click at [348, 192] on nz-modal-container "Service TA - VOYAGE - PROPOSITION GLOBALE A utiliser dans le cadre de propositi…" at bounding box center [771, 392] width 1543 height 784
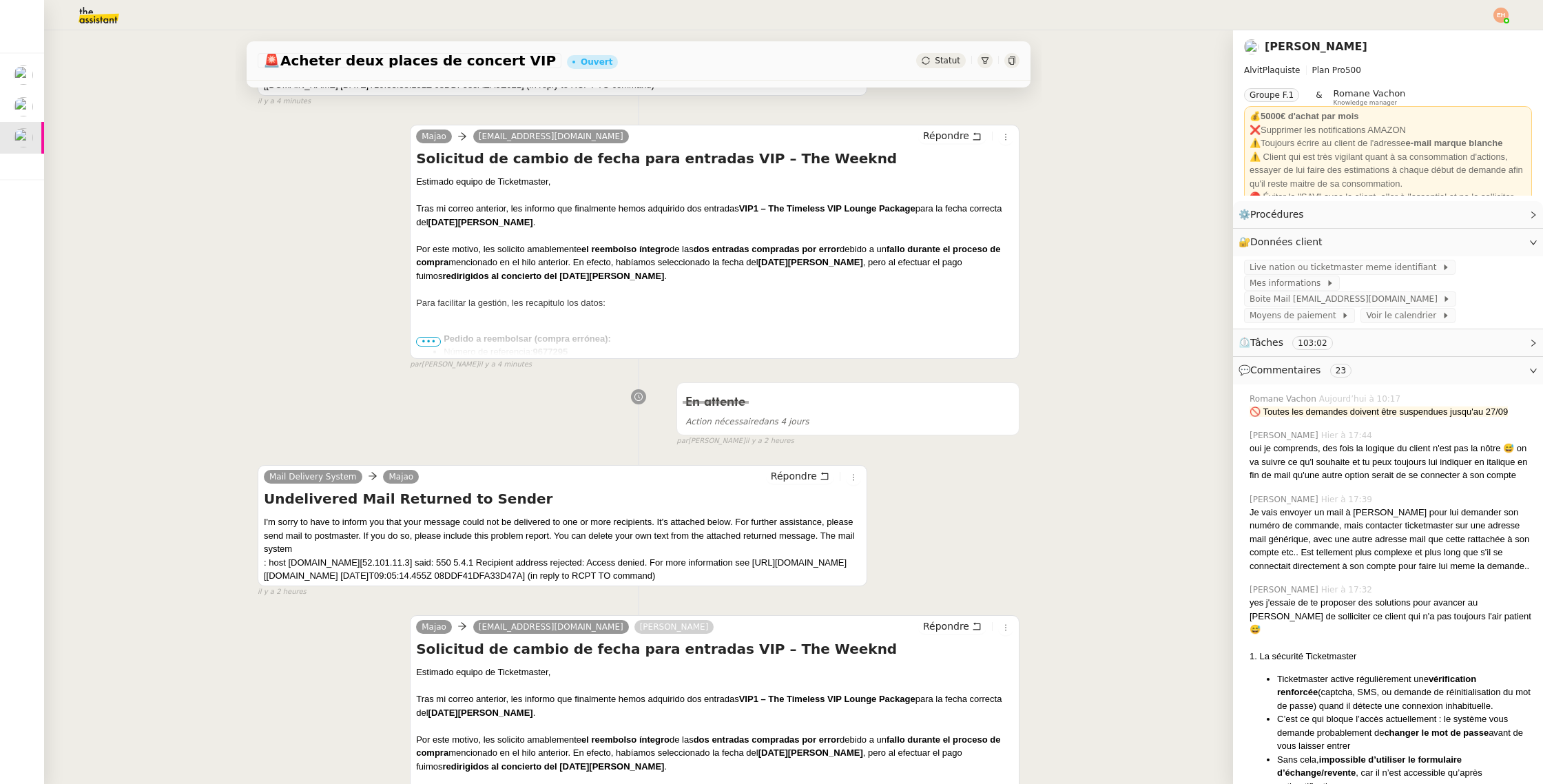
scroll to position [561, 0]
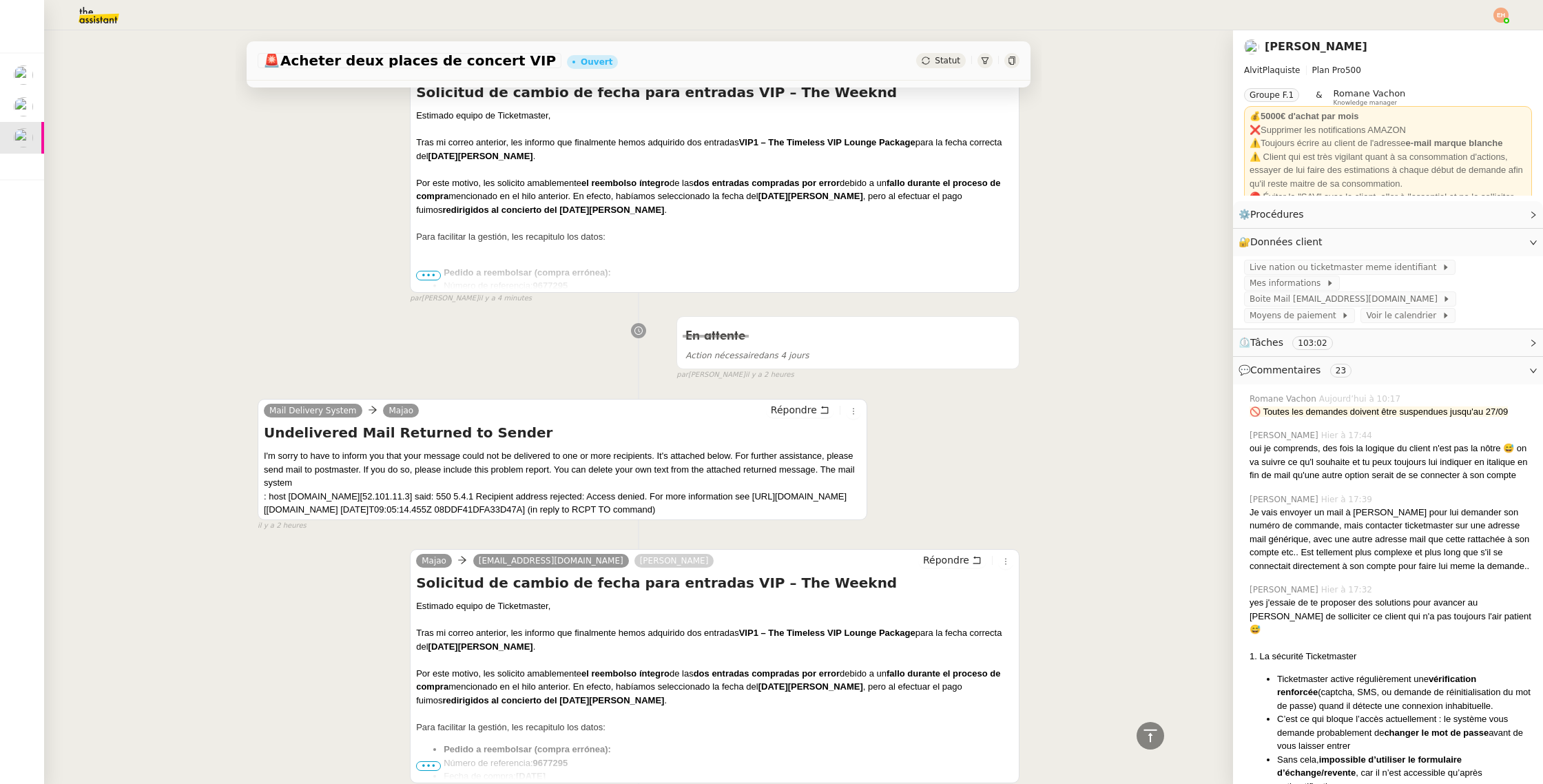
click at [427, 274] on span "•••" at bounding box center [429, 275] width 25 height 10
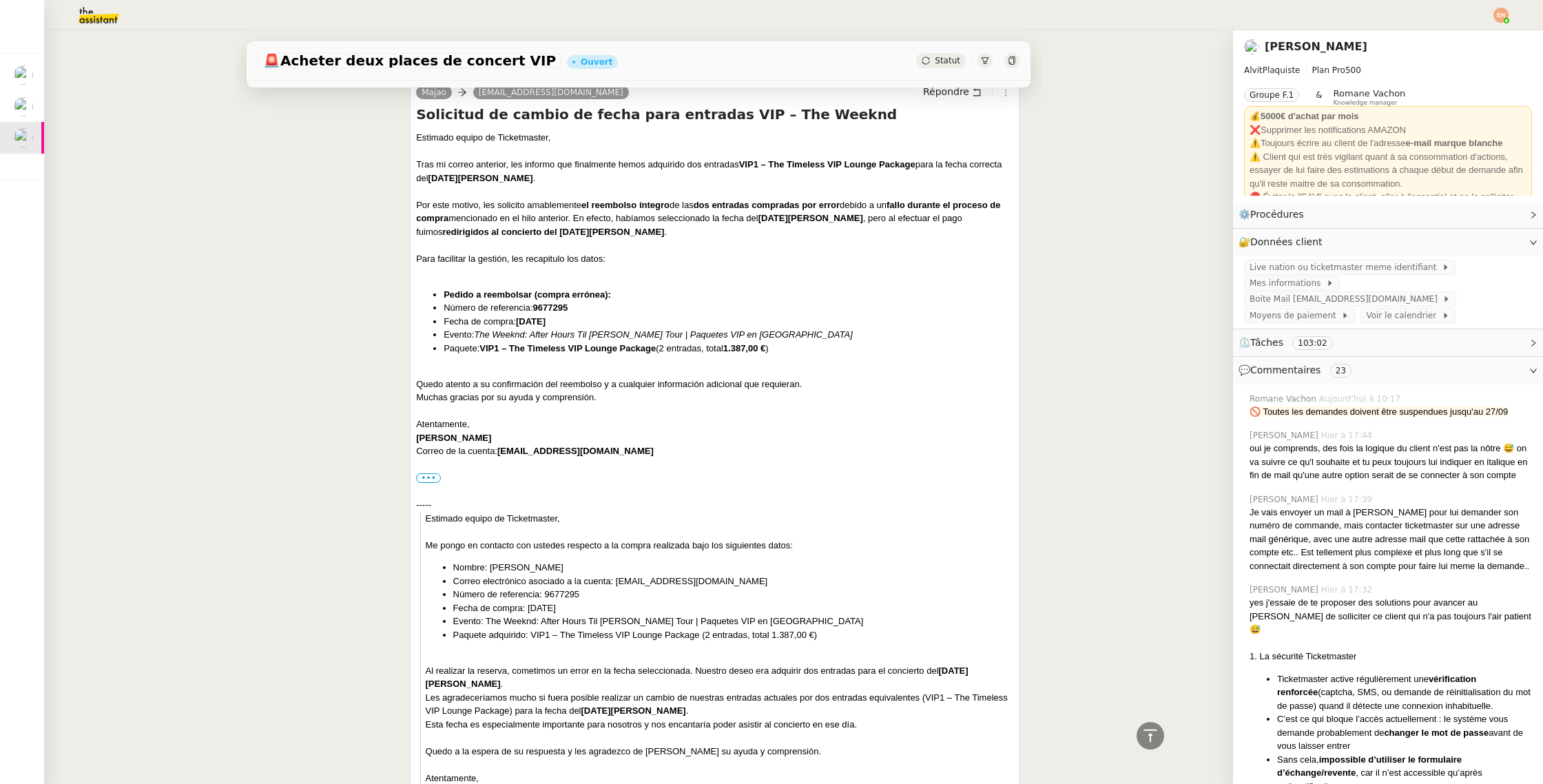
scroll to position [519, 0]
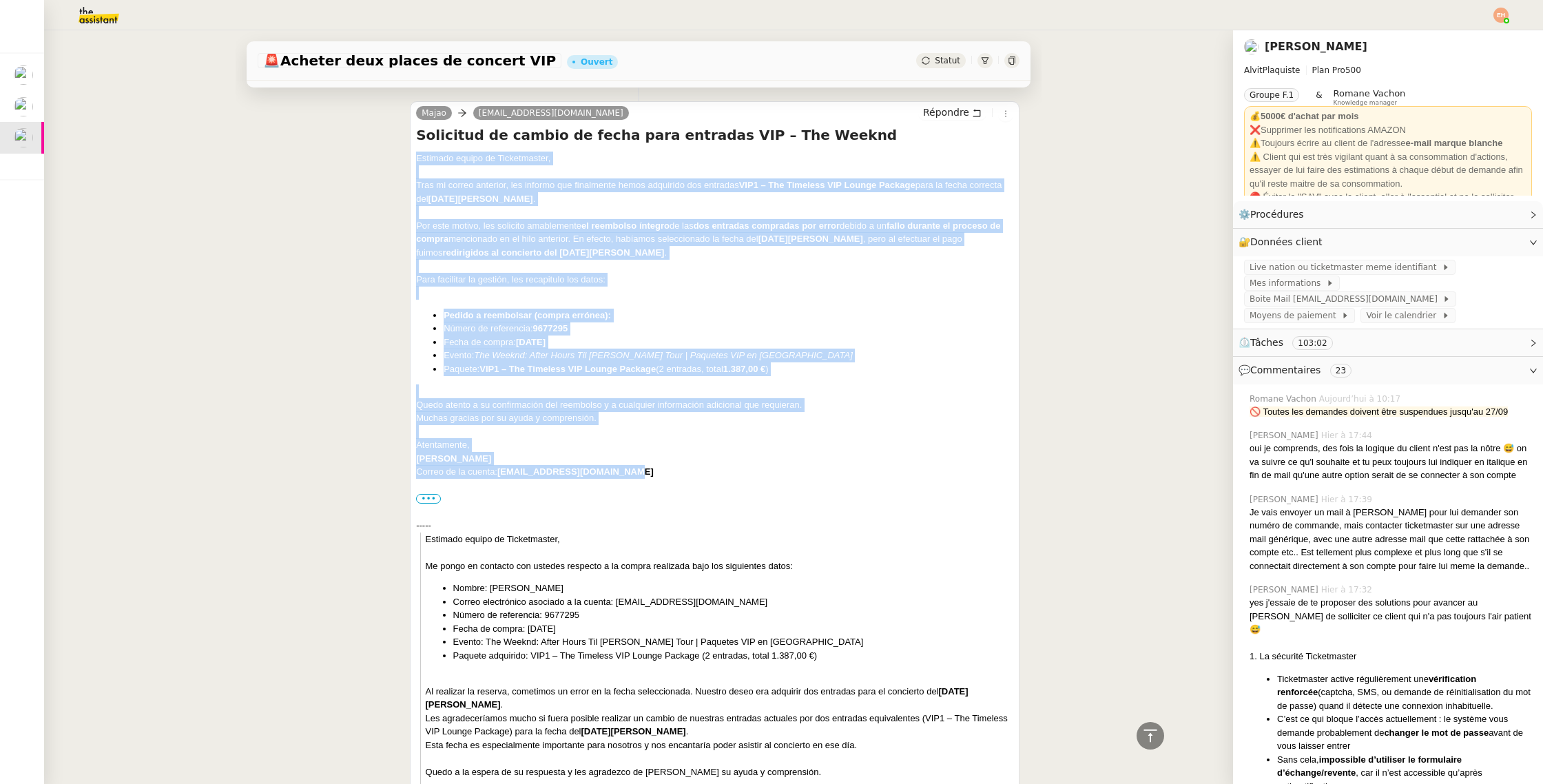
drag, startPoint x: 416, startPoint y: 156, endPoint x: 673, endPoint y: 474, distance: 408.9
click at [673, 474] on div "Estimado equipo de Ticketmaster, Tras mi correo anterior, les informo que final…" at bounding box center [715, 498] width 597 height 694
copy div "Loremips dolors am Consectetura, Elit se doeius temporin, utl etdolor mag aliqu…"
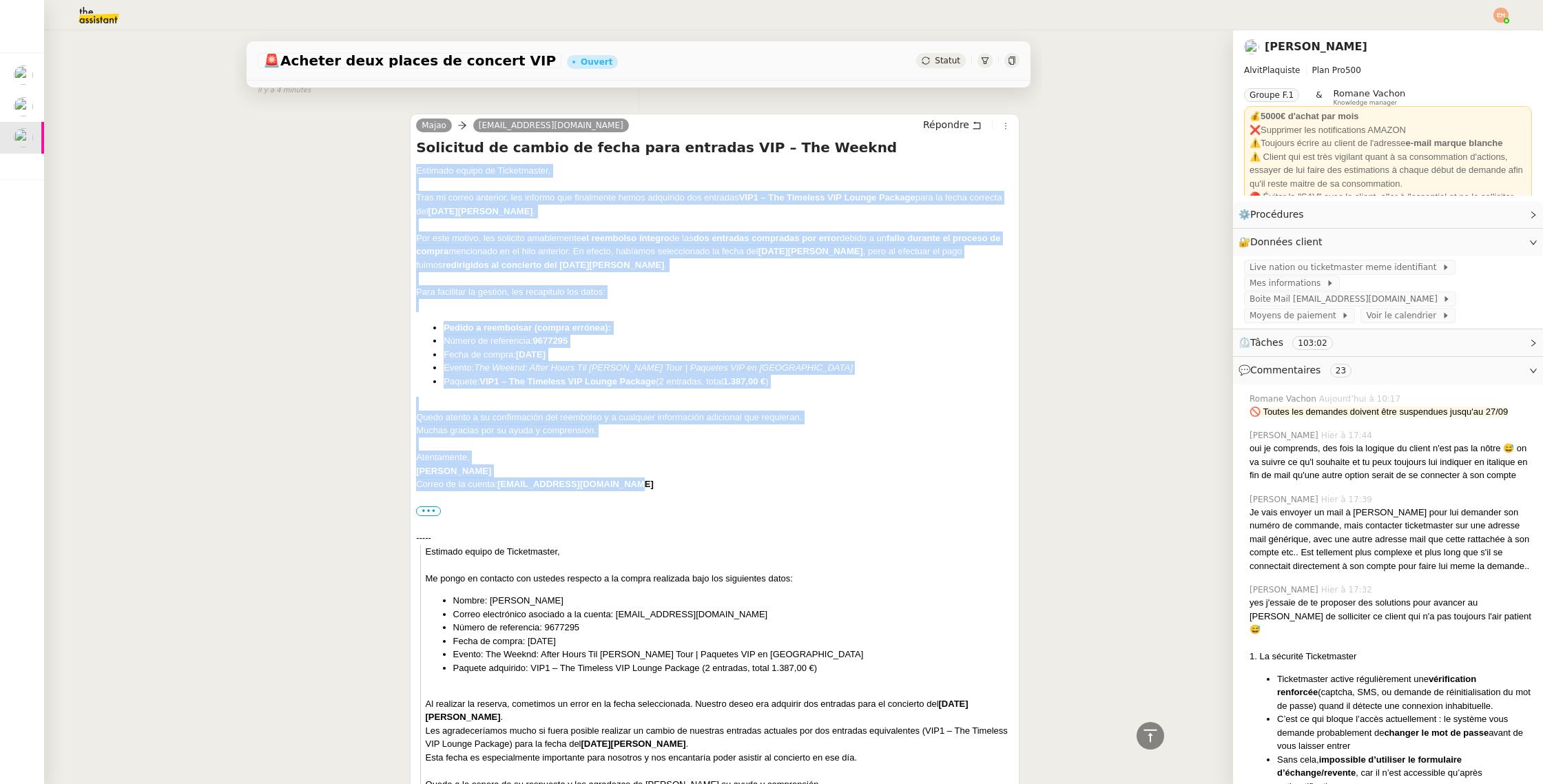
scroll to position [0, 0]
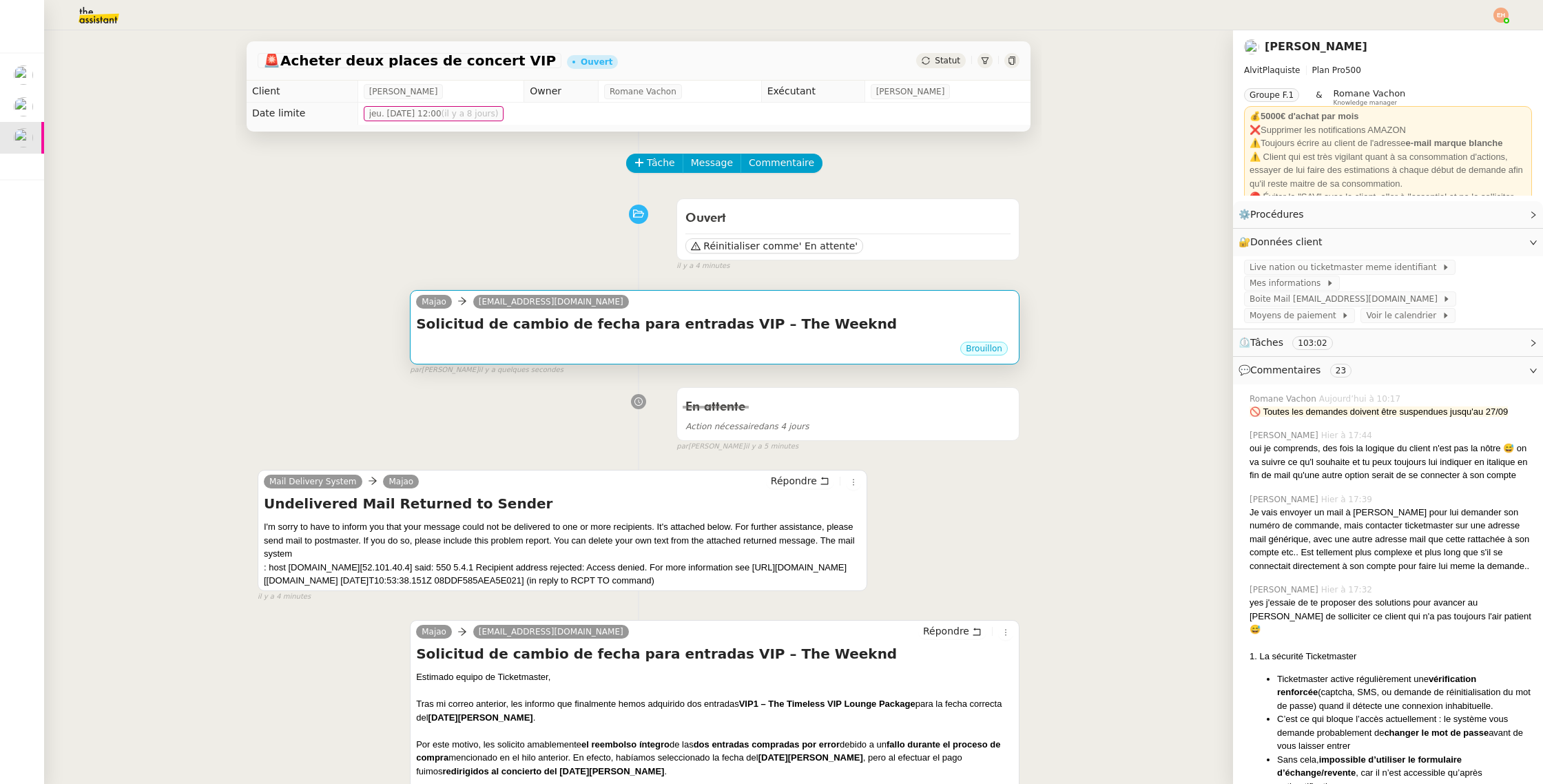
click at [689, 349] on div "Brouillon" at bounding box center [715, 350] width 597 height 21
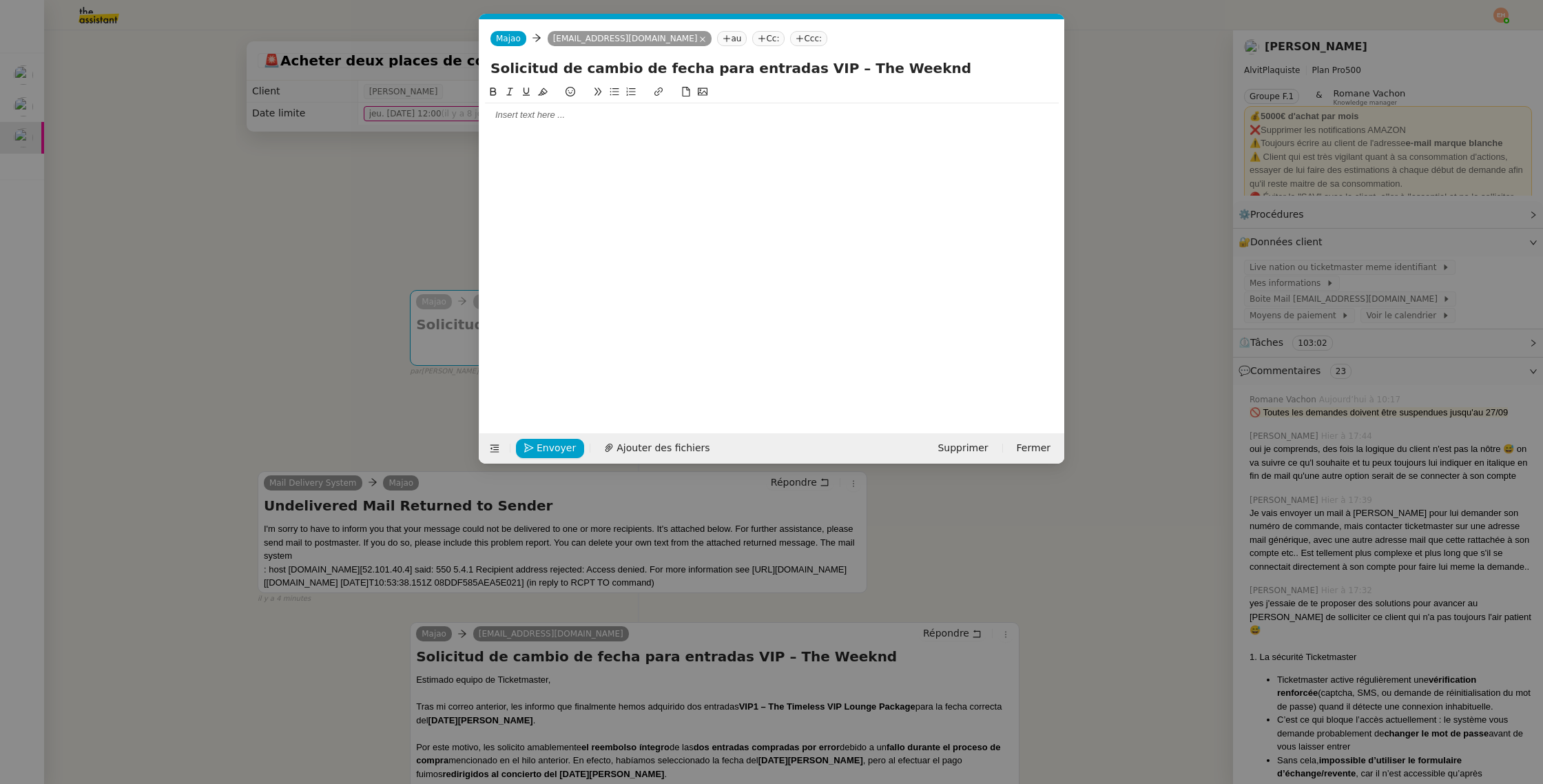
scroll to position [0, 29]
click at [539, 112] on div at bounding box center [772, 115] width 574 height 12
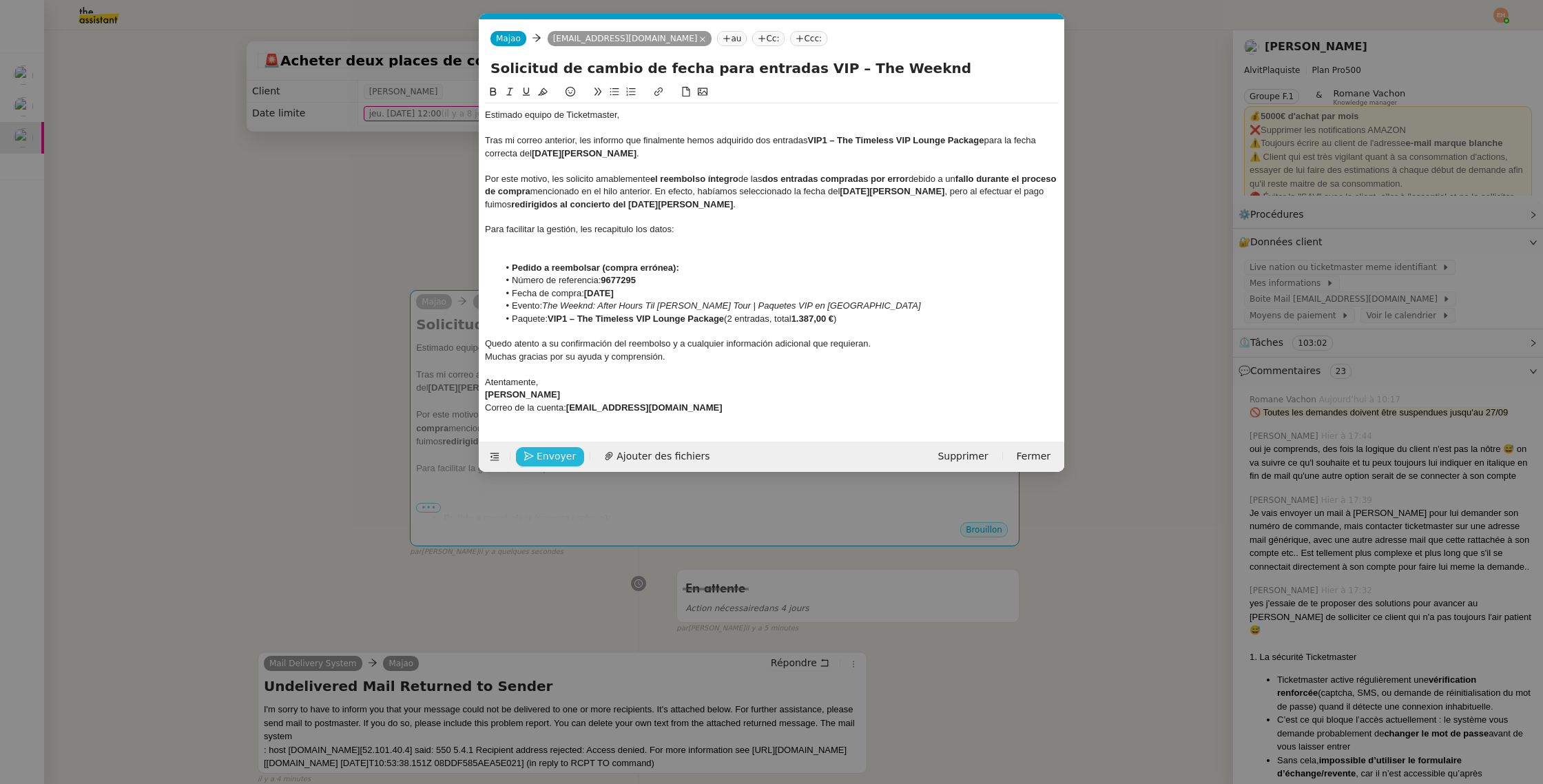
click at [553, 458] on span "Envoyer" at bounding box center [555, 456] width 39 height 16
click at [553, 458] on span "Confirmer l'envoi" at bounding box center [577, 456] width 83 height 16
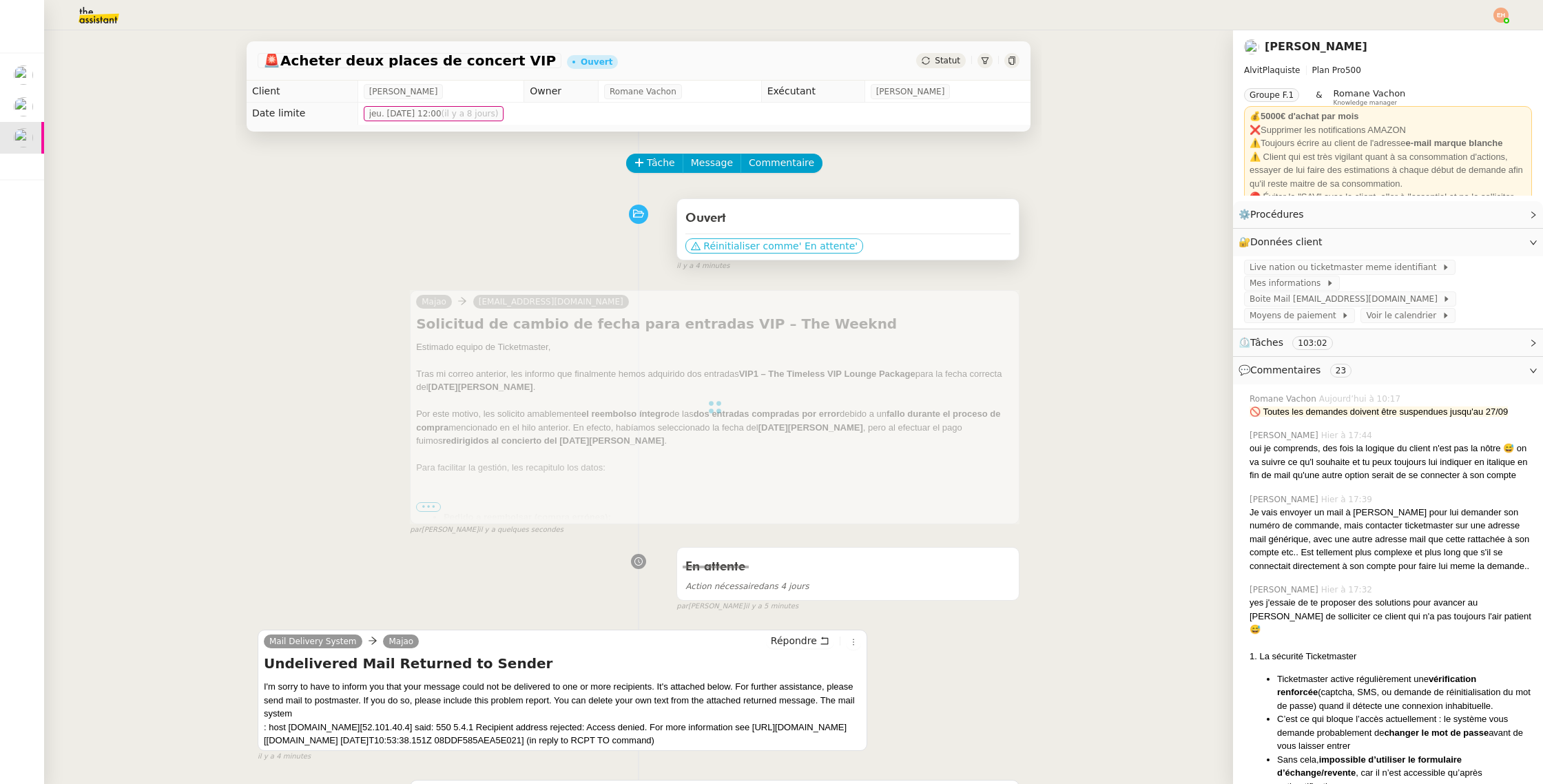
click at [799, 250] on span "' En attente'" at bounding box center [828, 246] width 58 height 14
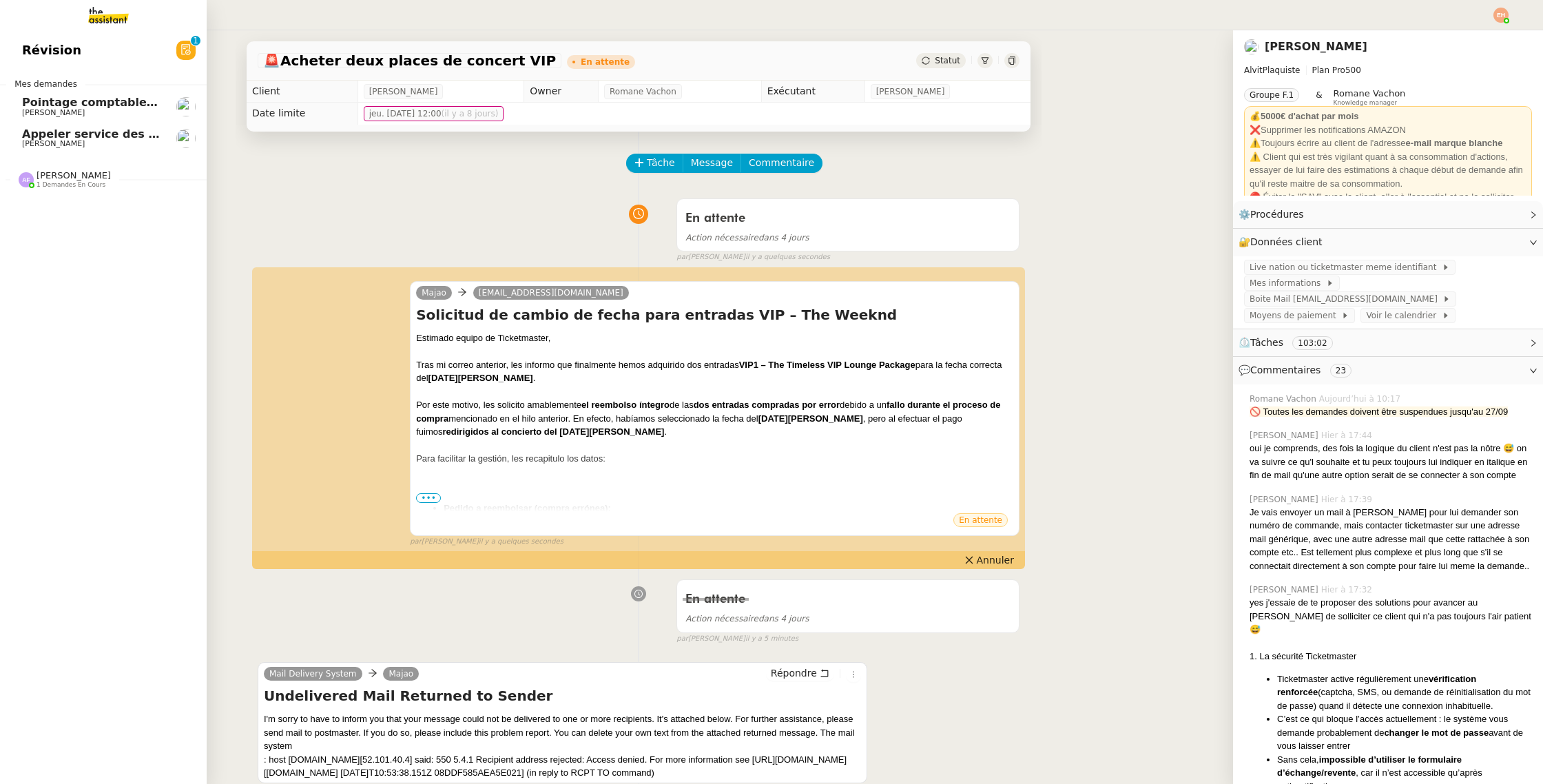
click at [40, 138] on span "Appeler service des impôts foncier" at bounding box center [130, 134] width 216 height 13
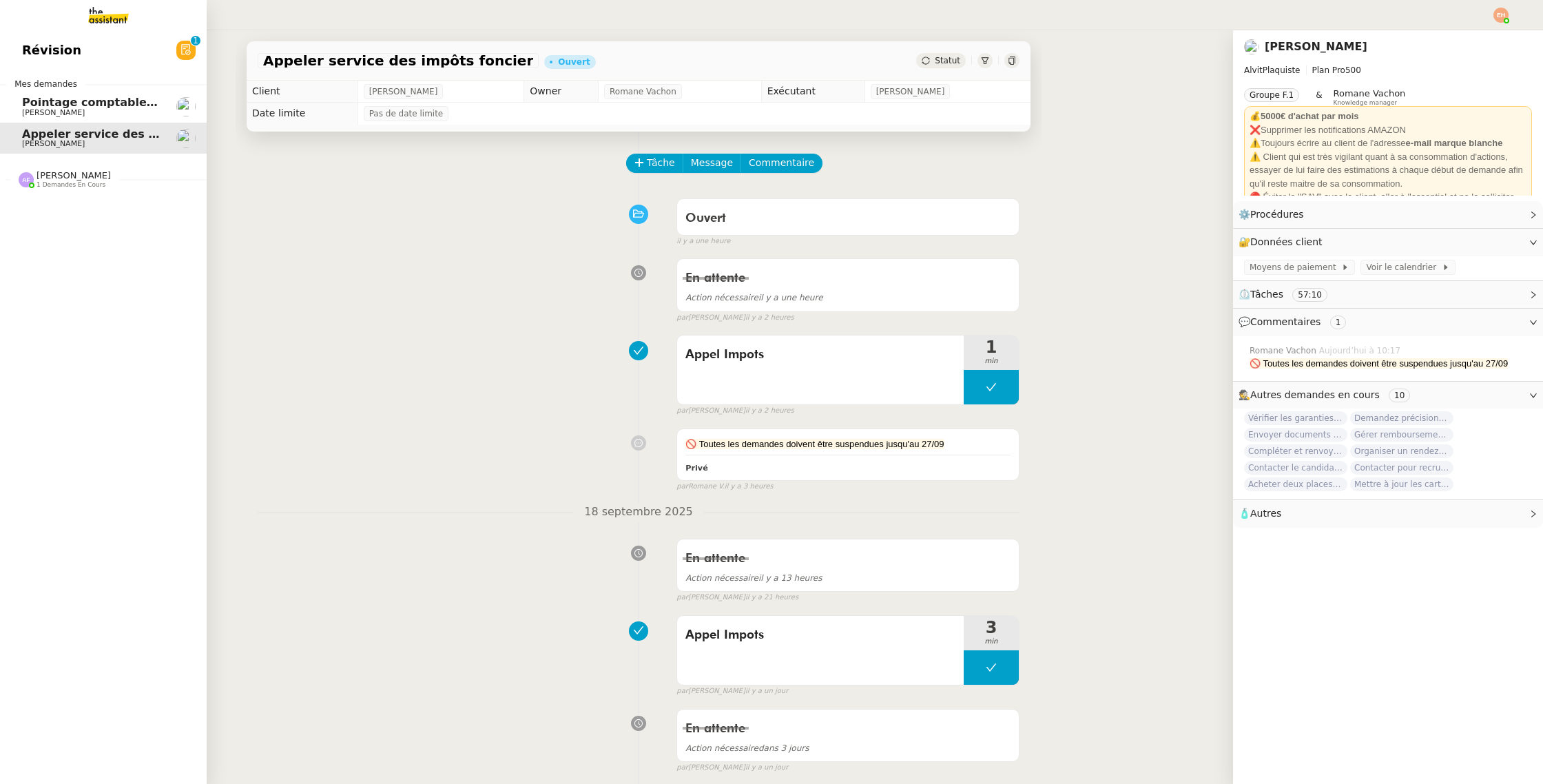
click at [108, 111] on span "[PERSON_NAME]" at bounding box center [91, 113] width 139 height 9
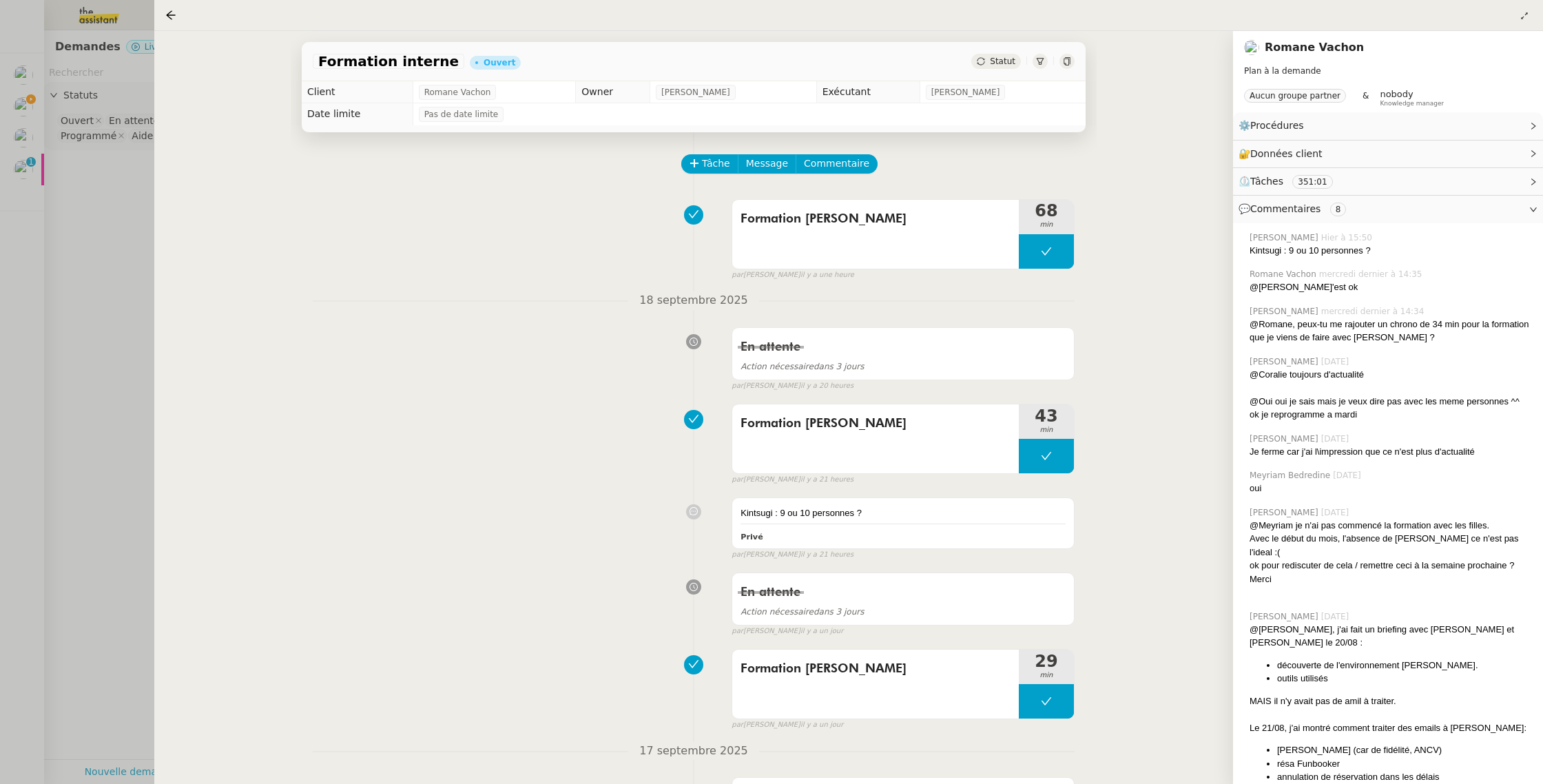
drag, startPoint x: 108, startPoint y: 249, endPoint x: 88, endPoint y: 228, distance: 29.0
click at [108, 249] on div at bounding box center [771, 392] width 1543 height 784
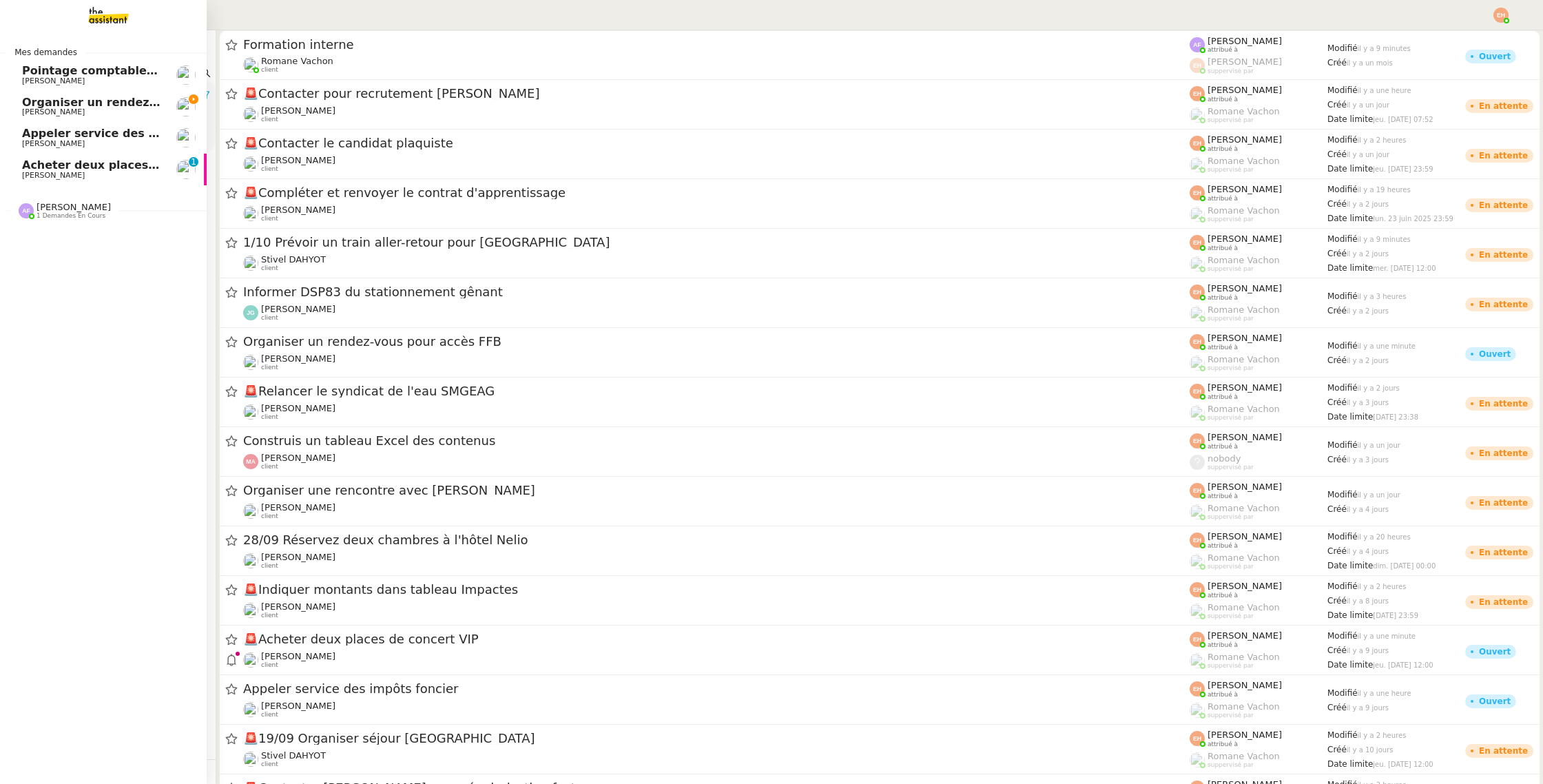
click at [25, 177] on span "[PERSON_NAME]" at bounding box center [53, 175] width 63 height 9
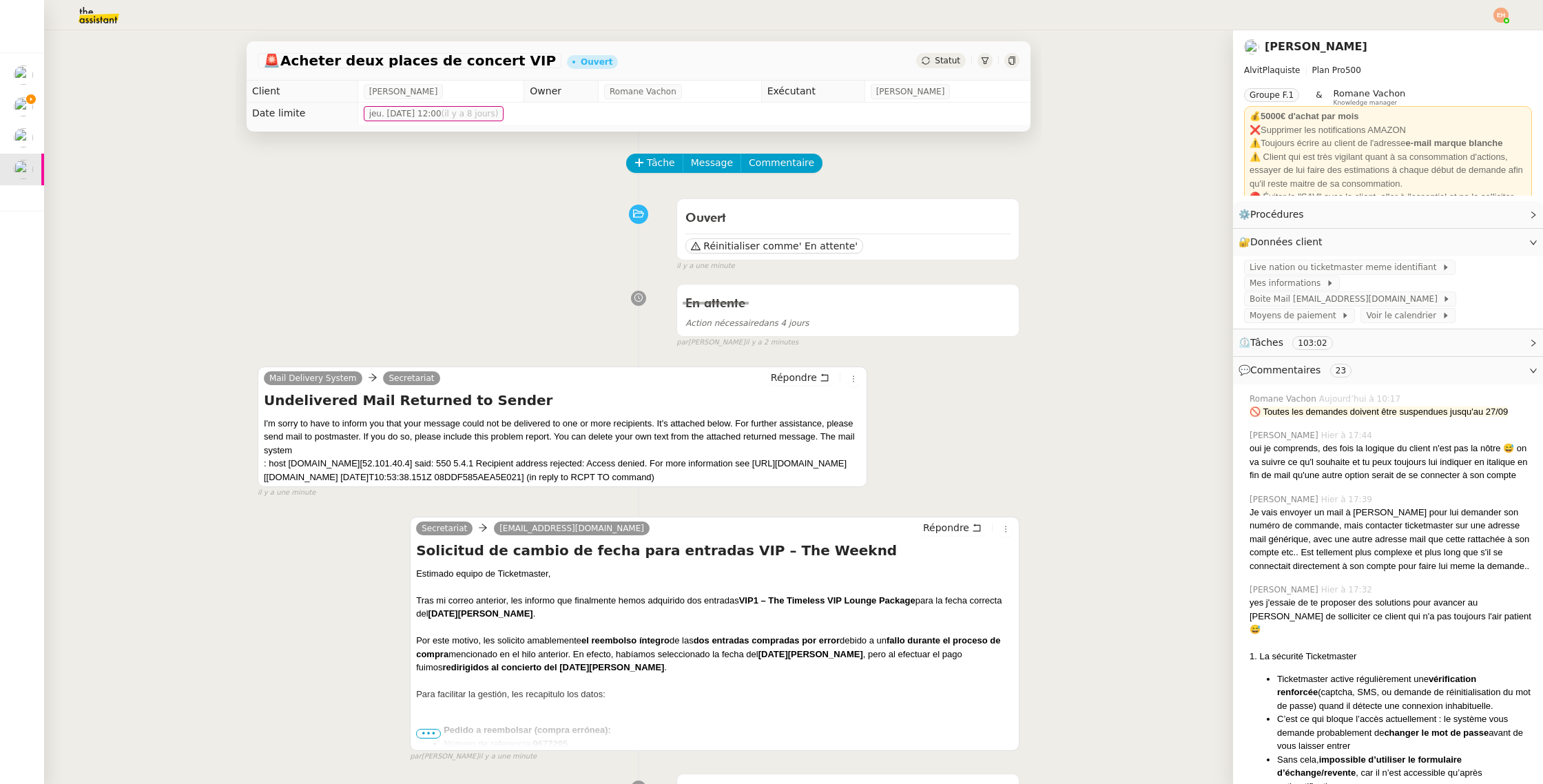
drag, startPoint x: 408, startPoint y: 476, endPoint x: 239, endPoint y: 388, distance: 190.5
click at [266, 420] on div "I'm sorry to have to inform you that your message could not be delivered to one…" at bounding box center [562, 450] width 597 height 68
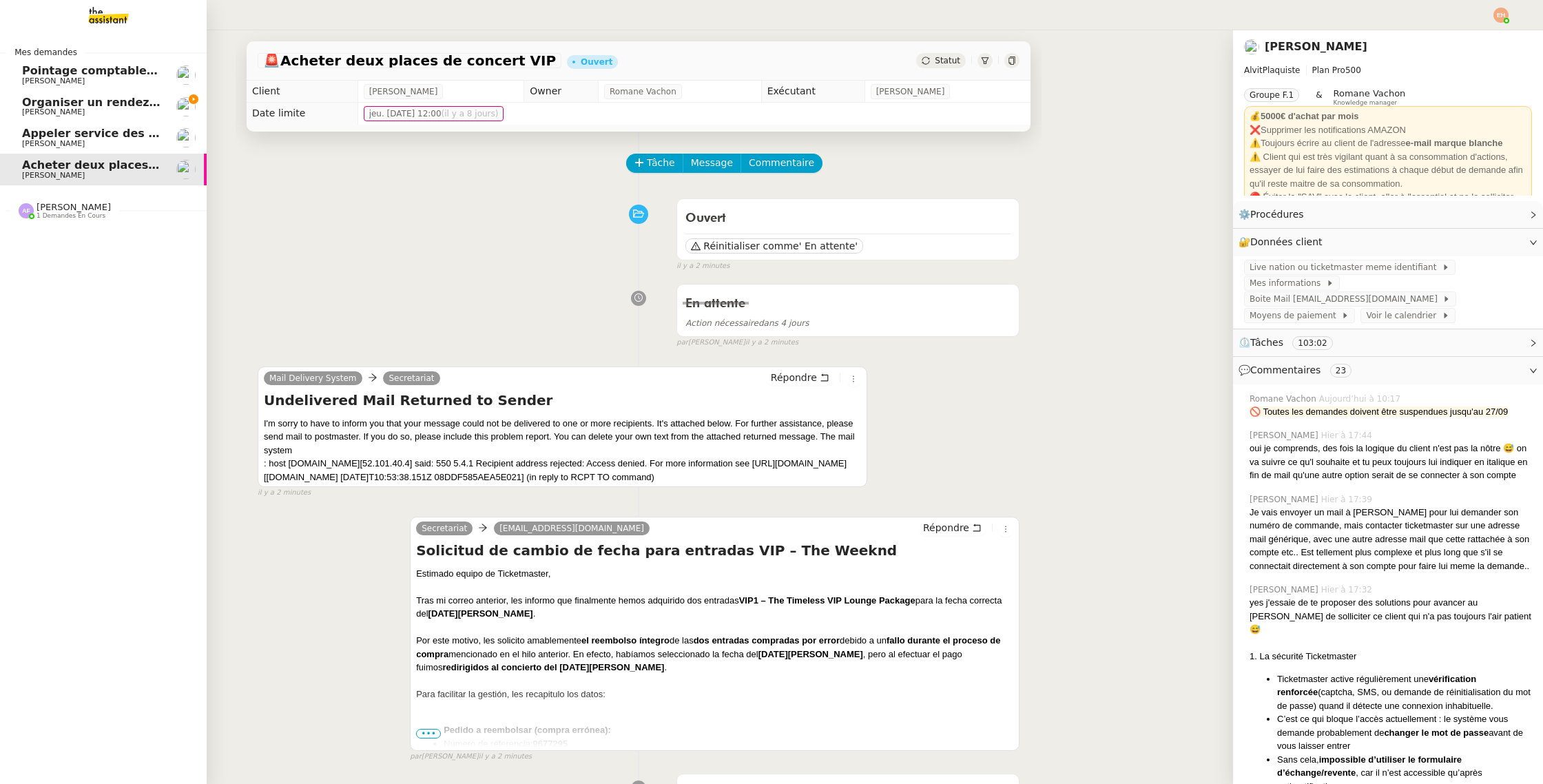
click at [97, 113] on span "[PERSON_NAME]" at bounding box center [91, 112] width 139 height 9
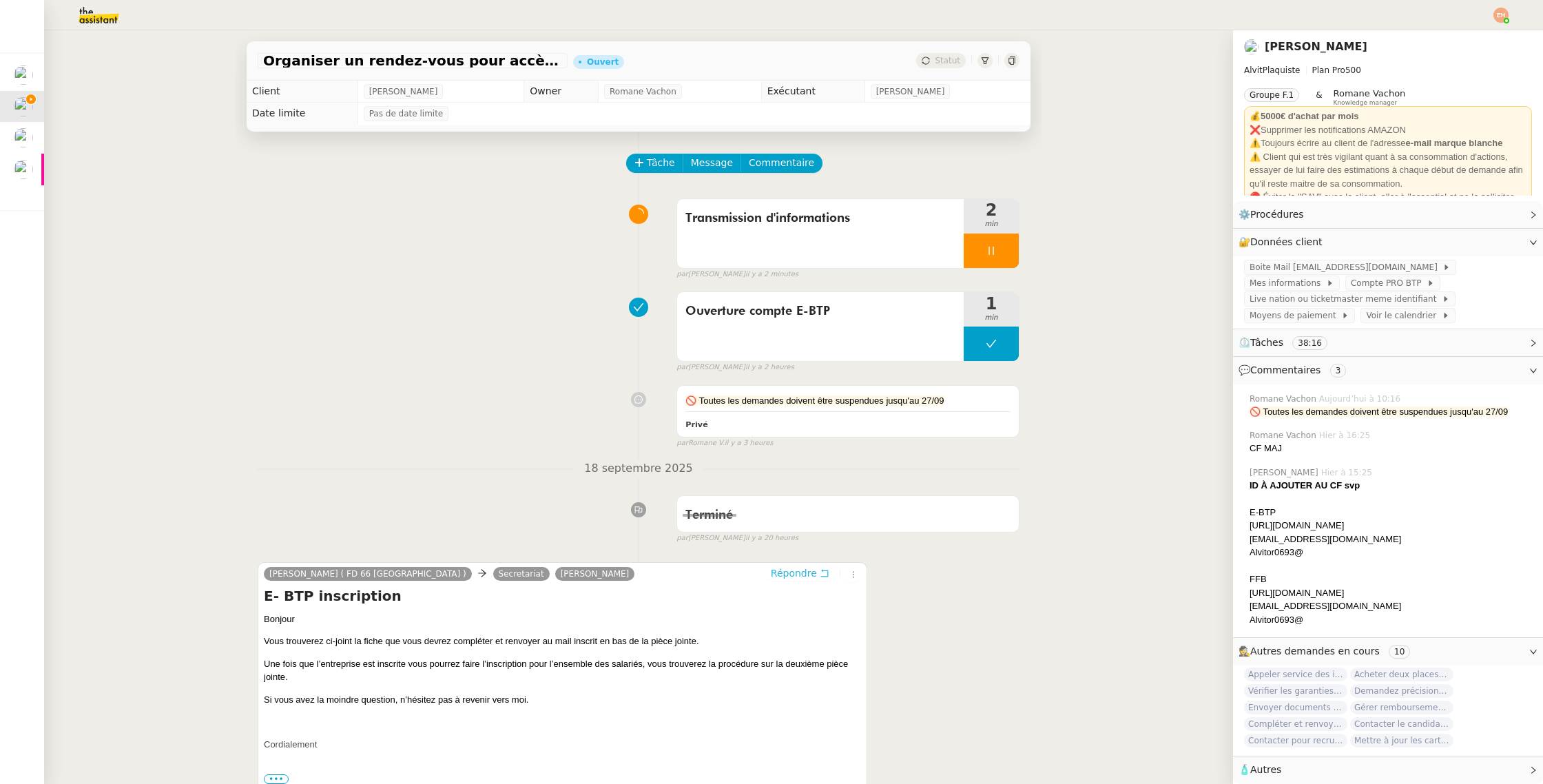
click at [801, 575] on span "Répondre" at bounding box center [794, 573] width 46 height 14
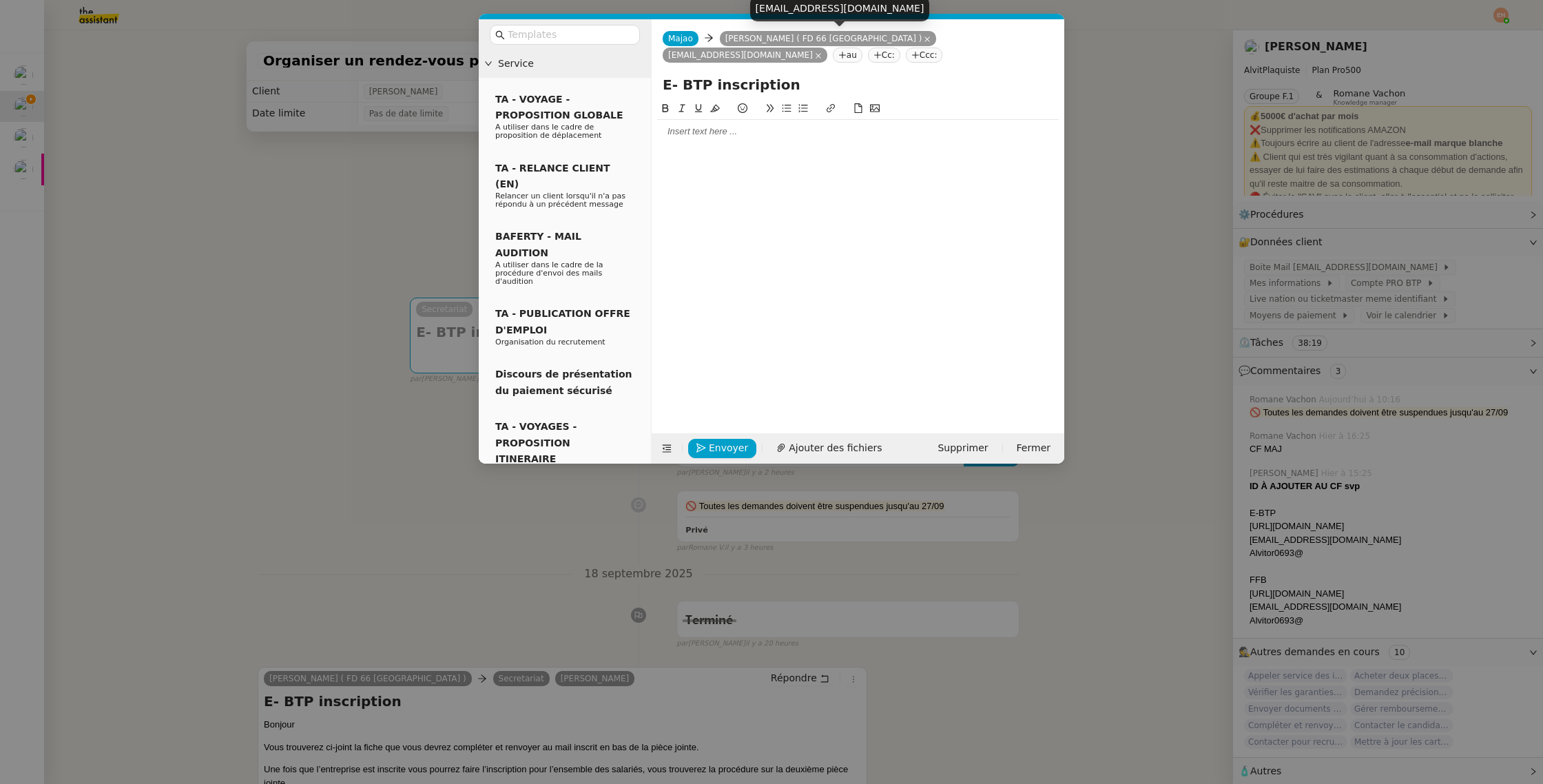
click at [923, 38] on icon at bounding box center [927, 39] width 7 height 7
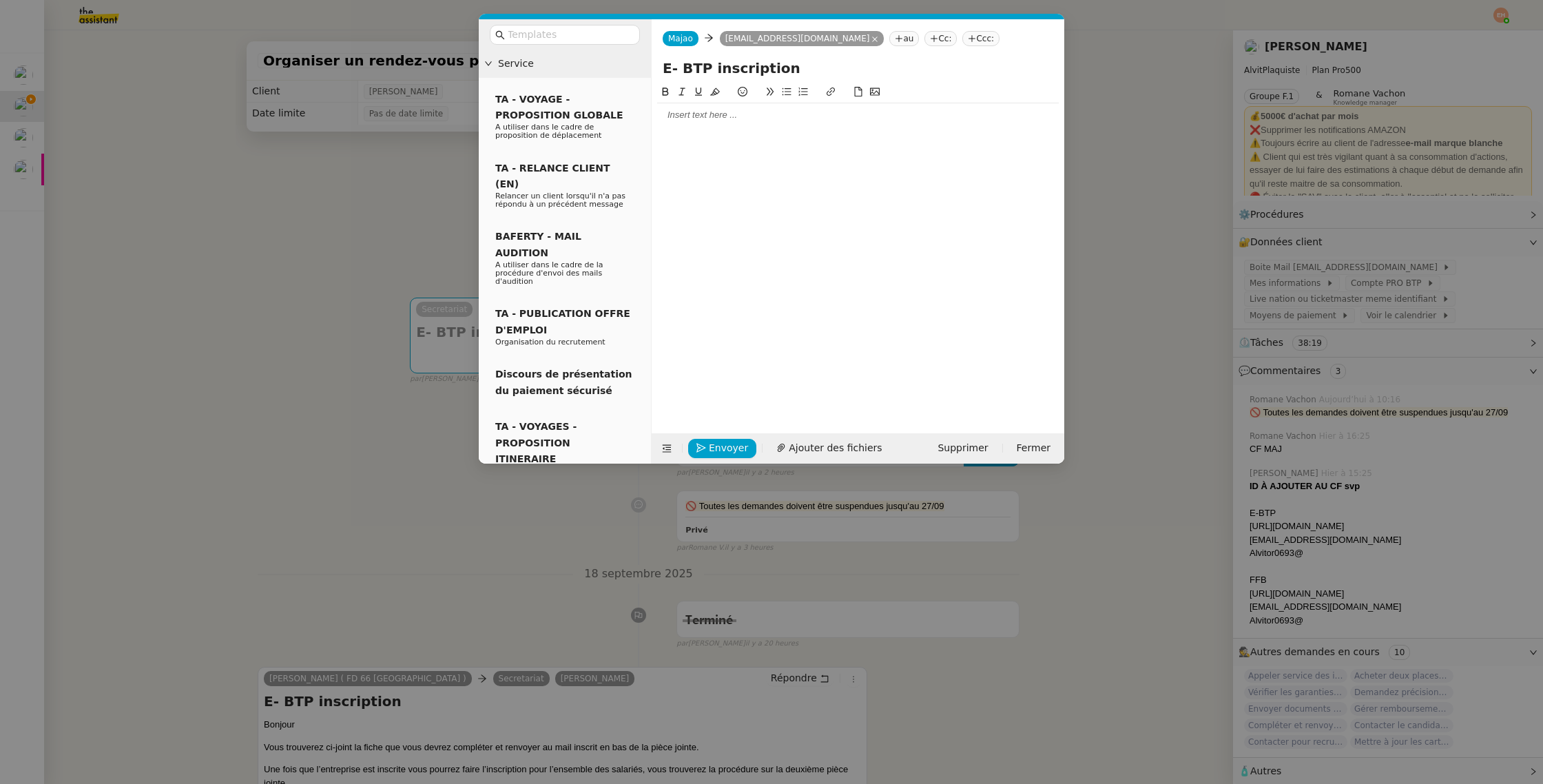
click at [789, 120] on div at bounding box center [858, 115] width 402 height 12
